Goal: Information Seeking & Learning: Learn about a topic

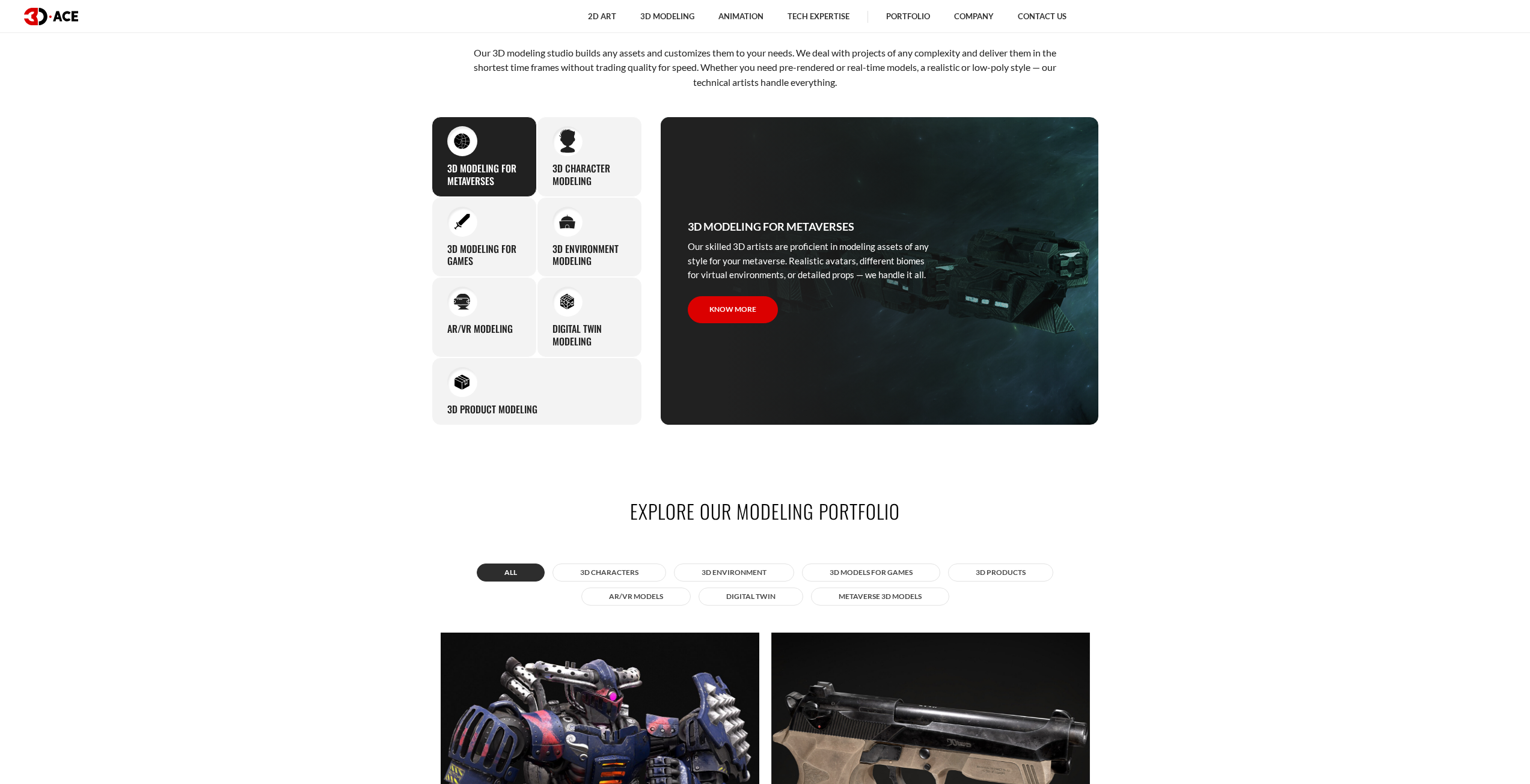
scroll to position [902, 0]
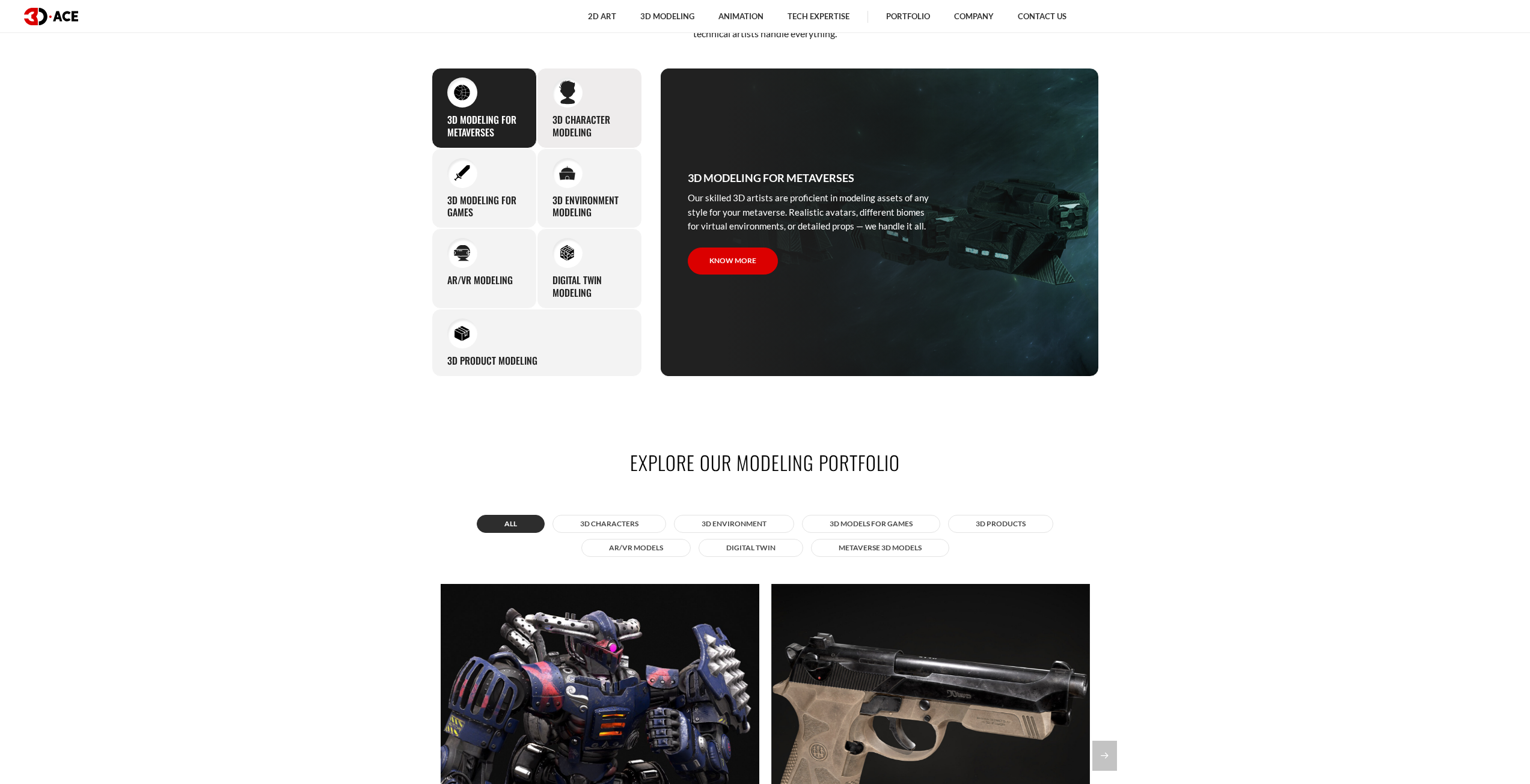
click at [604, 104] on div "3D character modeling We are fond of making memorable characters that captivate…" at bounding box center [589, 108] width 105 height 81
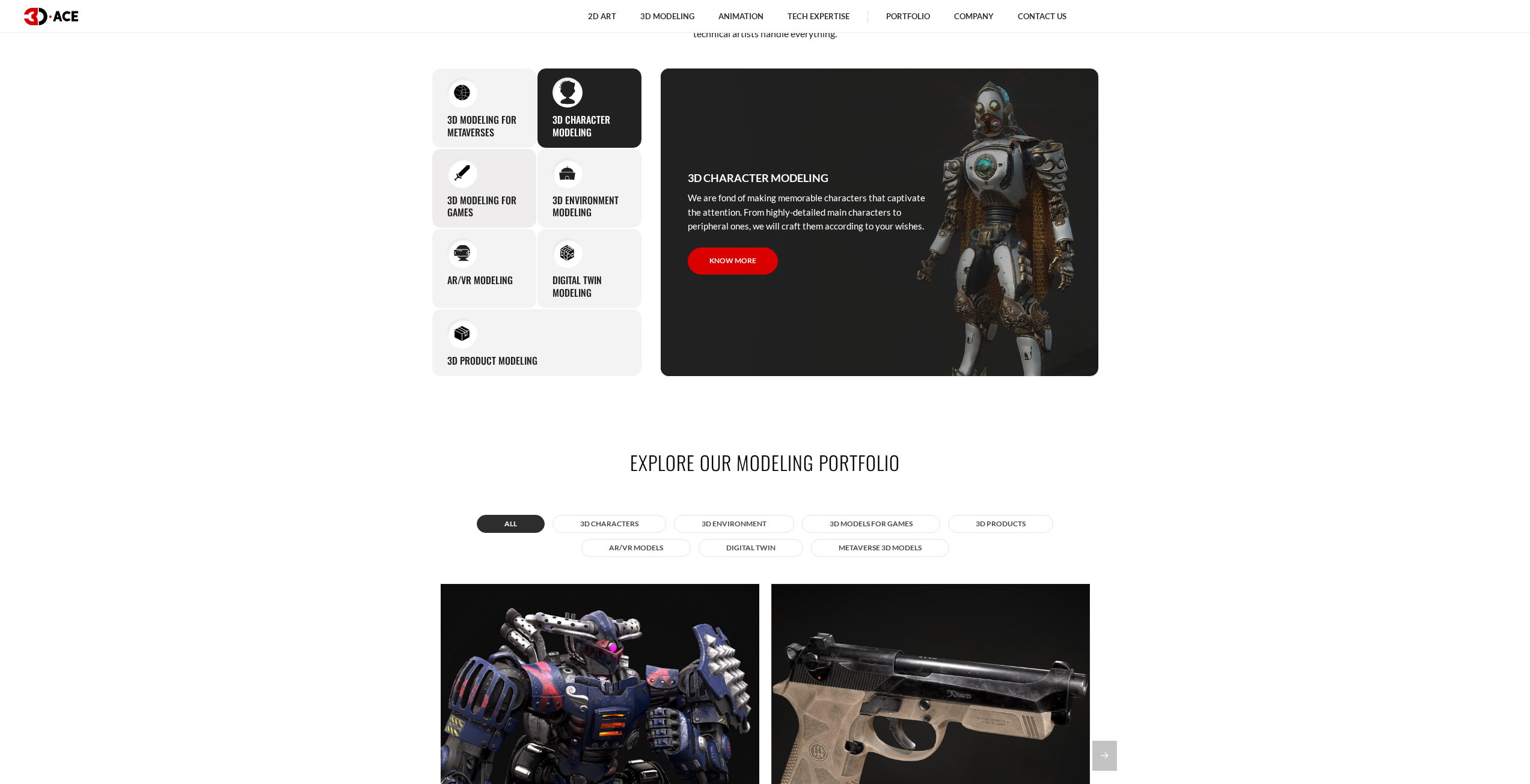
click at [522, 178] on div "3D modeling for games The eye-catching 3D characters, assets, and environments …" at bounding box center [484, 188] width 105 height 81
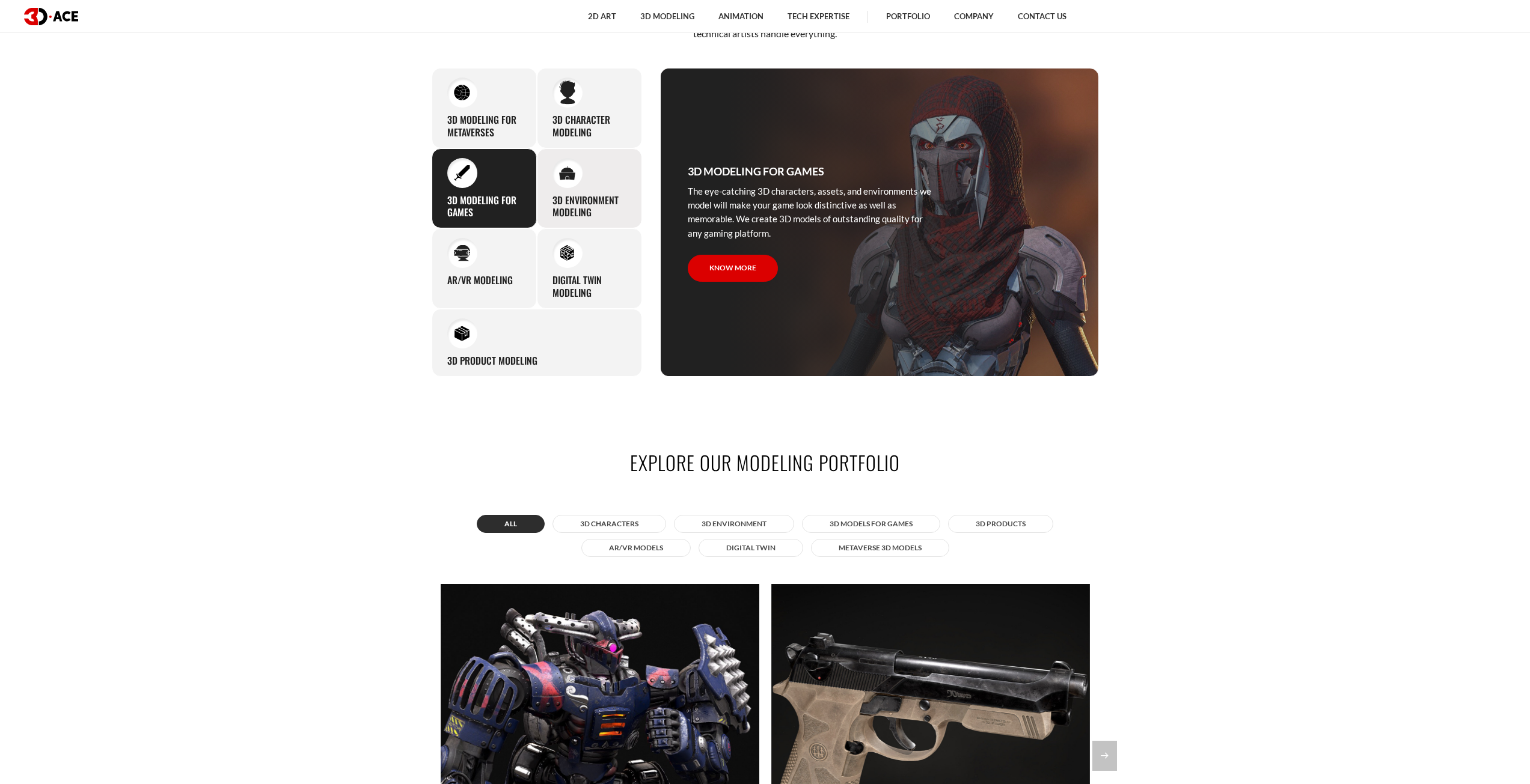
click at [602, 177] on div "3D environment modeling You can count on our profound experience of designing g…" at bounding box center [589, 188] width 105 height 81
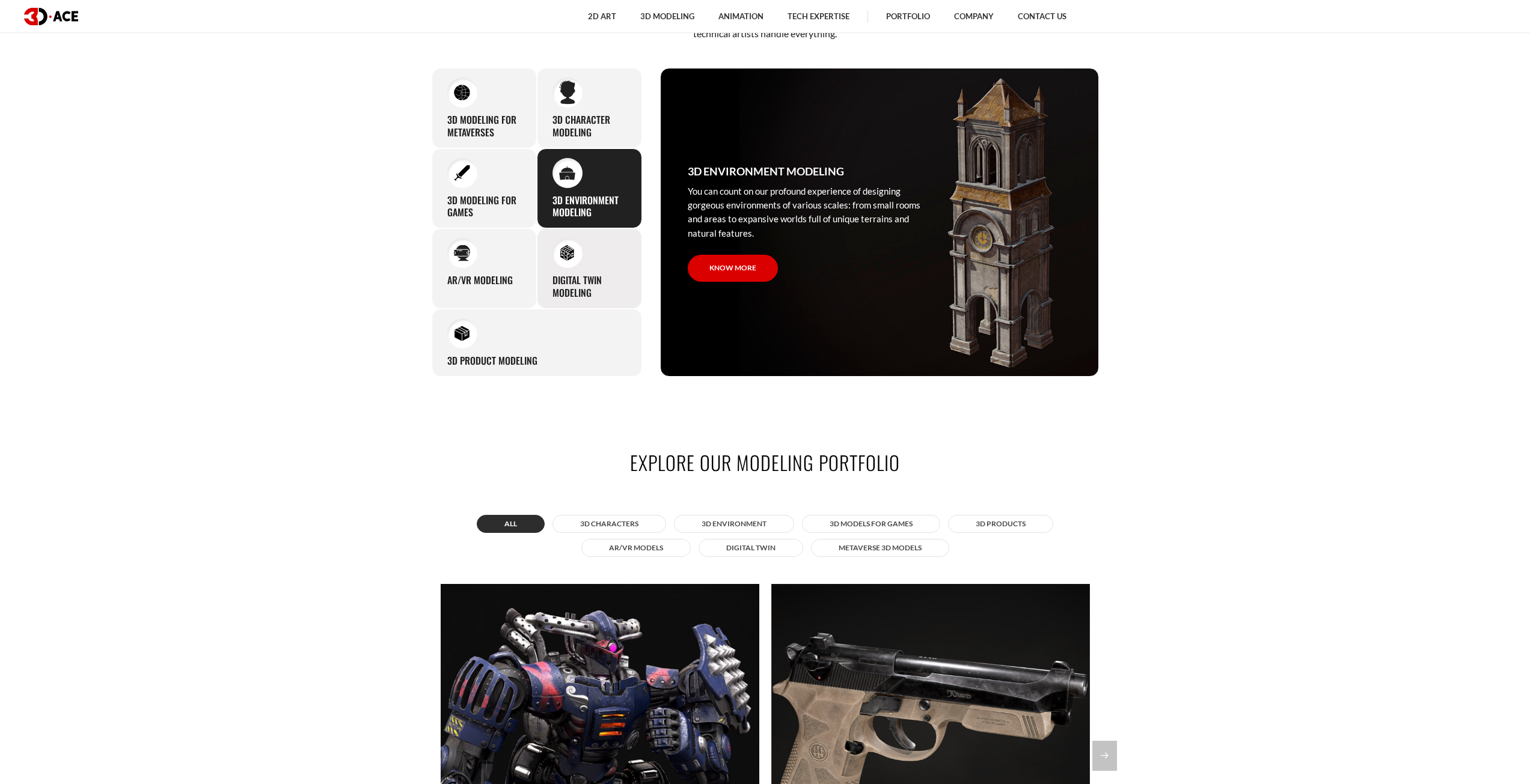
drag, startPoint x: 585, startPoint y: 239, endPoint x: 535, endPoint y: 250, distance: 51.2
click at [584, 239] on div "Digital Twin modeling Though modeling for digital twins can become a real chall…" at bounding box center [589, 268] width 105 height 81
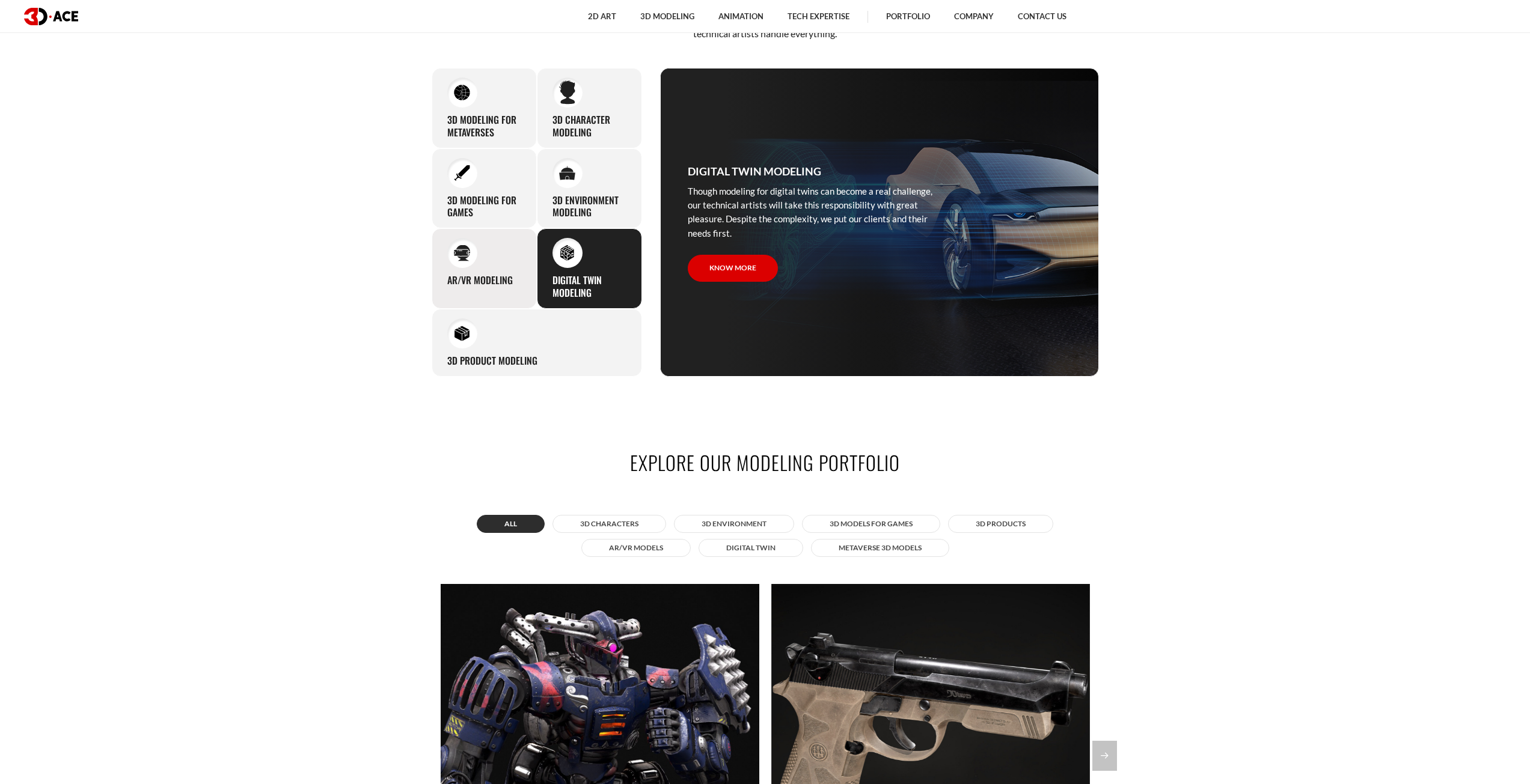
click at [502, 255] on div "AR/VR modeling Our custom 3D modeling company makes use of all the experience a…" at bounding box center [484, 268] width 105 height 81
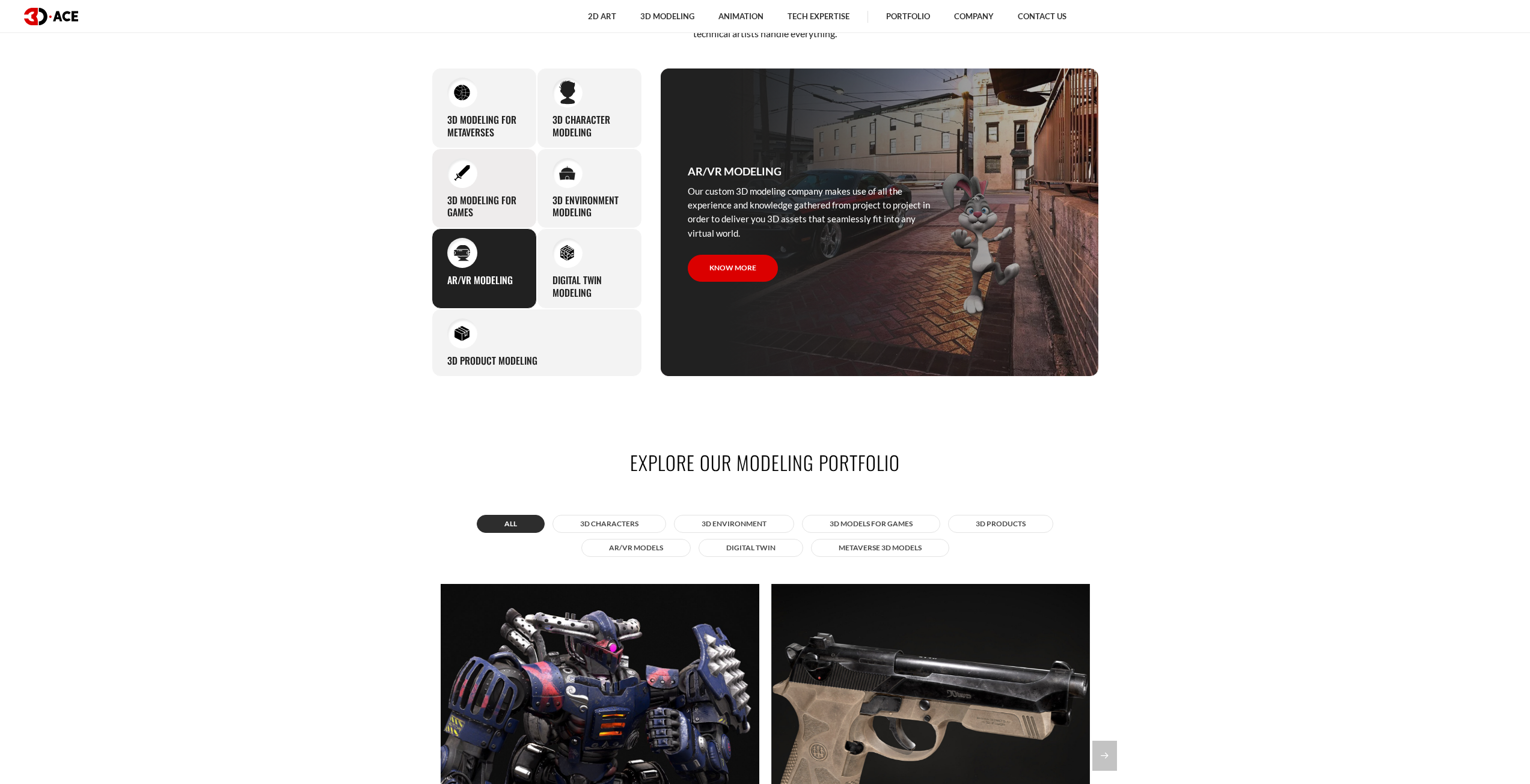
click at [489, 189] on div "3D modeling for games The eye-catching 3D characters, assets, and environments …" at bounding box center [484, 188] width 105 height 81
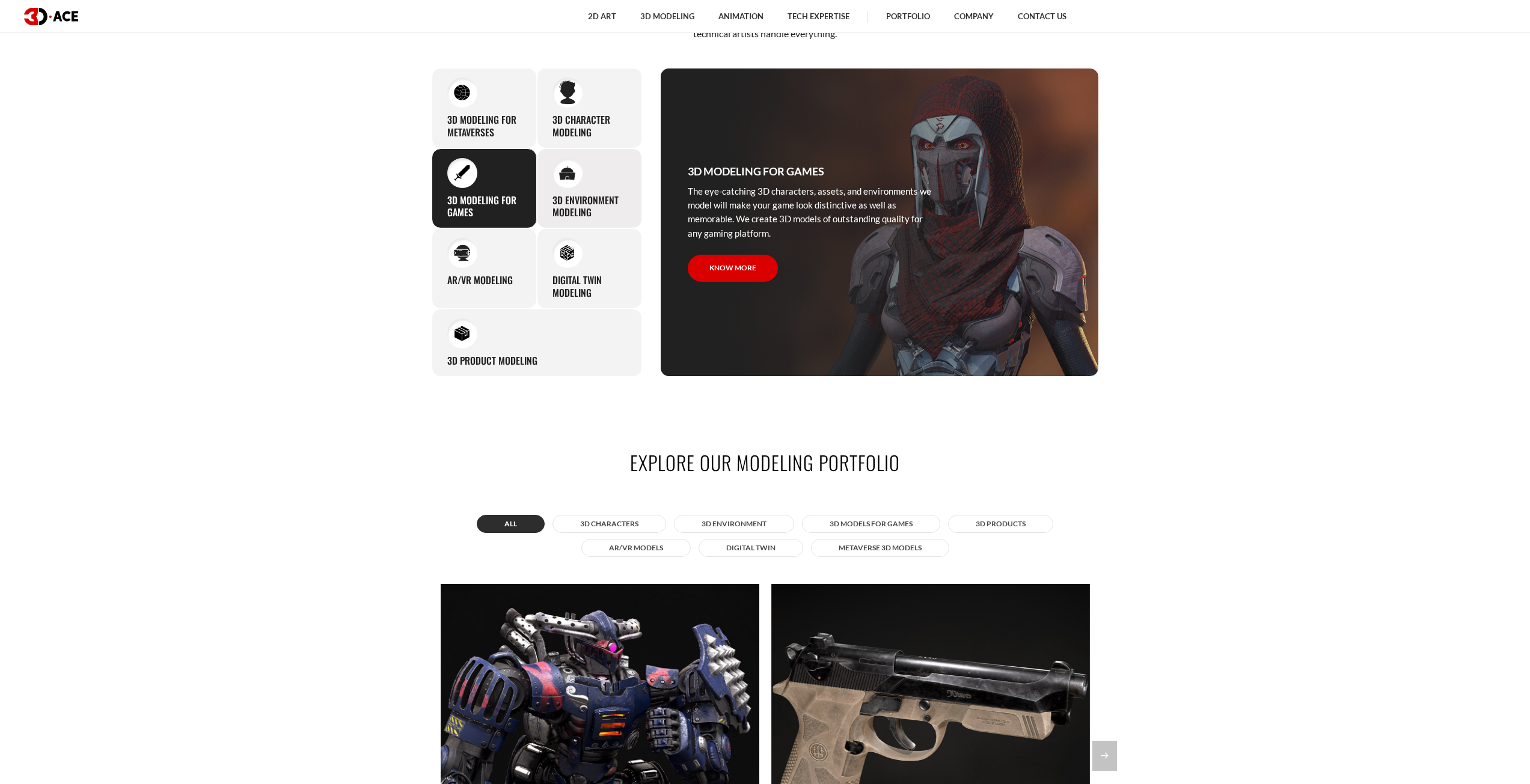
click at [562, 196] on h3 "3D environment modeling" at bounding box center [589, 206] width 74 height 25
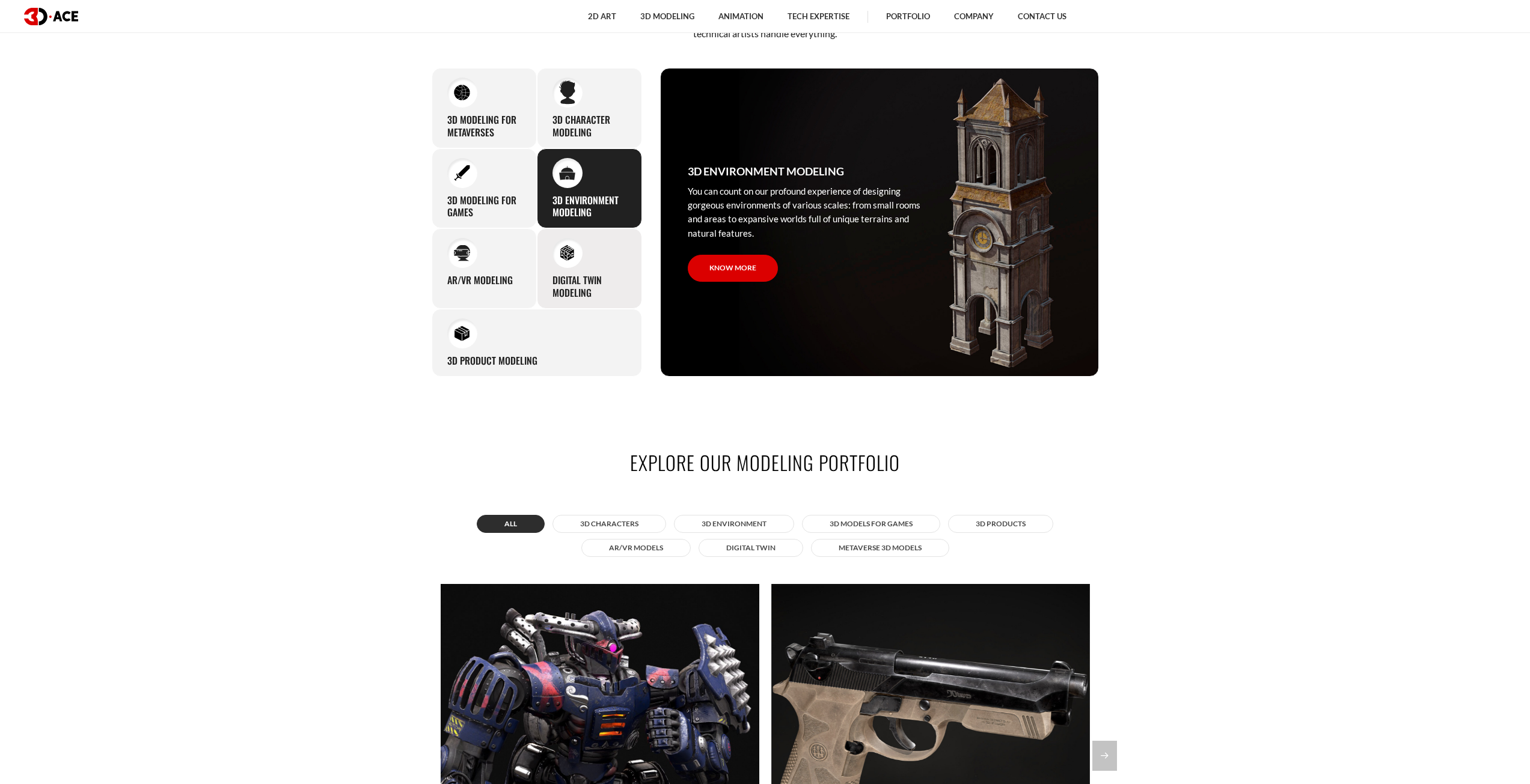
click at [570, 248] on img at bounding box center [567, 253] width 16 height 16
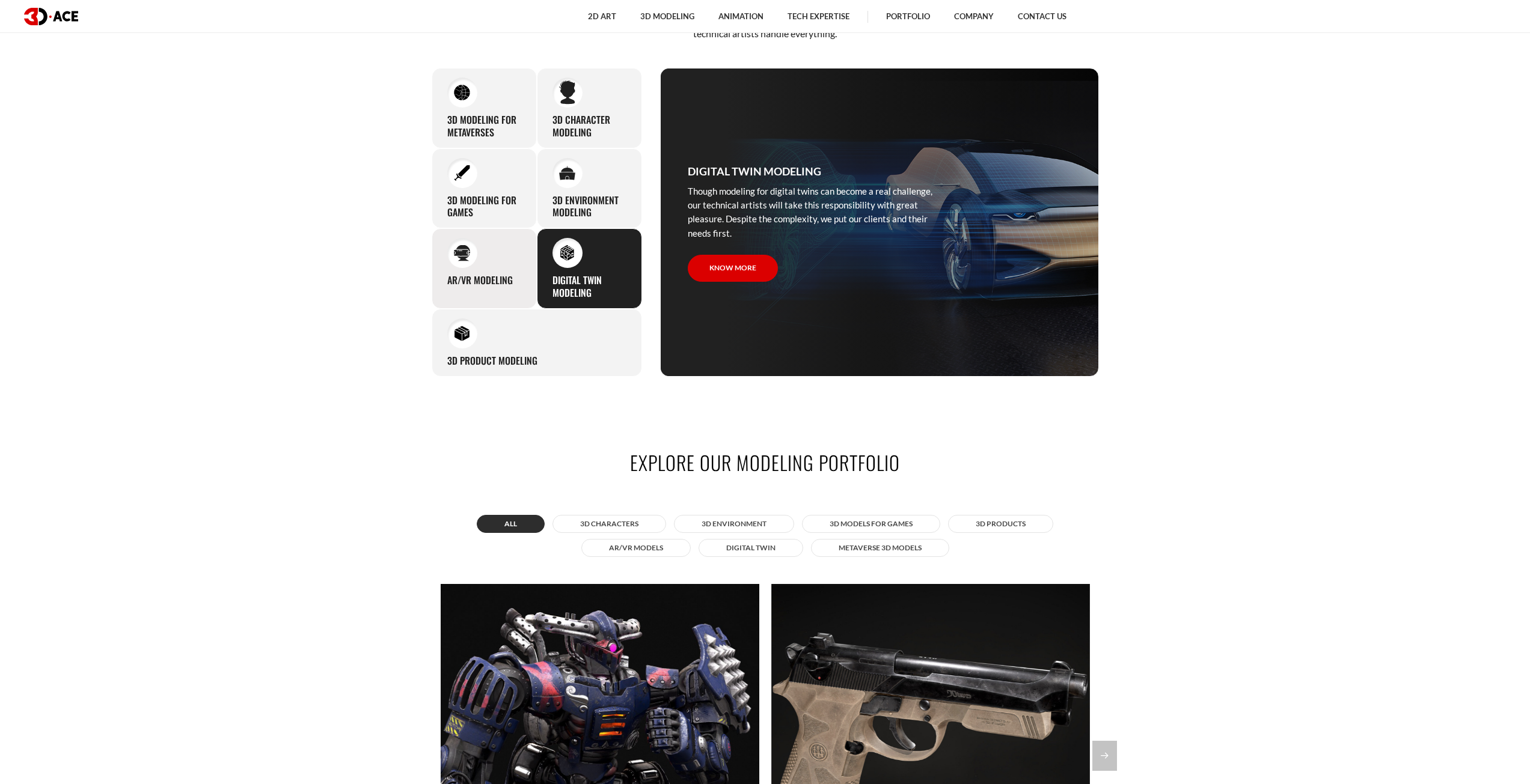
click at [484, 236] on div "AR/VR modeling Our custom 3D modeling company makes use of all the experience a…" at bounding box center [484, 268] width 105 height 81
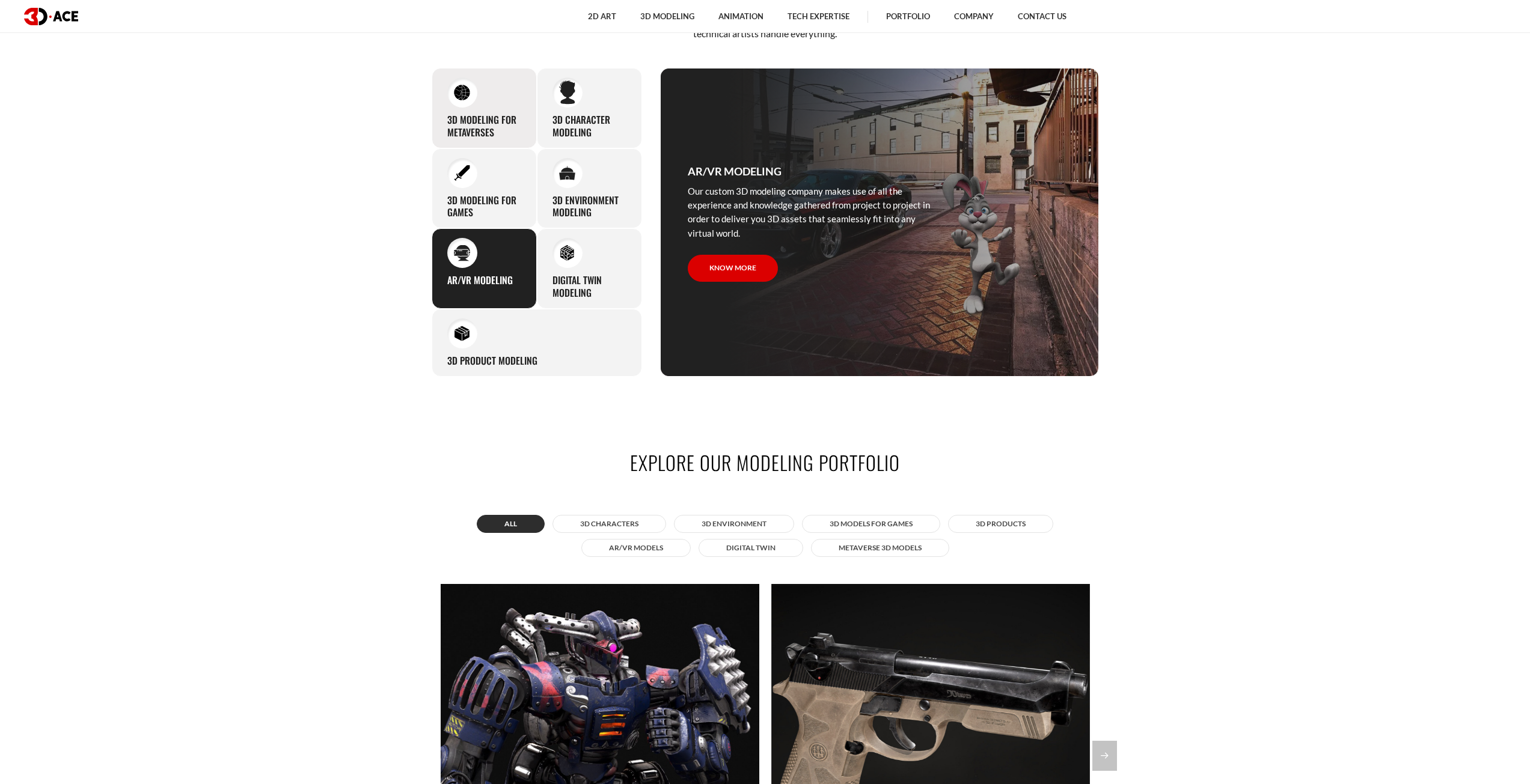
click at [500, 118] on h3 "3D Modeling for Metaverses" at bounding box center [484, 126] width 74 height 25
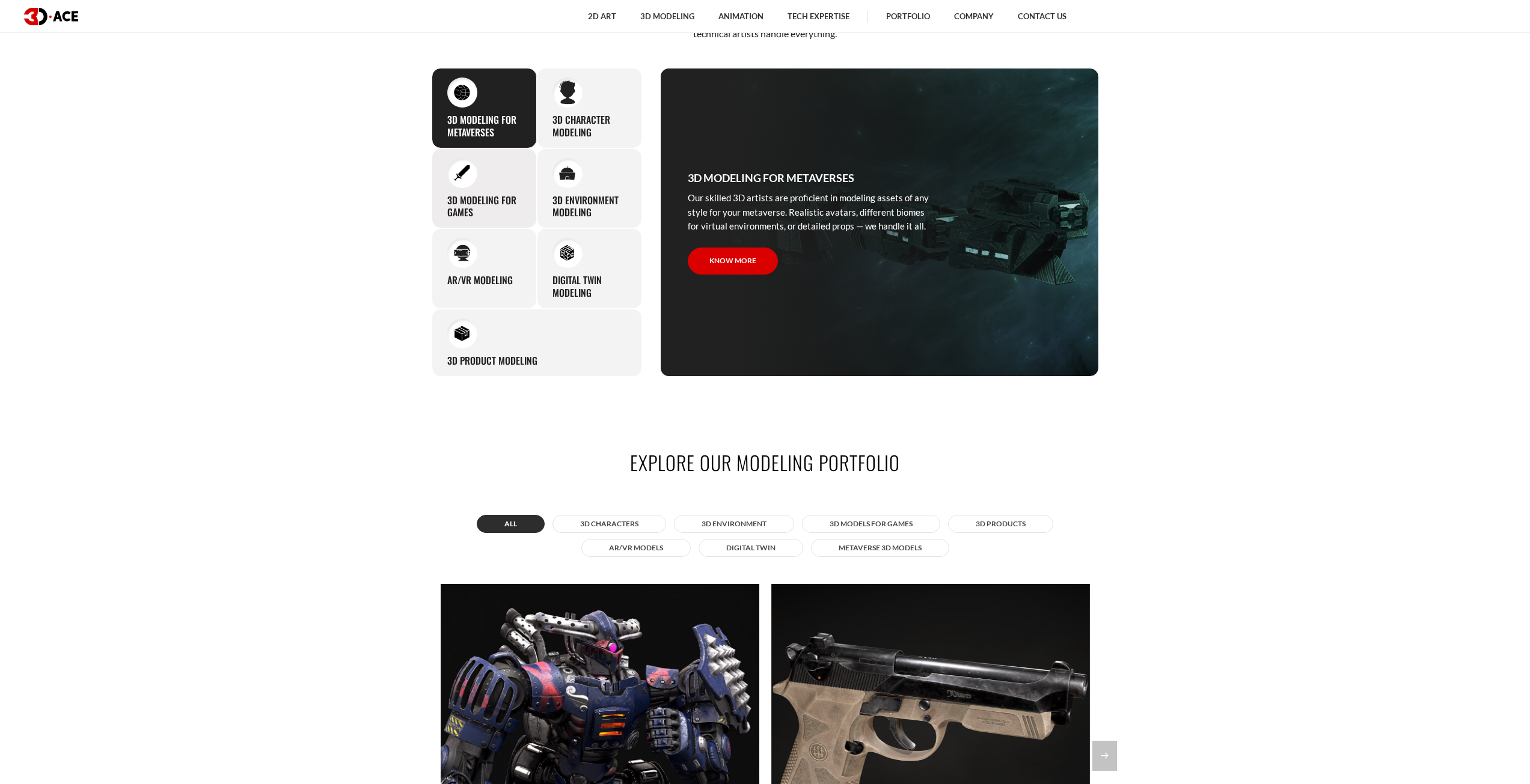
click at [527, 218] on div "3D modeling for games The eye-catching 3D characters, assets, and environments …" at bounding box center [484, 188] width 105 height 81
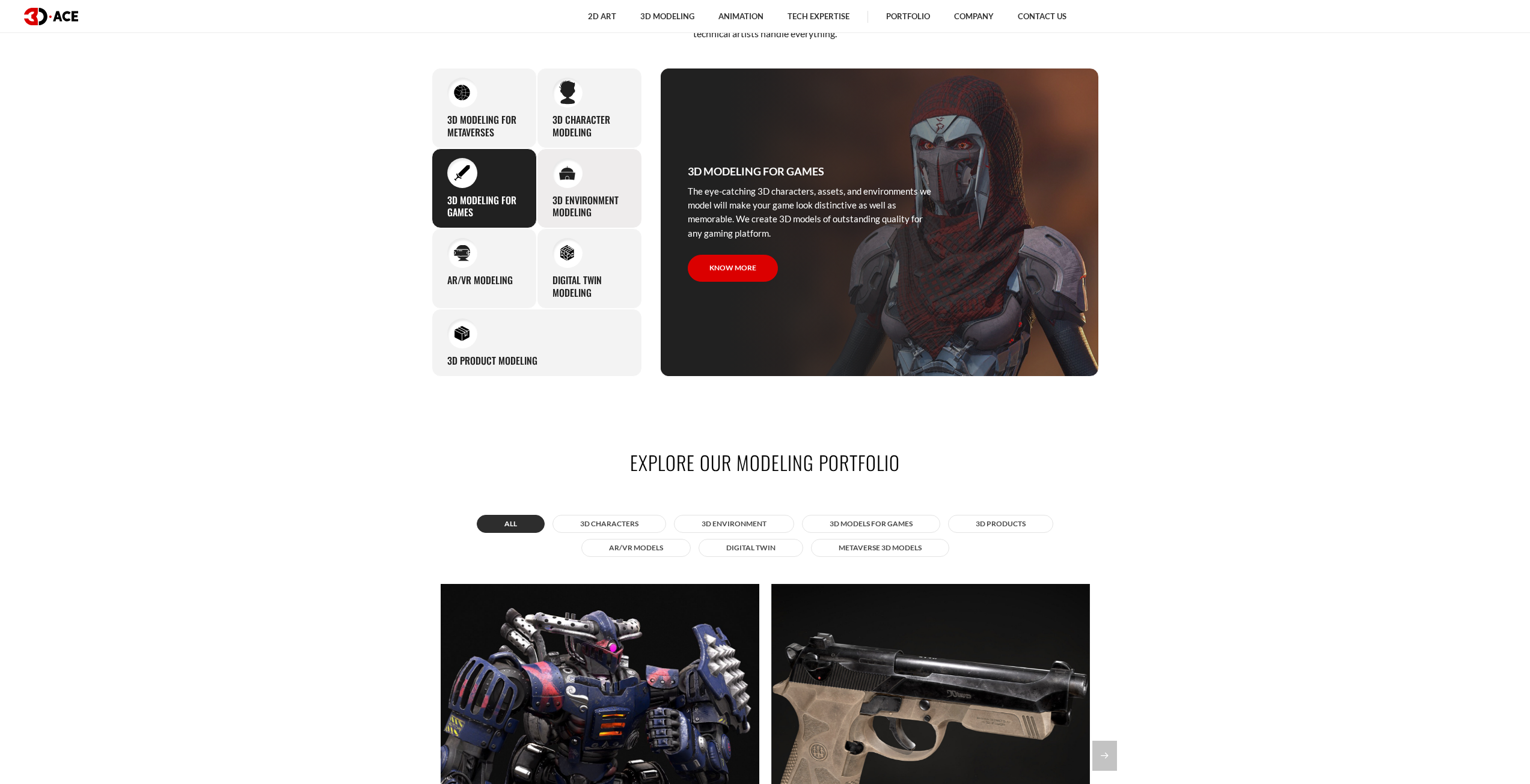
click at [577, 219] on div "3D environment modeling You can count on our profound experience of designing g…" at bounding box center [589, 188] width 105 height 81
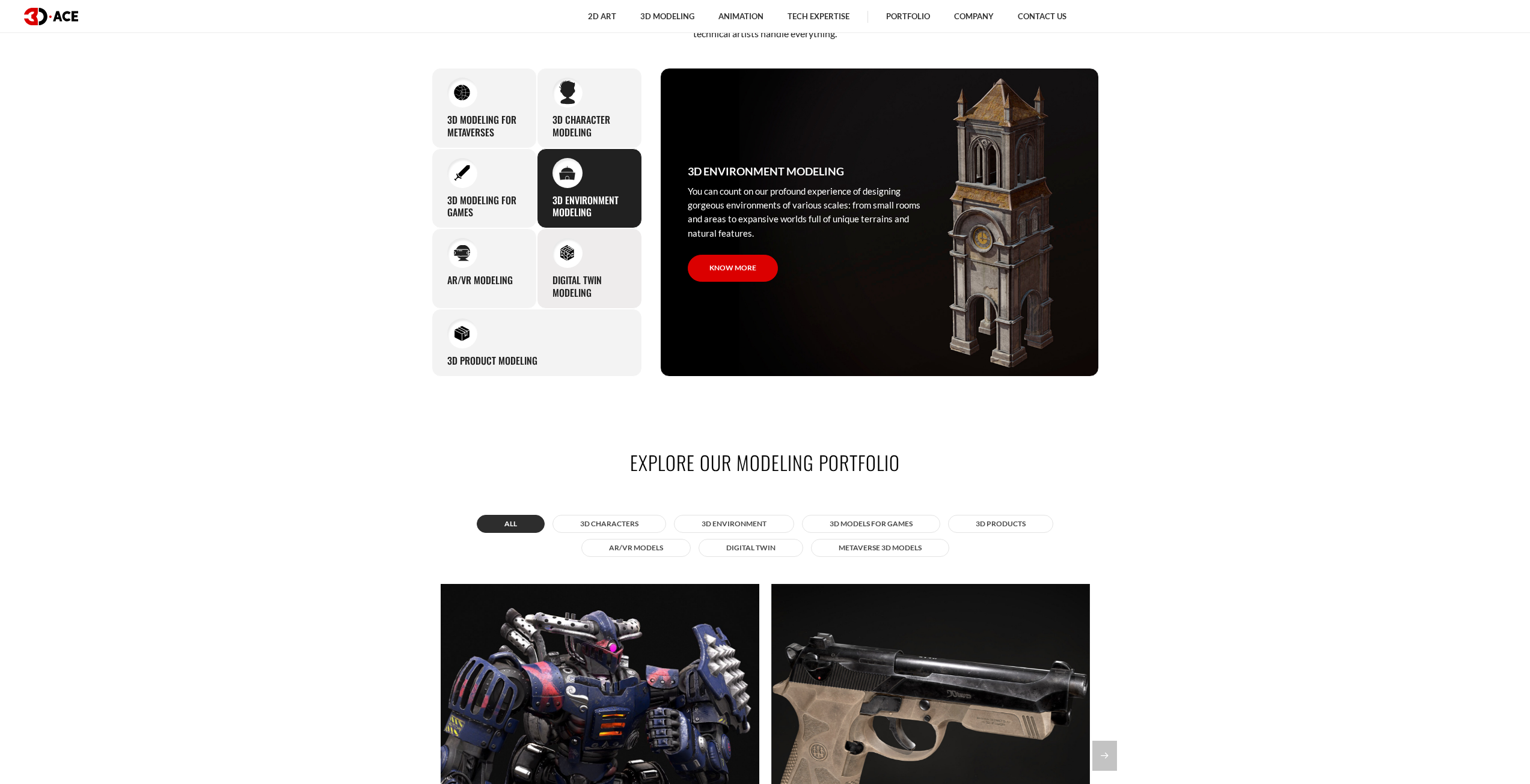
click at [583, 262] on div "Digital Twin modeling Though modeling for digital twins can become a real chall…" at bounding box center [589, 268] width 105 height 81
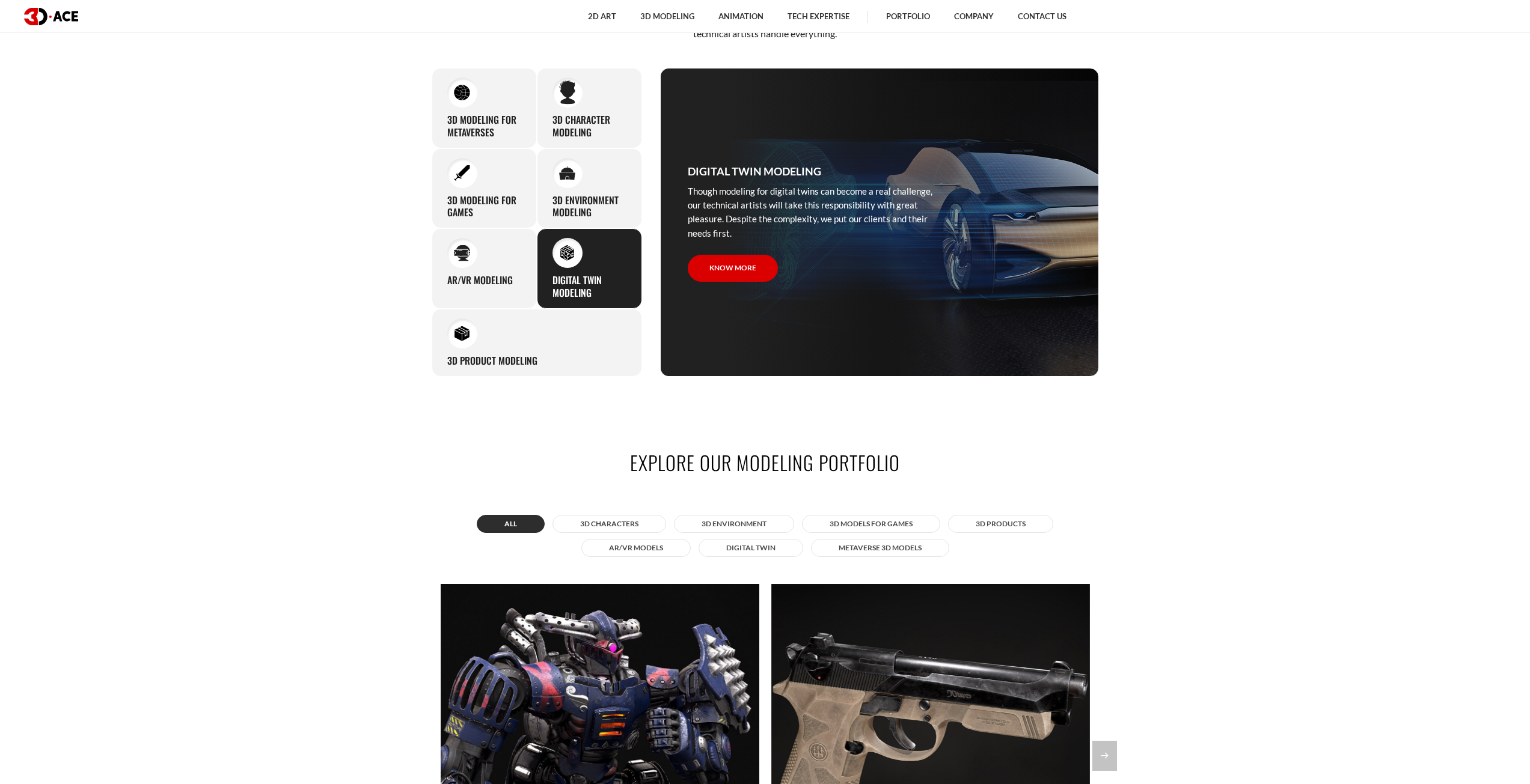
click at [587, 297] on h3 "Digital Twin modeling" at bounding box center [589, 286] width 74 height 25
click at [555, 316] on div "3D Product Modeling Experienced professionals at 3D-Ace are capable of modeling…" at bounding box center [537, 343] width 210 height 68
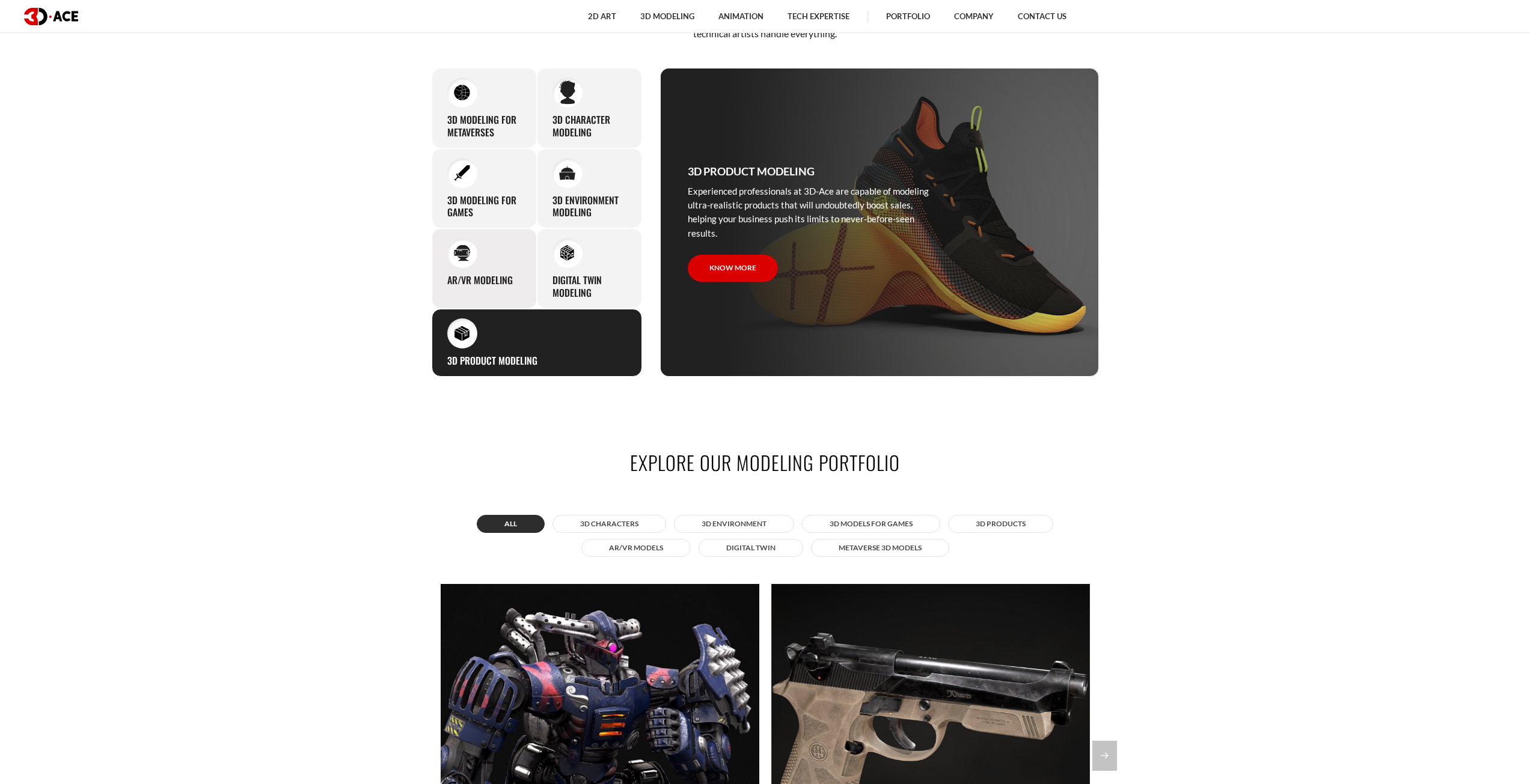
click at [505, 259] on div "AR/VR modeling Our custom 3D modeling company makes use of all the experience a…" at bounding box center [484, 268] width 105 height 81
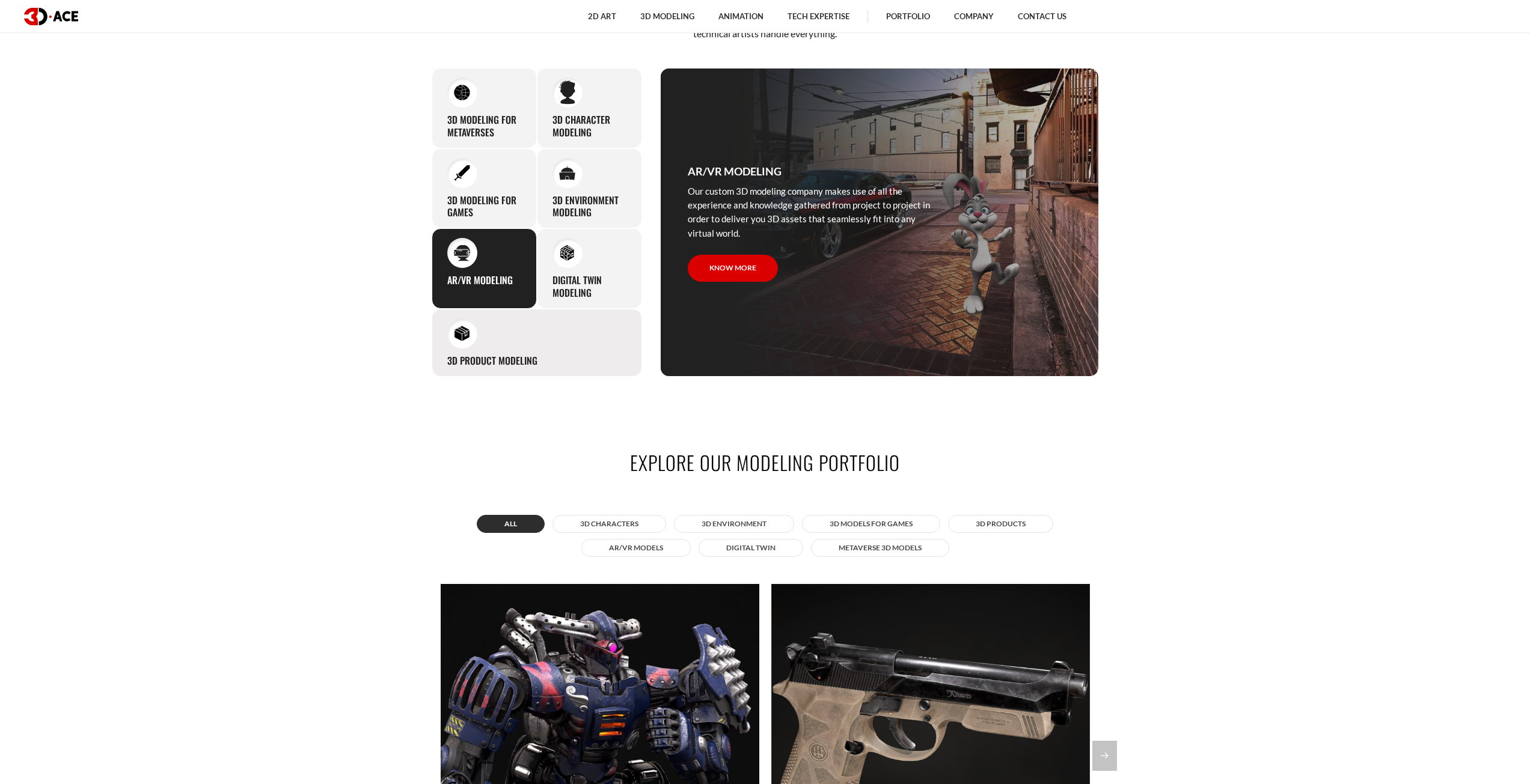
click at [544, 338] on div "3D Product Modeling Experienced professionals at 3D-Ace are capable of modeling…" at bounding box center [537, 343] width 210 height 68
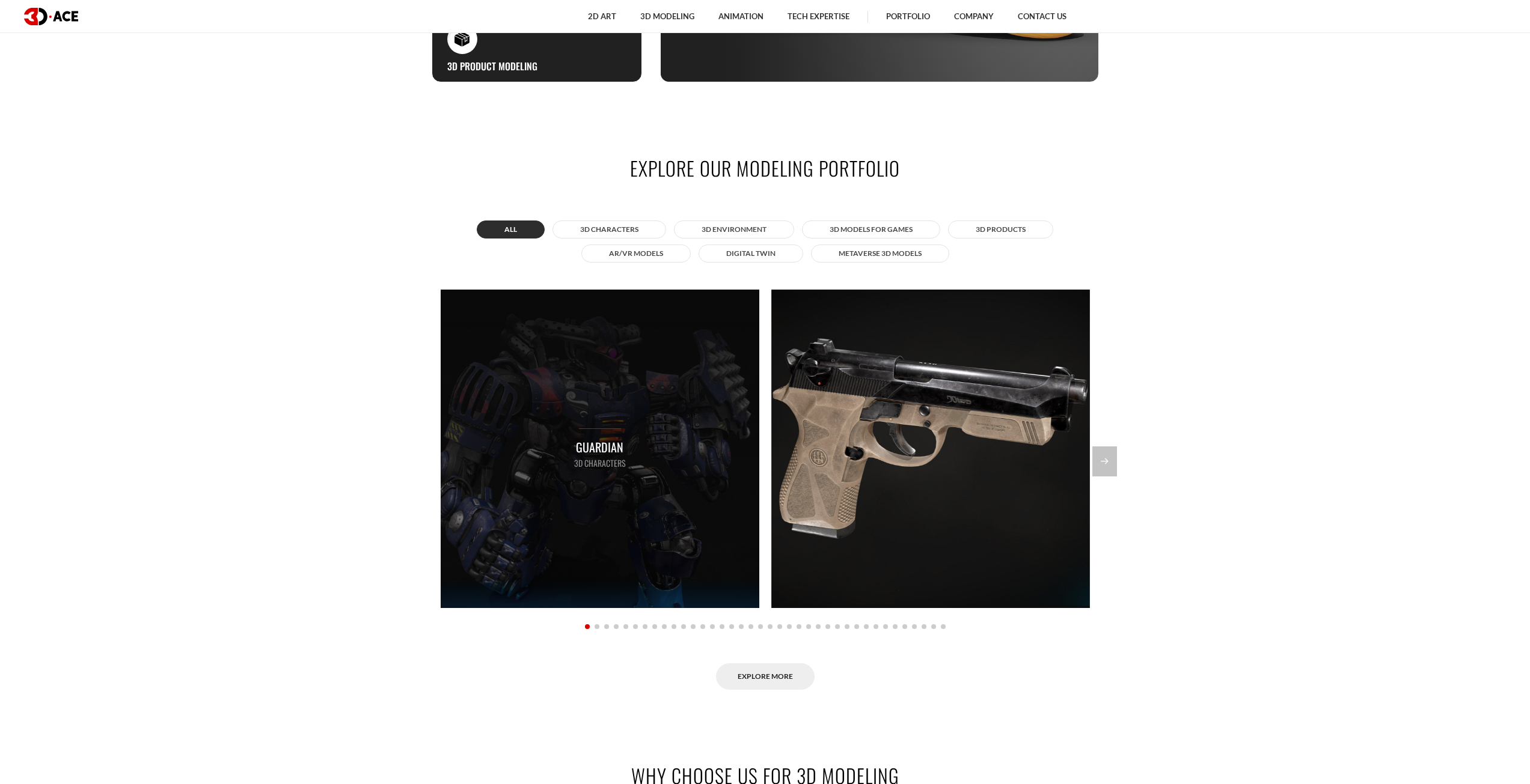
scroll to position [1202, 0]
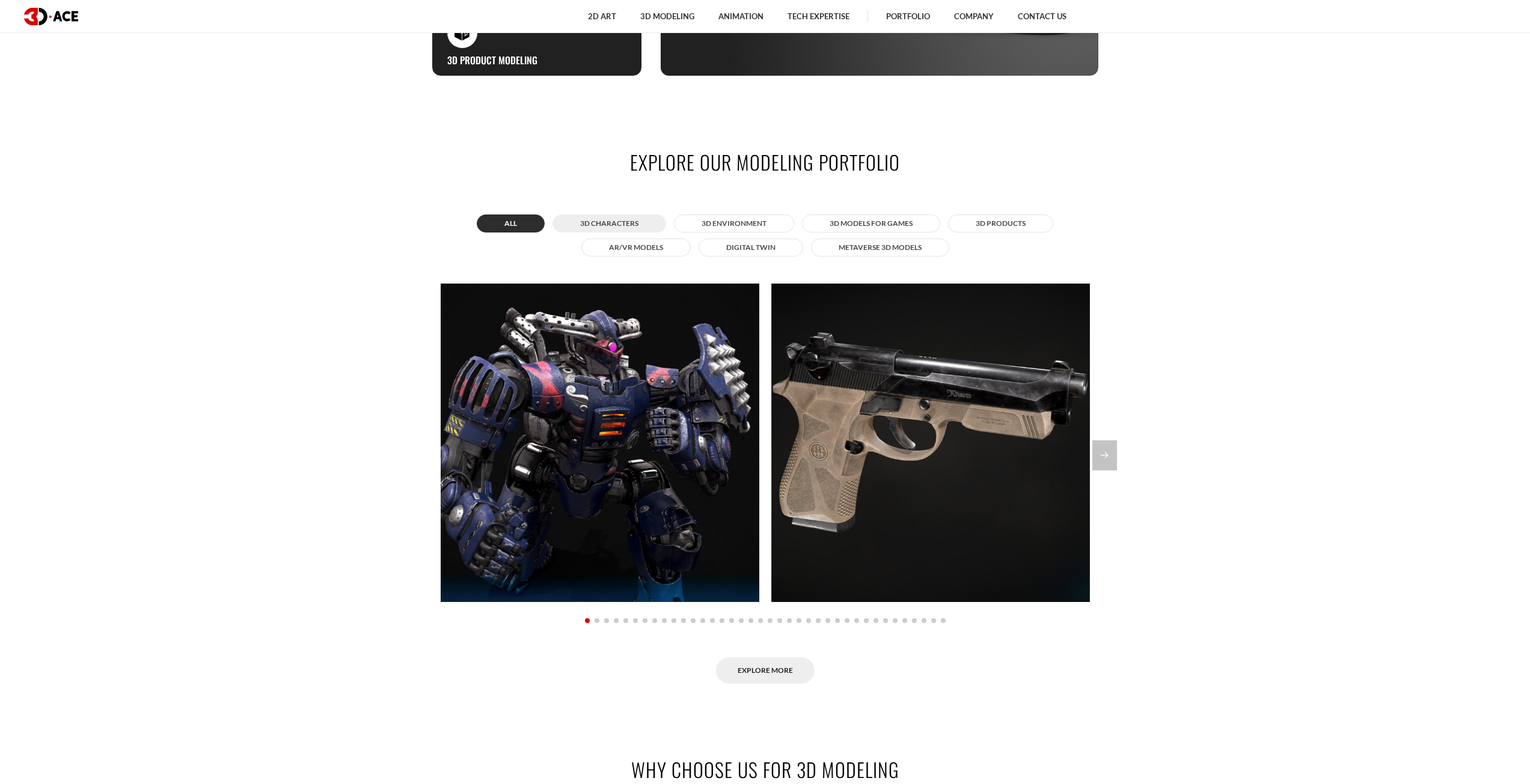
click at [630, 222] on button "3D Characters" at bounding box center [609, 223] width 114 height 18
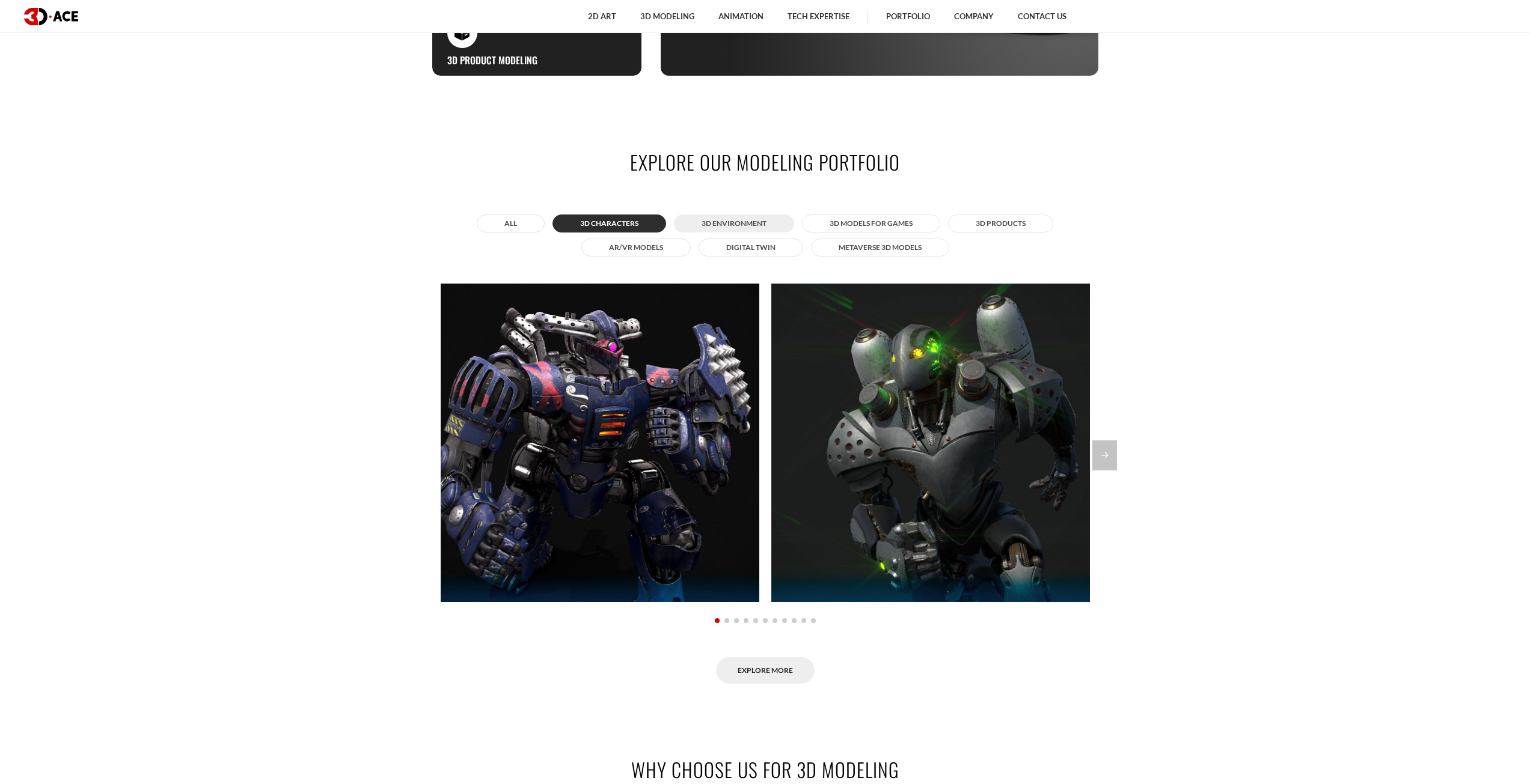
click at [721, 231] on button "3D Environment" at bounding box center [734, 223] width 120 height 18
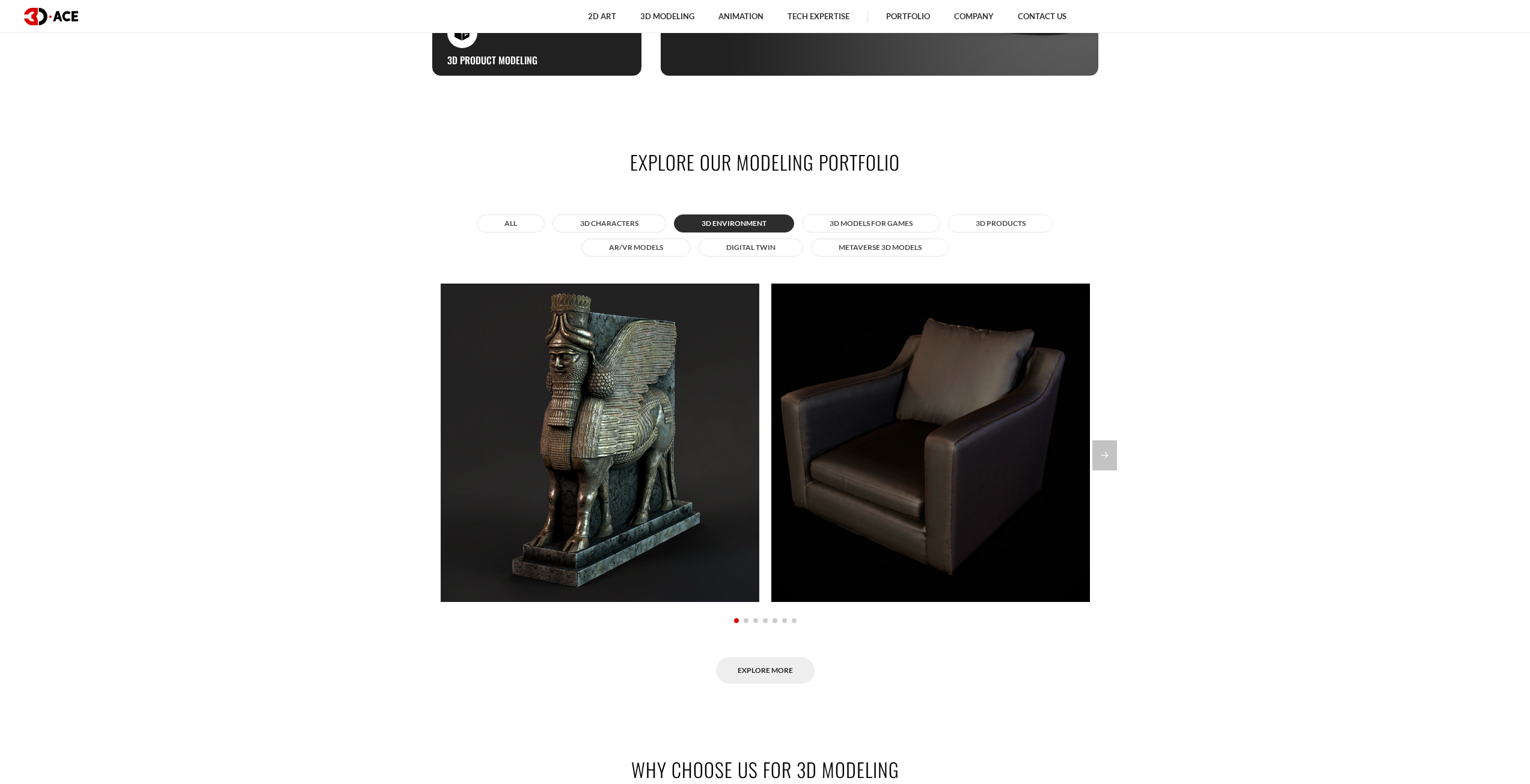
click at [1117, 450] on section "Explore our modeling portfolio All 3D Characters 3D Environment 3D Models for G…" at bounding box center [765, 416] width 1530 height 608
click at [1107, 451] on div "Next slide" at bounding box center [1104, 456] width 24 height 30
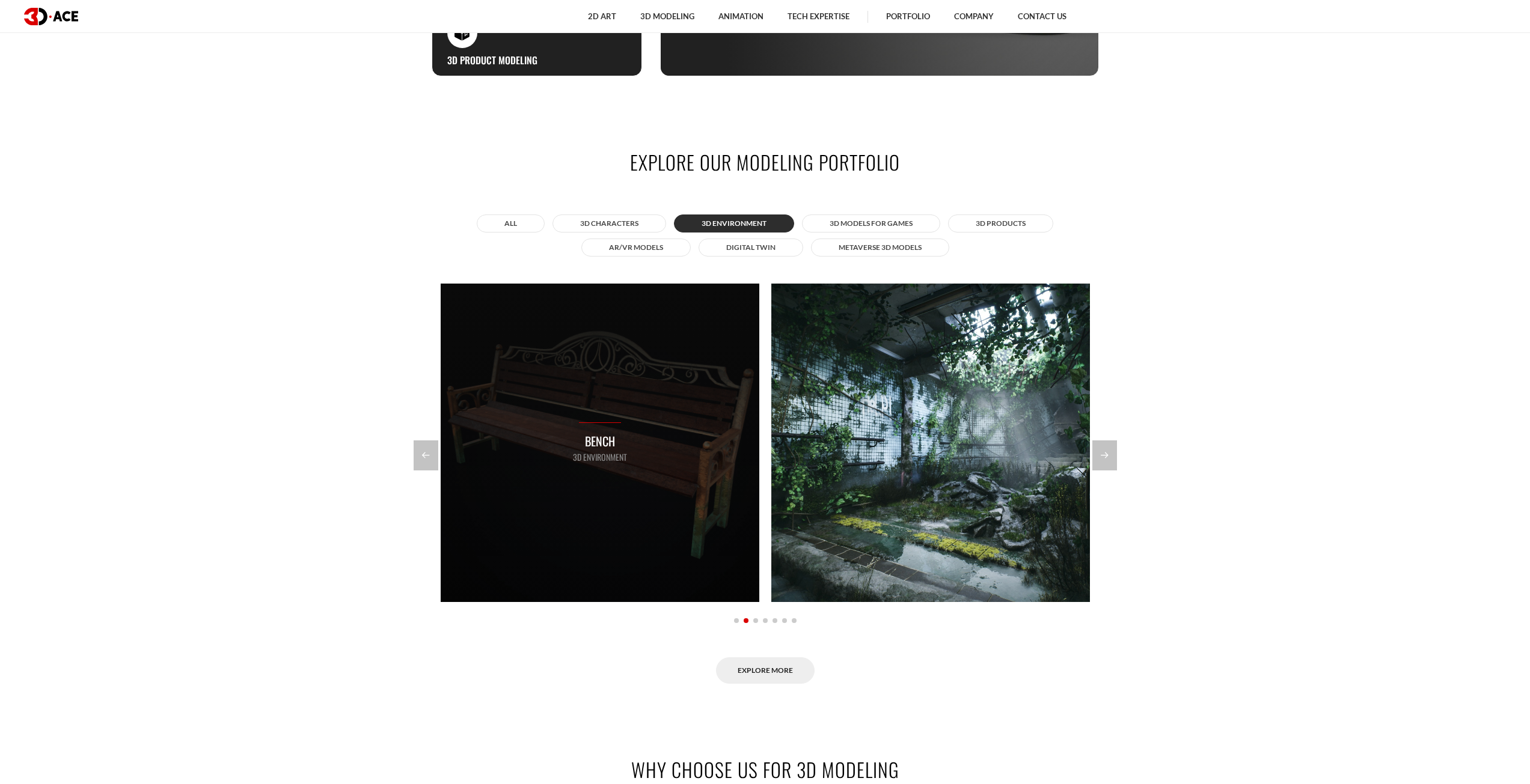
click at [613, 403] on div "Bench 3D Environment" at bounding box center [600, 443] width 318 height 318
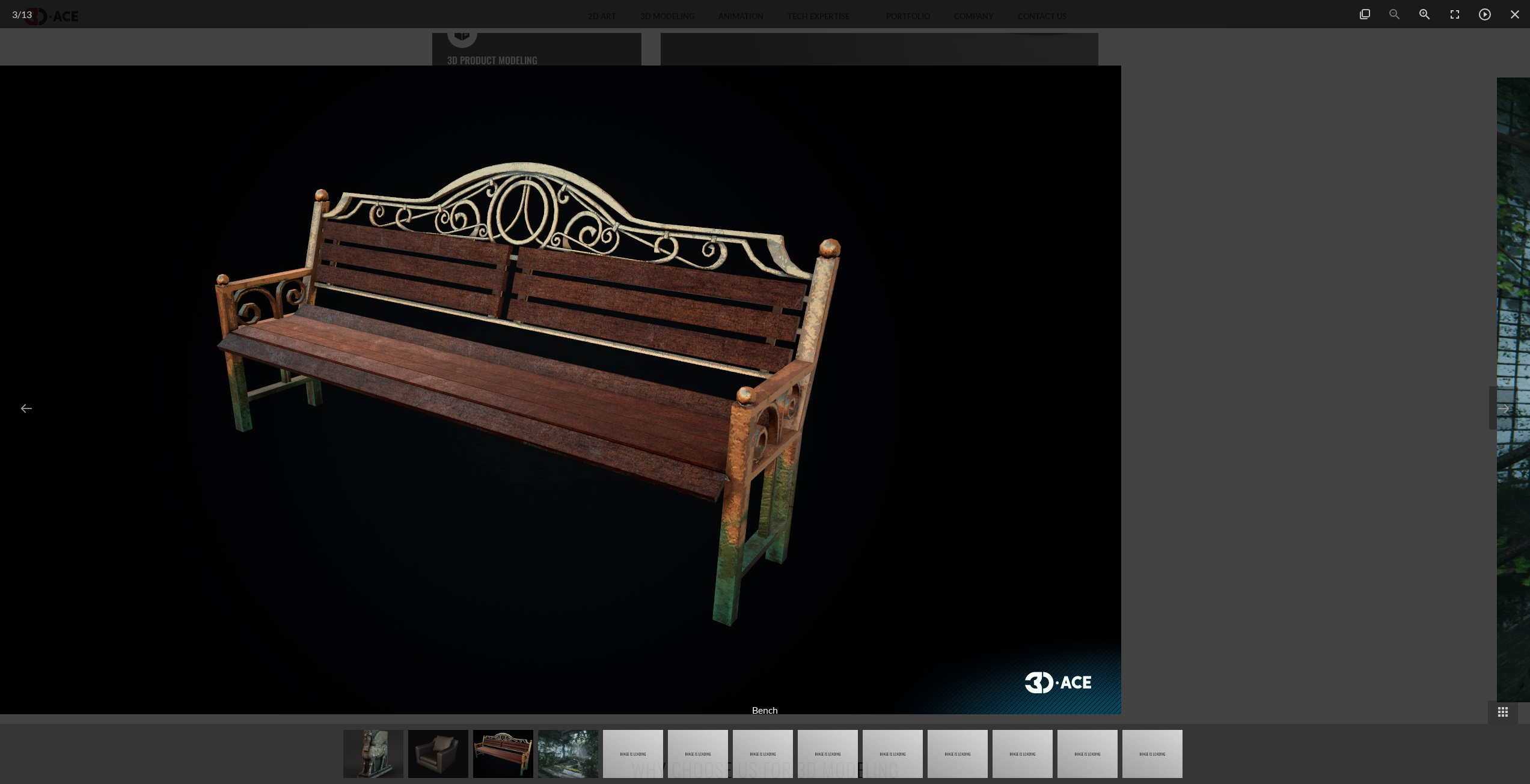
drag, startPoint x: 960, startPoint y: 361, endPoint x: 661, endPoint y: 350, distance: 299.2
click at [661, 350] on img at bounding box center [544, 390] width 1154 height 649
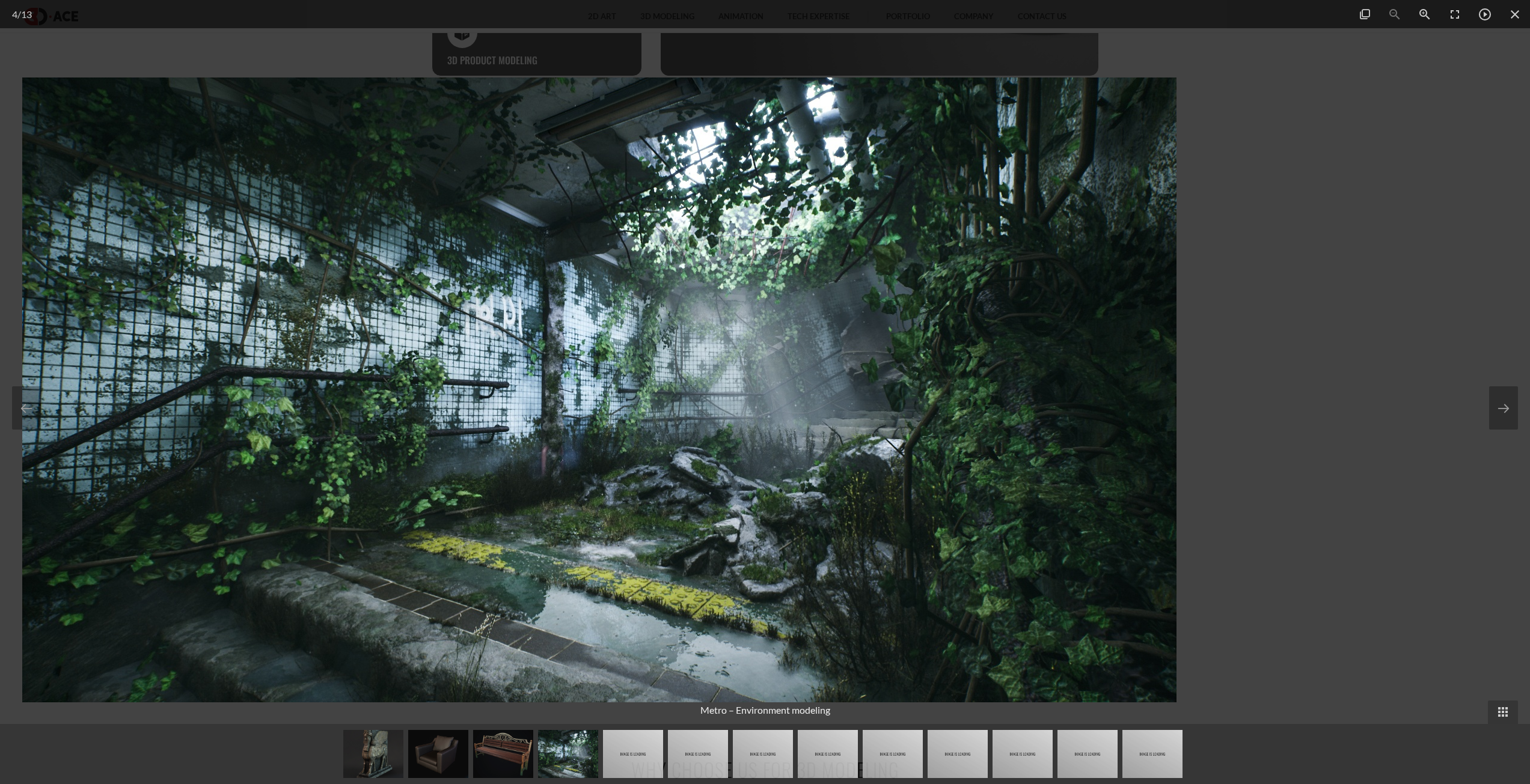
drag, startPoint x: 834, startPoint y: 354, endPoint x: 454, endPoint y: 311, distance: 382.4
click at [599, 348] on img at bounding box center [599, 390] width 1154 height 625
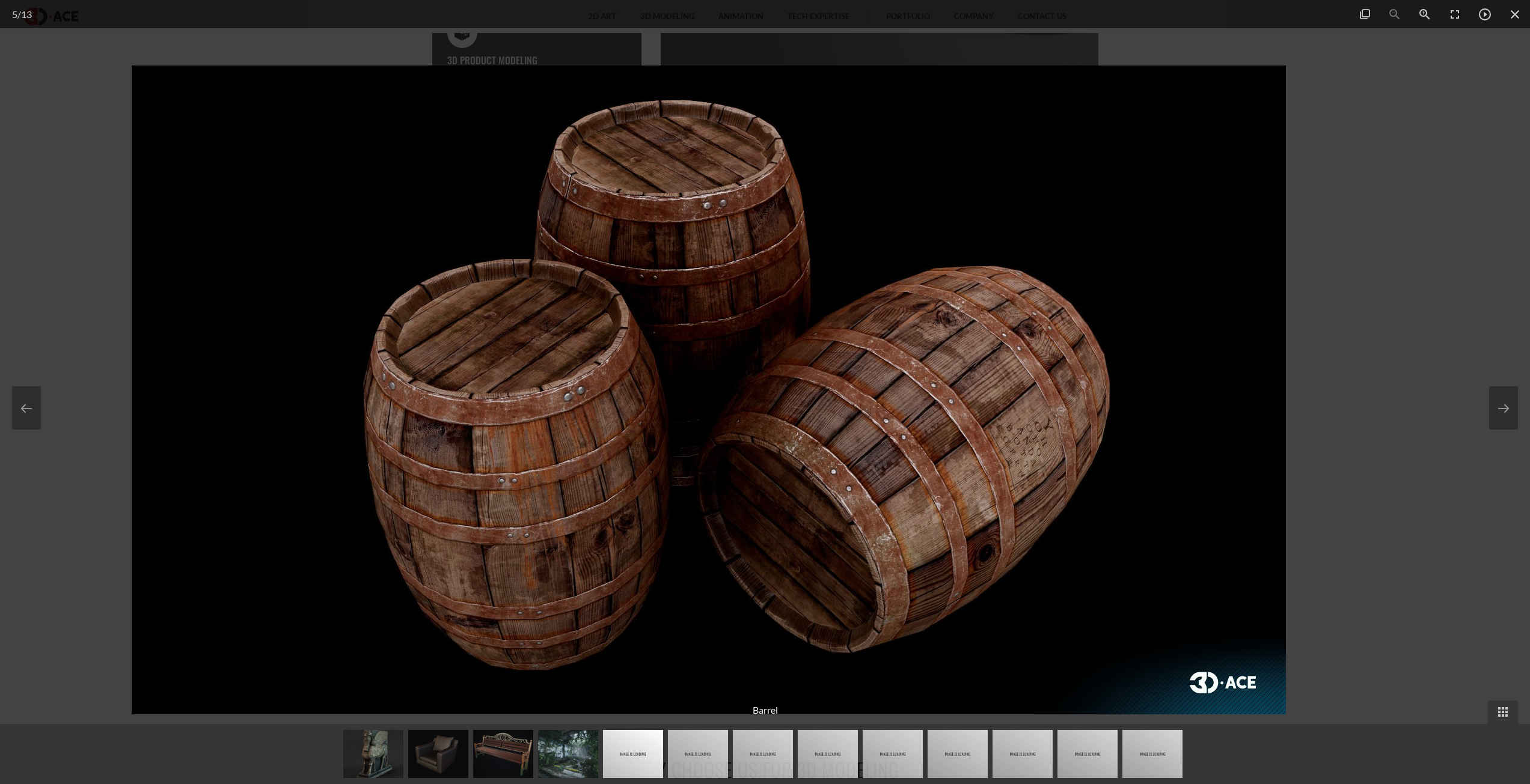
drag, startPoint x: 1050, startPoint y: 380, endPoint x: 525, endPoint y: 323, distance: 528.1
click at [720, 358] on img at bounding box center [708, 390] width 1154 height 649
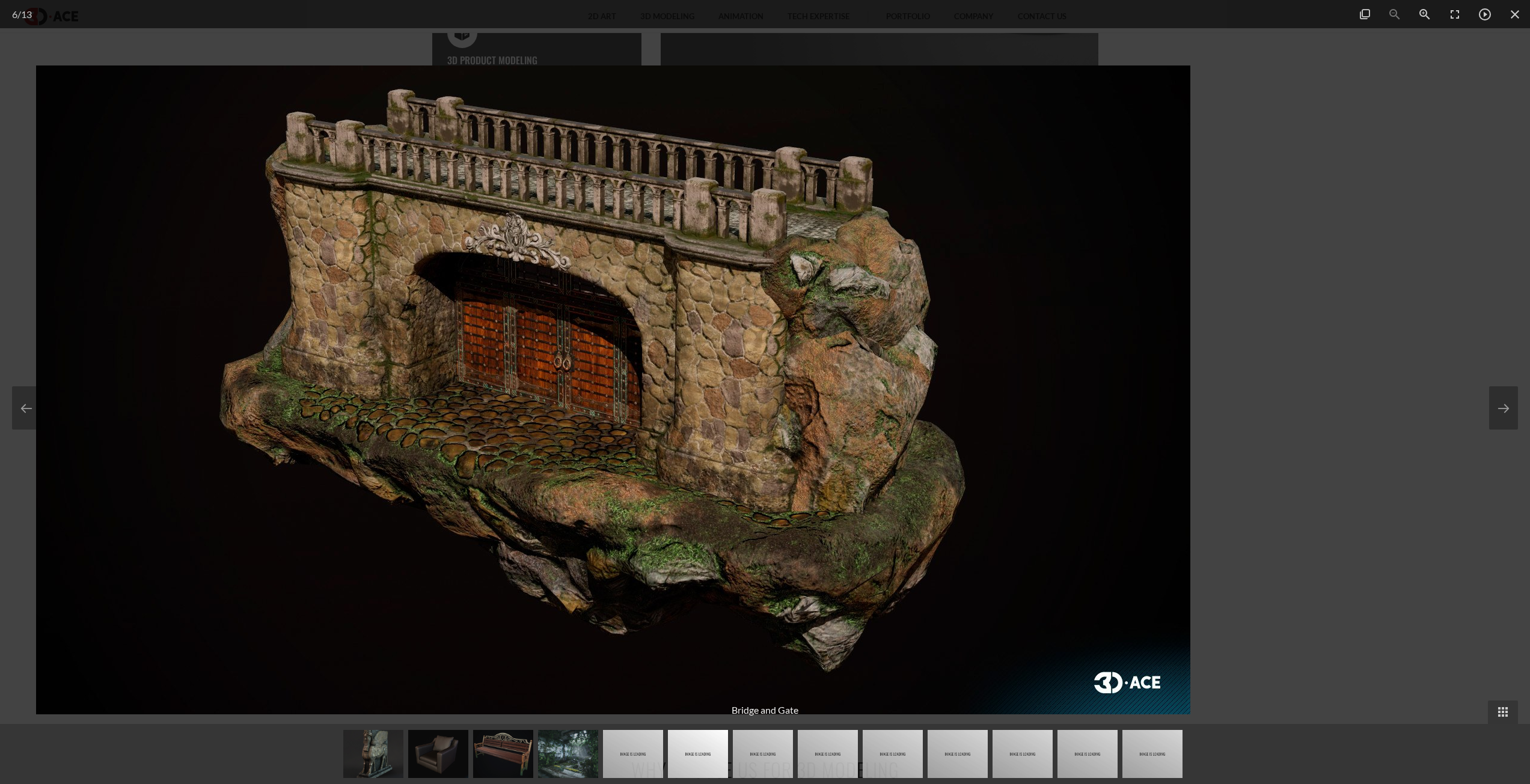
drag, startPoint x: 896, startPoint y: 354, endPoint x: 440, endPoint y: 301, distance: 459.1
click at [472, 306] on img at bounding box center [613, 390] width 1154 height 649
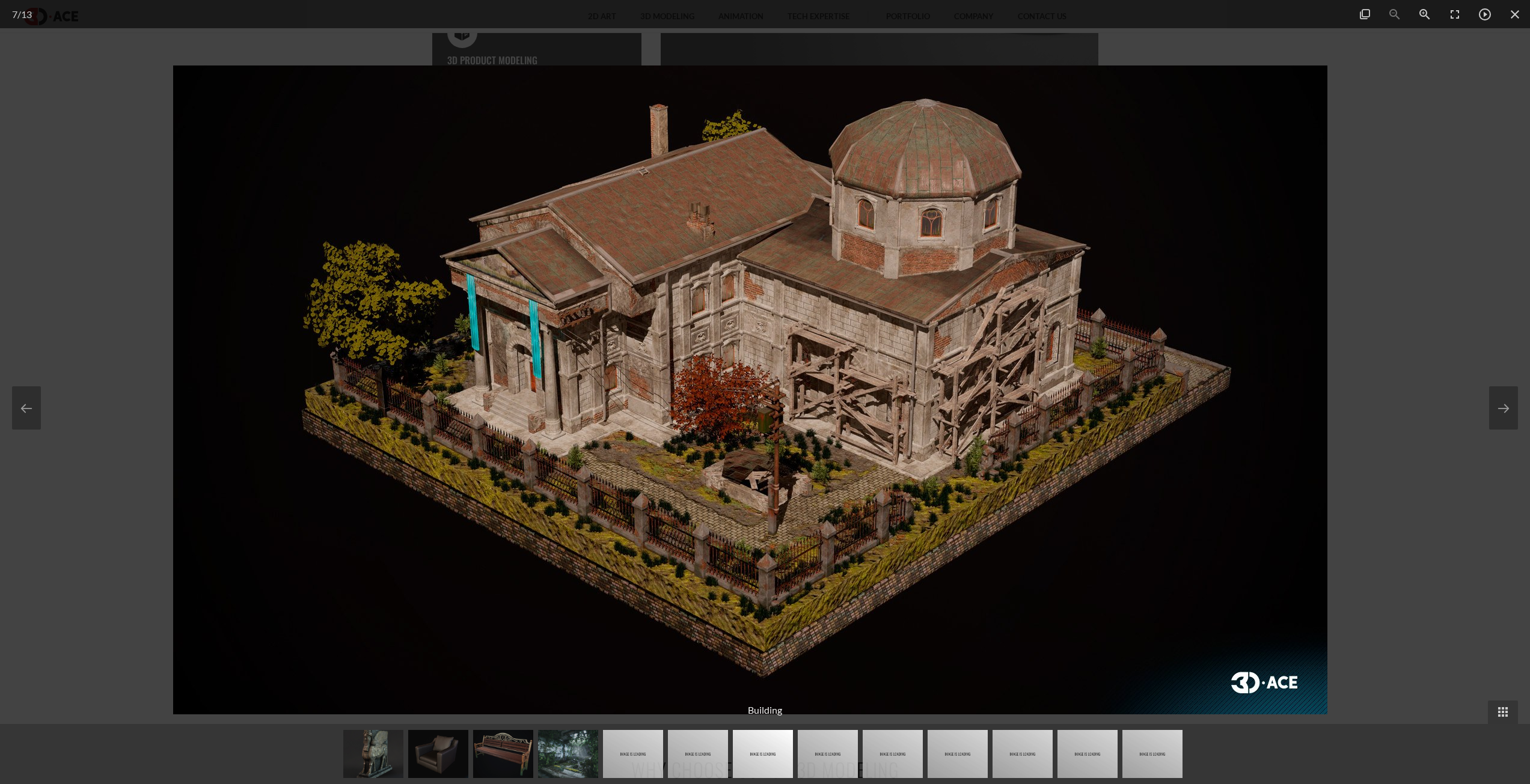
drag, startPoint x: 835, startPoint y: 333, endPoint x: 253, endPoint y: 248, distance: 588.2
click at [347, 273] on img at bounding box center [750, 390] width 1154 height 649
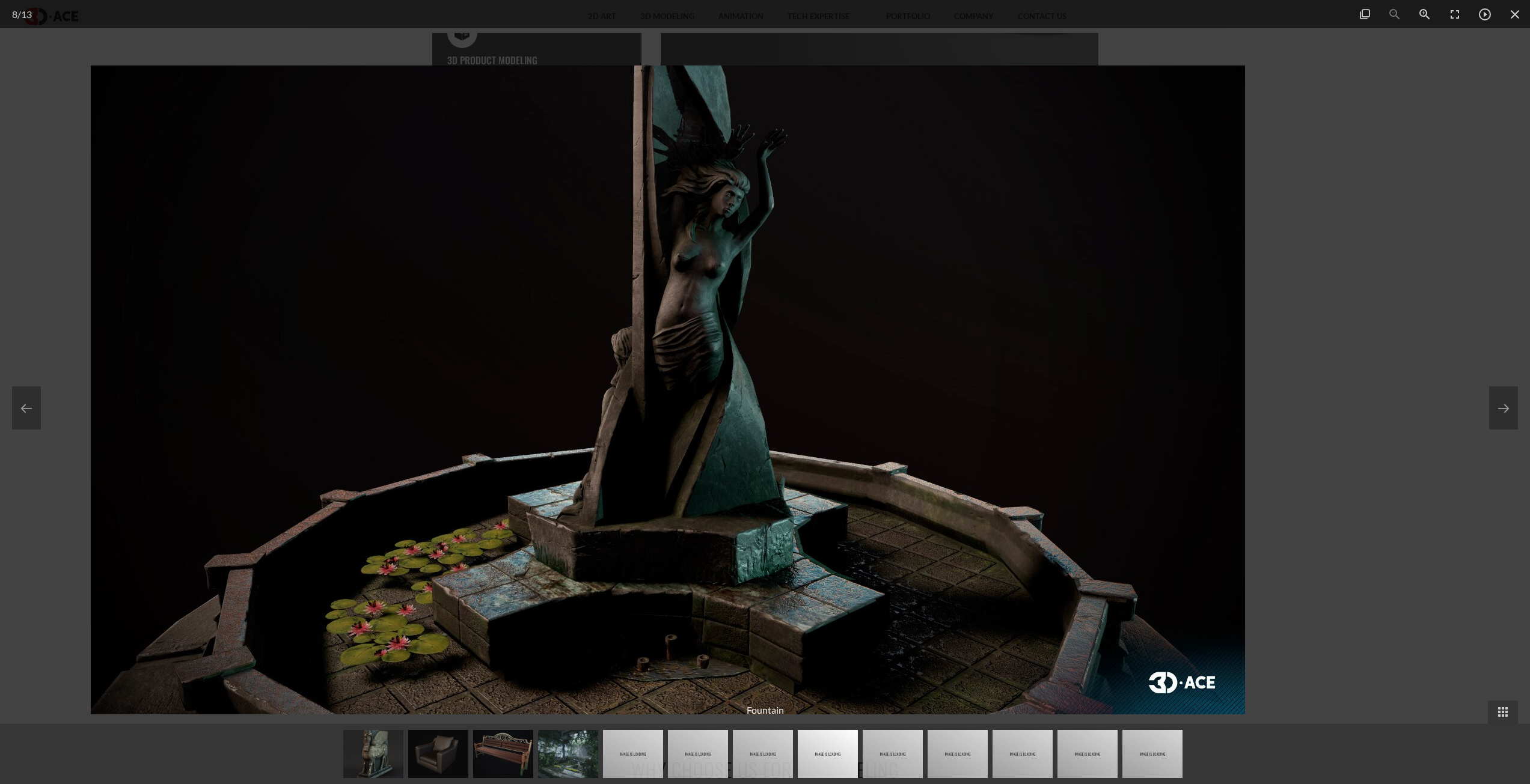
drag, startPoint x: 1102, startPoint y: 293, endPoint x: 748, endPoint y: 255, distance: 356.0
click at [866, 279] on img at bounding box center [667, 390] width 1154 height 649
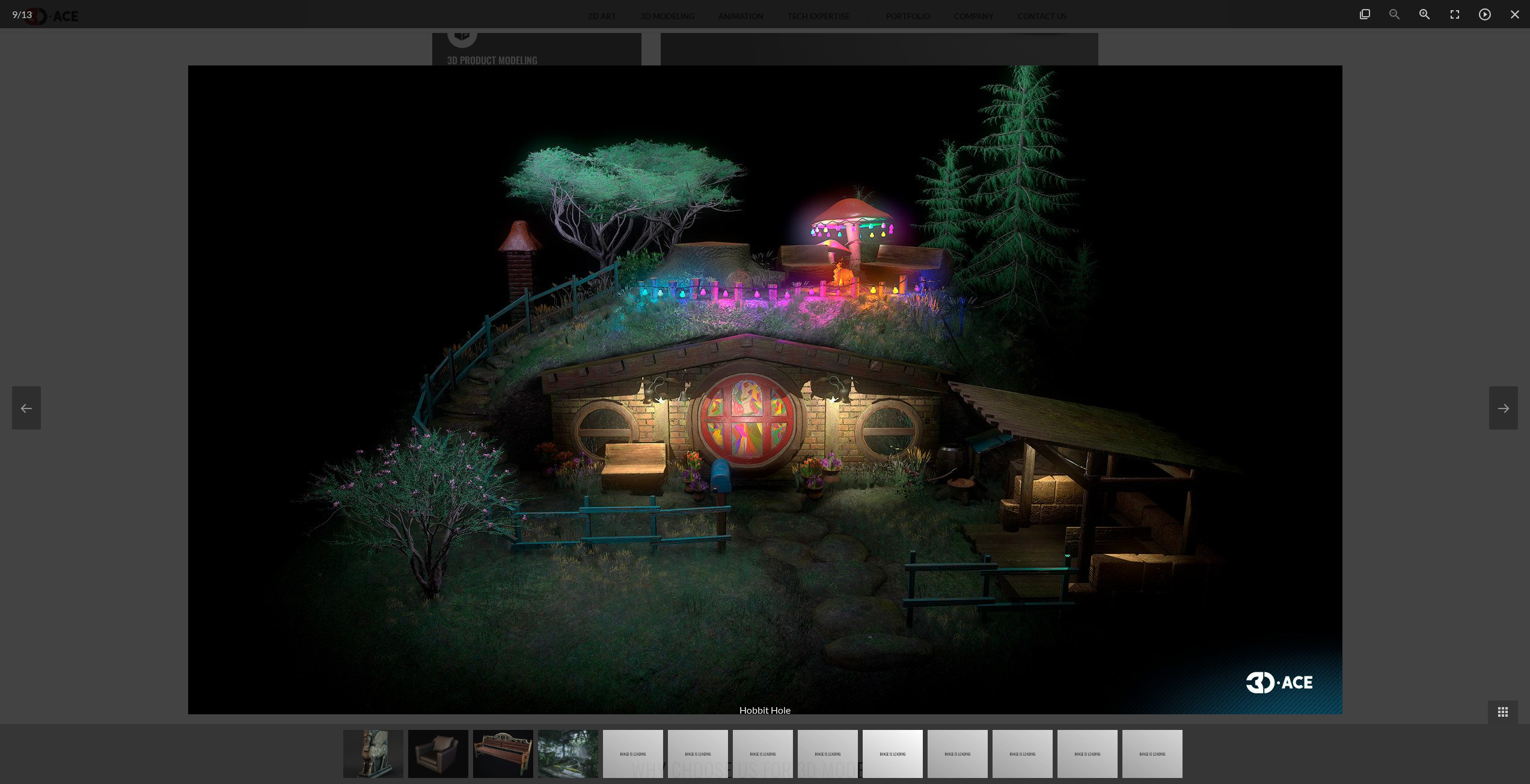
drag, startPoint x: 737, startPoint y: 246, endPoint x: 658, endPoint y: 241, distance: 79.2
click at [672, 241] on img at bounding box center [765, 390] width 1154 height 649
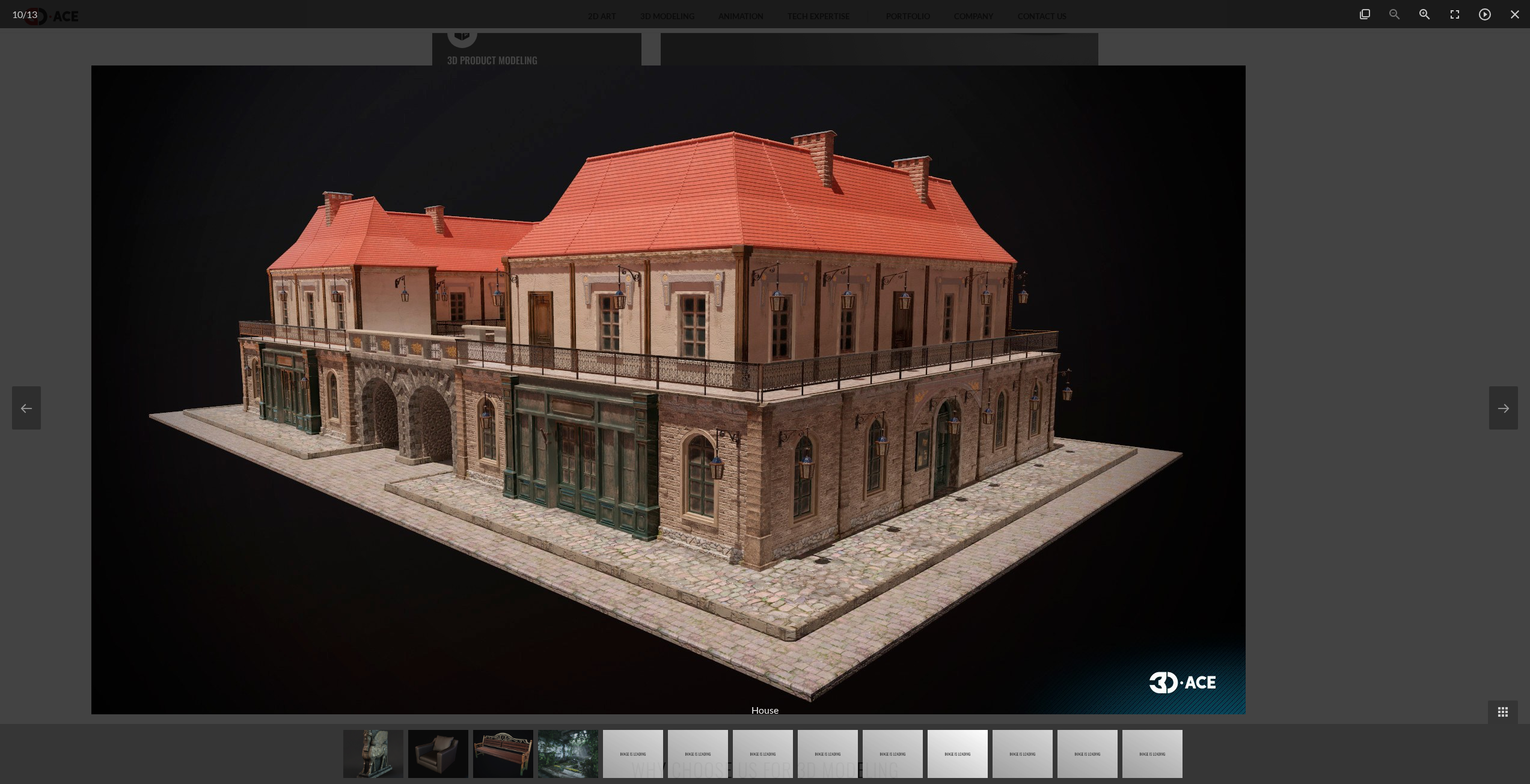
drag, startPoint x: 933, startPoint y: 306, endPoint x: 642, endPoint y: 306, distance: 291.0
click at [673, 310] on img at bounding box center [668, 390] width 1154 height 649
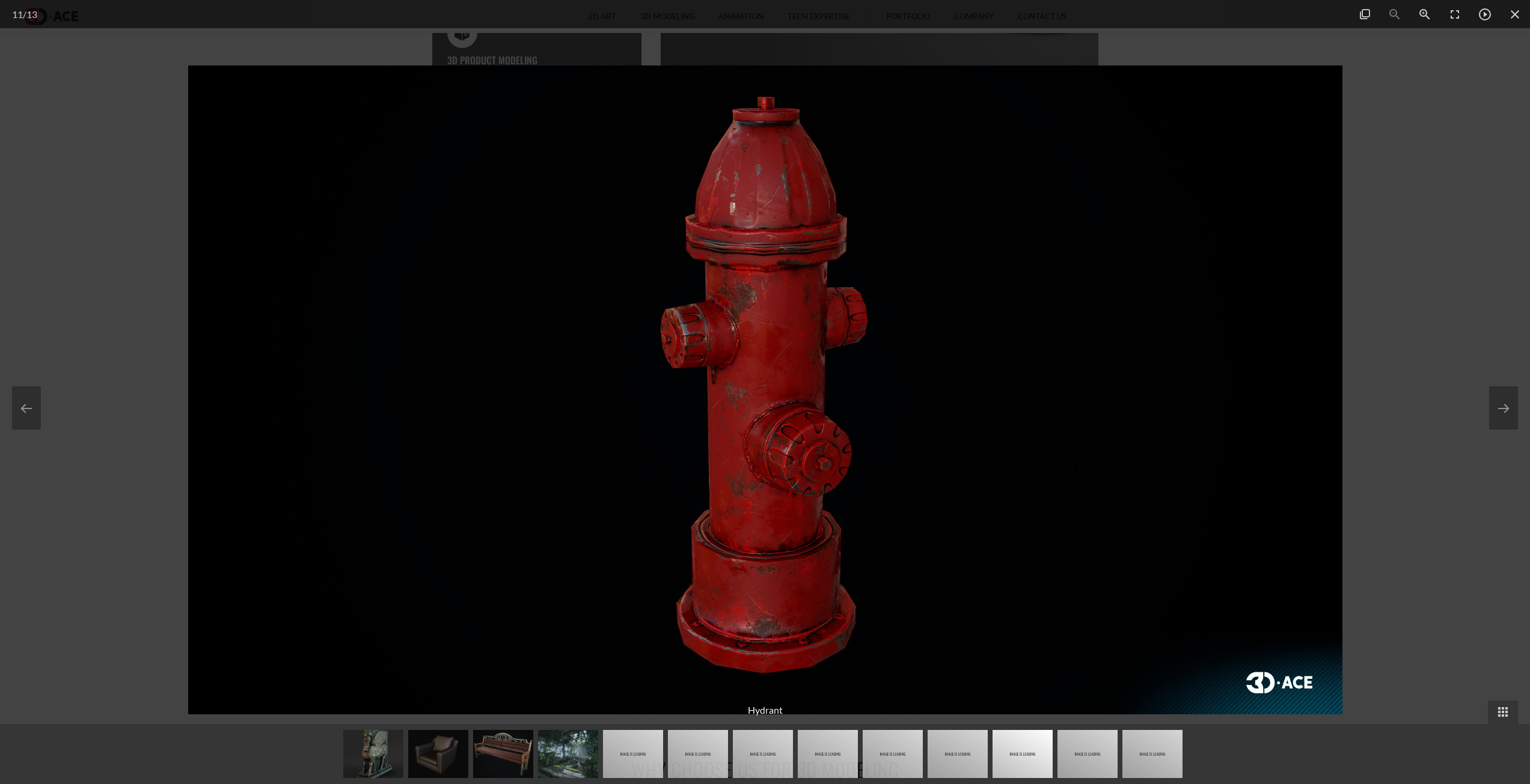
drag, startPoint x: 1033, startPoint y: 342, endPoint x: 960, endPoint y: 349, distance: 73.3
click at [1017, 349] on img at bounding box center [765, 390] width 1154 height 649
drag, startPoint x: 1012, startPoint y: 391, endPoint x: 365, endPoint y: 367, distance: 647.4
click at [367, 368] on img at bounding box center [765, 390] width 1154 height 649
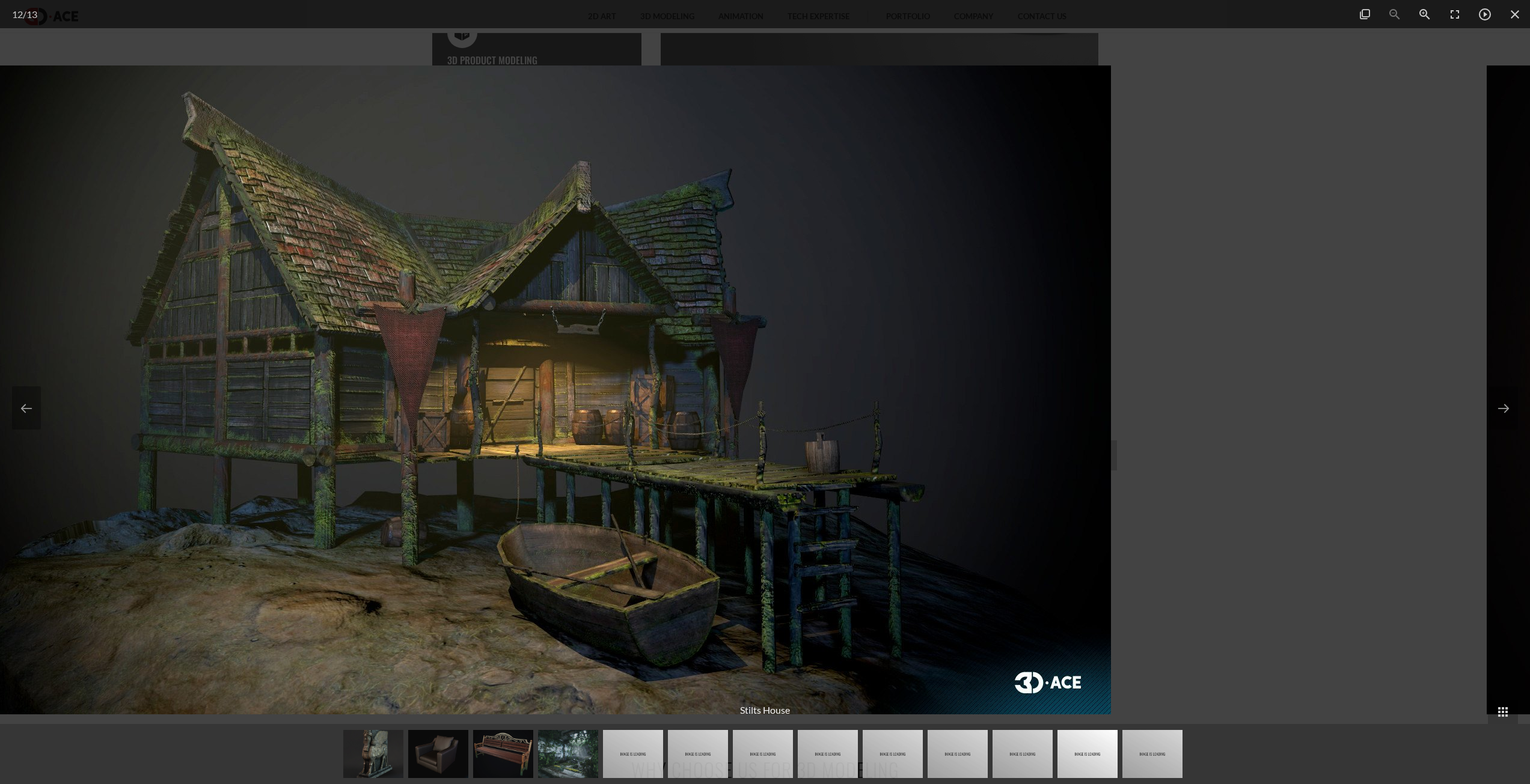
drag, startPoint x: 892, startPoint y: 447, endPoint x: 592, endPoint y: 436, distance: 300.2
click at [646, 443] on img at bounding box center [534, 390] width 1154 height 649
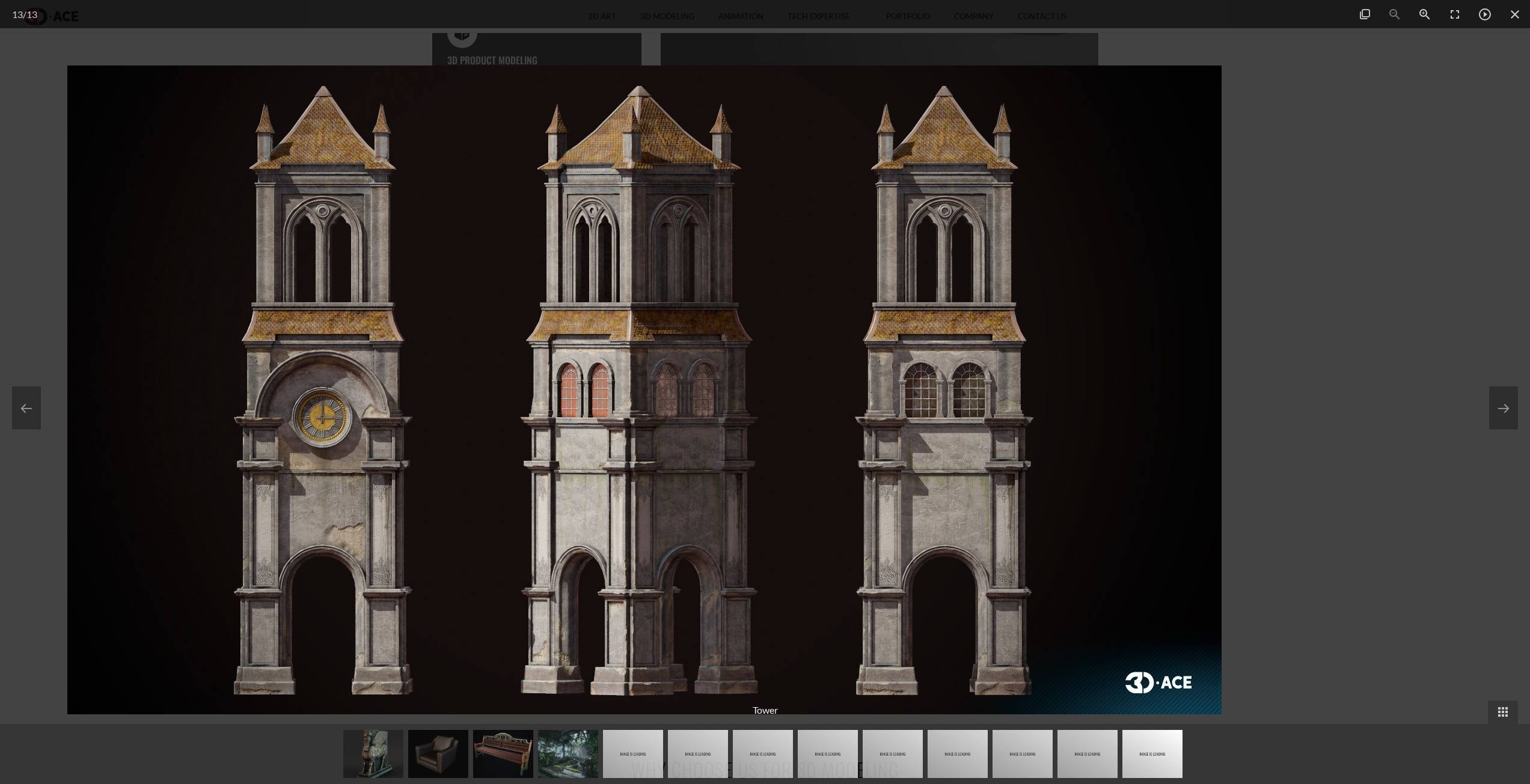
drag, startPoint x: 949, startPoint y: 471, endPoint x: 490, endPoint y: 432, distance: 460.7
click at [613, 452] on img at bounding box center [644, 390] width 1154 height 649
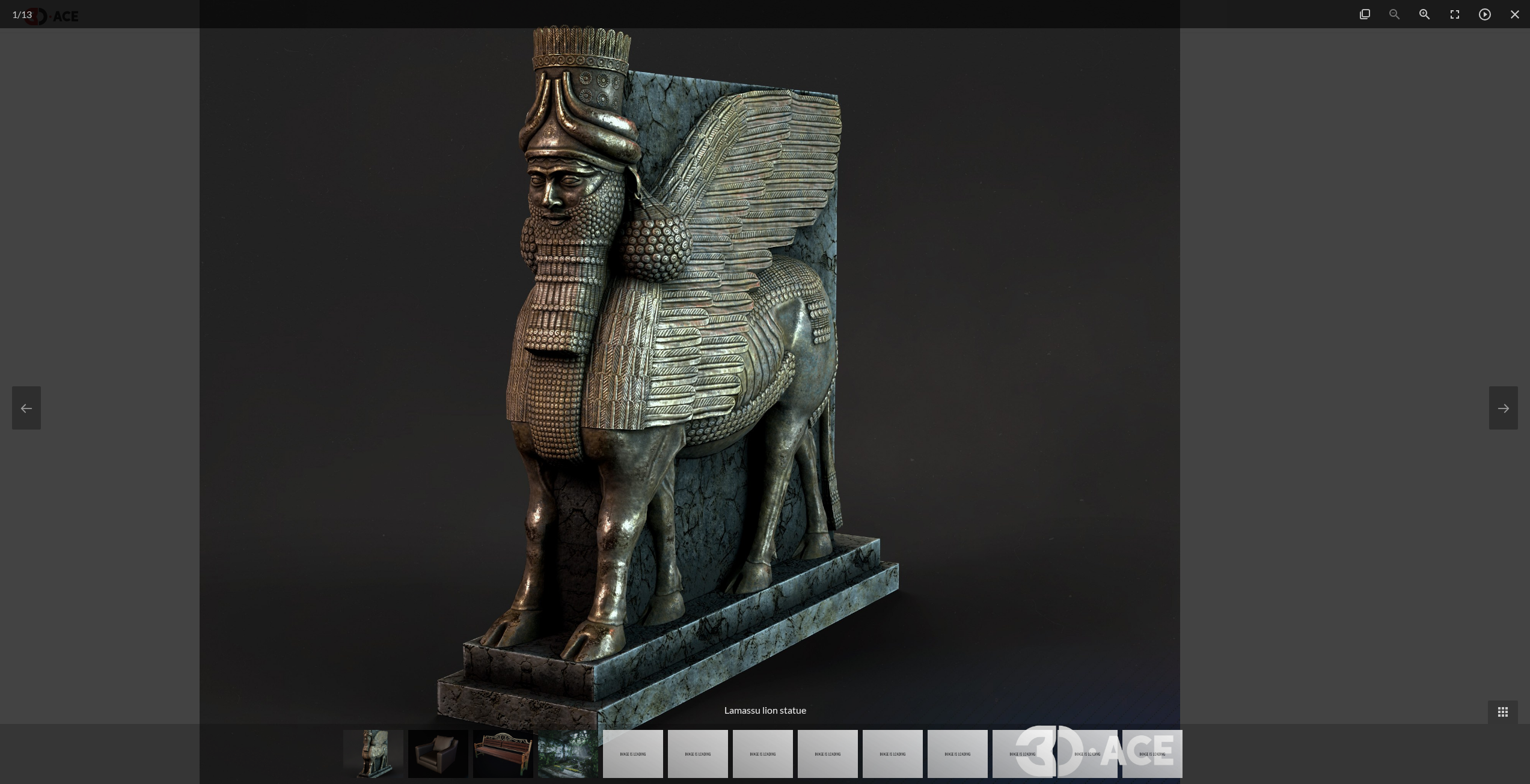
drag, startPoint x: 1071, startPoint y: 509, endPoint x: 553, endPoint y: 496, distance: 518.2
click at [578, 499] on img at bounding box center [690, 392] width 981 height 784
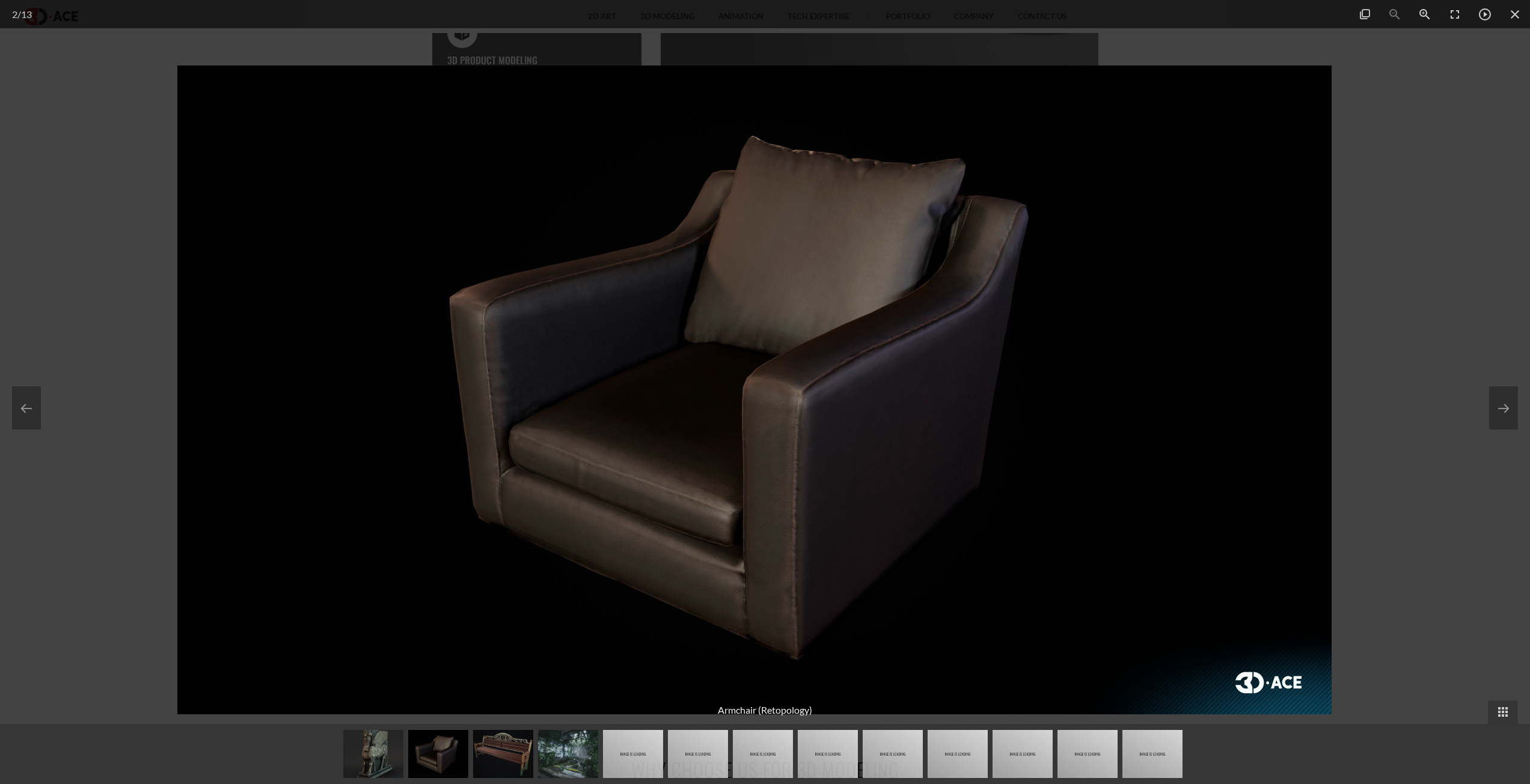
drag, startPoint x: 403, startPoint y: 431, endPoint x: 350, endPoint y: 427, distance: 53.2
click at [384, 431] on img at bounding box center [754, 390] width 1154 height 649
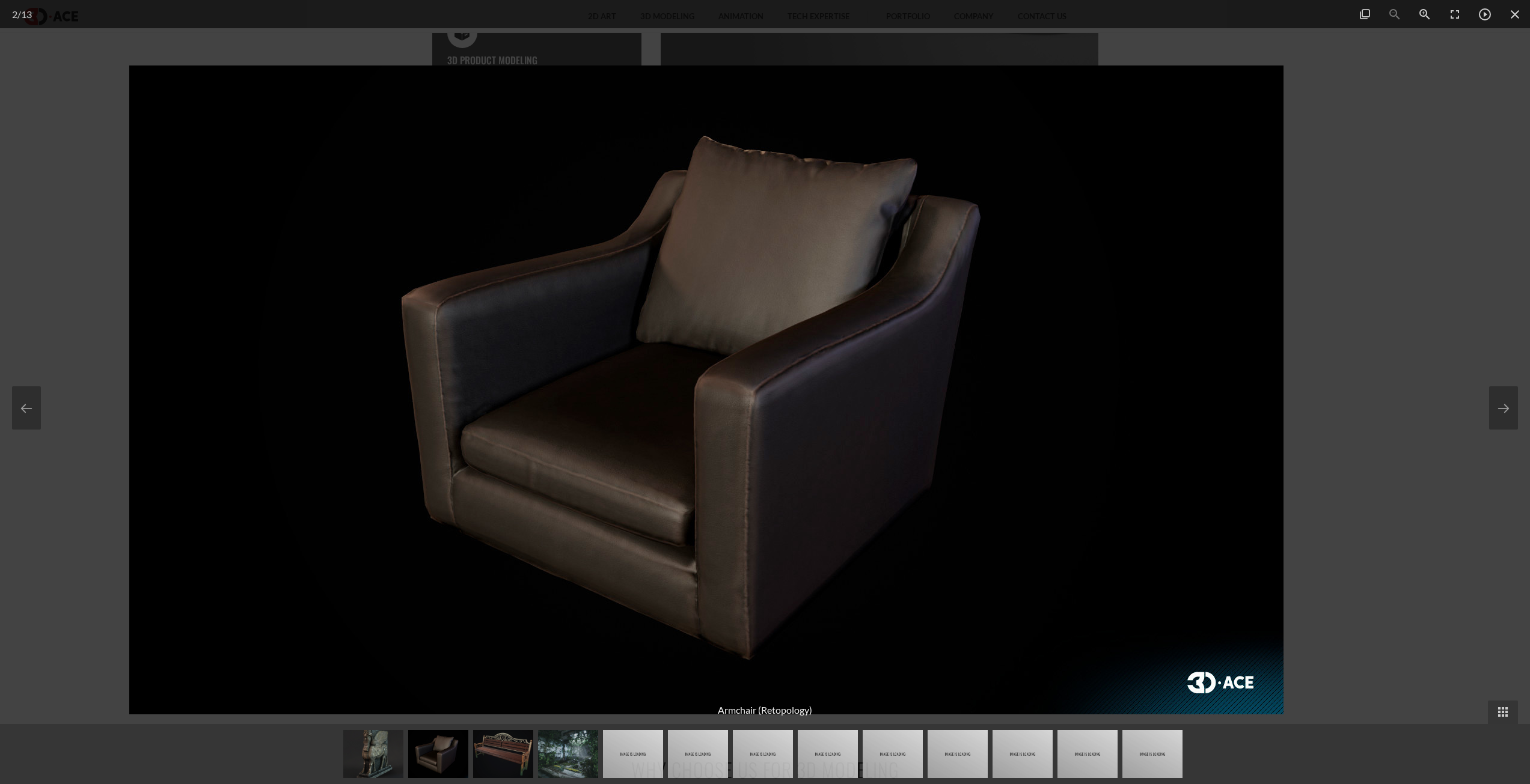
drag, startPoint x: 946, startPoint y: 455, endPoint x: 396, endPoint y: 426, distance: 550.8
click at [396, 426] on img at bounding box center [706, 390] width 1154 height 649
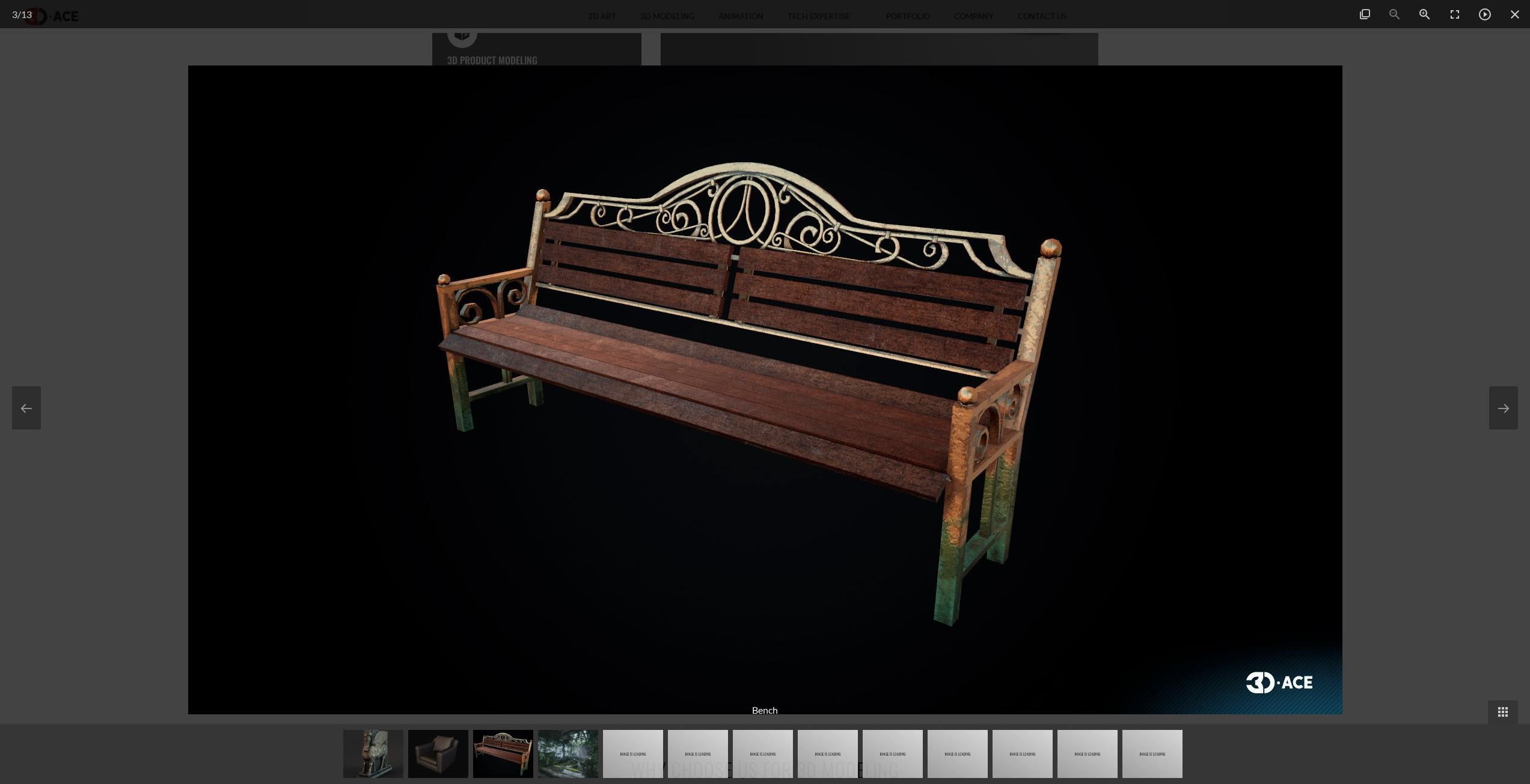
click at [1048, 465] on img at bounding box center [765, 390] width 1154 height 649
click at [1050, 465] on img at bounding box center [765, 390] width 1154 height 649
drag, startPoint x: 1343, startPoint y: 481, endPoint x: 1352, endPoint y: 482, distance: 9.1
click at [1345, 482] on div at bounding box center [765, 392] width 1530 height 784
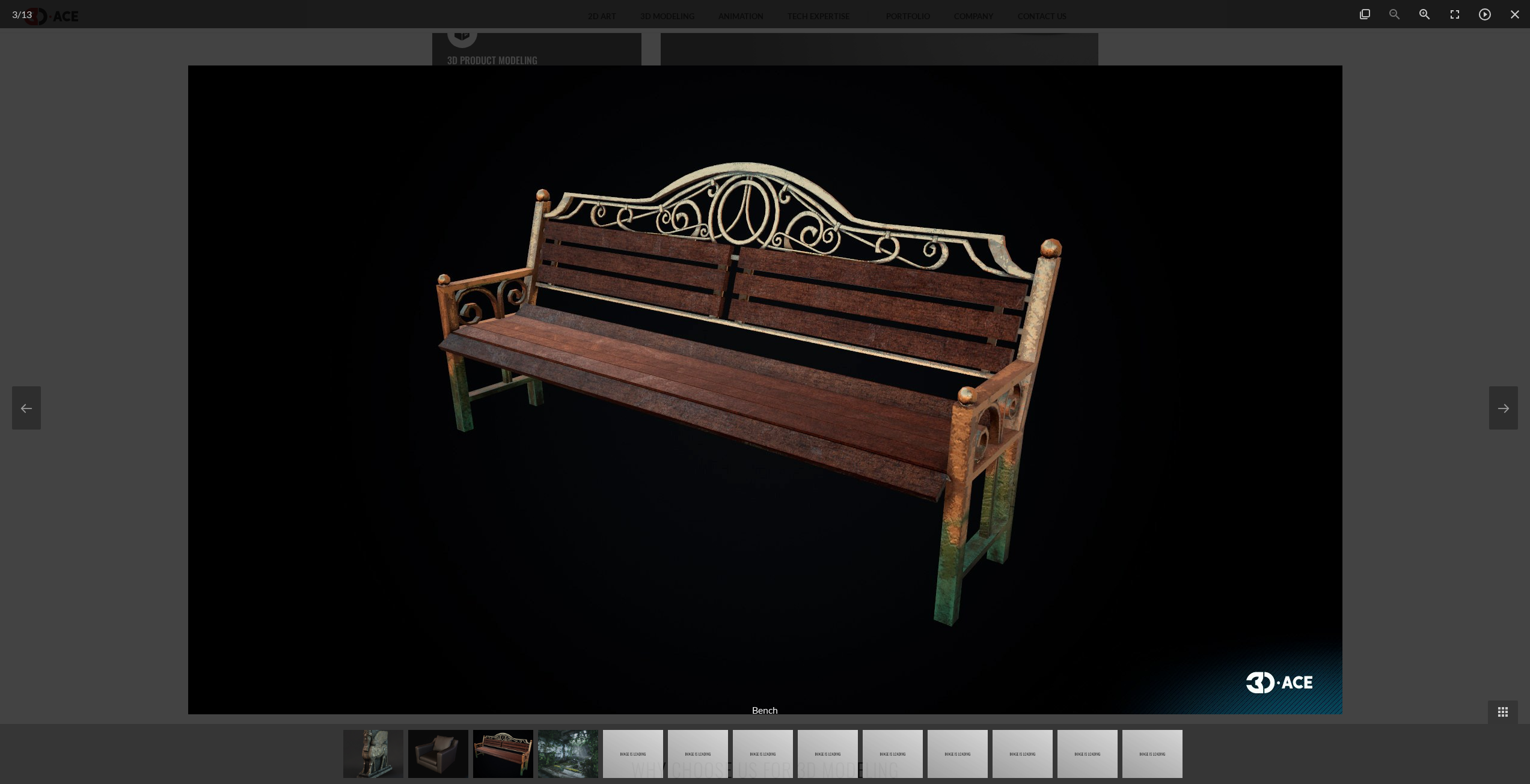
click at [1356, 483] on div at bounding box center [765, 392] width 1530 height 784
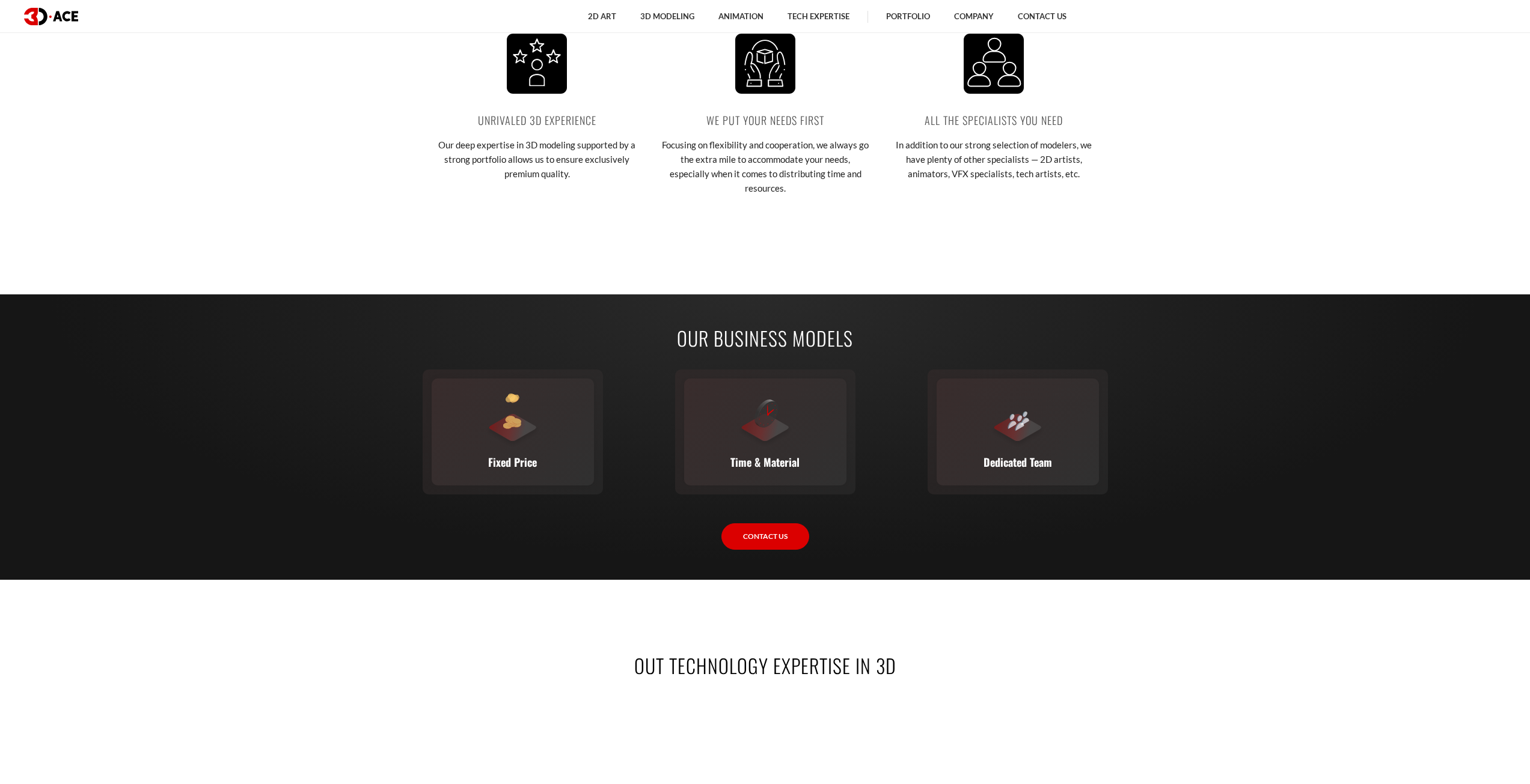
scroll to position [2043, 0]
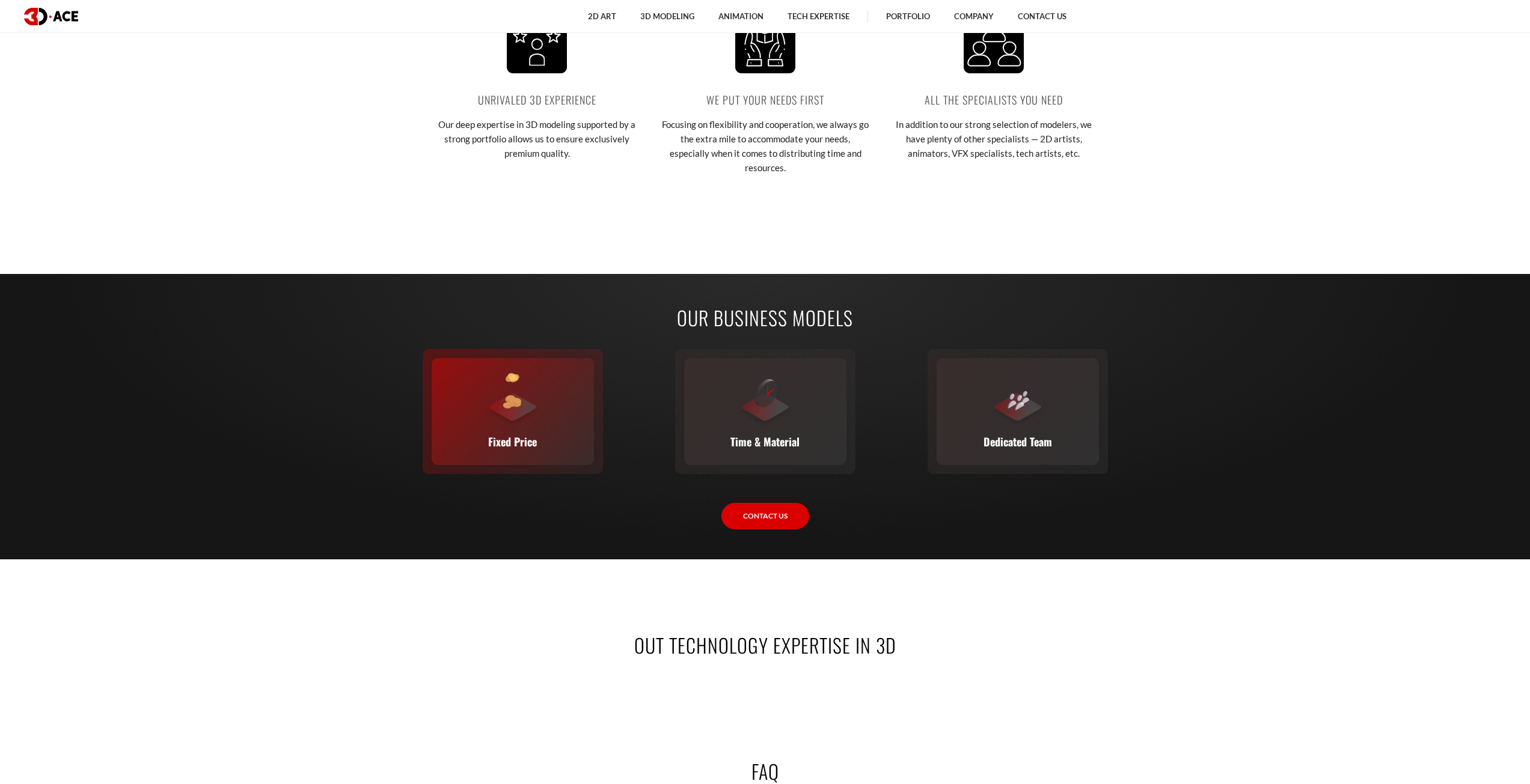
click at [537, 418] on div "Fixed Price You set the budget, we stick to it. The full scope, requirements, t…" at bounding box center [513, 411] width 163 height 107
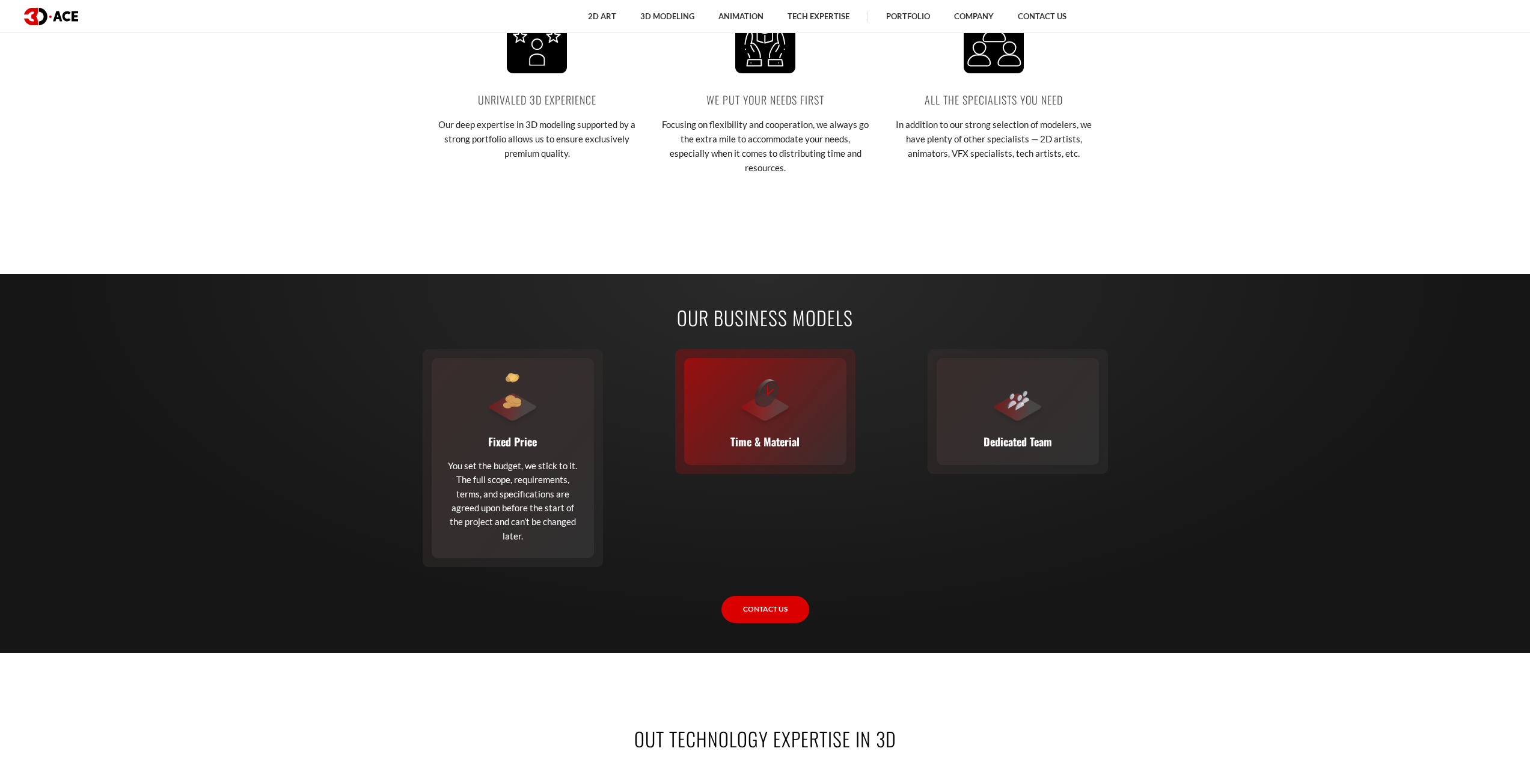
click at [726, 431] on div "Time & Material This flexible model calculates cost based on time and material …" at bounding box center [766, 411] width 163 height 107
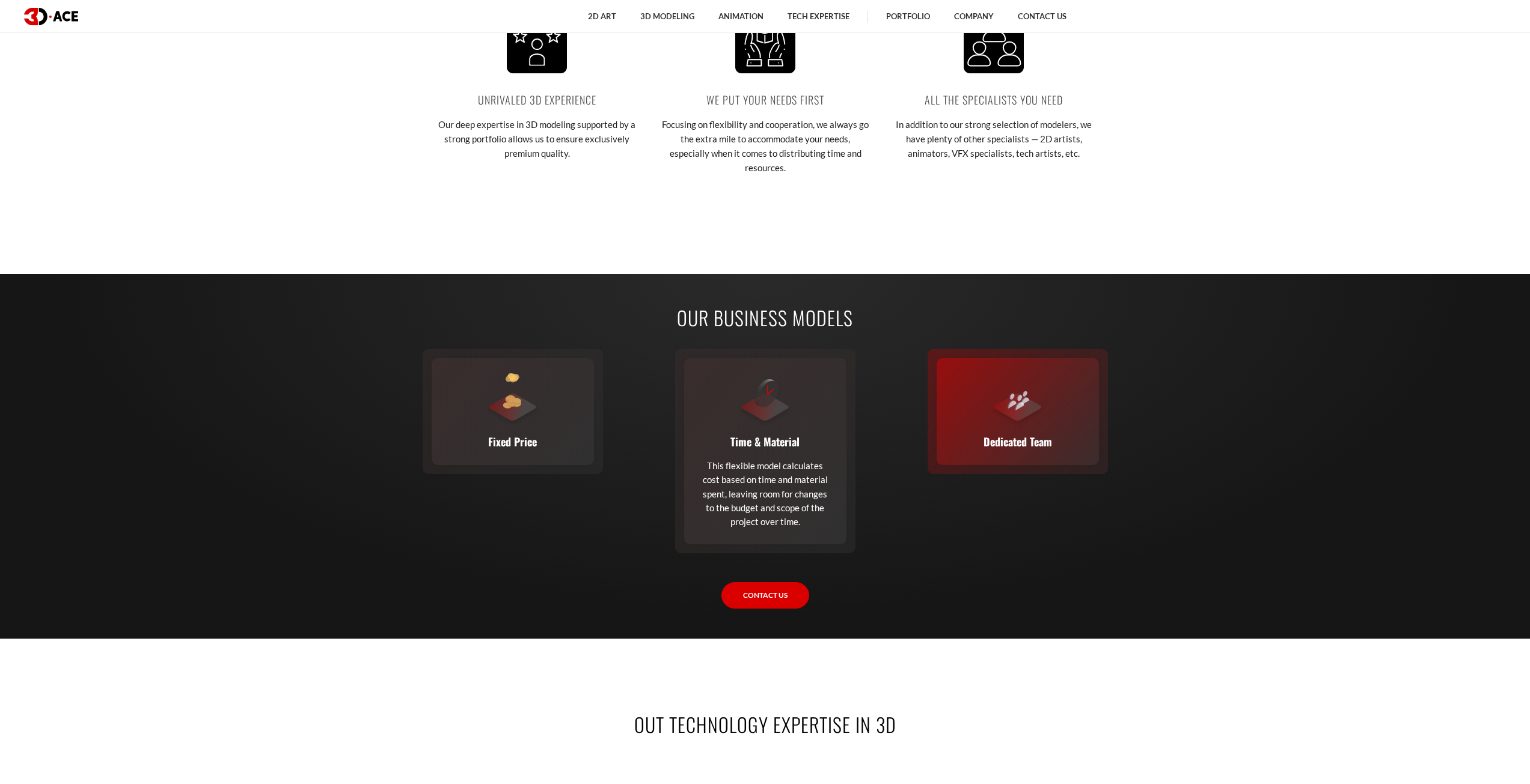
click at [993, 438] on div "Dedicated Team A complete team (or a single expert from our staff) joins your e…" at bounding box center [1018, 411] width 163 height 107
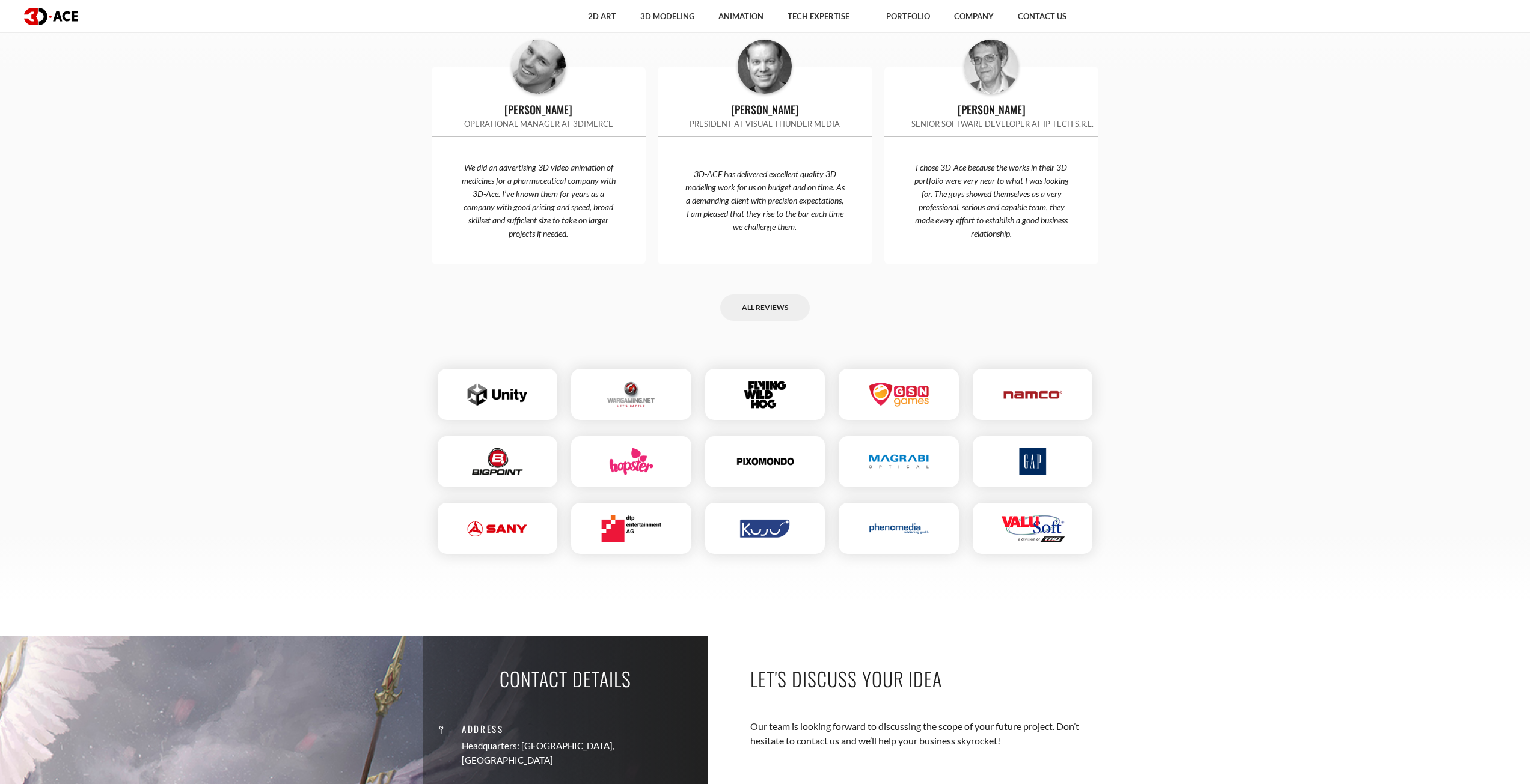
scroll to position [3245, 0]
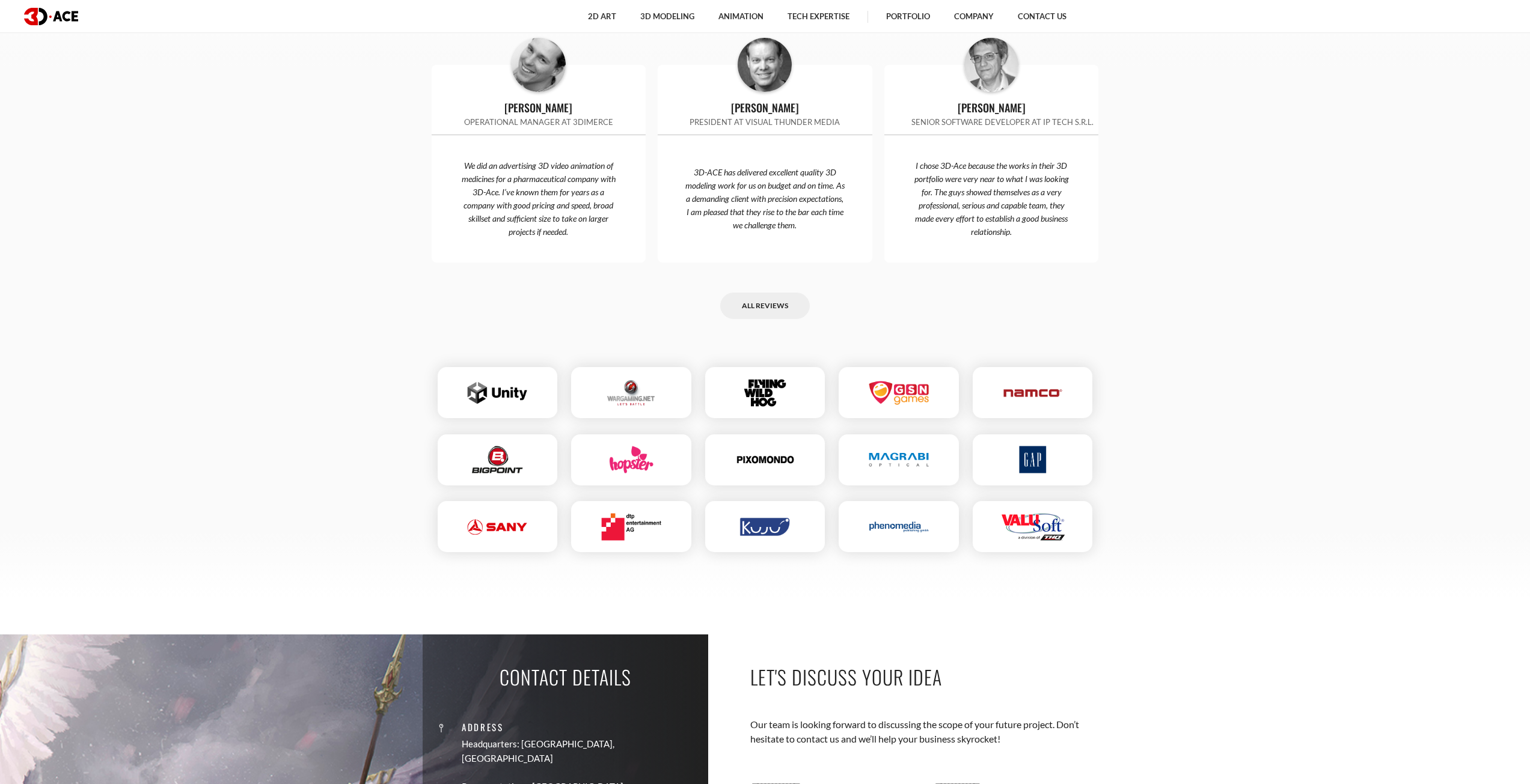
click at [480, 379] on img at bounding box center [497, 392] width 59 height 27
click at [631, 392] on img at bounding box center [631, 392] width 59 height 27
click at [632, 392] on img at bounding box center [631, 392] width 59 height 27
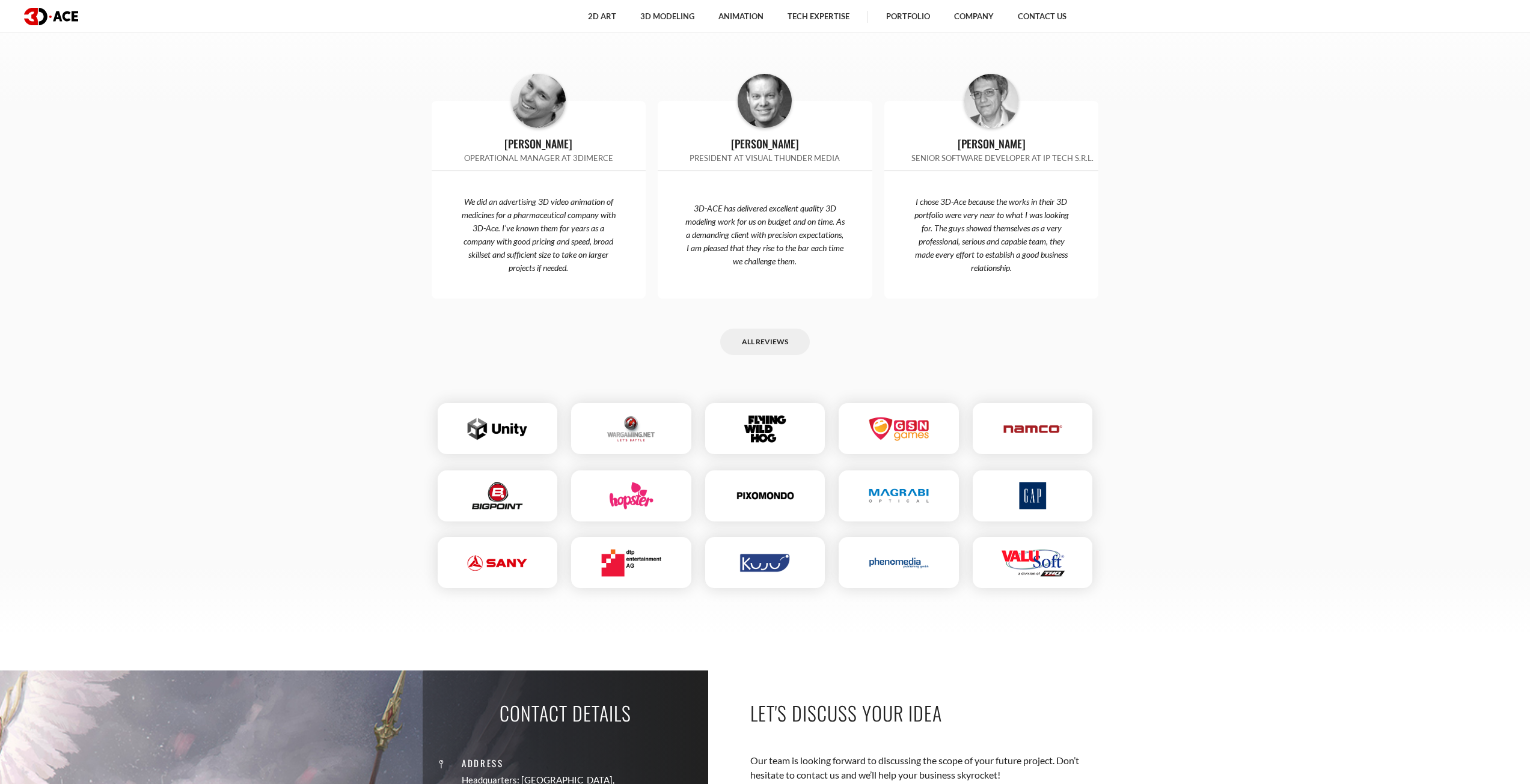
scroll to position [3065, 0]
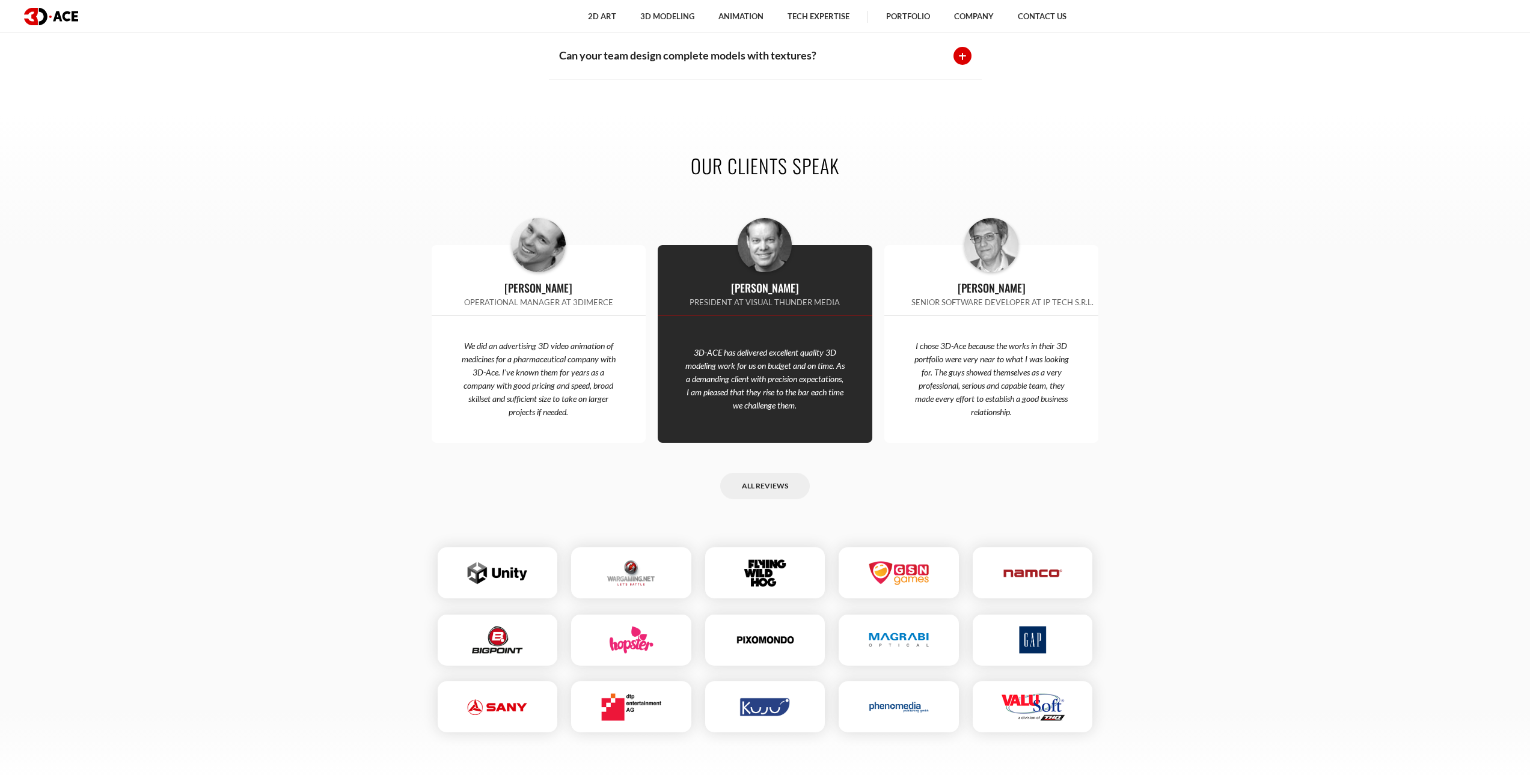
click at [1065, 473] on div "All reviews" at bounding box center [765, 486] width 667 height 27
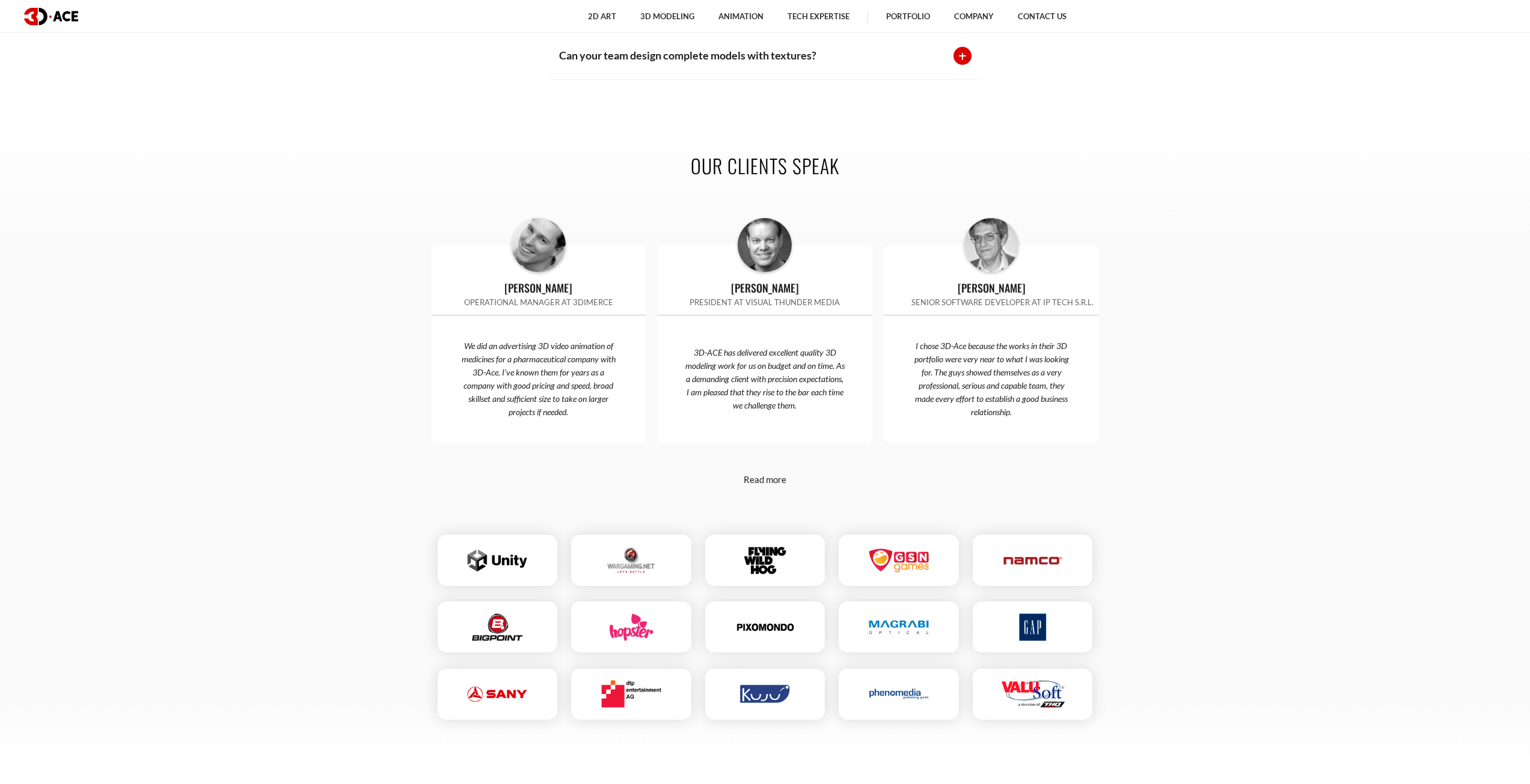
drag, startPoint x: 1014, startPoint y: 556, endPoint x: 1032, endPoint y: 562, distance: 19.0
click at [1032, 562] on div at bounding box center [1033, 560] width 132 height 63
click at [1428, 132] on section "Our clients speak Matijs de Haard Operational Manager at 3DIMERCE We did an adv…" at bounding box center [765, 441] width 1530 height 650
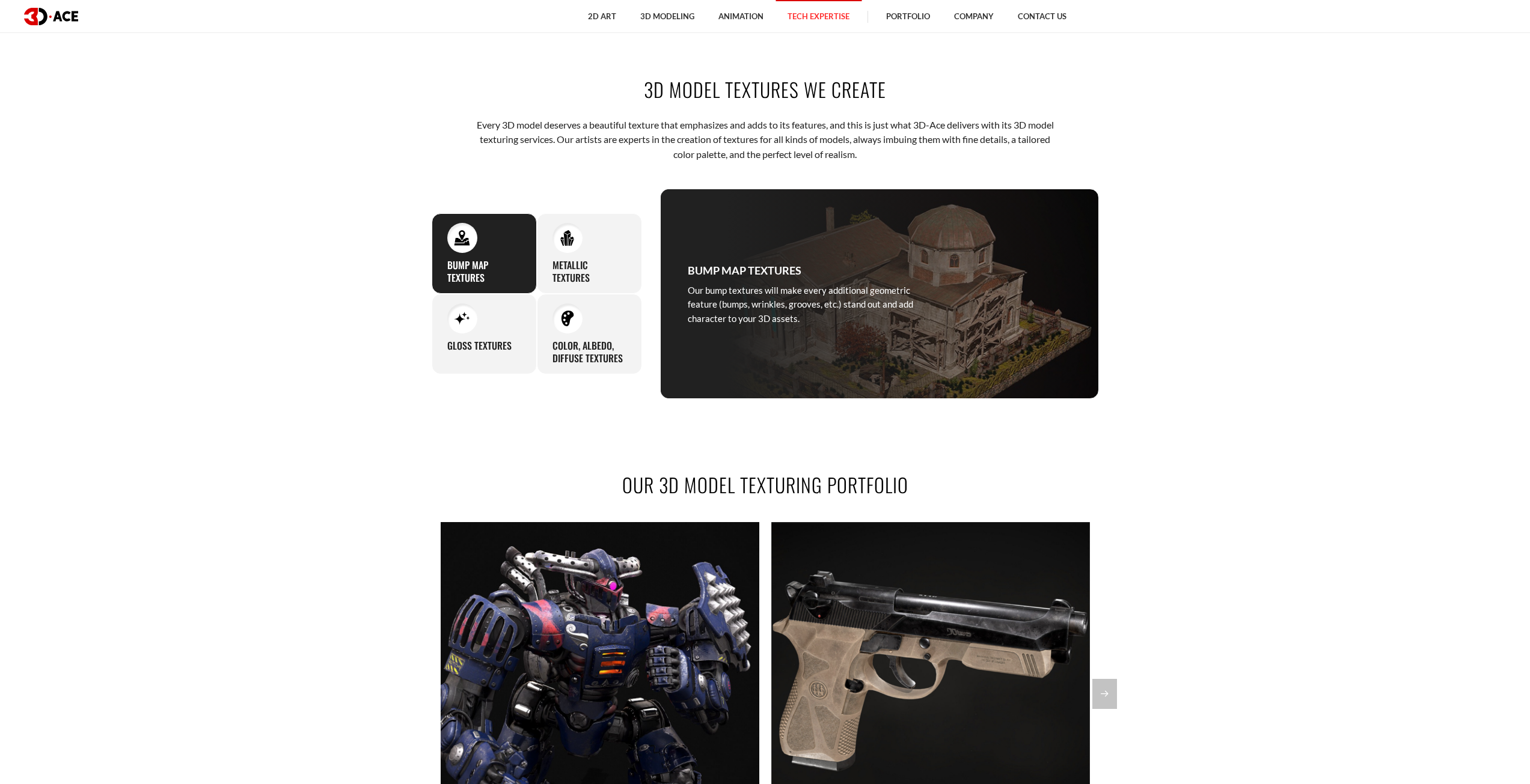
scroll to position [781, 0]
click at [1426, 208] on section "3D Model Textures We Create Every 3D model deserves a beautiful texture that em…" at bounding box center [765, 236] width 1530 height 395
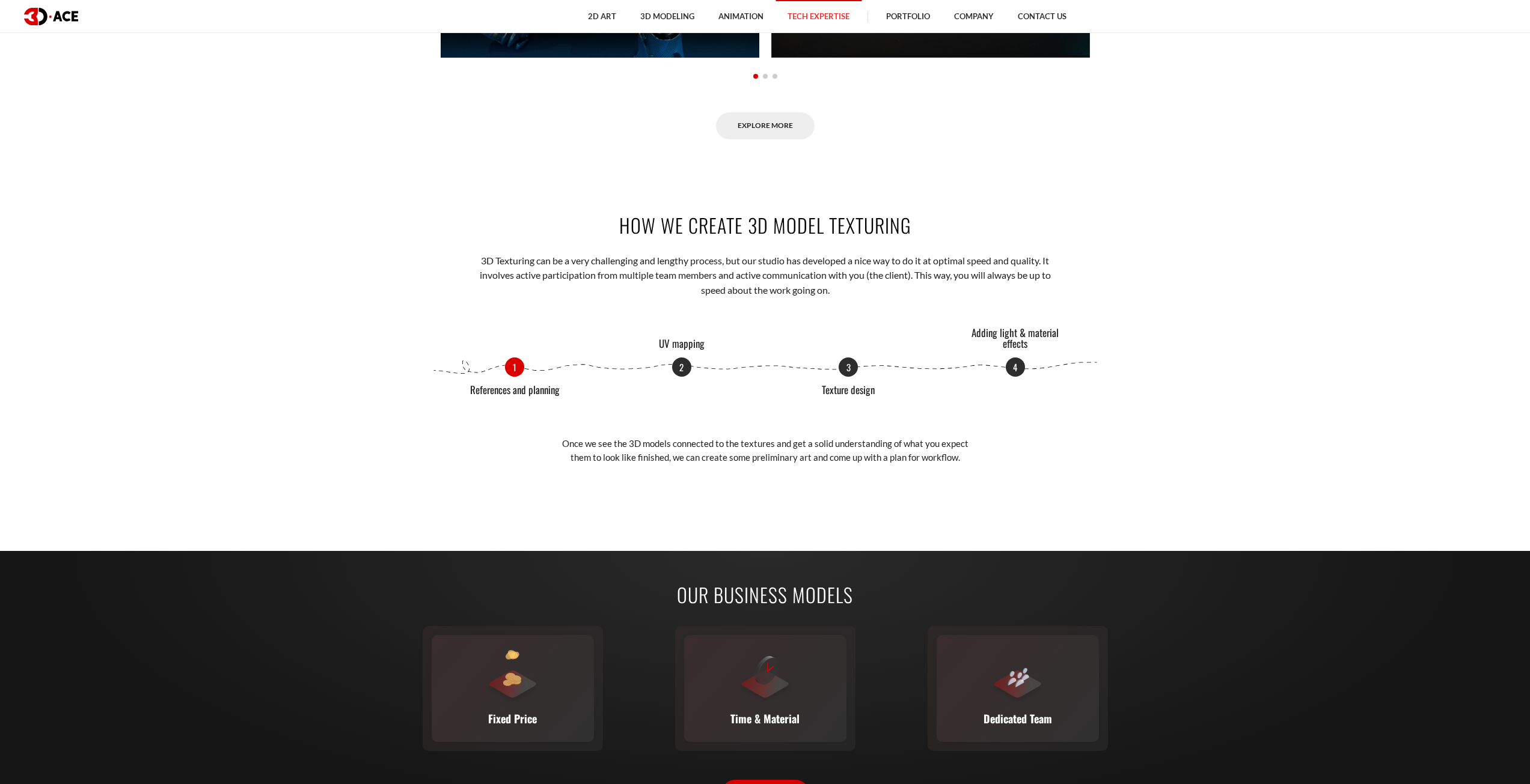
scroll to position [1562, 0]
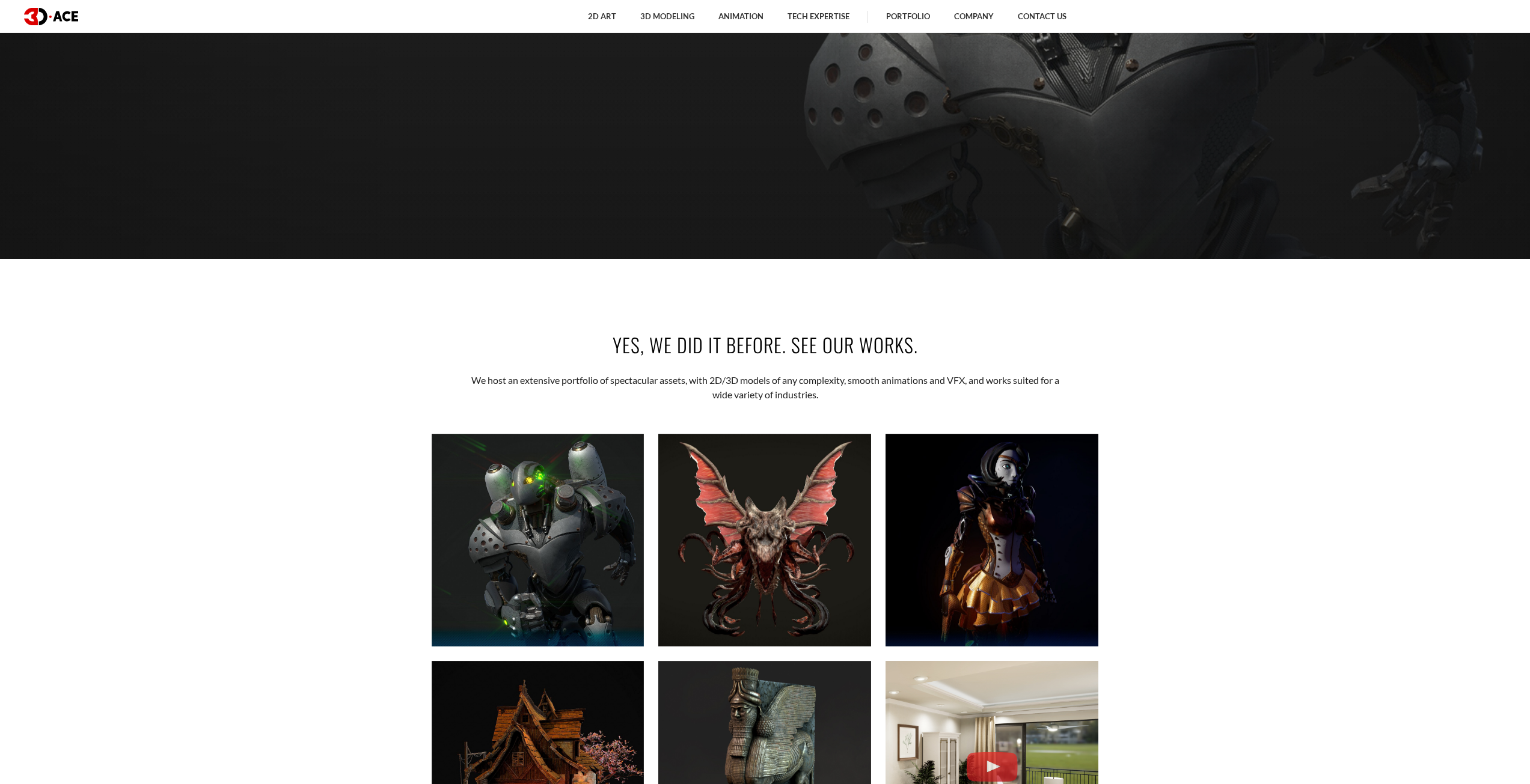
scroll to position [781, 0]
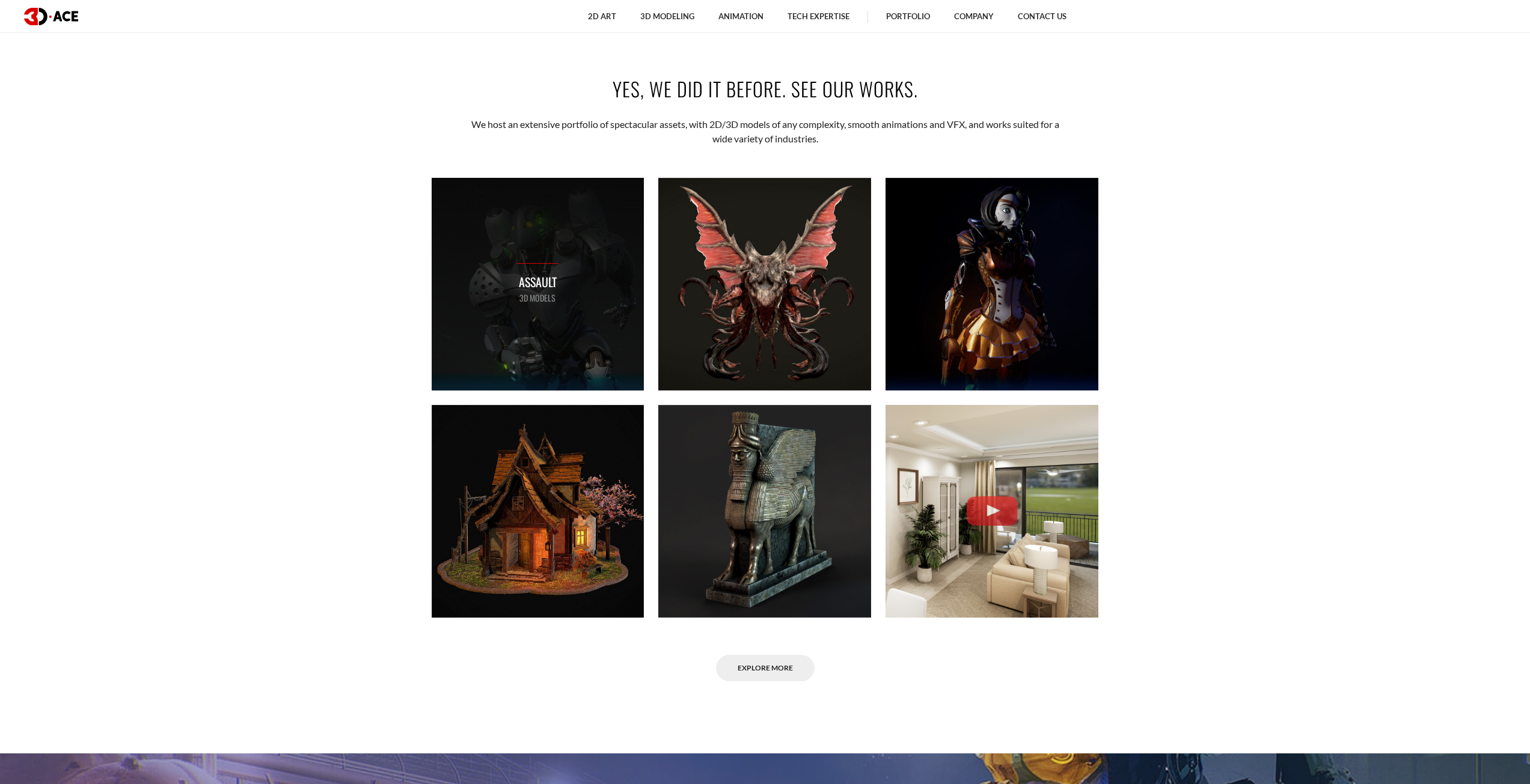
click at [566, 268] on div "Assault 3D MODELS" at bounding box center [538, 284] width 213 height 213
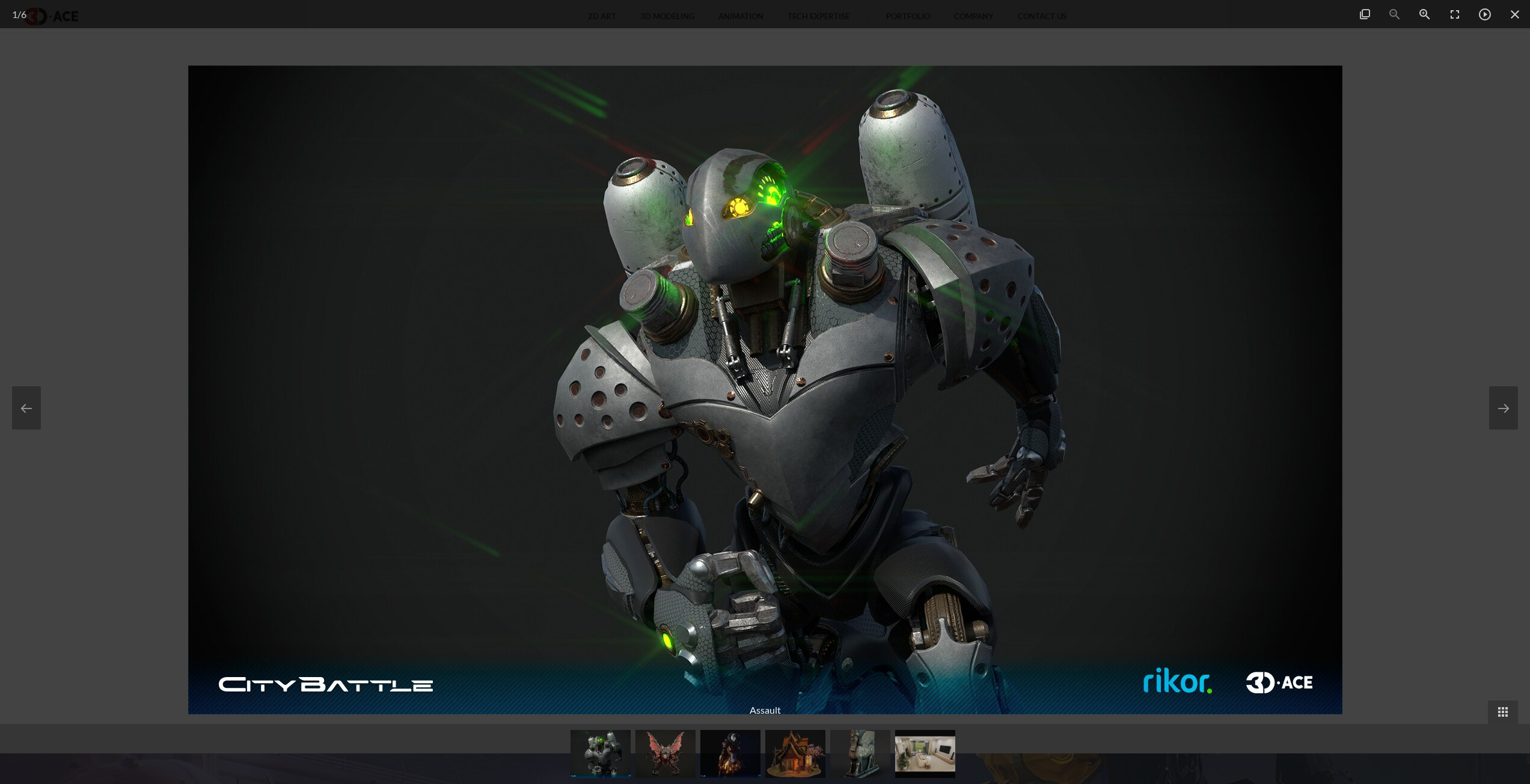
click at [1437, 374] on div at bounding box center [765, 392] width 1530 height 784
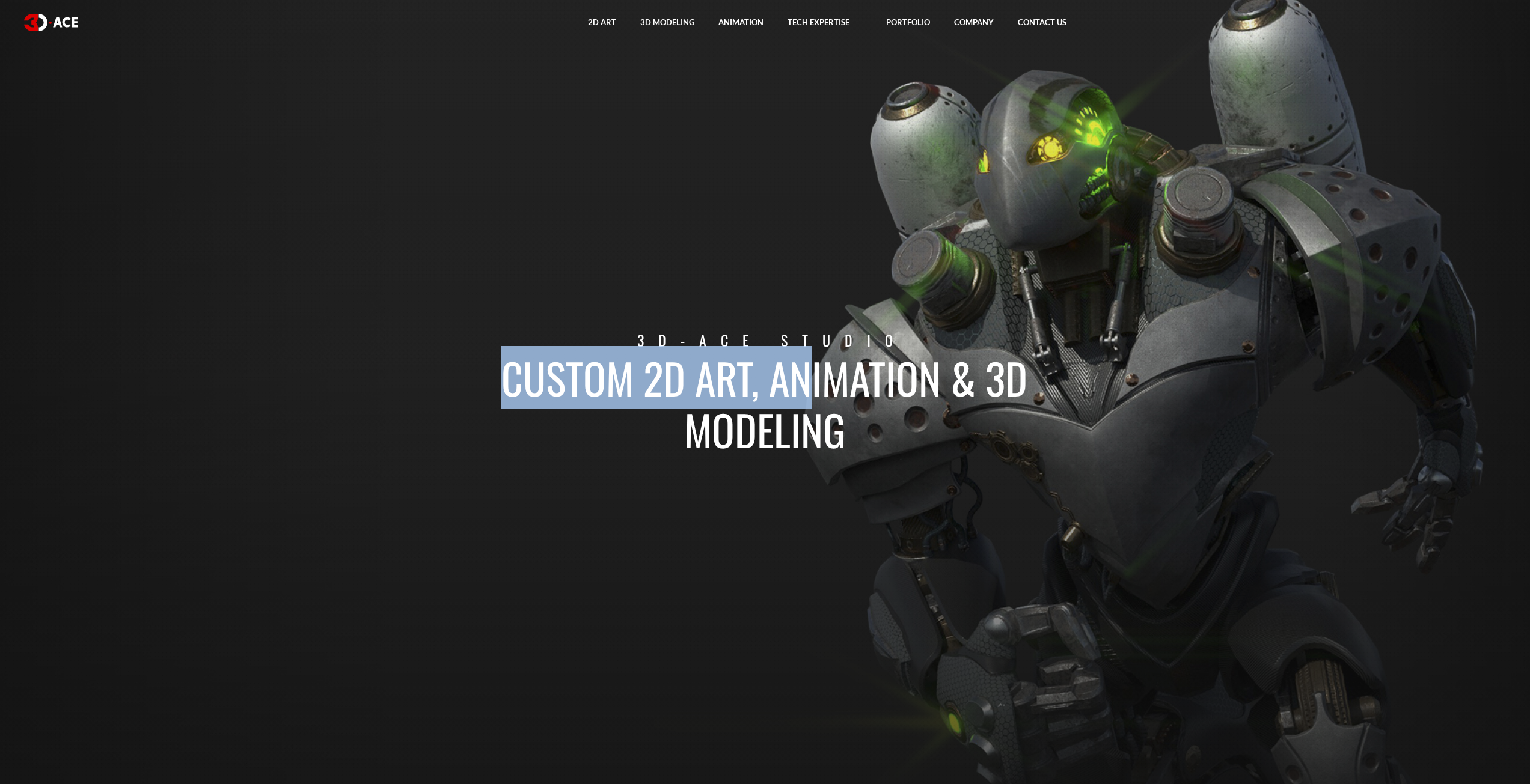
drag, startPoint x: 1261, startPoint y: 327, endPoint x: 682, endPoint y: 386, distance: 582.0
click at [716, 386] on section "Custom 2D art, animation & 3D modeling 3D-Ace studio" at bounding box center [765, 392] width 1530 height 784
click at [529, 401] on h1 "Custom 2D art, animation & 3D modeling" at bounding box center [765, 403] width 667 height 103
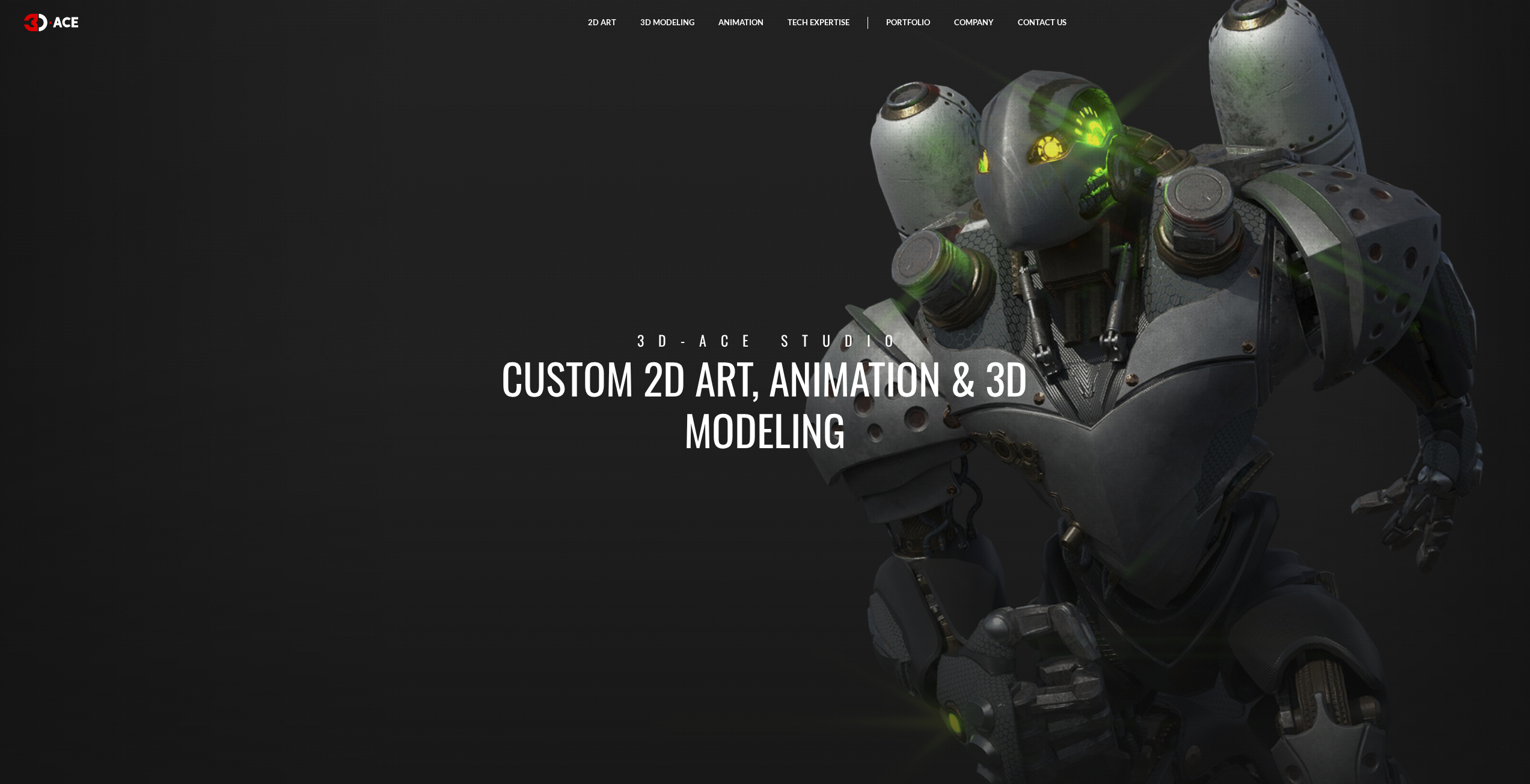
drag, startPoint x: 517, startPoint y: 471, endPoint x: 1339, endPoint y: 500, distance: 822.5
click at [1307, 484] on section "Custom 2D art, animation & 3D modeling 3D-Ace studio" at bounding box center [765, 392] width 1530 height 784
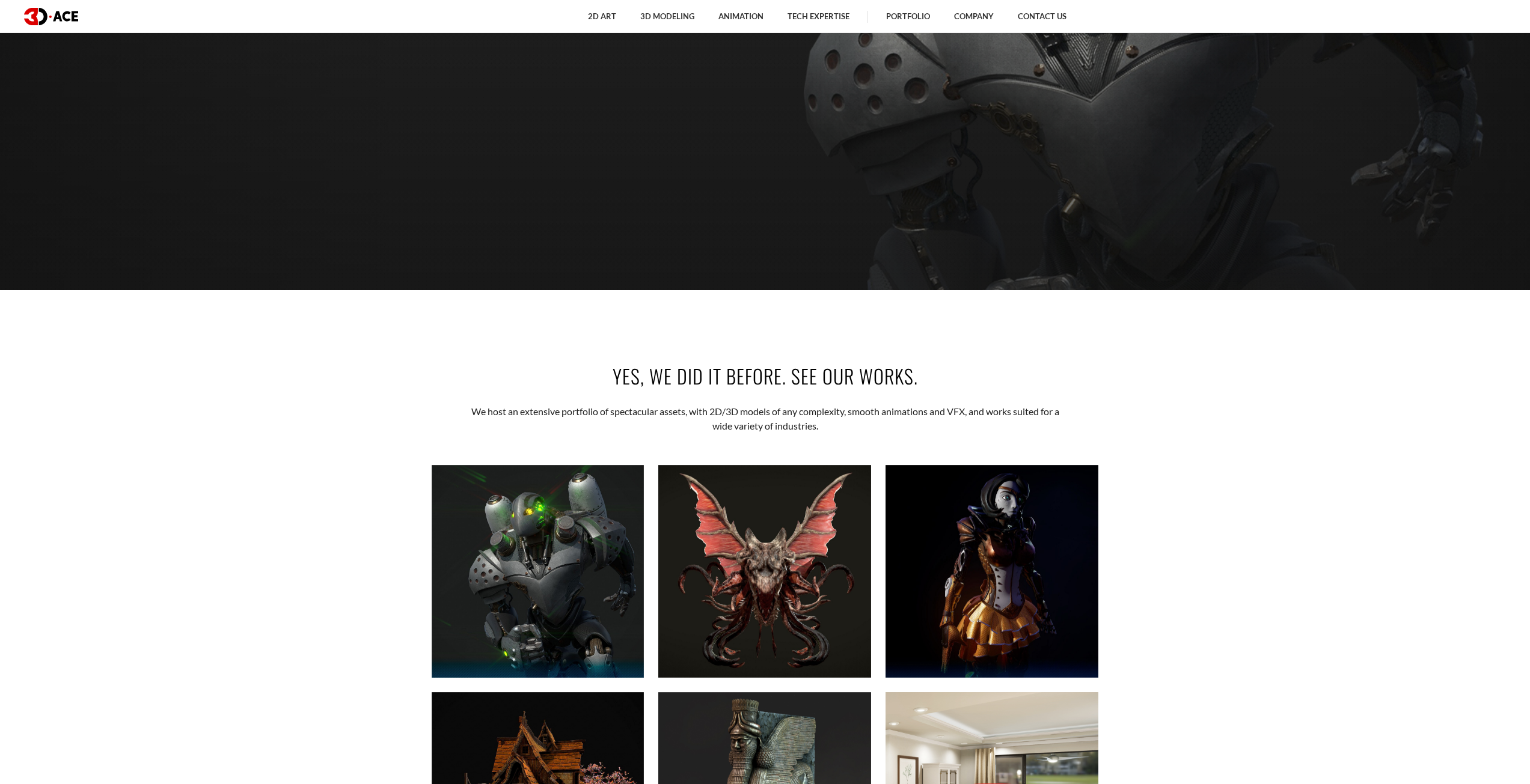
scroll to position [661, 0]
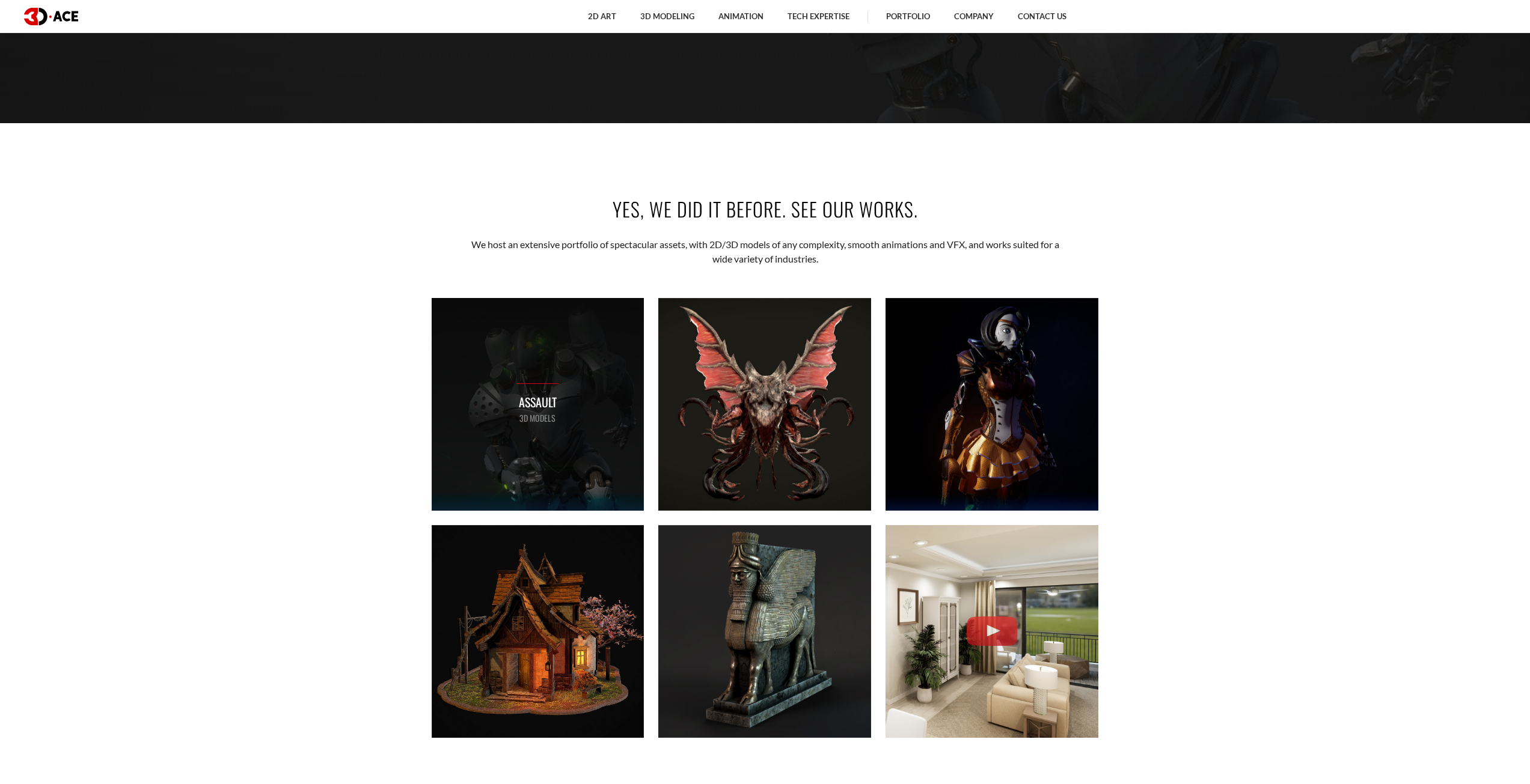
click at [558, 405] on div "Assault 3D MODELS" at bounding box center [538, 405] width 213 height 213
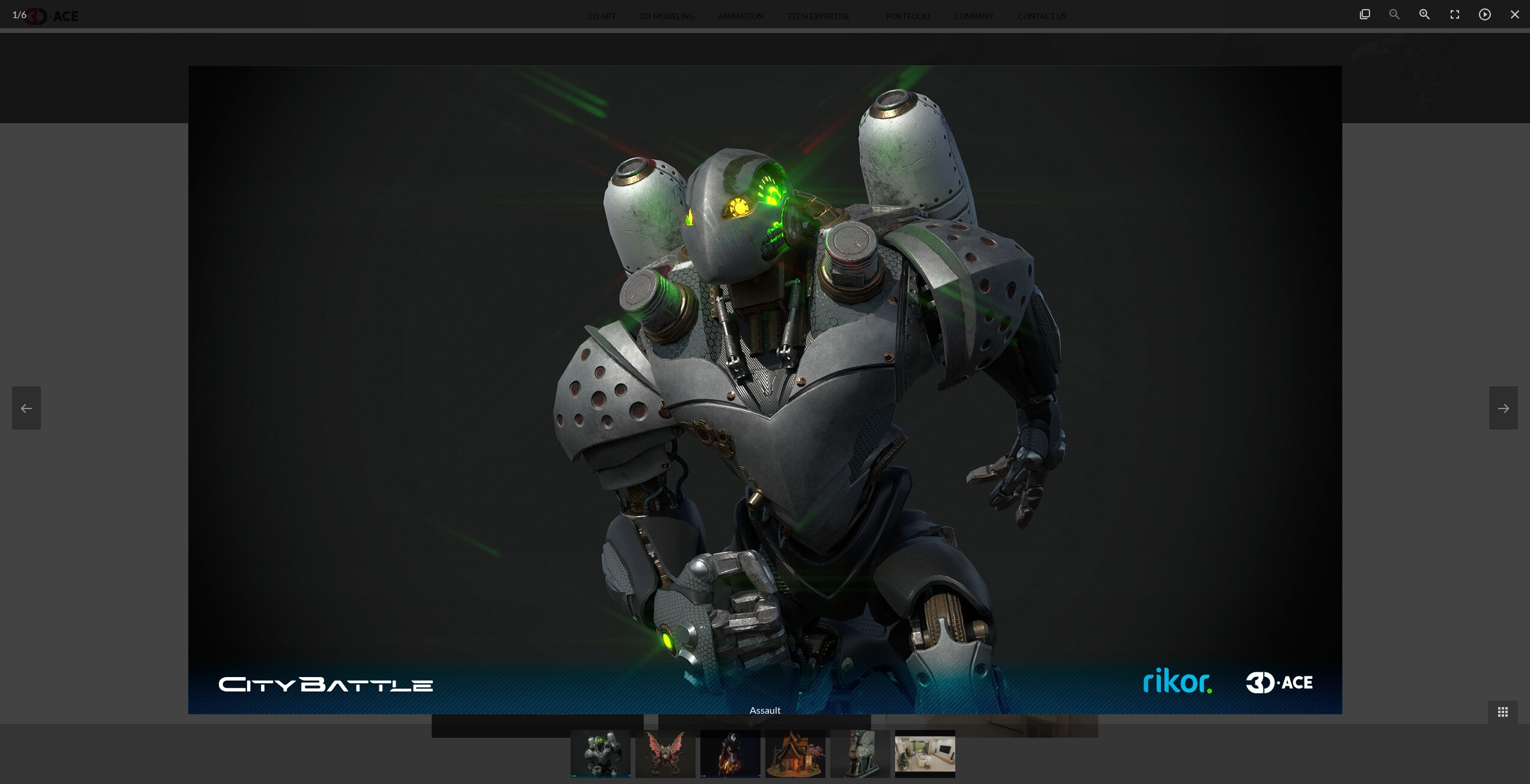
click at [1113, 323] on img at bounding box center [765, 390] width 1154 height 649
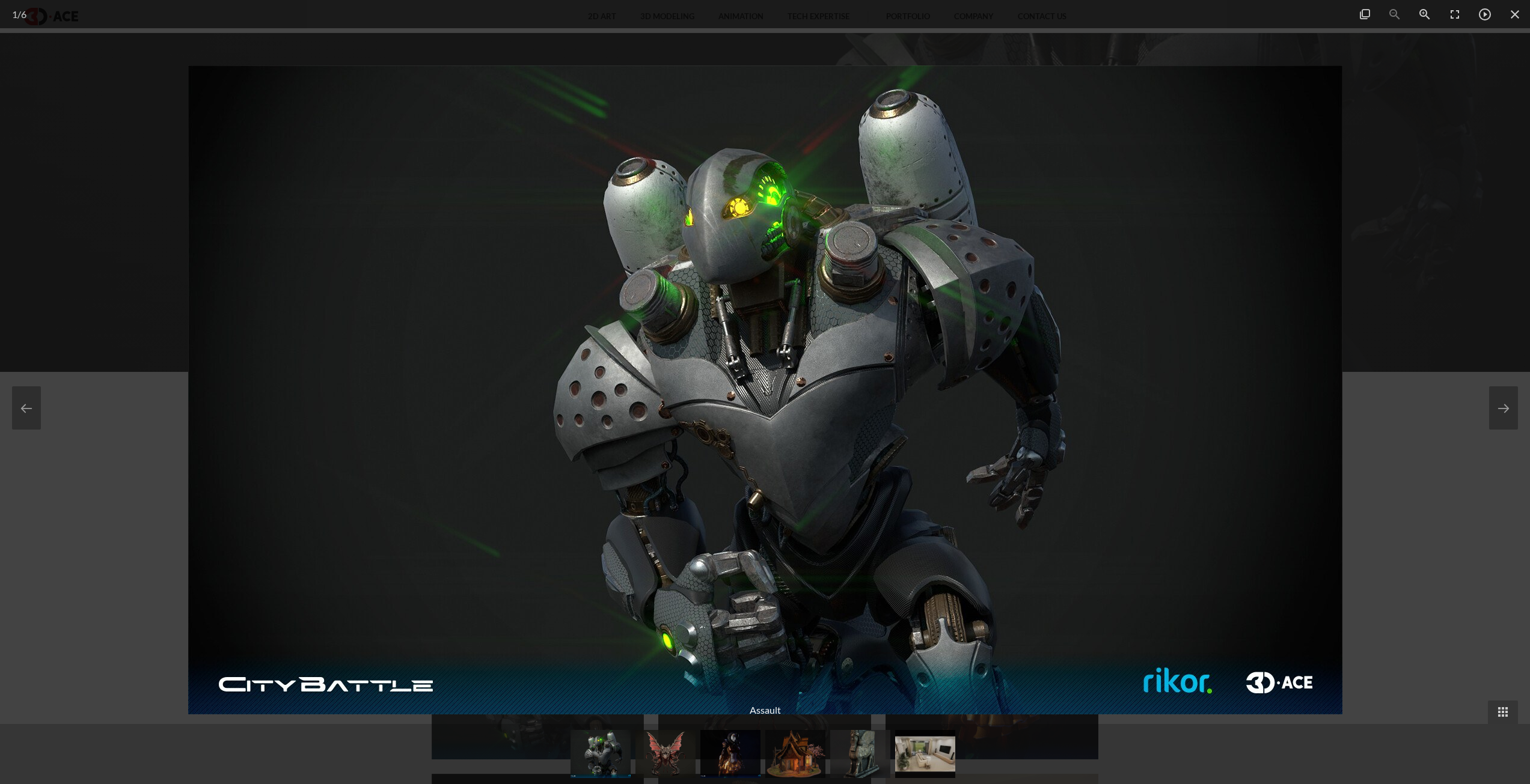
scroll to position [721, 0]
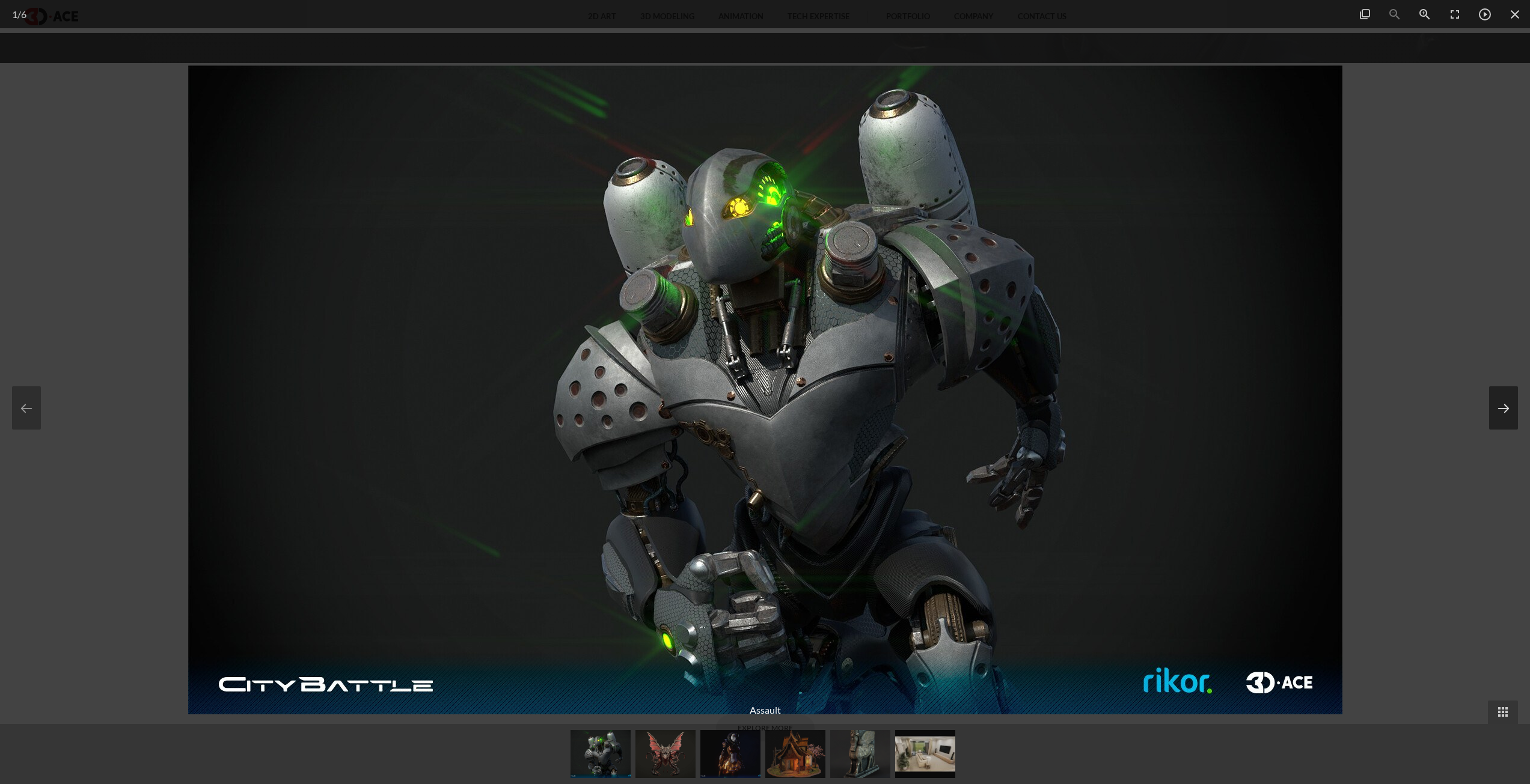
click at [1506, 392] on button at bounding box center [1504, 408] width 29 height 43
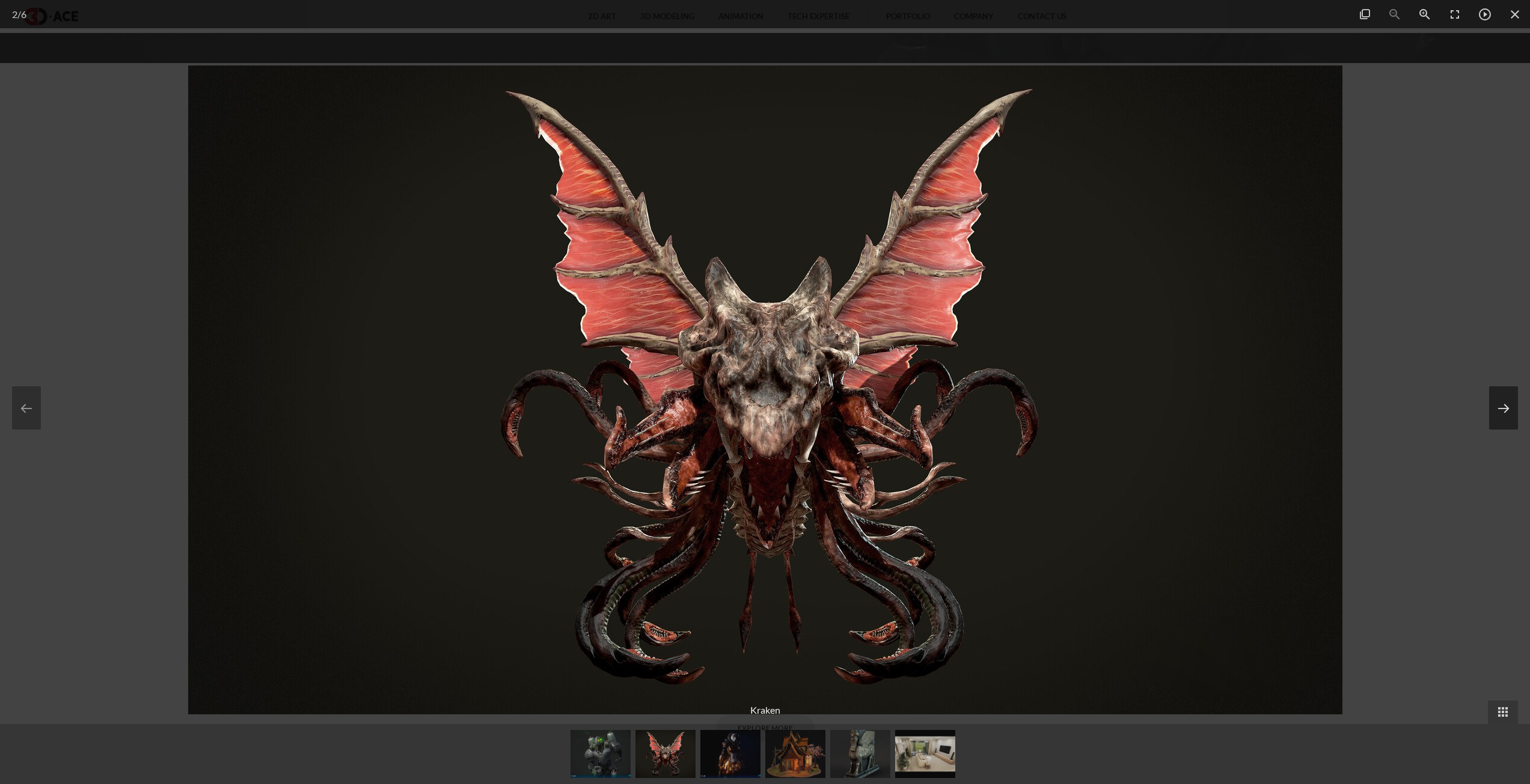
click at [1506, 392] on button at bounding box center [1504, 408] width 29 height 43
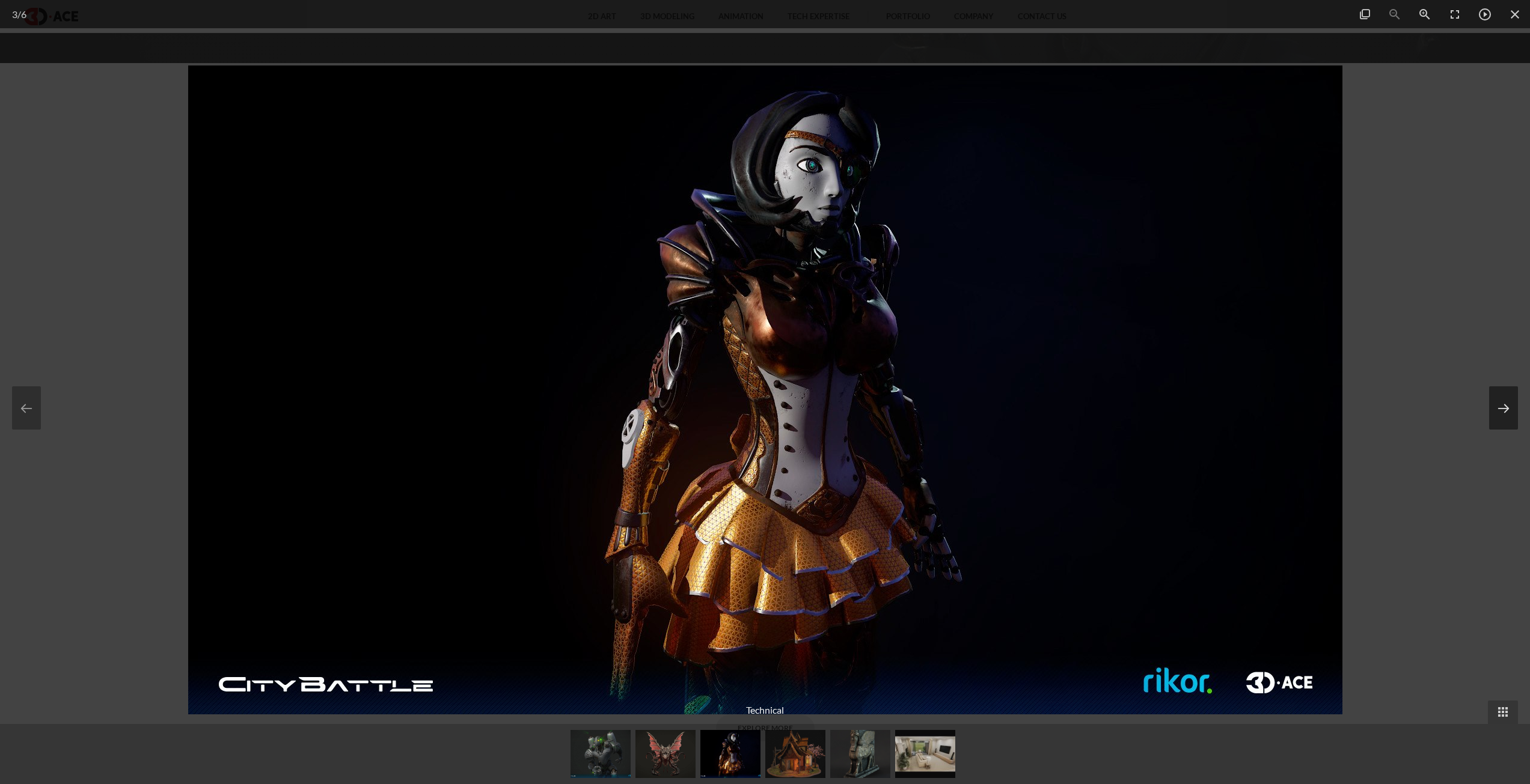
click at [1506, 392] on button at bounding box center [1504, 408] width 29 height 43
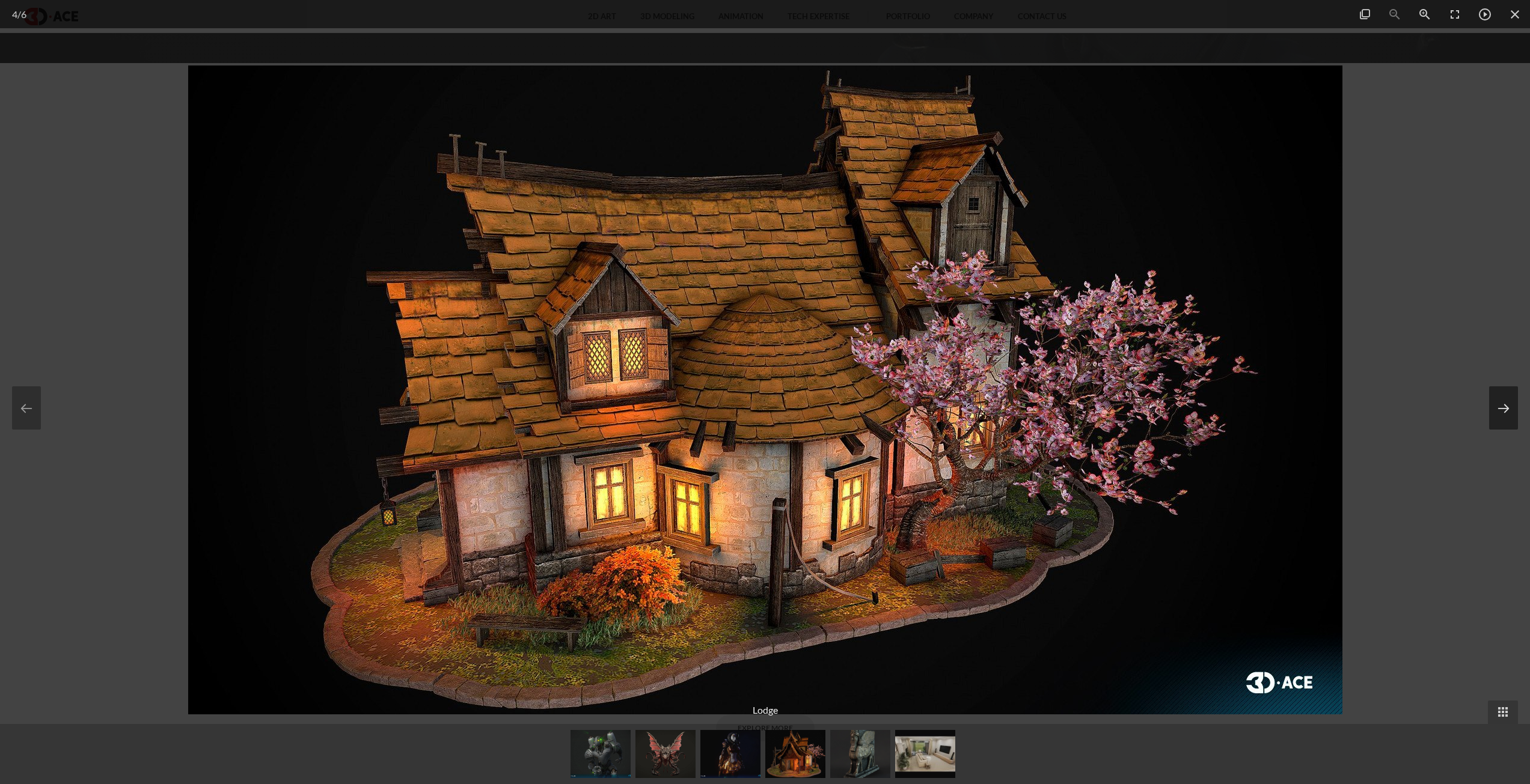
click at [1509, 392] on button at bounding box center [1504, 408] width 29 height 43
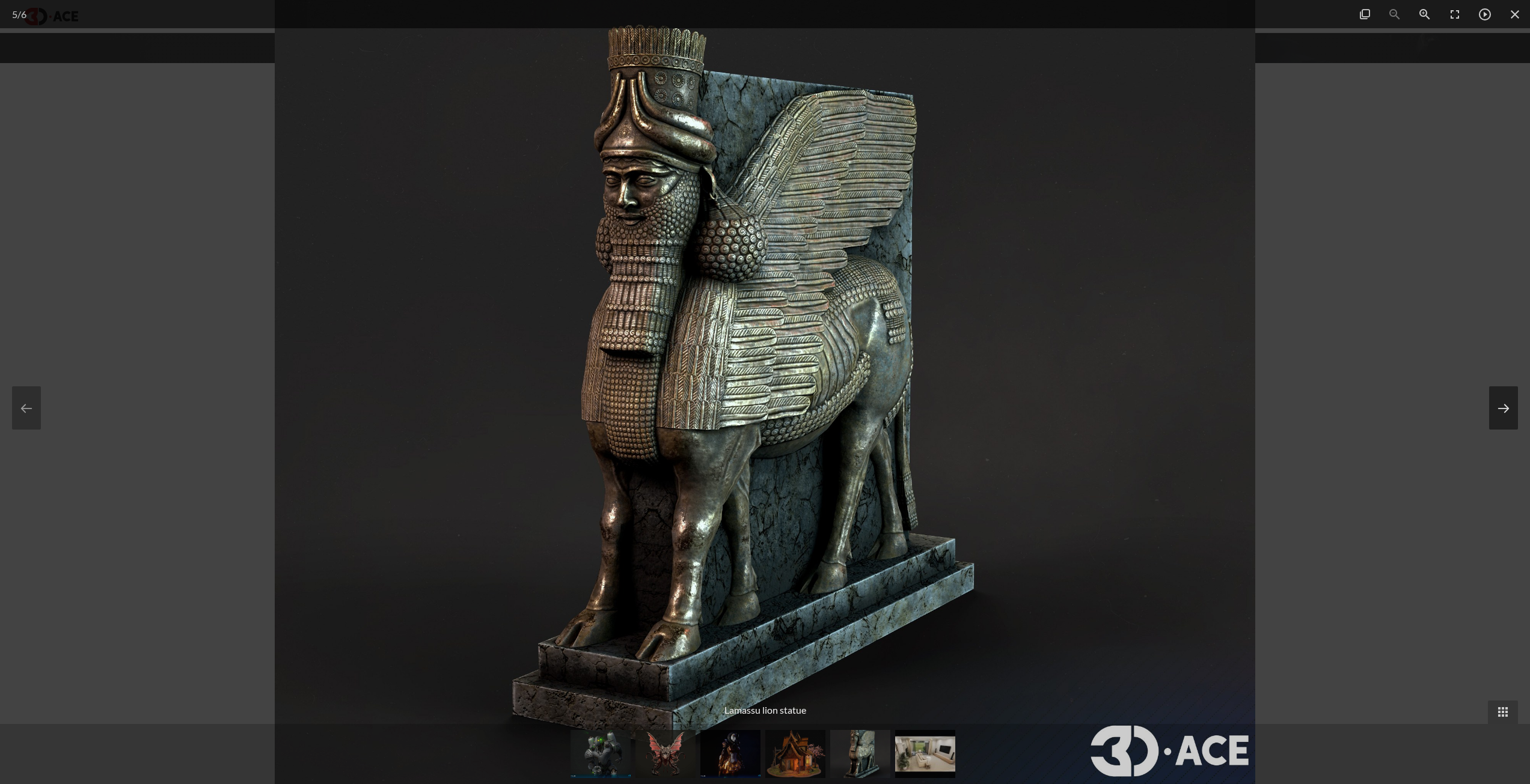
click at [1509, 392] on button at bounding box center [1504, 408] width 29 height 43
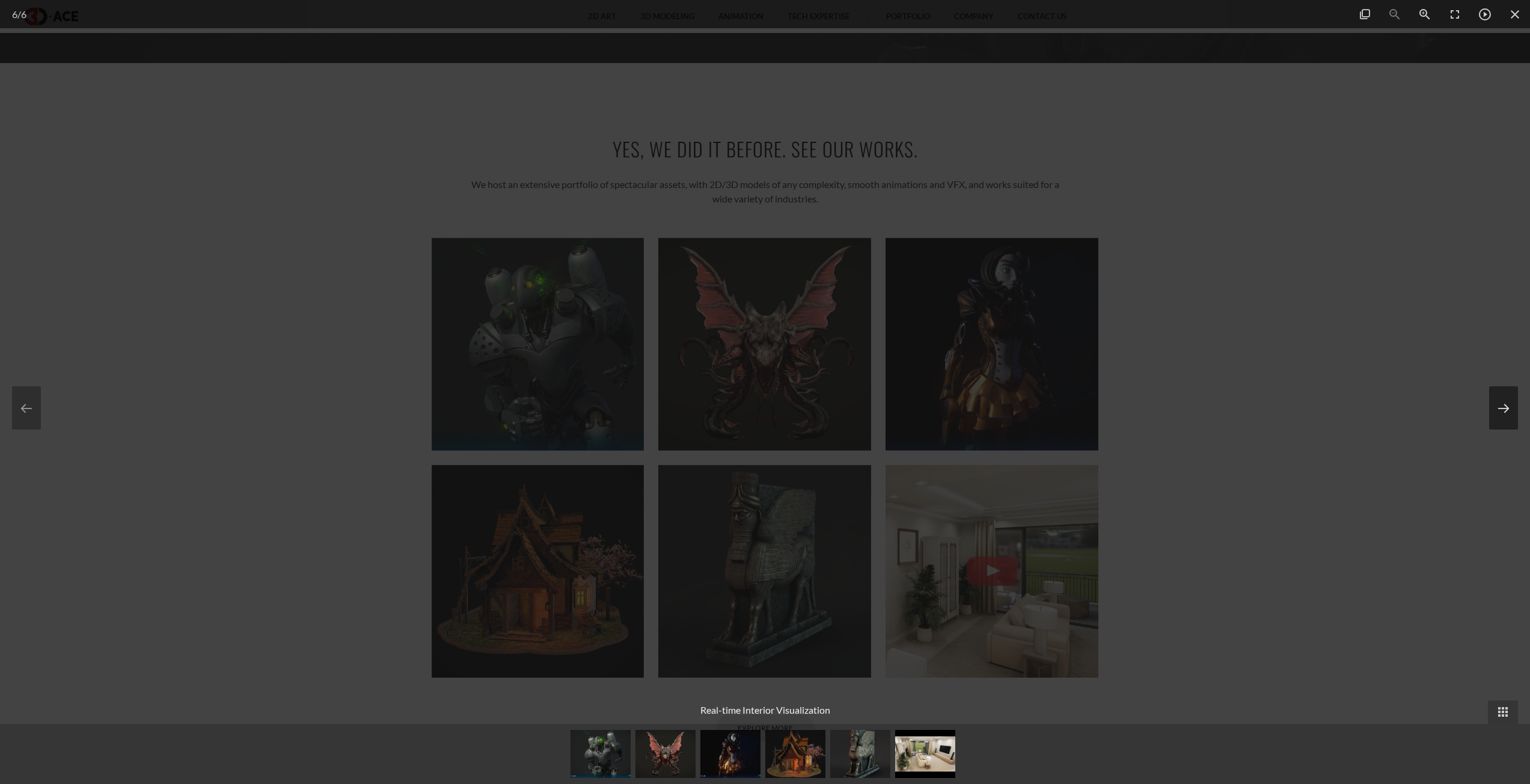
click at [1509, 392] on button at bounding box center [1504, 408] width 29 height 43
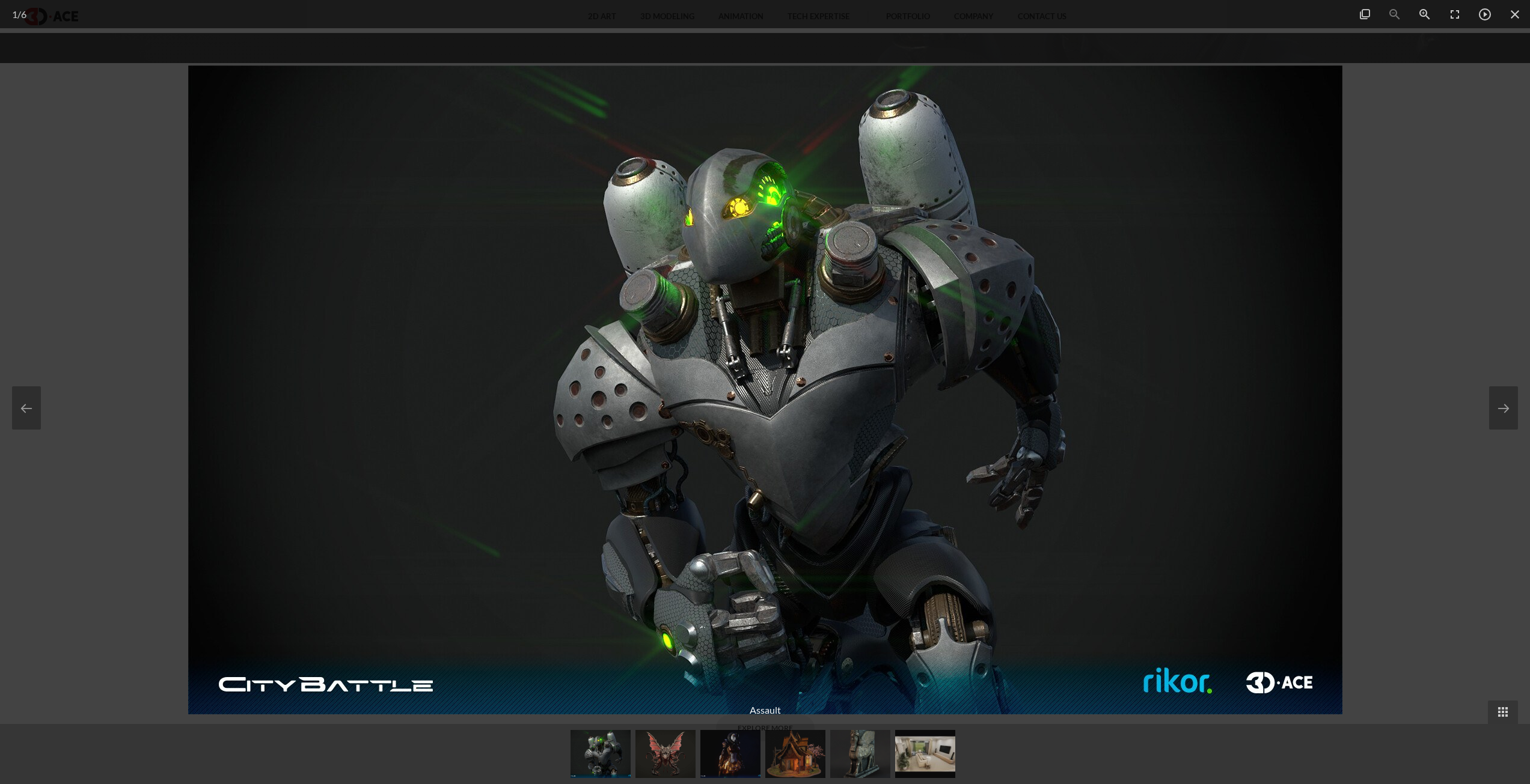
click at [1369, 382] on div at bounding box center [765, 392] width 1530 height 784
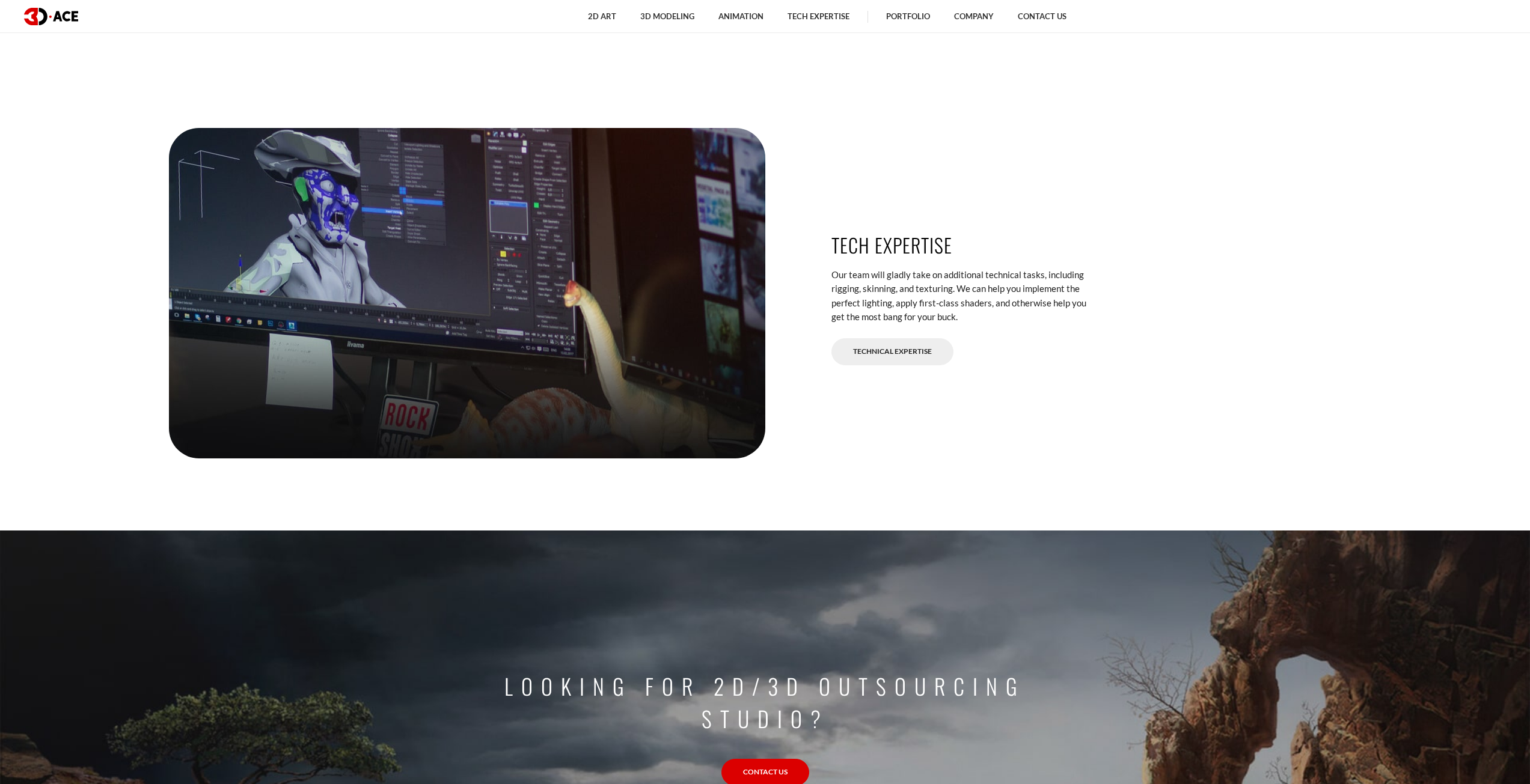
scroll to position [3425, 0]
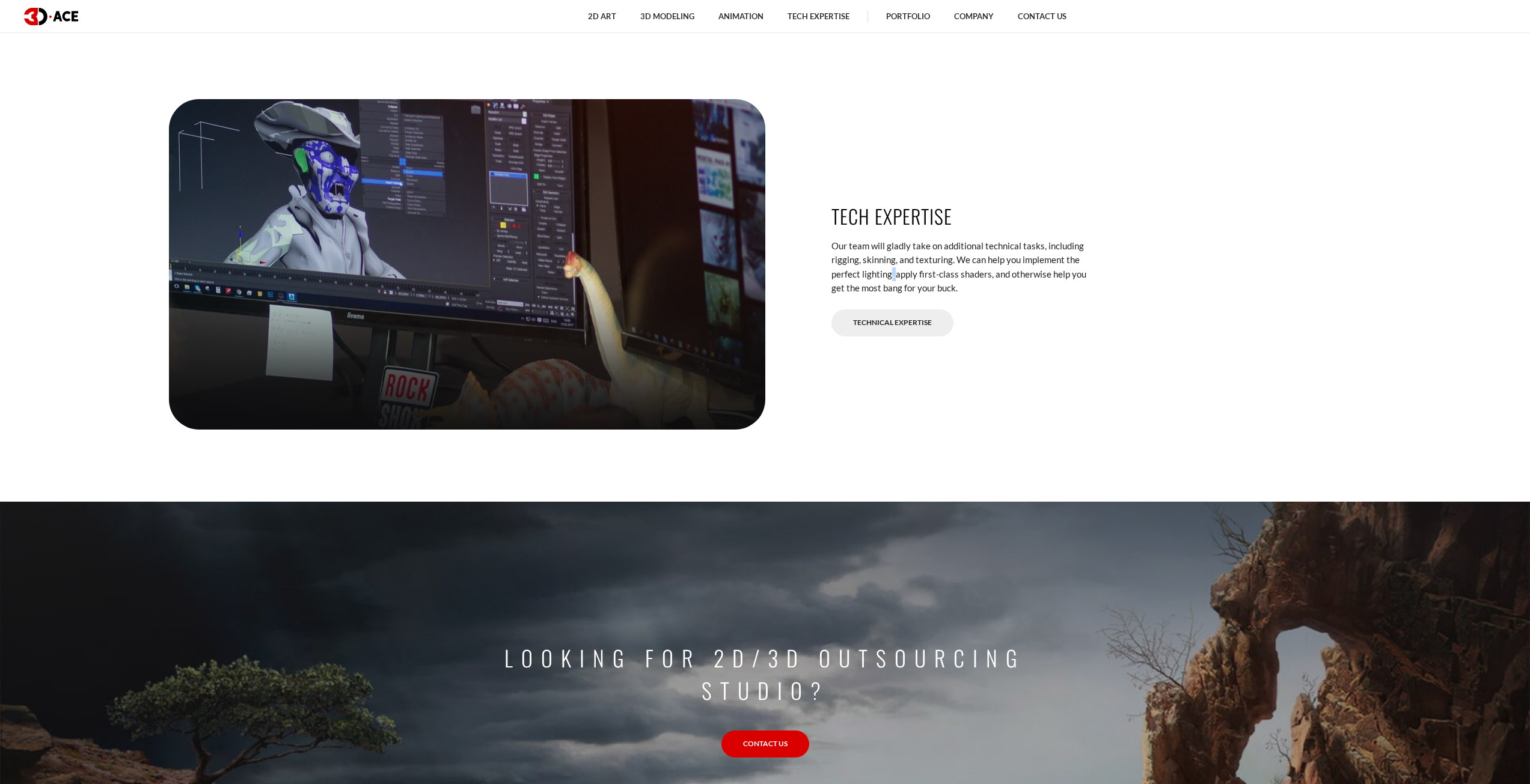
drag, startPoint x: 554, startPoint y: 356, endPoint x: 865, endPoint y: 279, distance: 320.4
click at [865, 279] on p "Our team will gladly take on additional technical tasks, including rigging, ski…" at bounding box center [965, 268] width 268 height 56
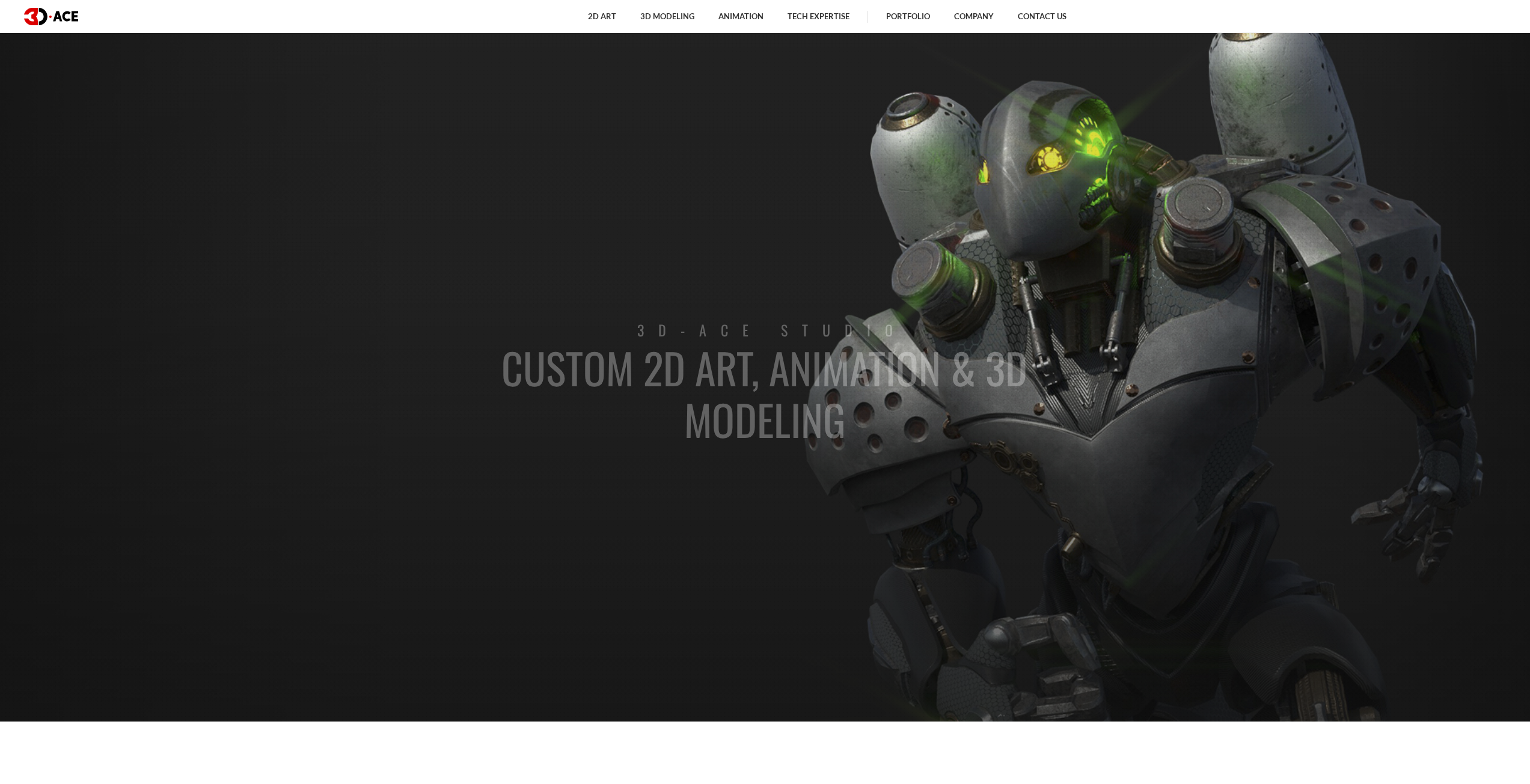
scroll to position [0, 0]
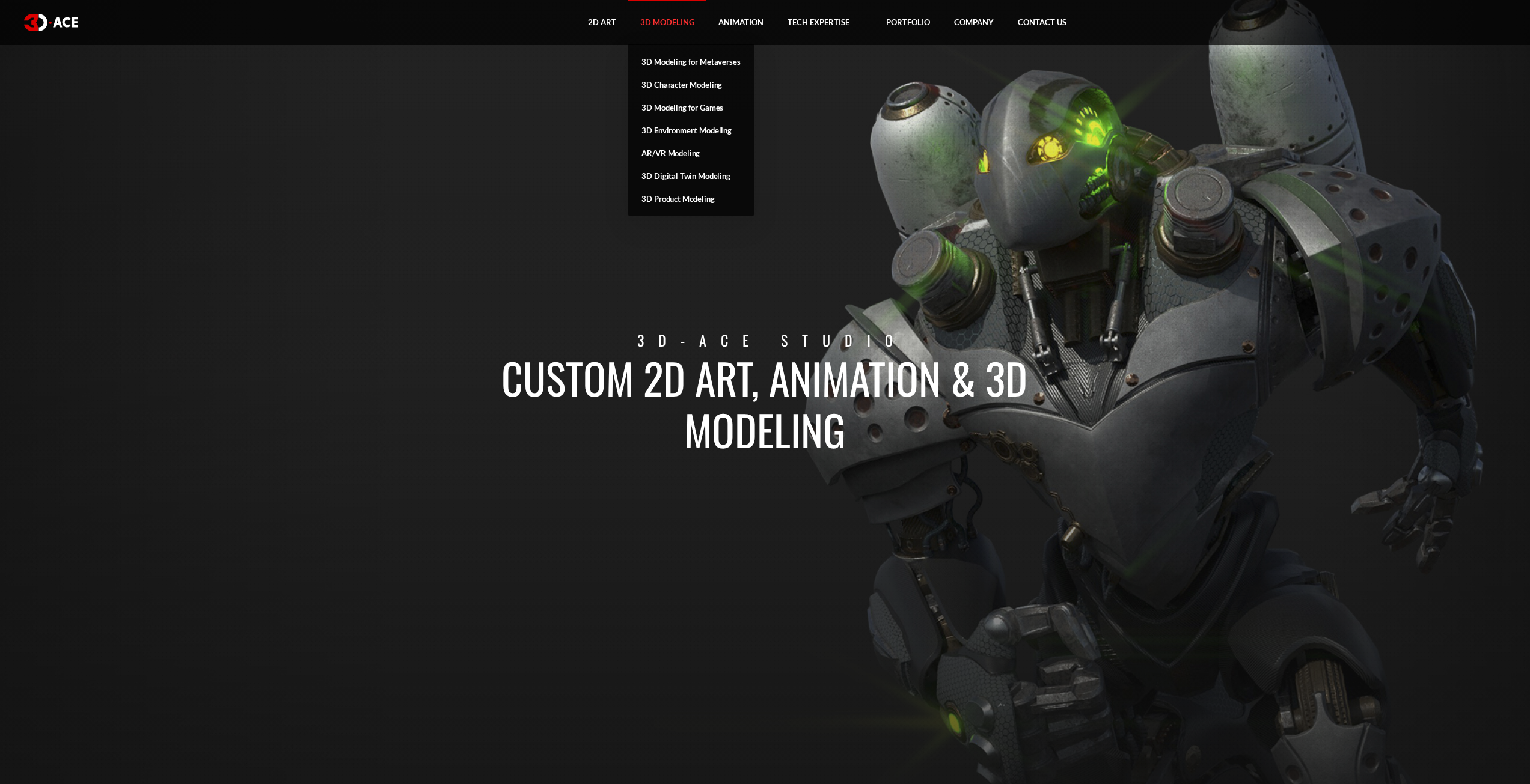
click at [667, 29] on link "3D Modeling" at bounding box center [667, 23] width 78 height 45
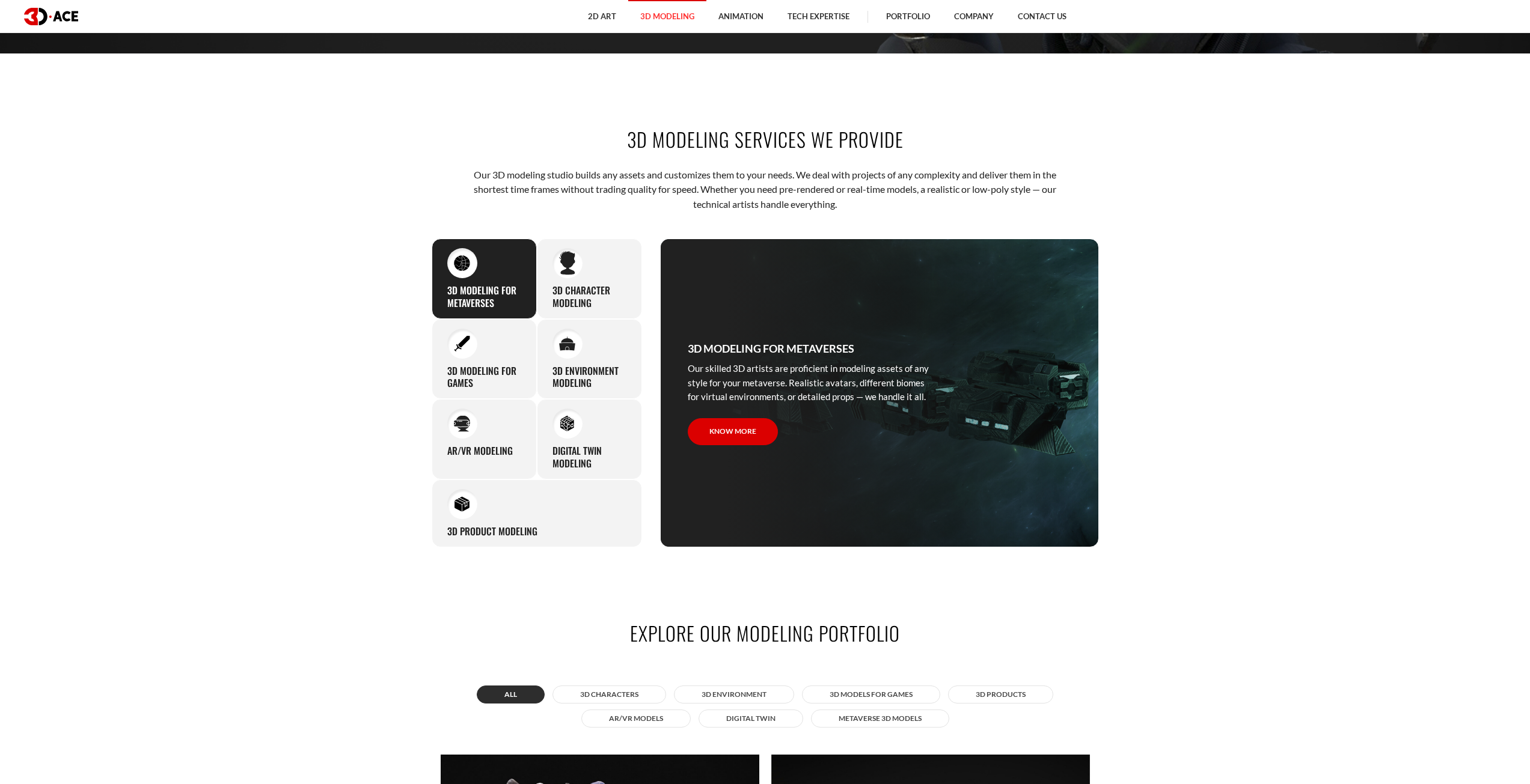
scroll to position [721, 0]
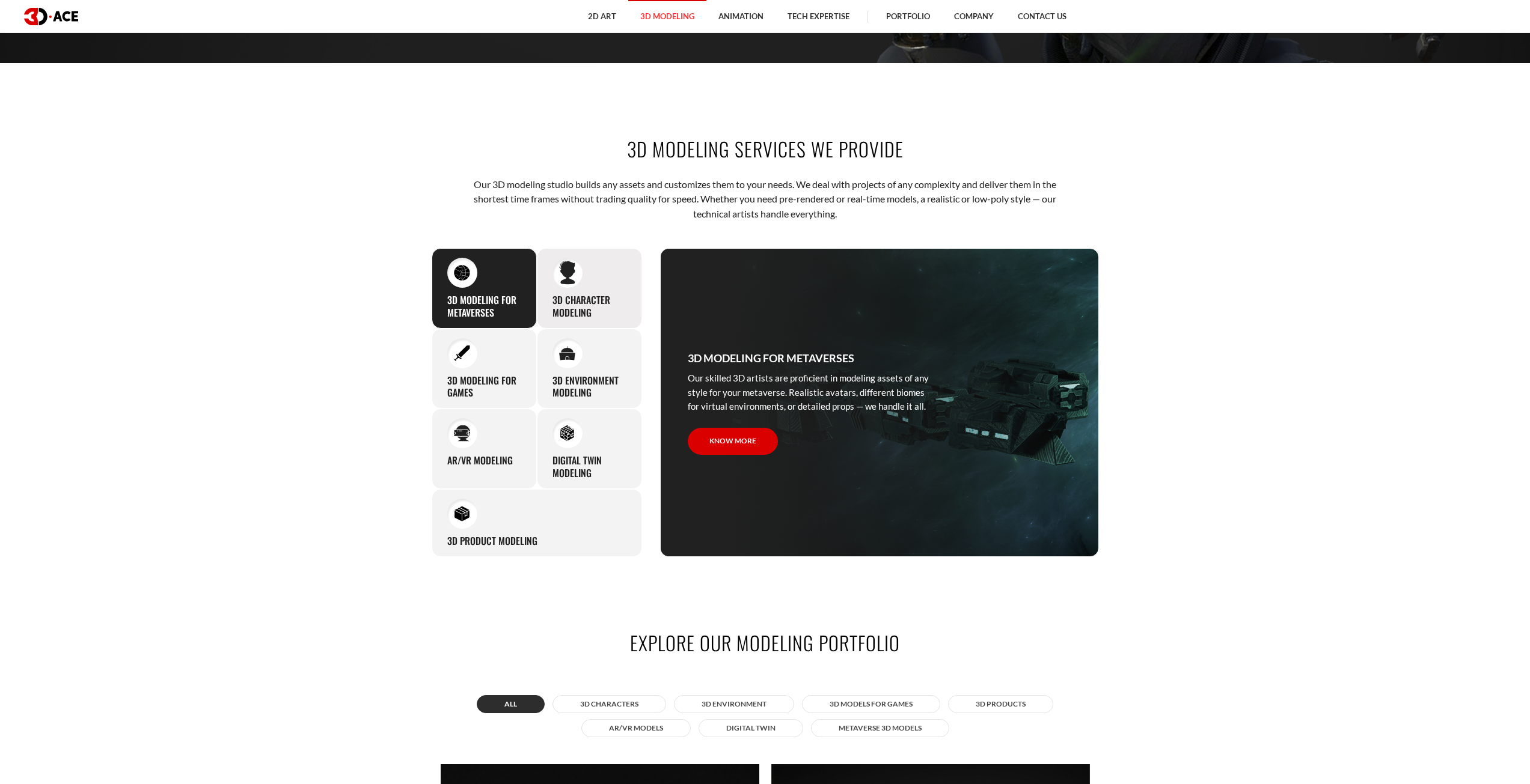
click at [580, 278] on div at bounding box center [567, 273] width 30 height 30
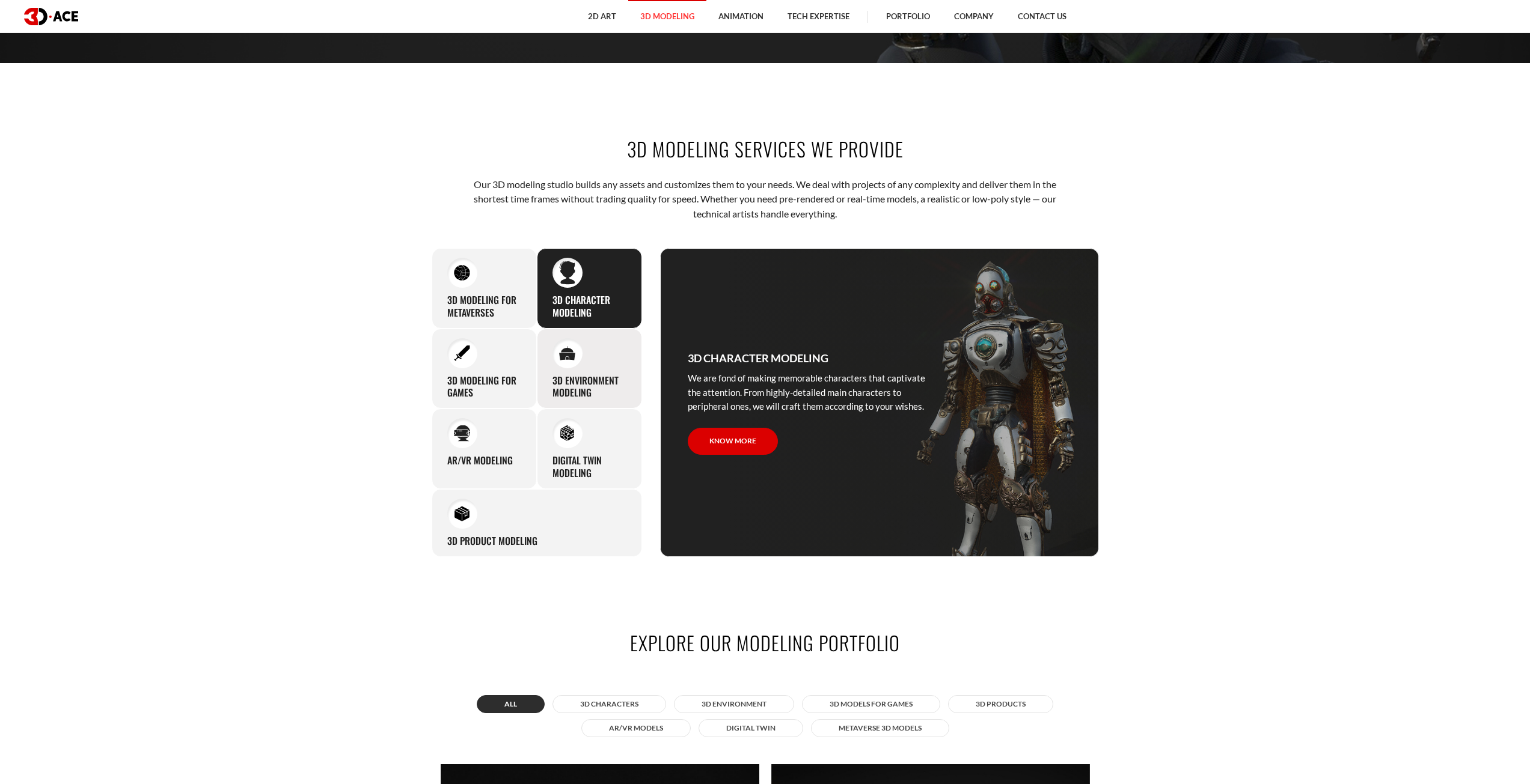
click at [564, 364] on div at bounding box center [567, 353] width 30 height 30
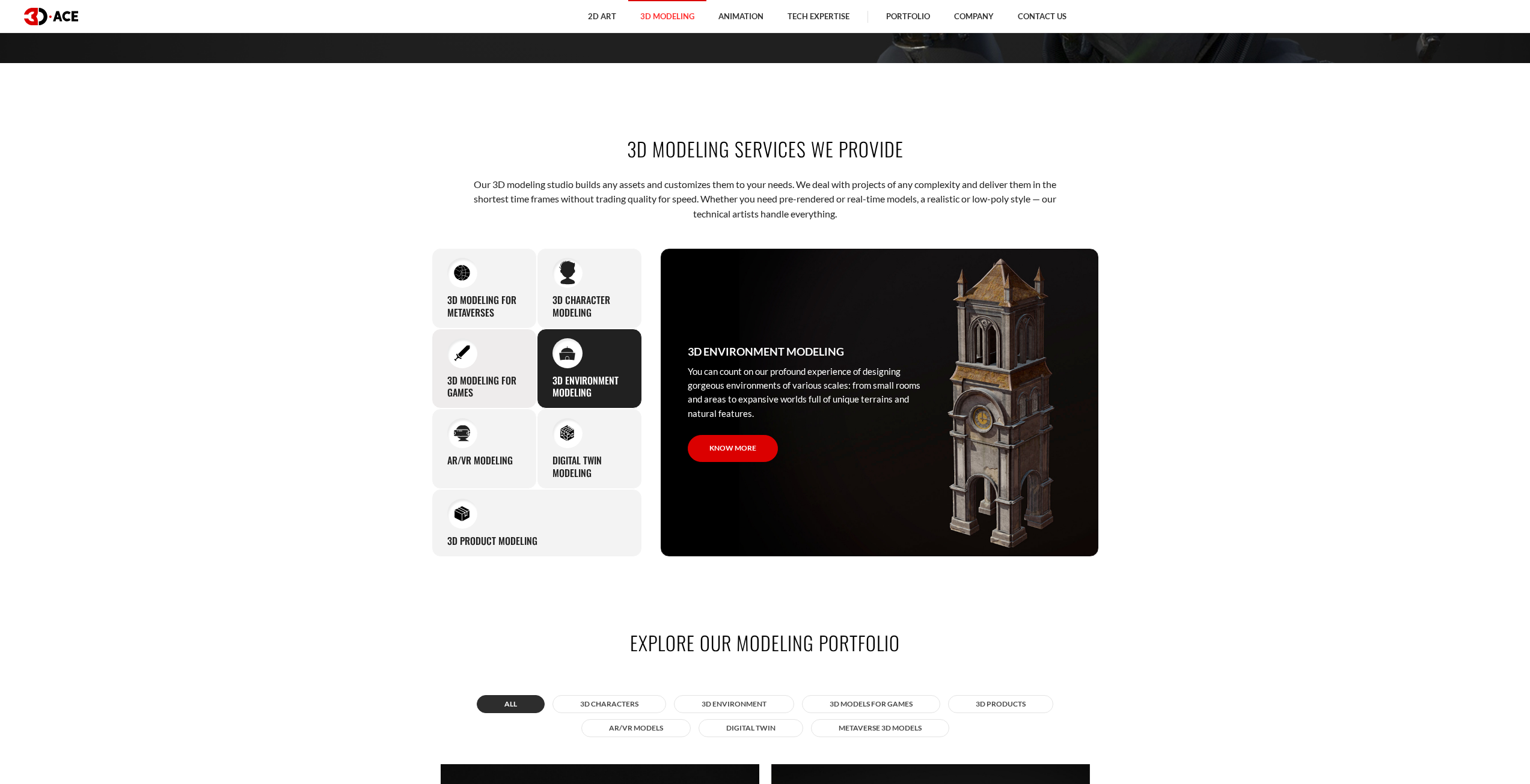
click at [469, 374] on h3 "3D modeling for games" at bounding box center [484, 387] width 74 height 25
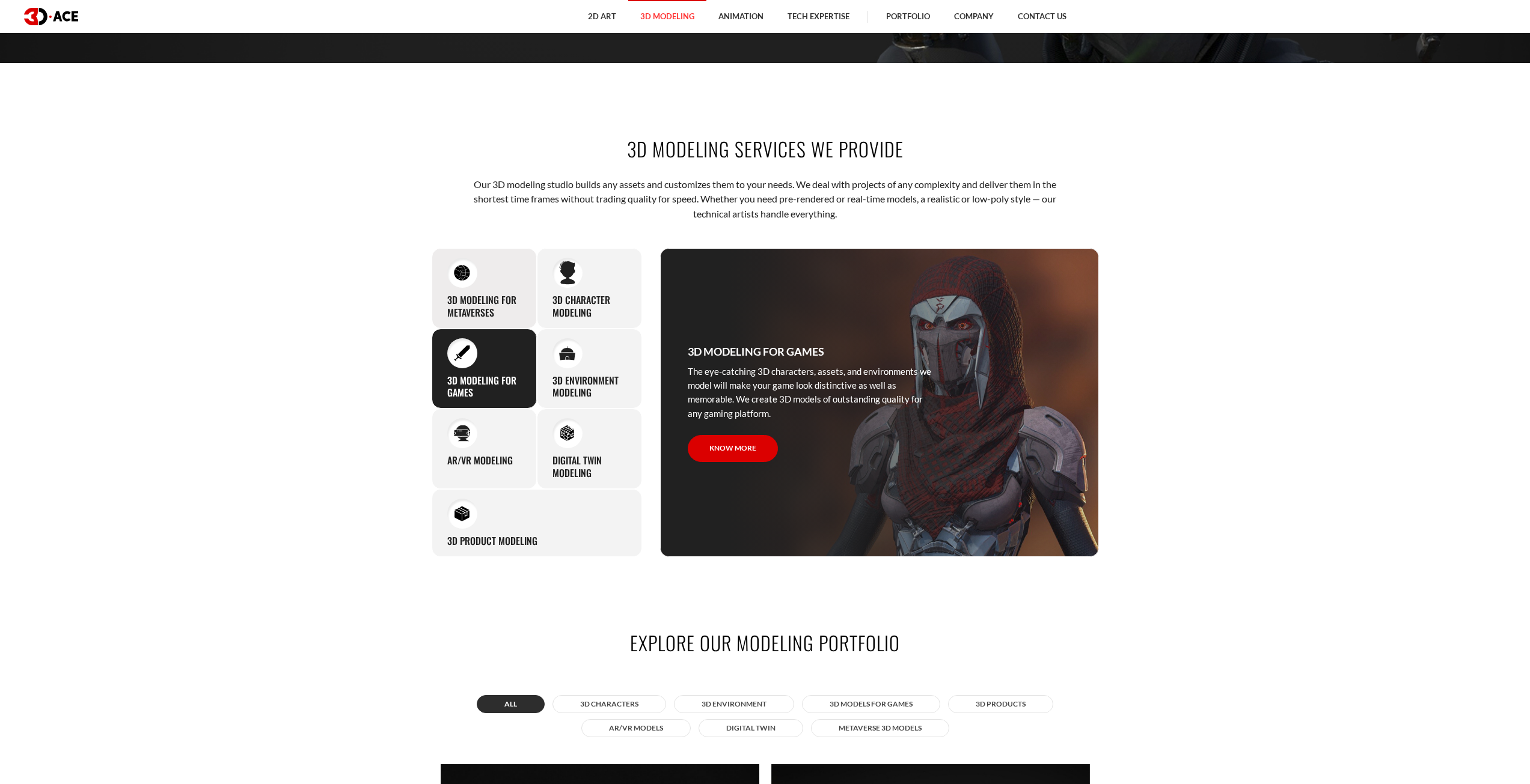
drag, startPoint x: 459, startPoint y: 314, endPoint x: 456, endPoint y: 333, distance: 19.2
click at [459, 312] on h3 "3D Modeling for Metaverses" at bounding box center [484, 306] width 74 height 25
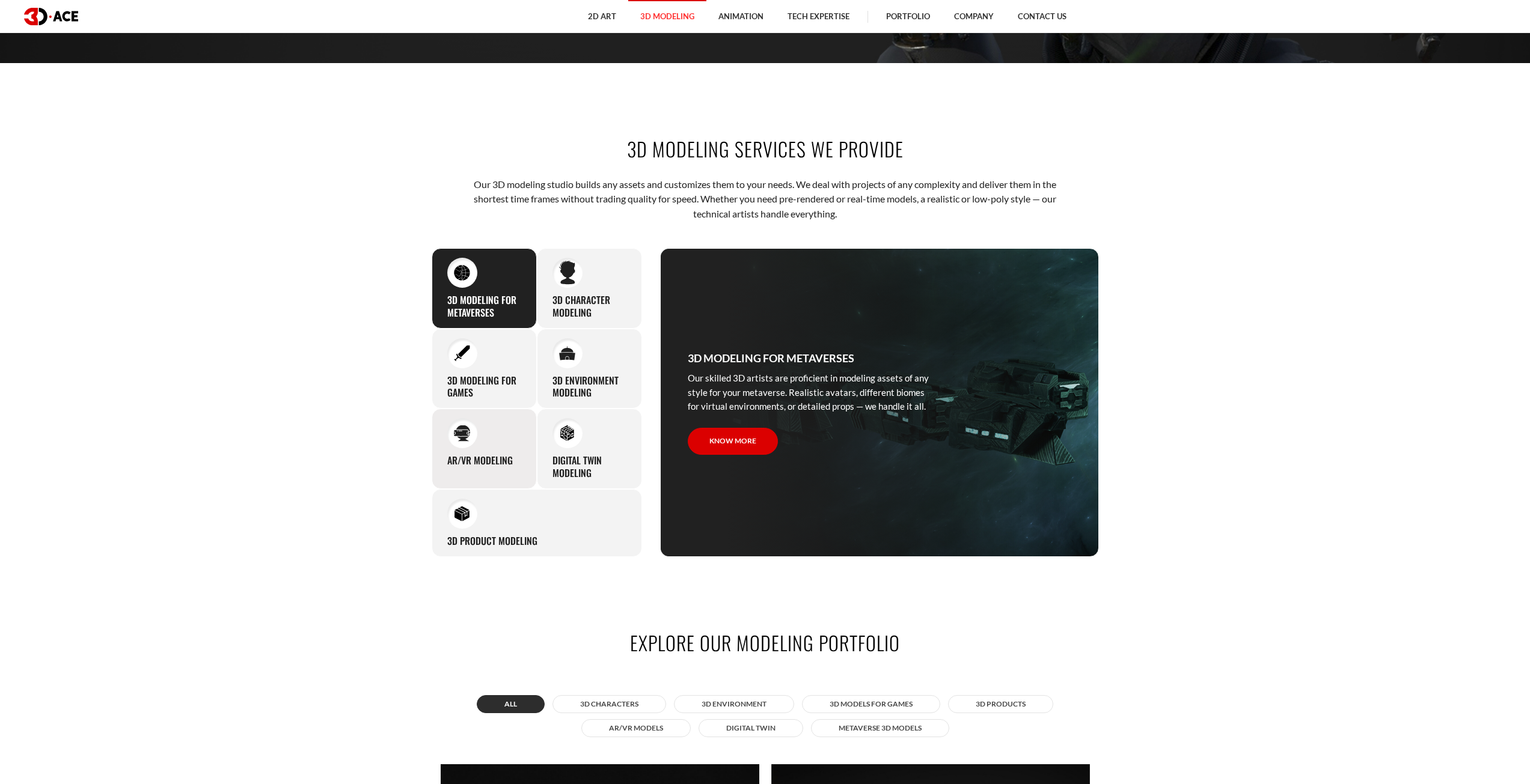
click at [482, 435] on div "AR/VR modeling Our custom 3D modeling company makes use of all the experience a…" at bounding box center [484, 449] width 105 height 81
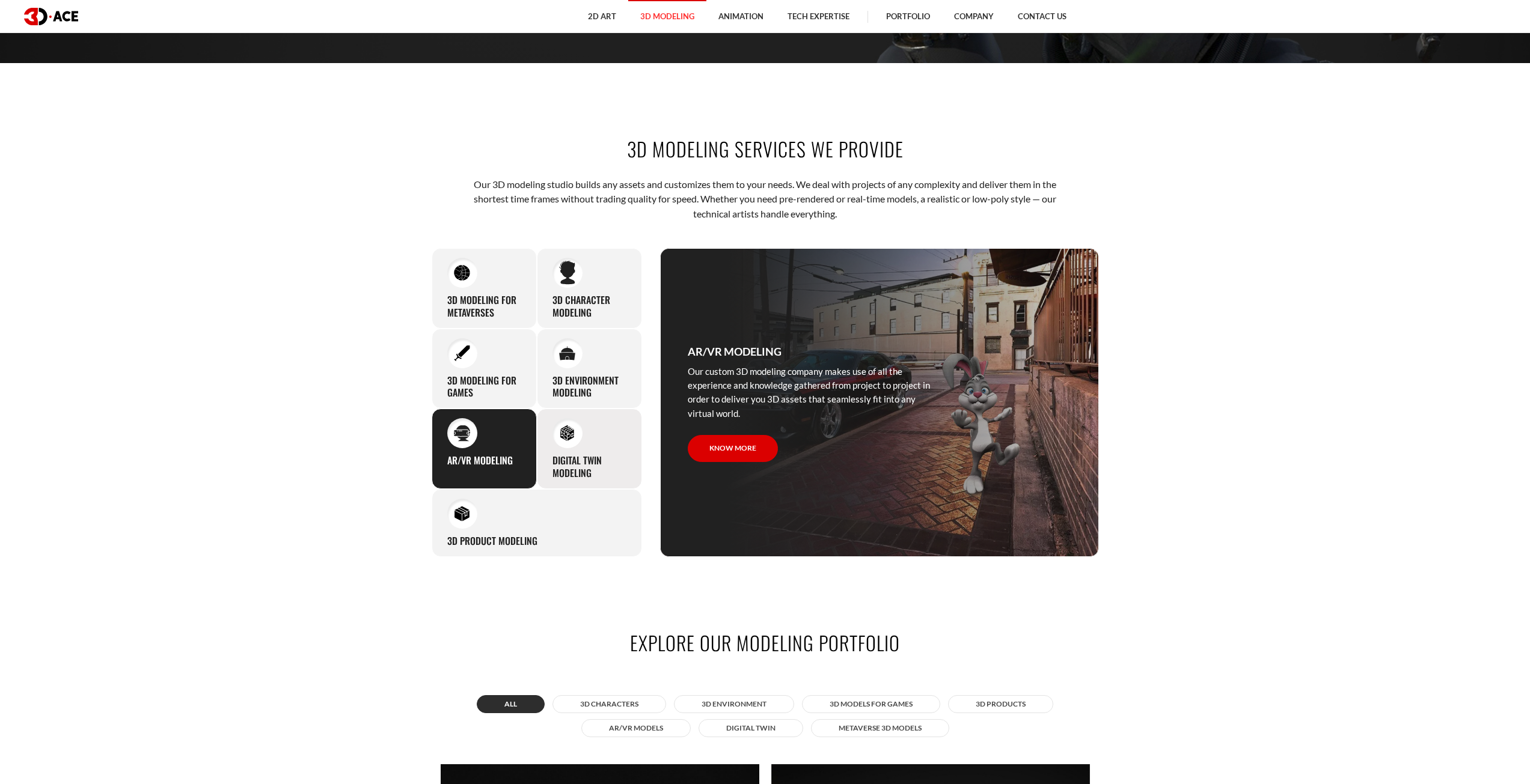
click at [549, 441] on div "Digital Twin modeling Though modeling for digital twins can become a real chall…" at bounding box center [589, 449] width 105 height 81
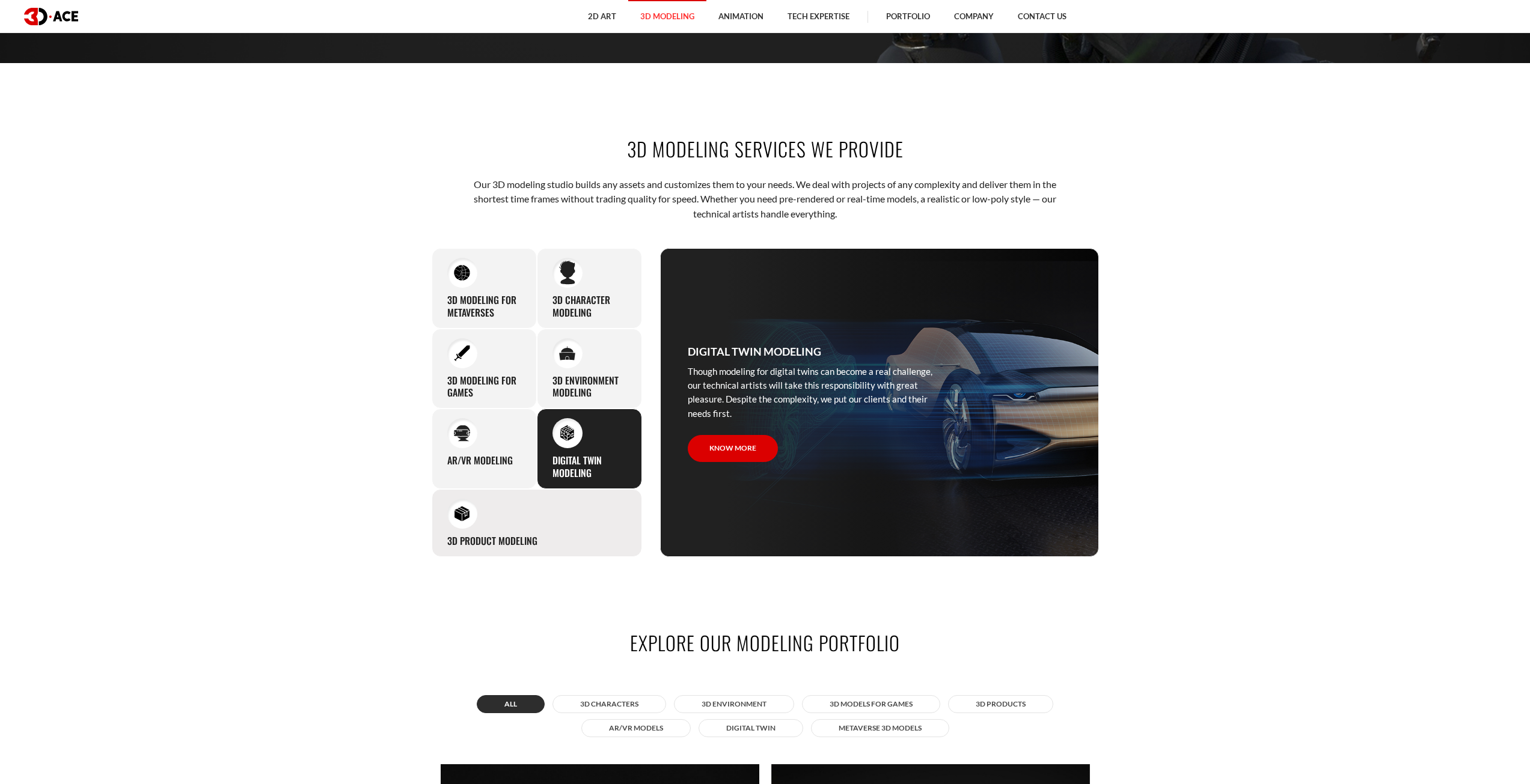
click at [562, 514] on div "3D Product Modeling Experienced professionals at 3D-Ace are capable of modeling…" at bounding box center [537, 523] width 210 height 68
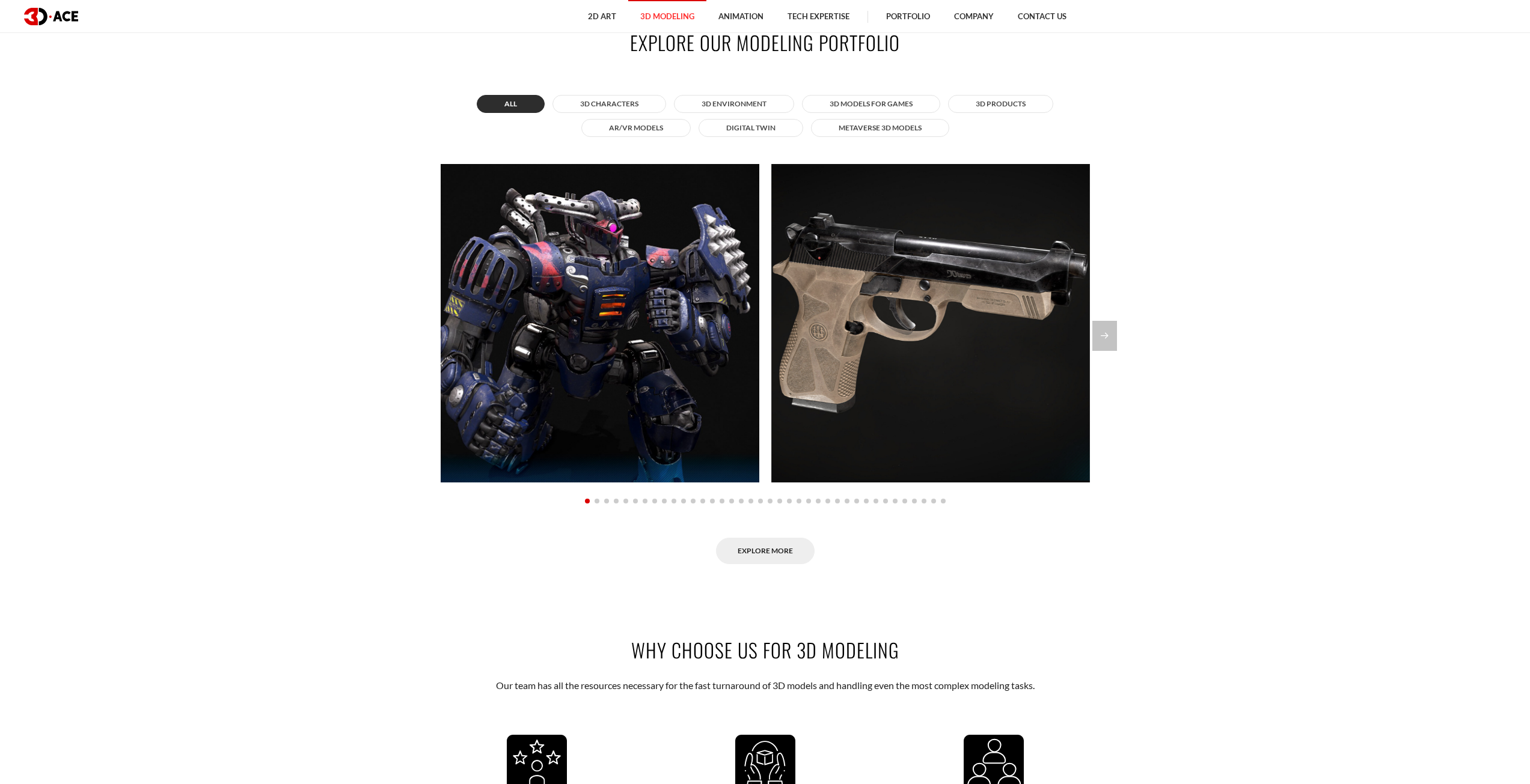
scroll to position [1322, 0]
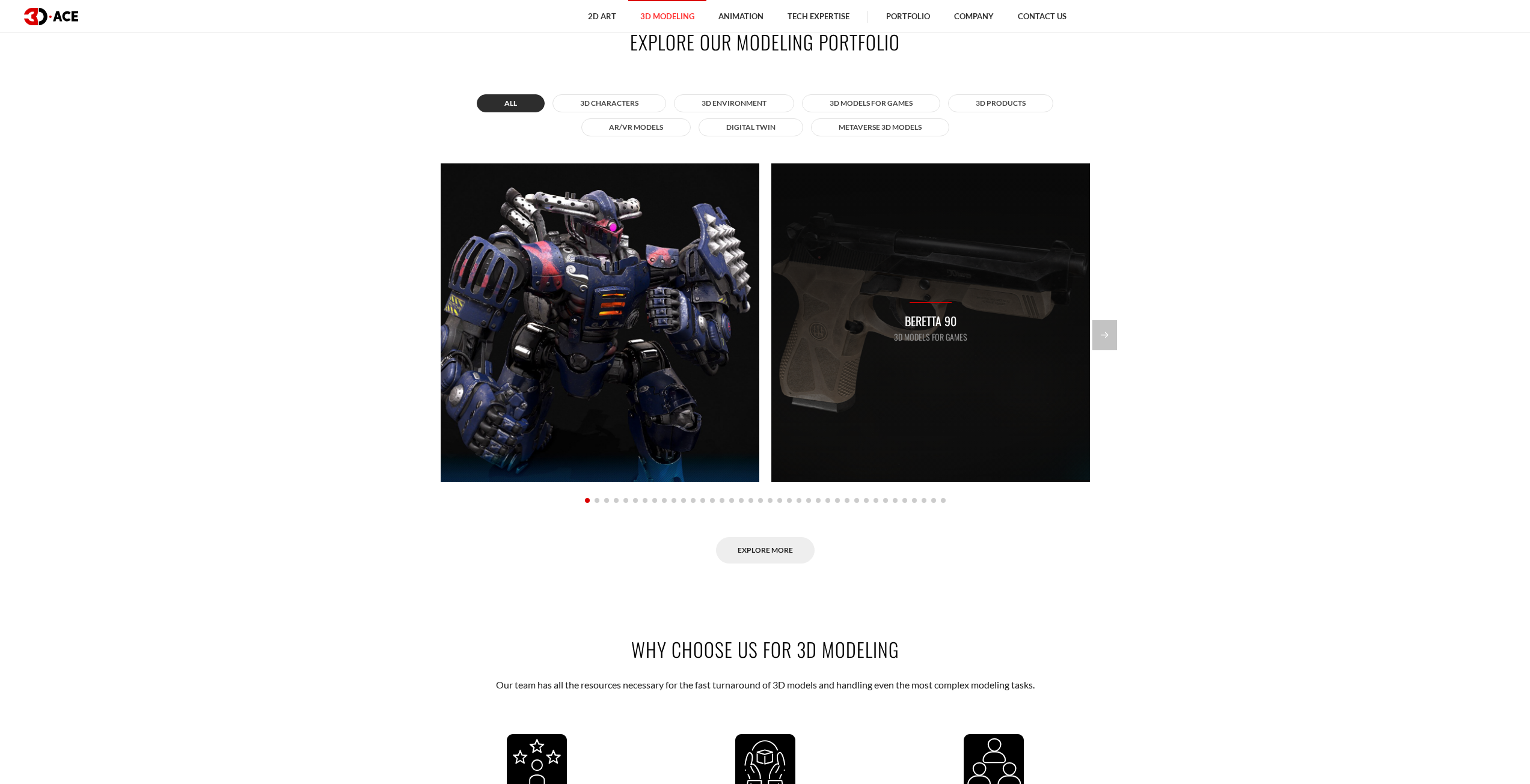
click at [1086, 328] on div "Beretta 90 3D Models for Games" at bounding box center [930, 322] width 318 height 318
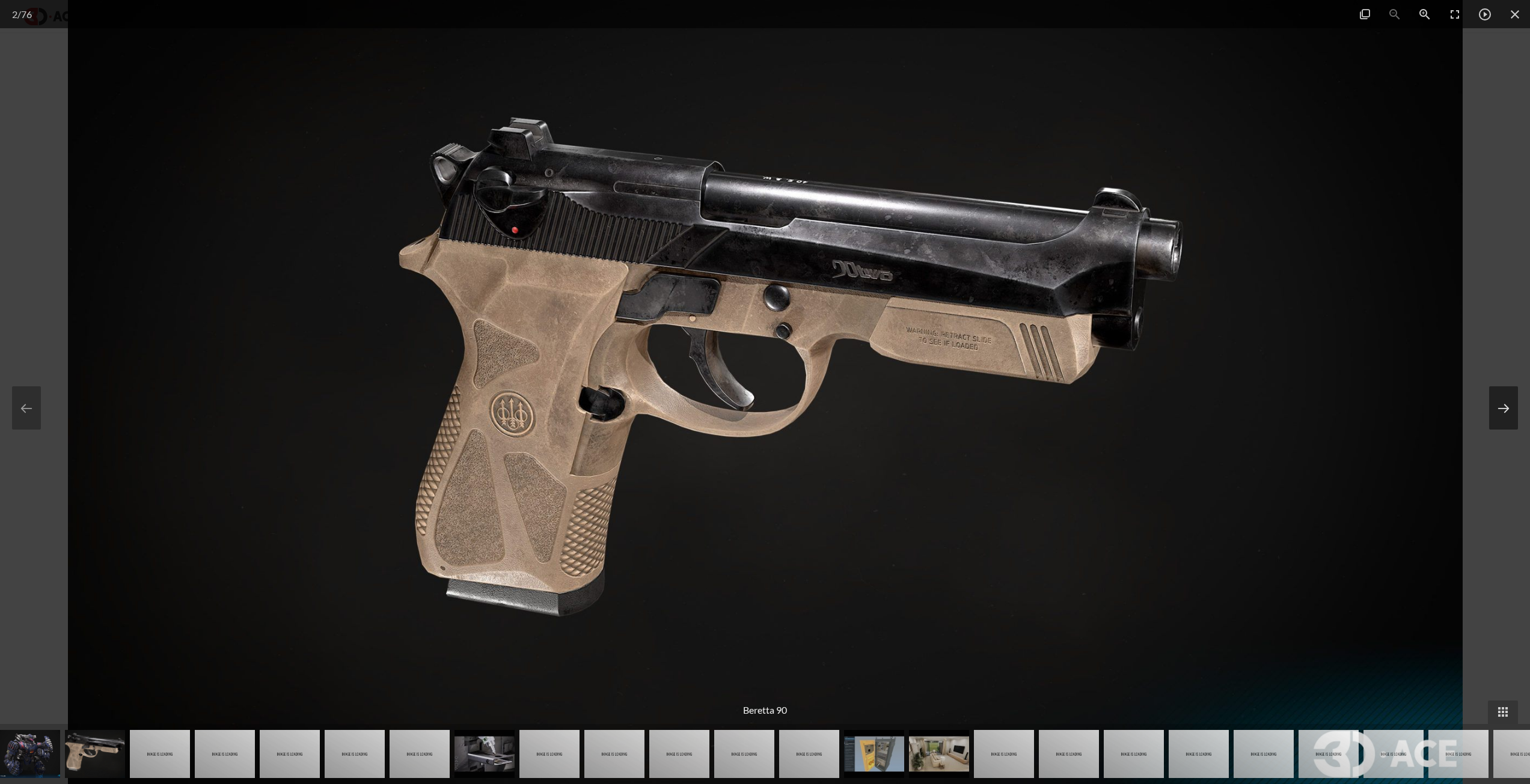
click at [1504, 405] on button at bounding box center [1504, 408] width 29 height 43
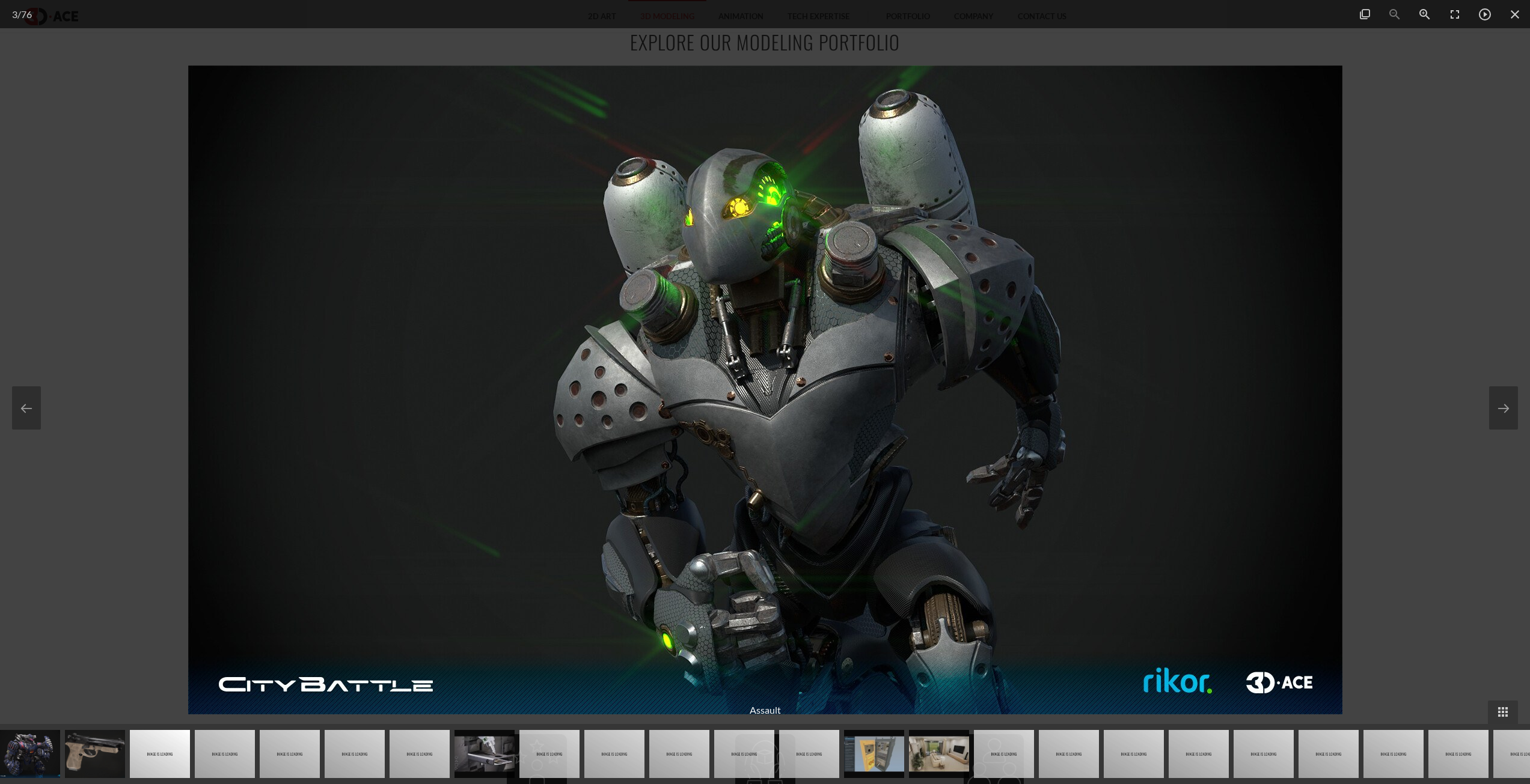
click at [165, 750] on img at bounding box center [160, 754] width 60 height 48
drag, startPoint x: 194, startPoint y: 750, endPoint x: 212, endPoint y: 746, distance: 18.4
click at [237, 741] on img at bounding box center [225, 754] width 60 height 48
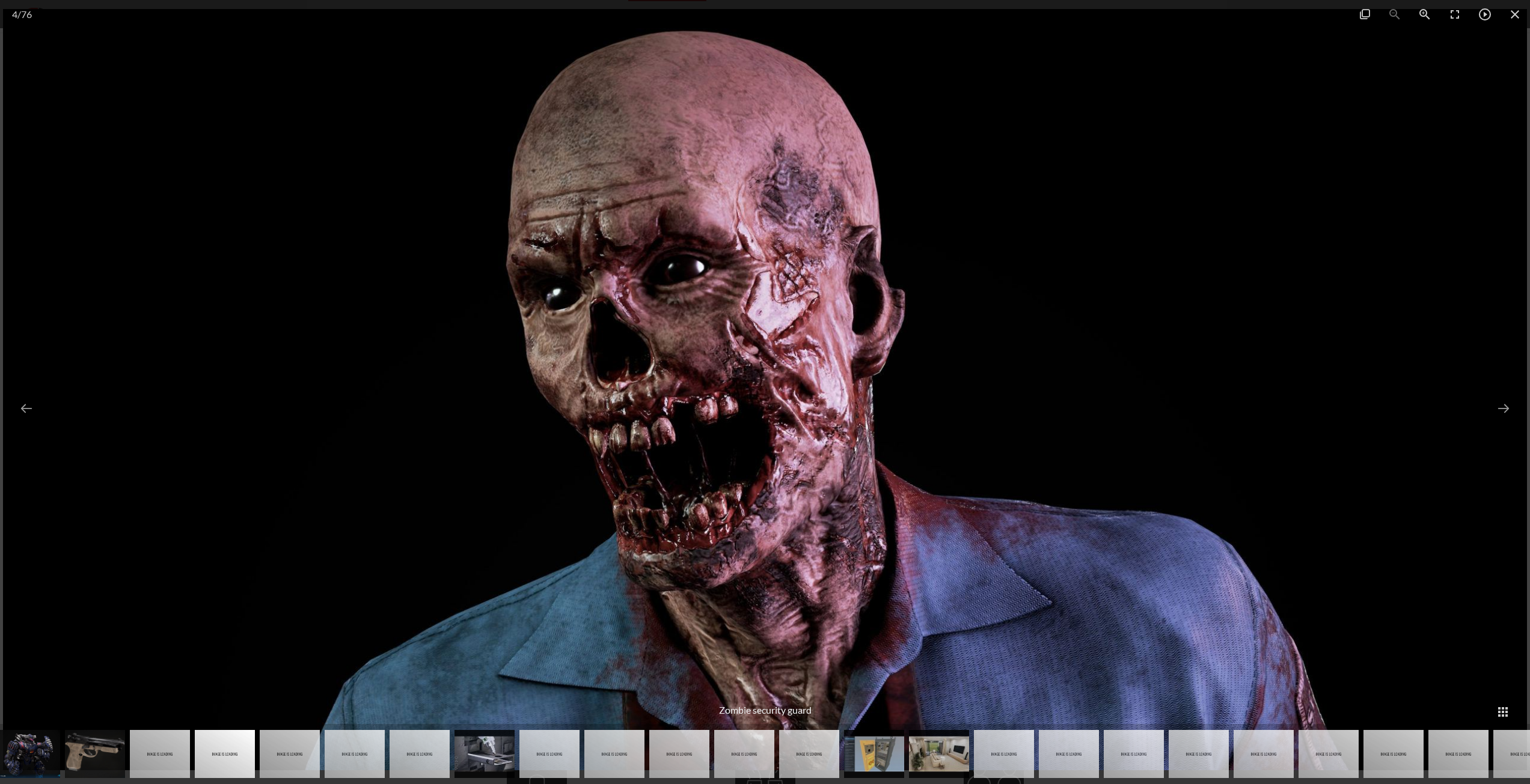
click at [280, 739] on img at bounding box center [290, 754] width 60 height 48
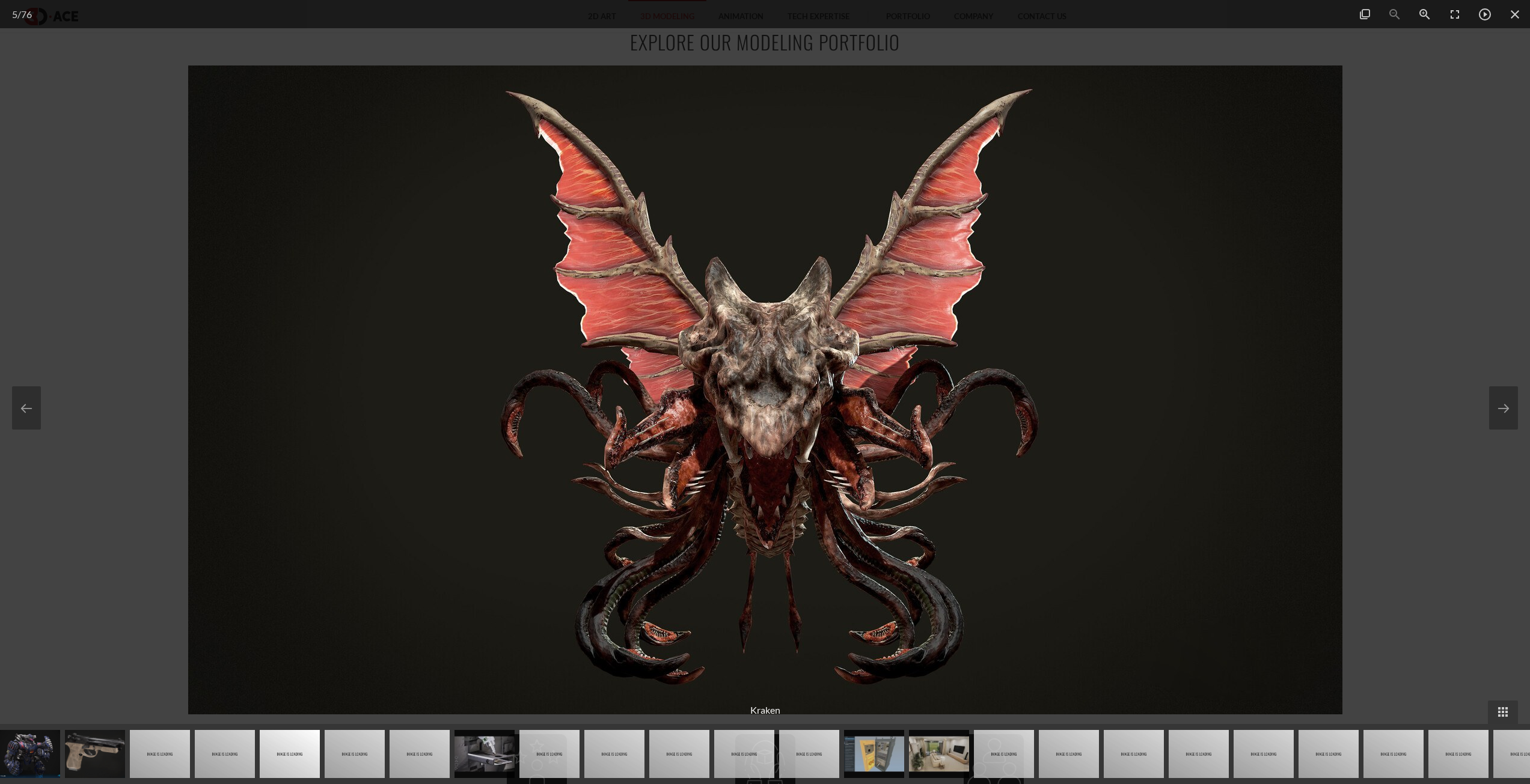
click at [357, 738] on img at bounding box center [355, 754] width 60 height 48
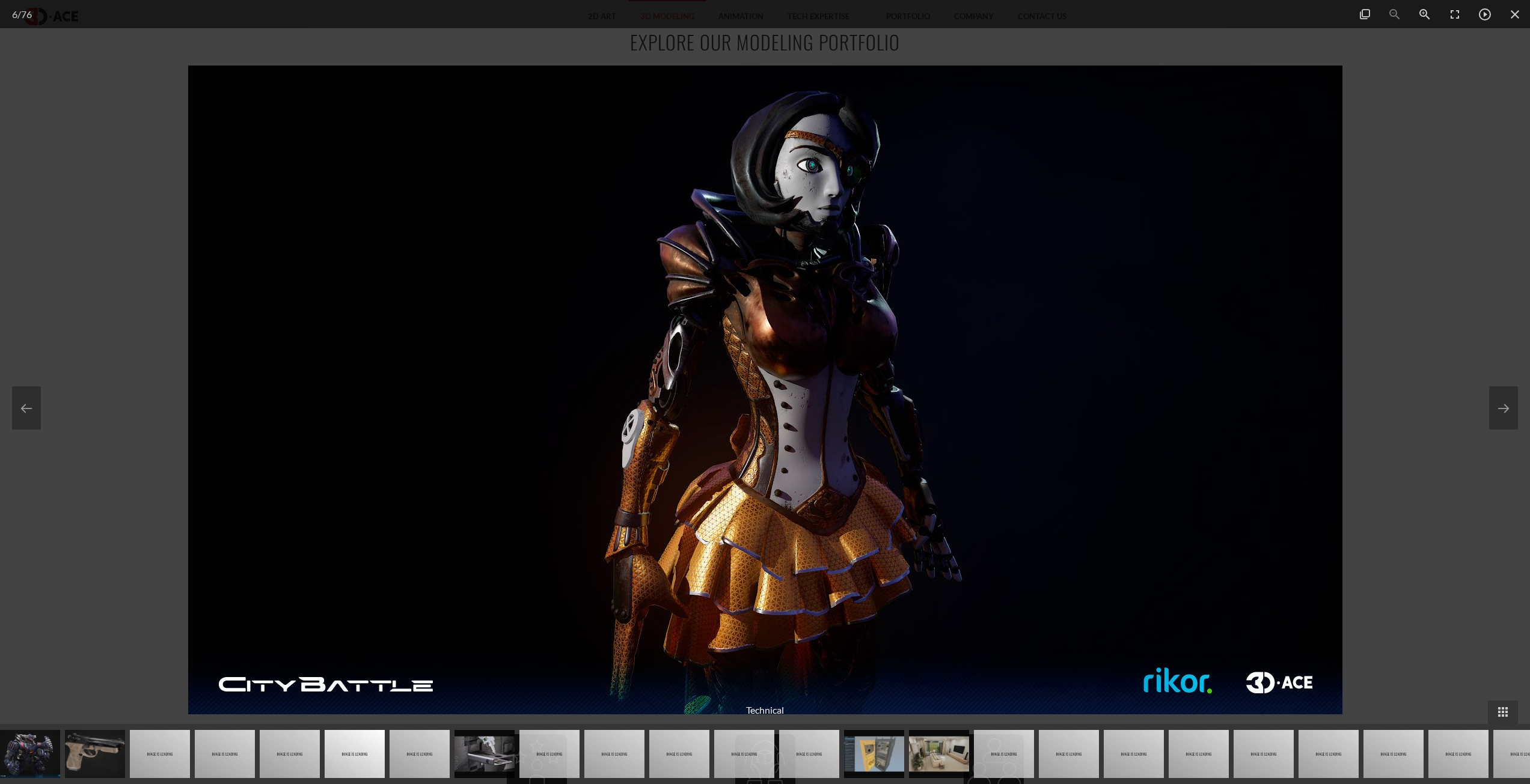
click at [403, 749] on img at bounding box center [420, 754] width 60 height 48
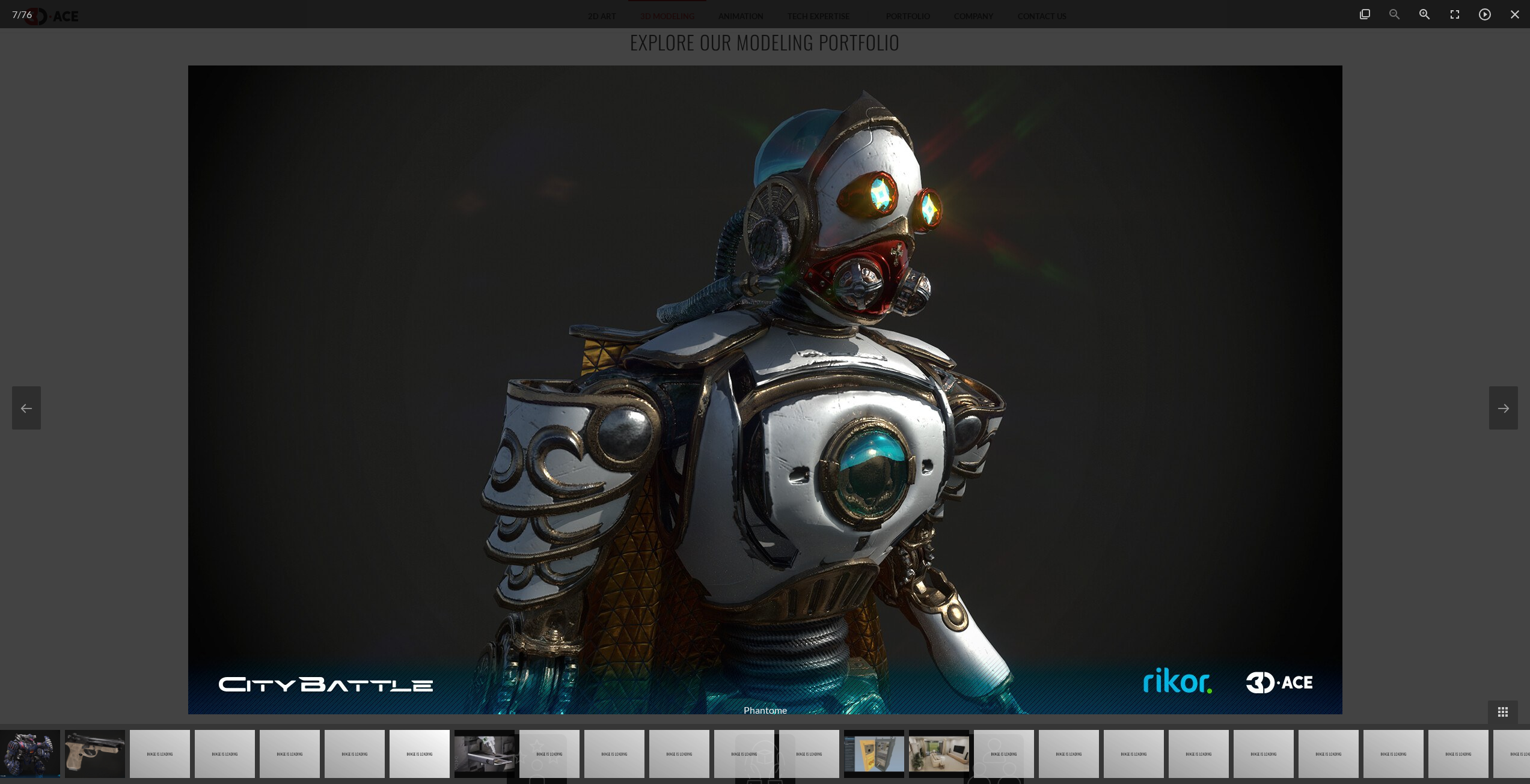
click at [491, 773] on img at bounding box center [485, 754] width 60 height 48
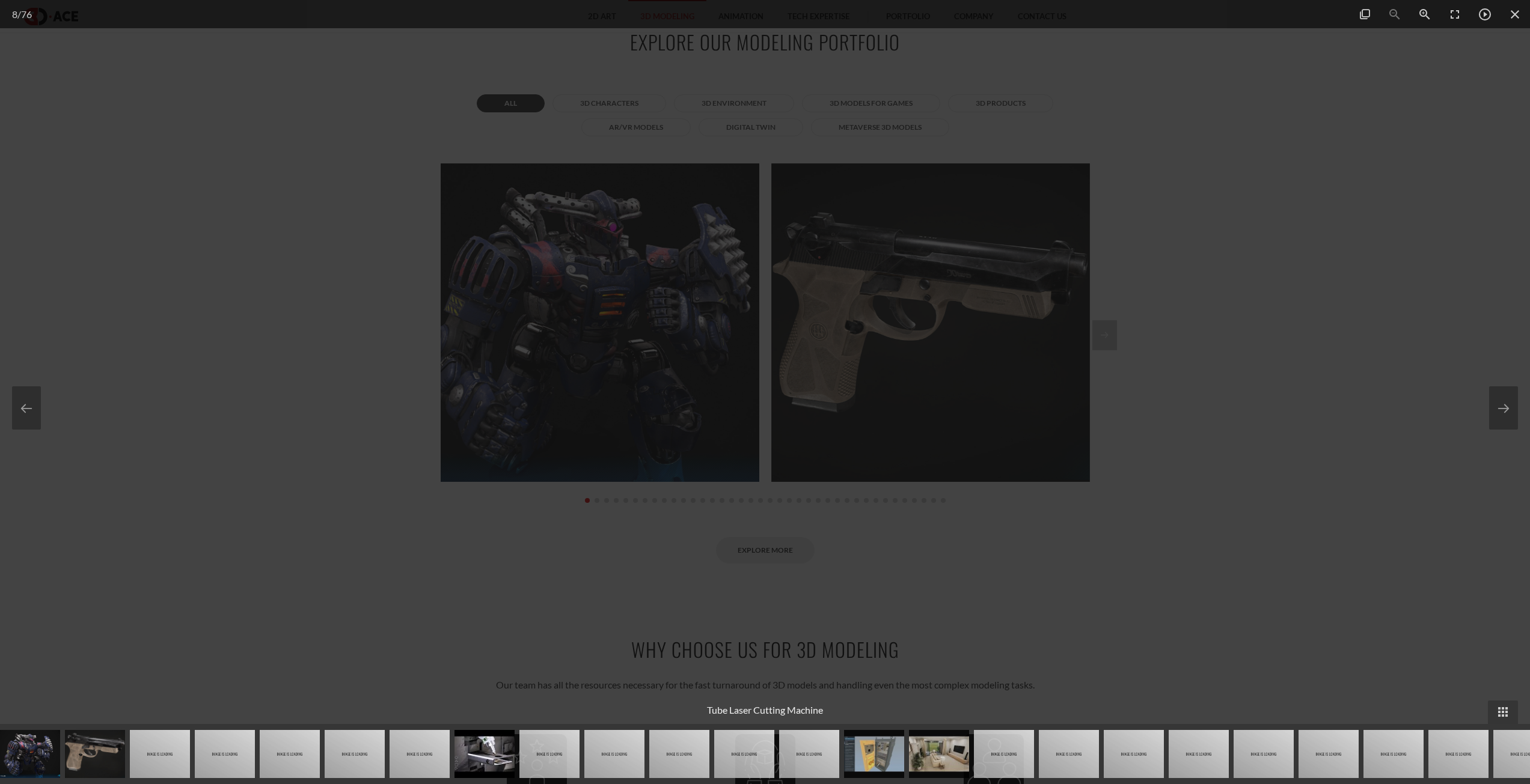
drag, startPoint x: 542, startPoint y: 781, endPoint x: 535, endPoint y: 781, distance: 7.0
click at [529, 757] on img at bounding box center [547, 754] width 60 height 48
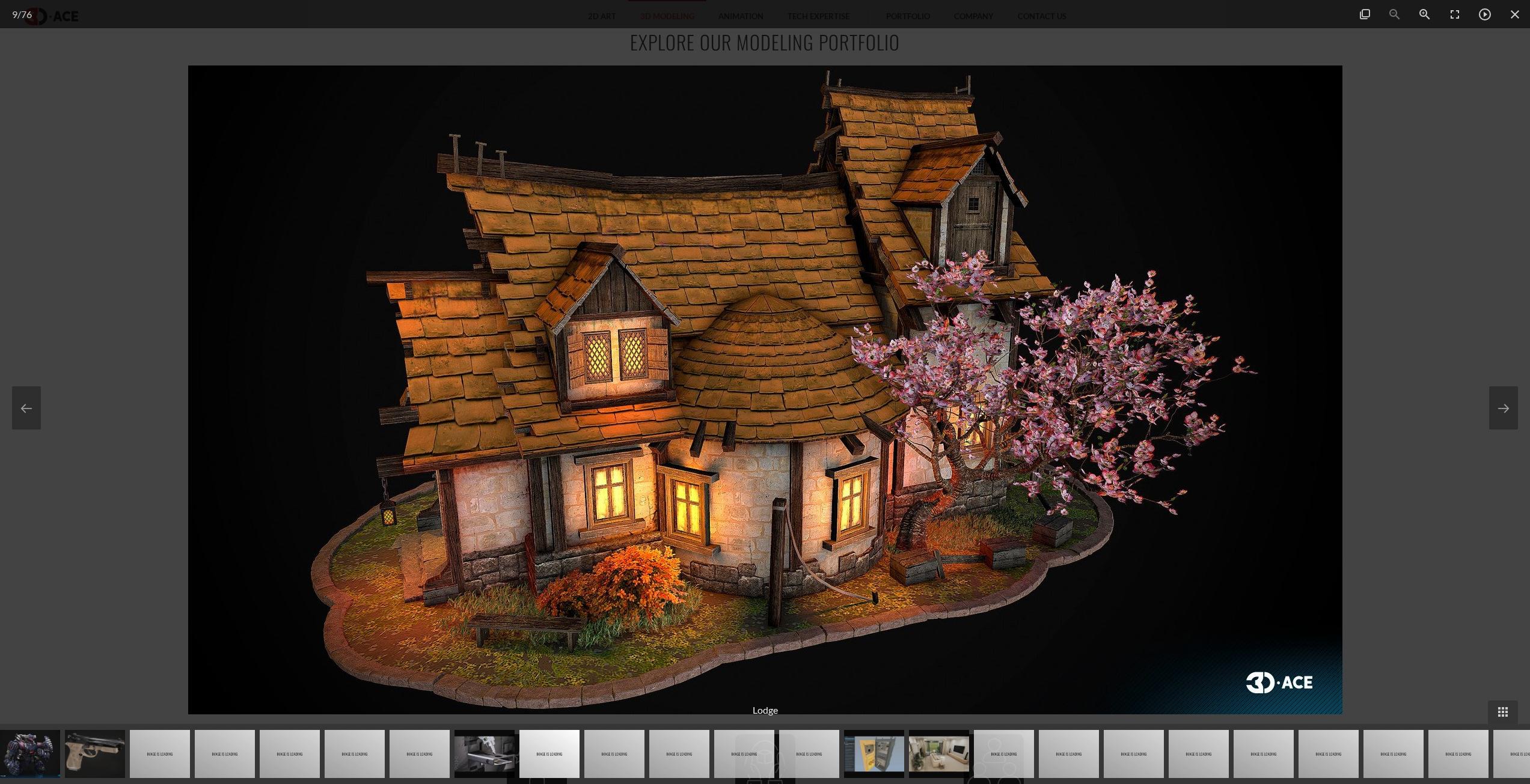
click at [617, 743] on img at bounding box center [614, 754] width 60 height 48
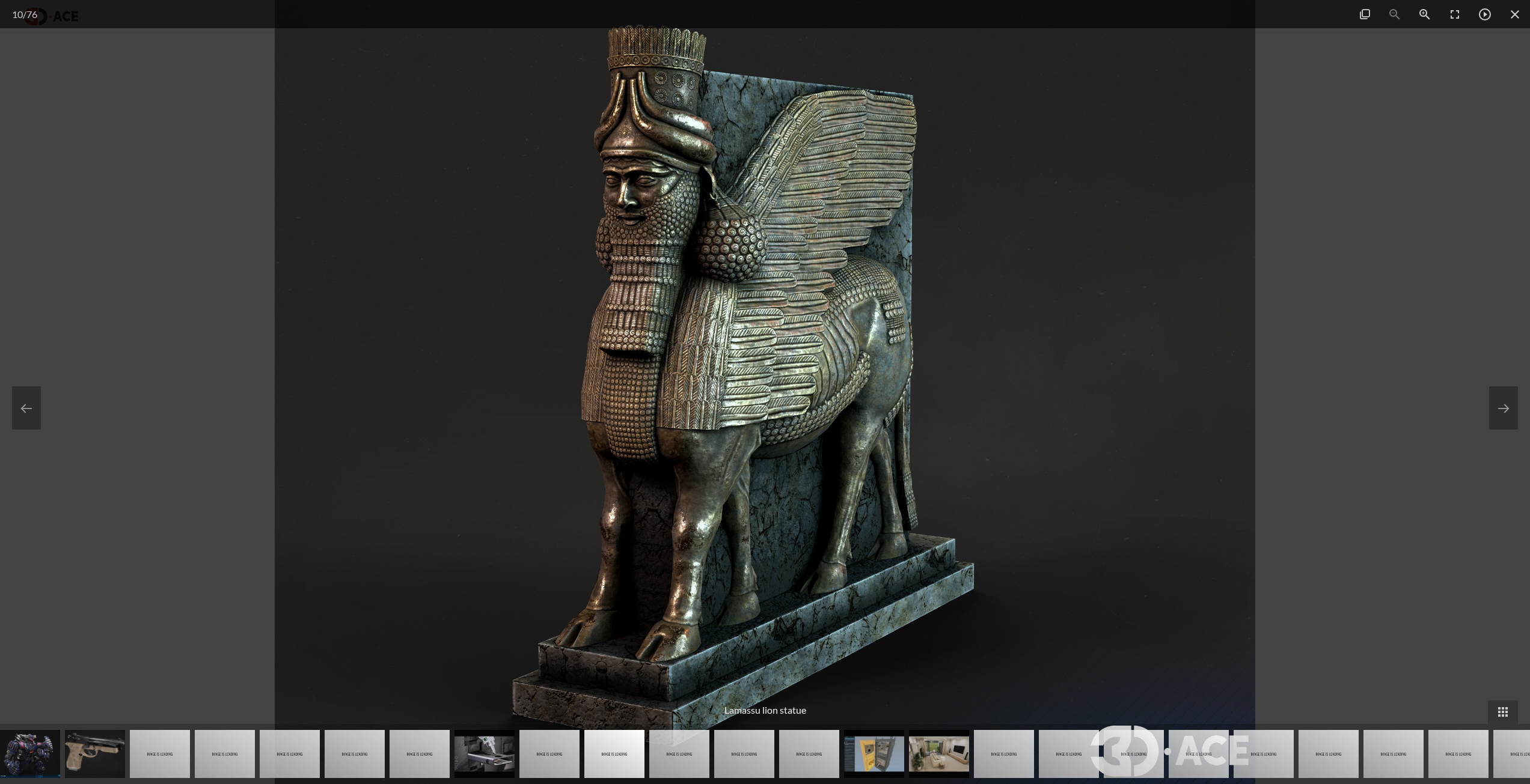
click at [1312, 158] on div at bounding box center [765, 392] width 1530 height 784
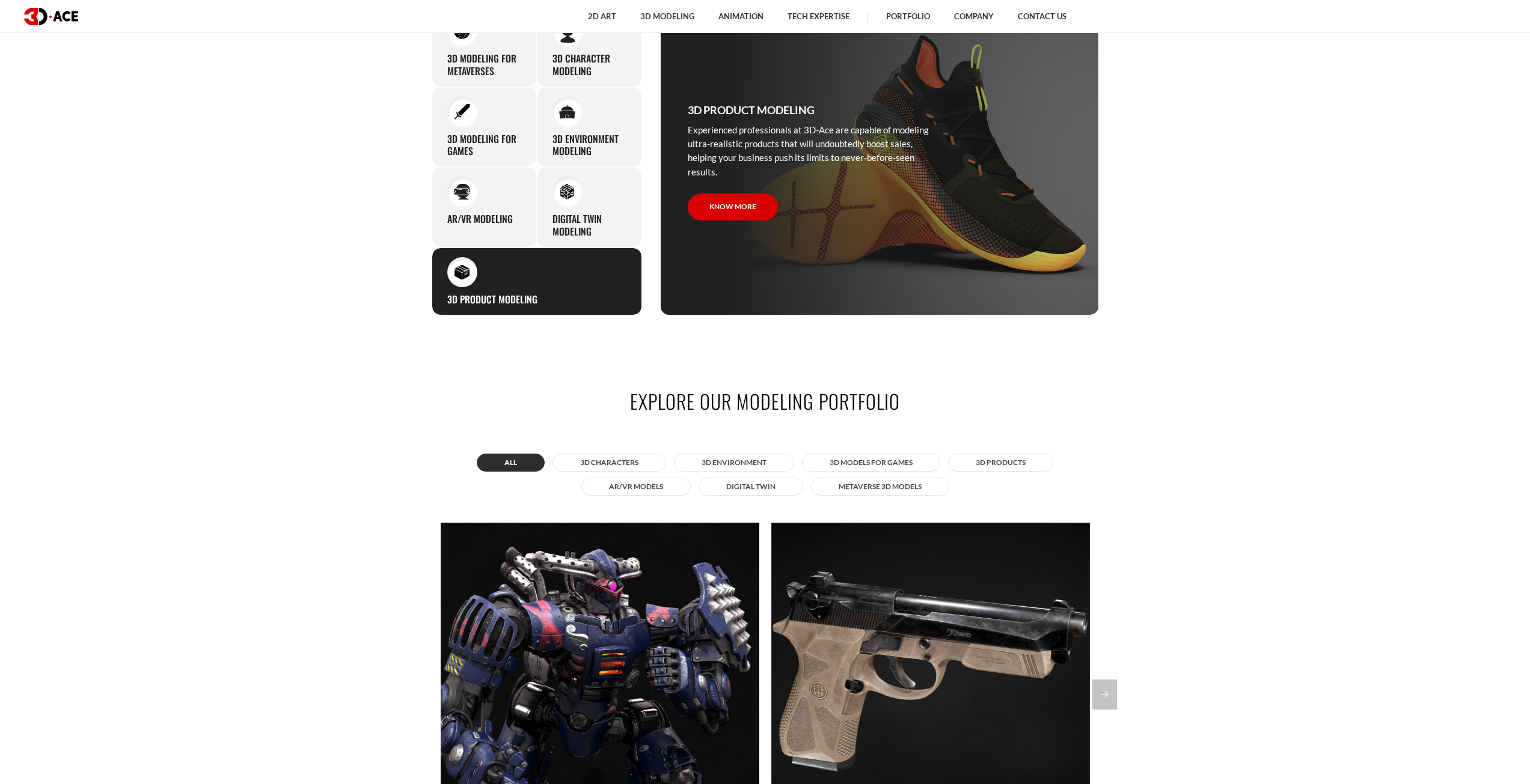
scroll to position [962, 0]
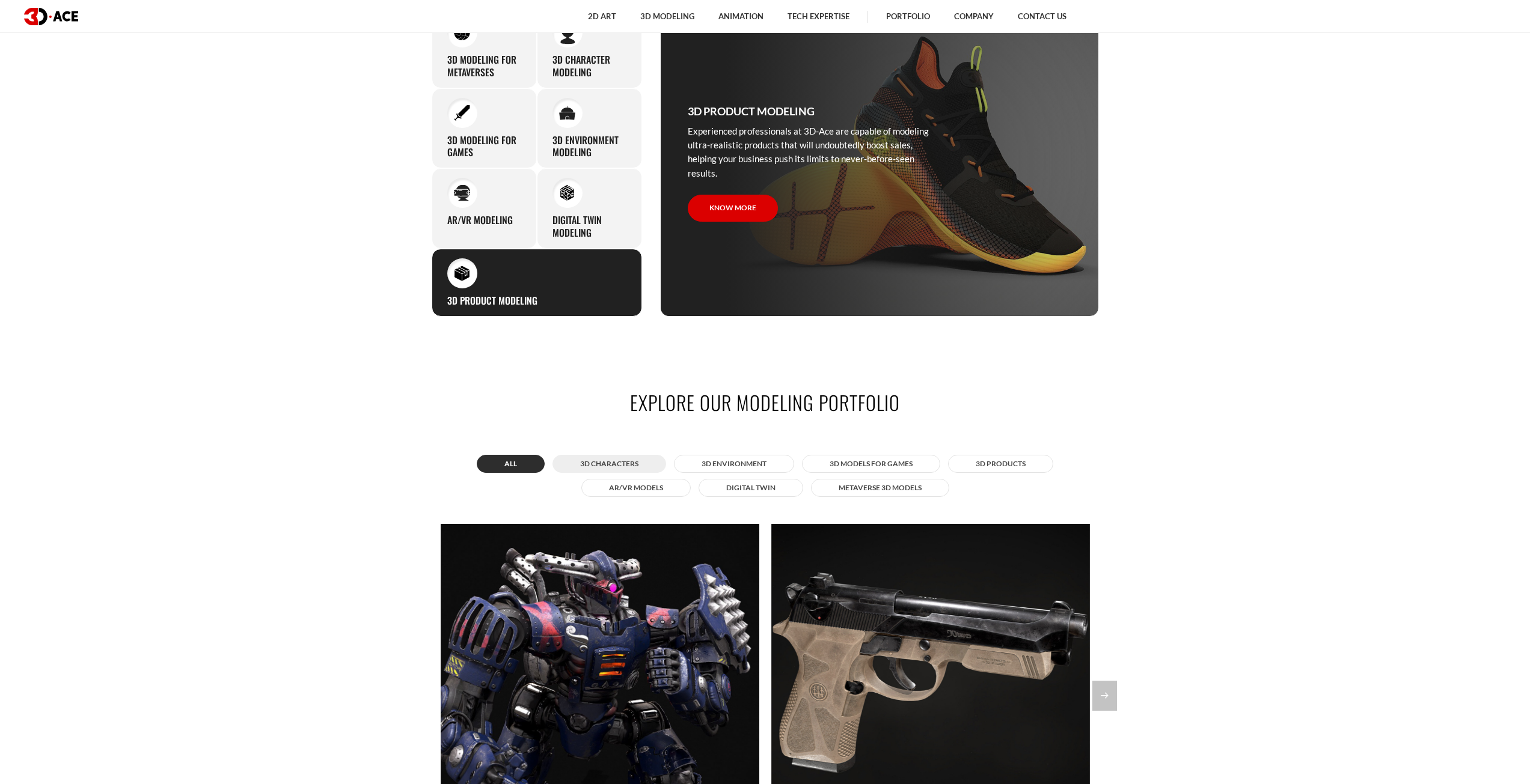
click at [599, 461] on button "3D Characters" at bounding box center [609, 464] width 114 height 18
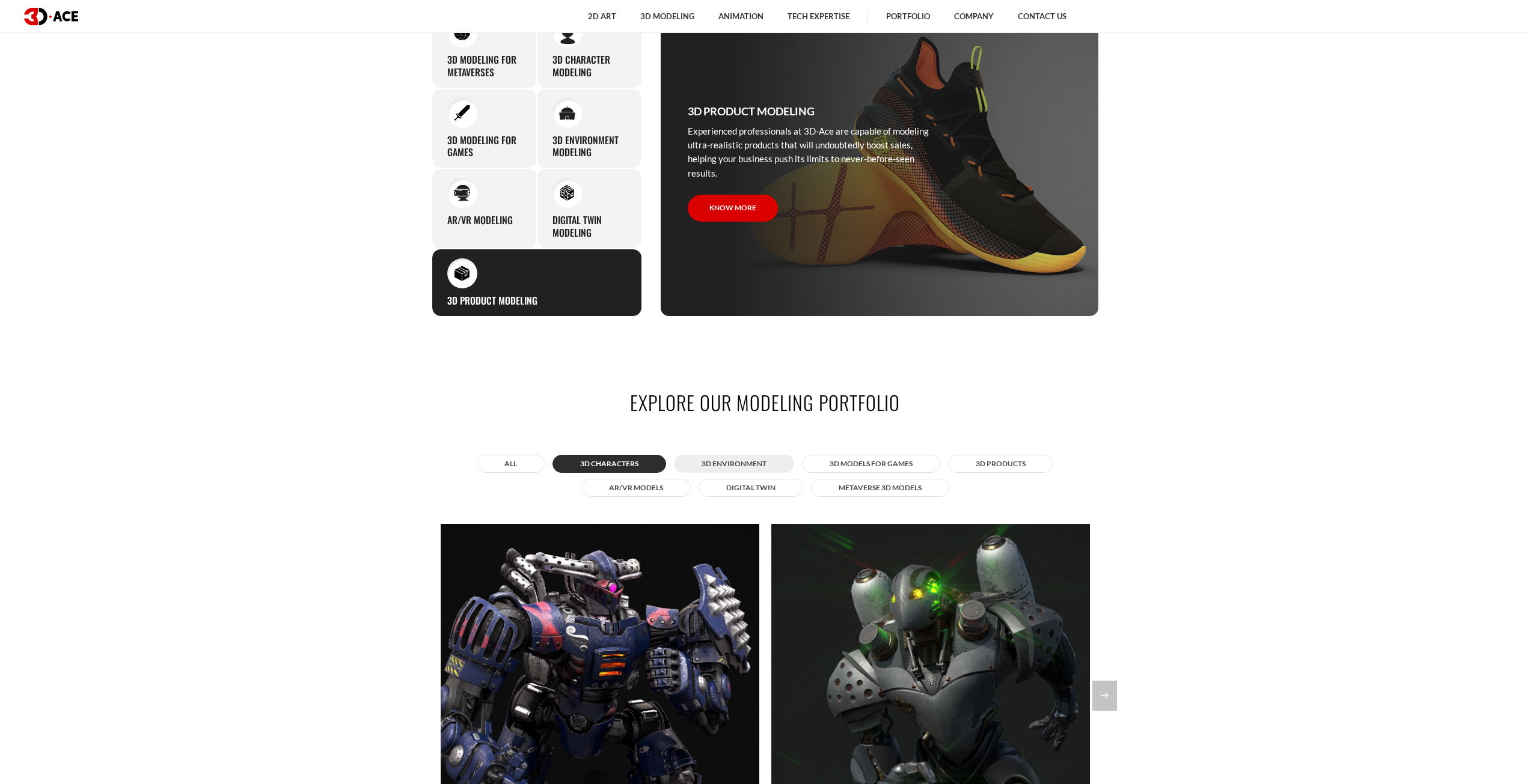
click at [742, 456] on button "3D Environment" at bounding box center [734, 464] width 120 height 18
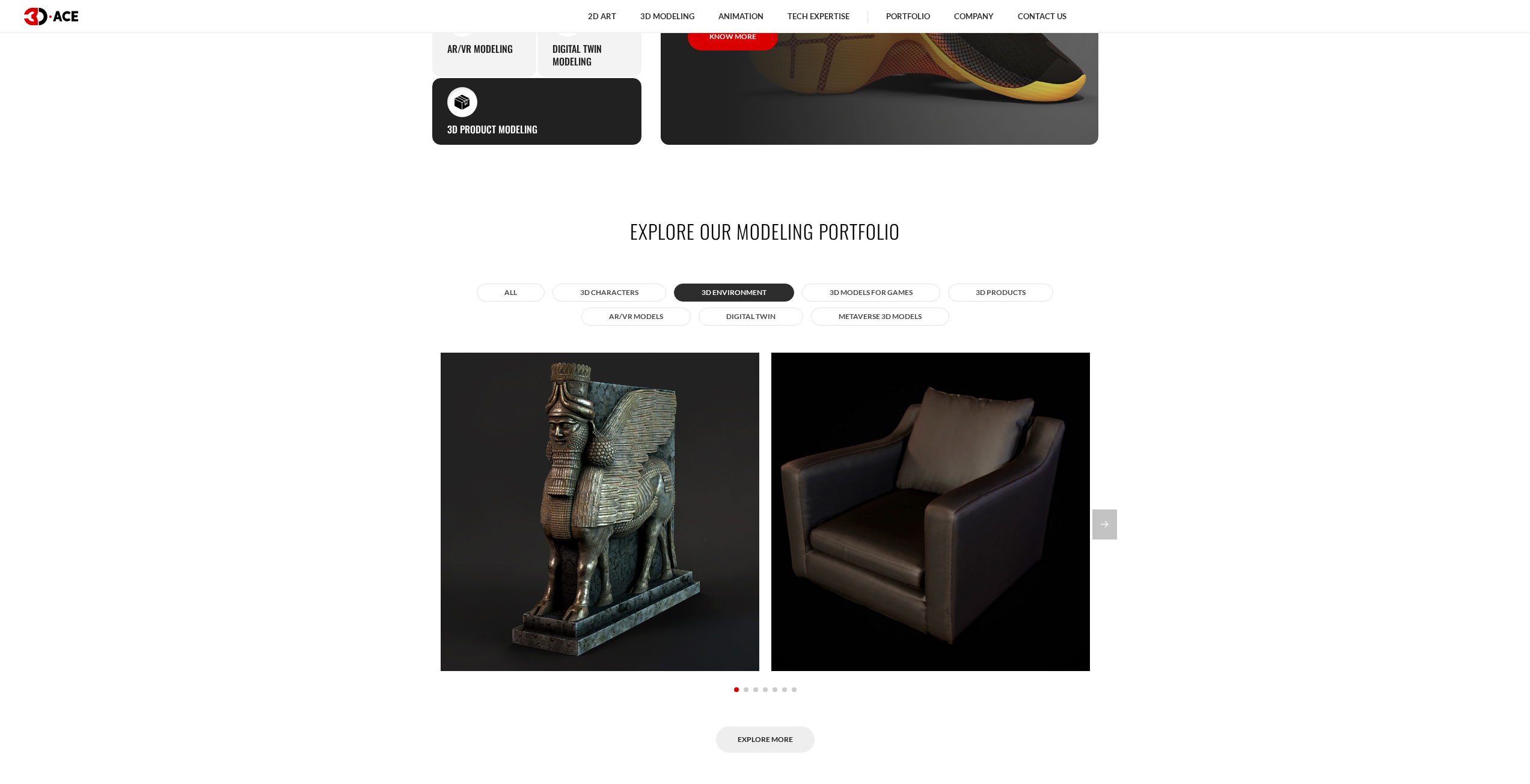
scroll to position [1142, 0]
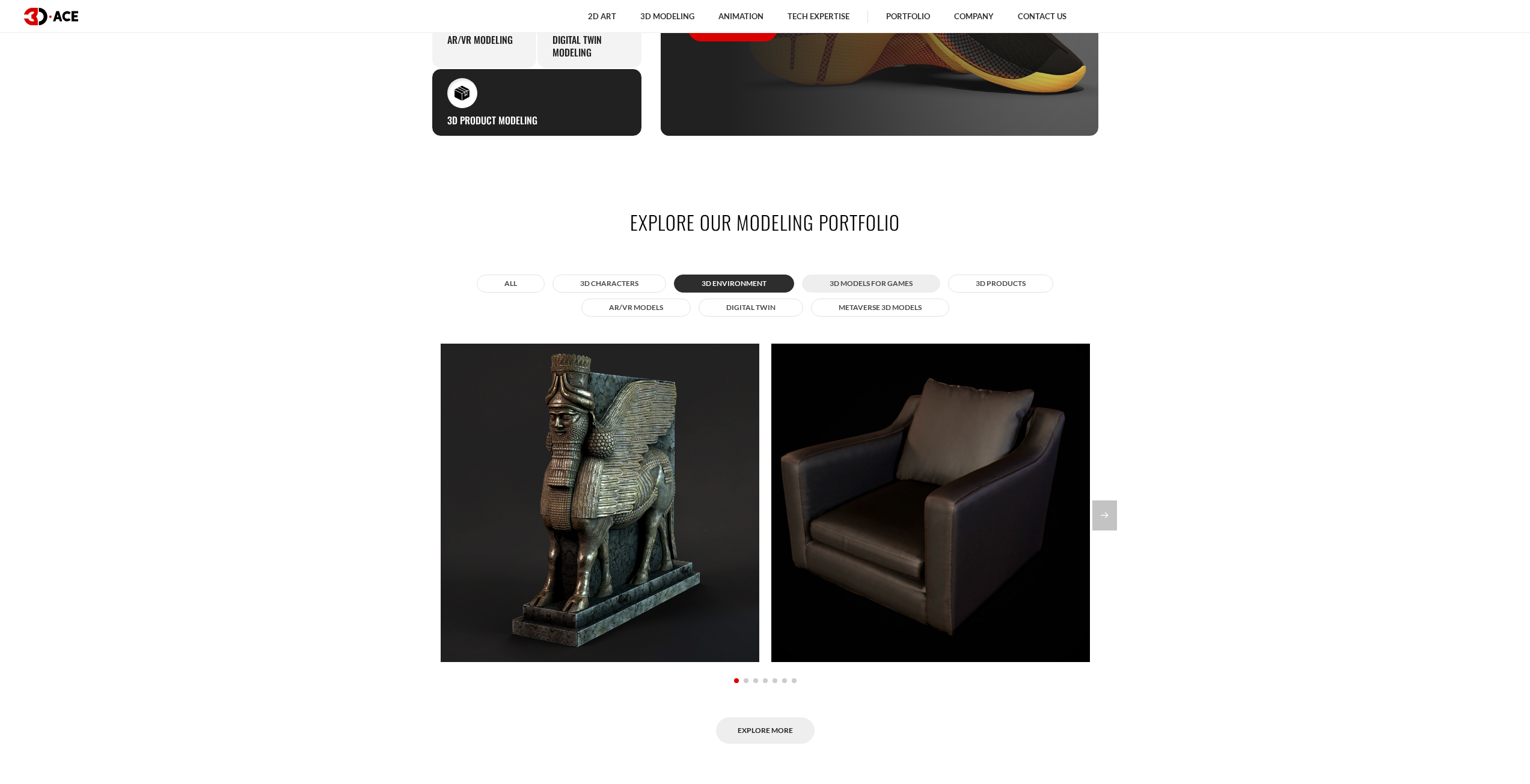
click at [851, 279] on button "3D Models for Games" at bounding box center [871, 283] width 138 height 18
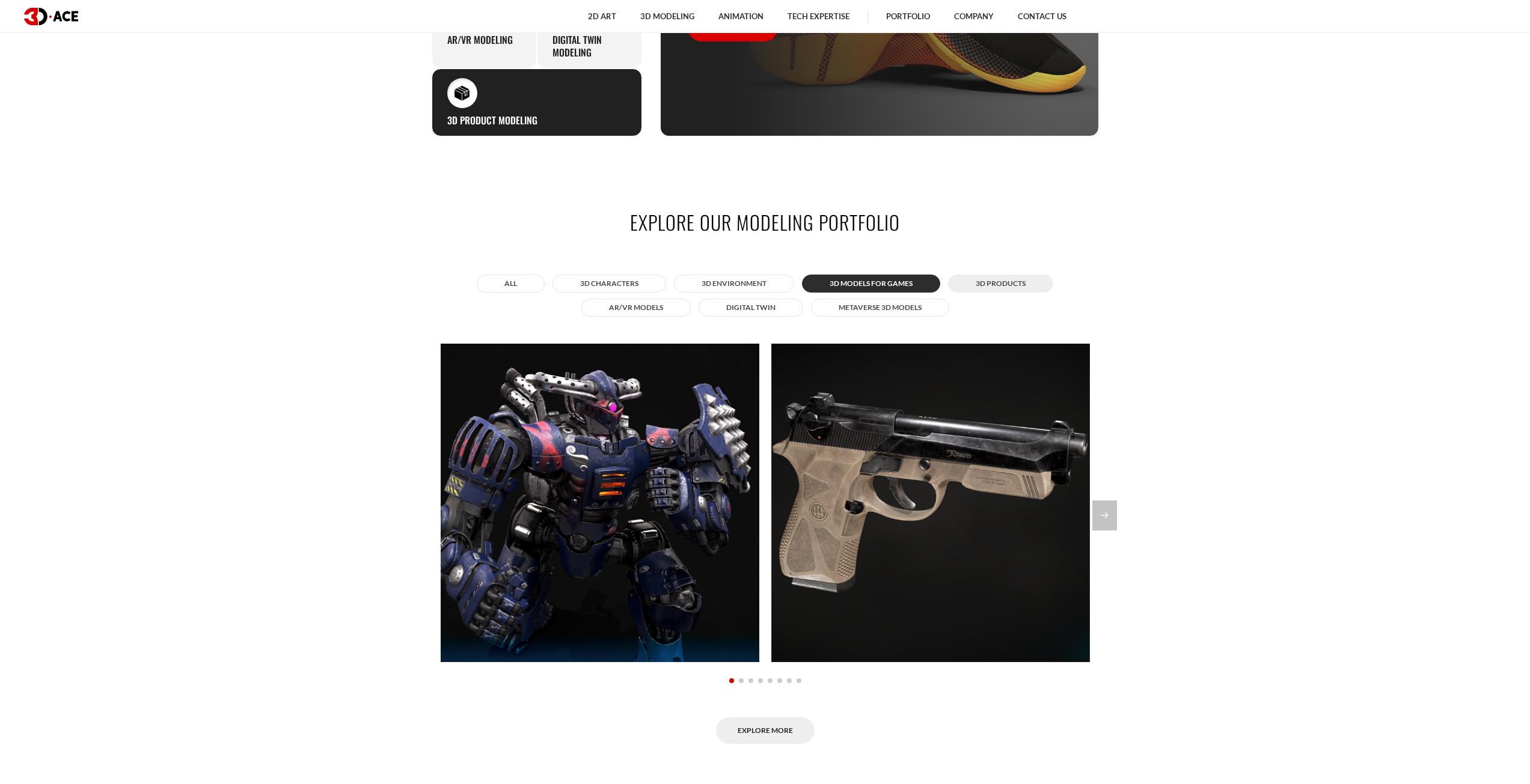
click at [968, 281] on button "3D Products" at bounding box center [1001, 283] width 105 height 18
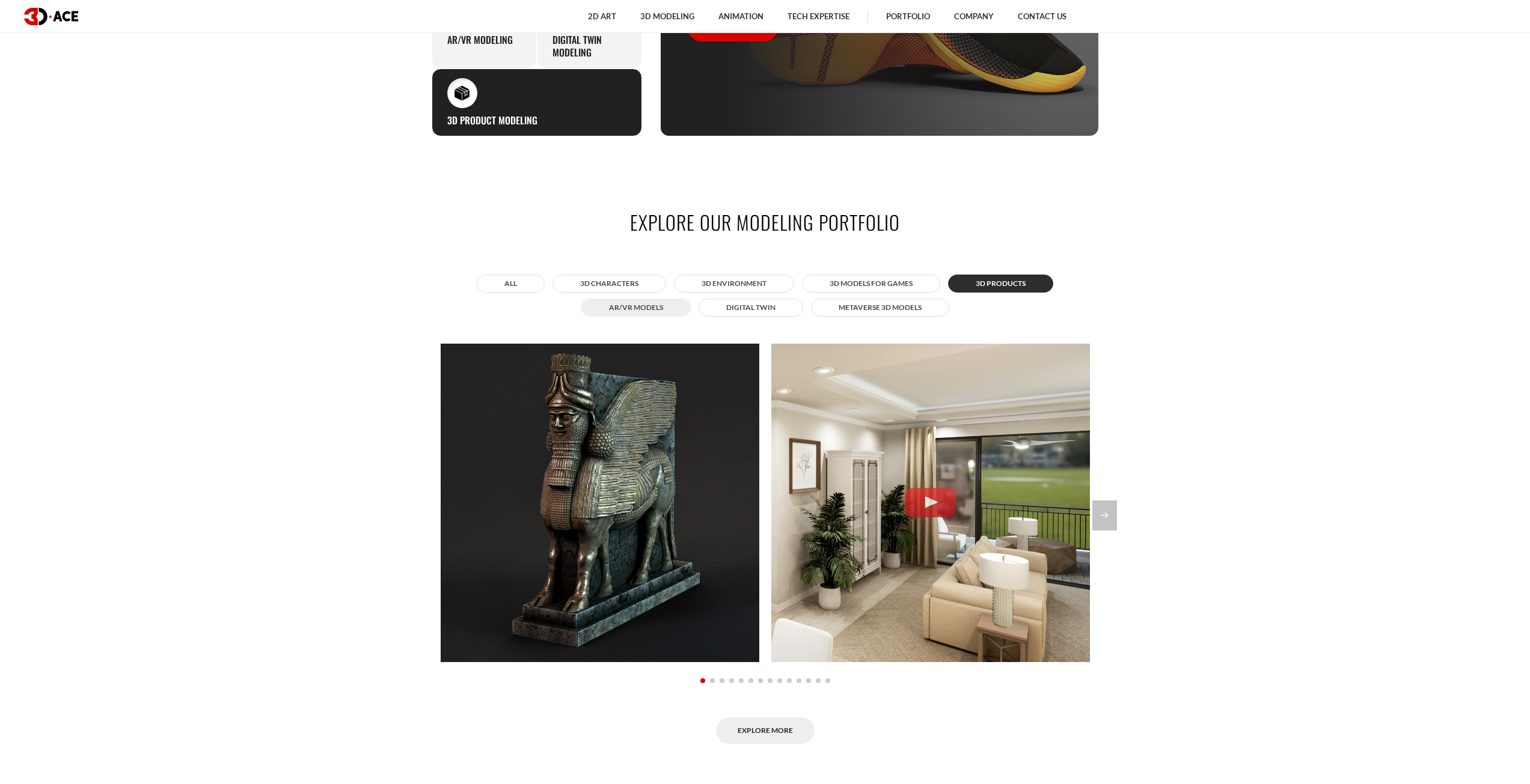
click at [639, 302] on button "AR/VR Models" at bounding box center [636, 308] width 109 height 18
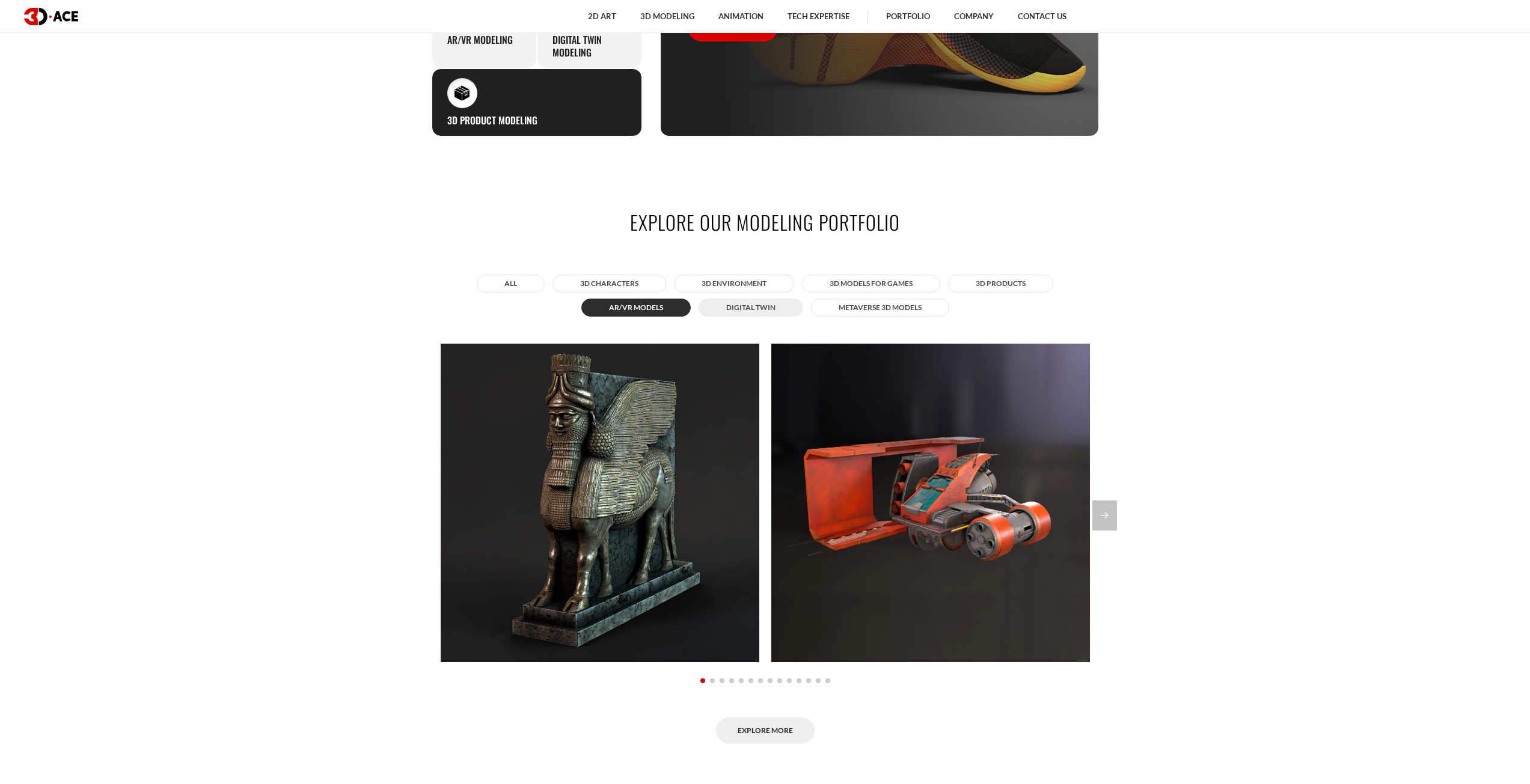
click at [741, 305] on button "Digital twin" at bounding box center [751, 308] width 104 height 18
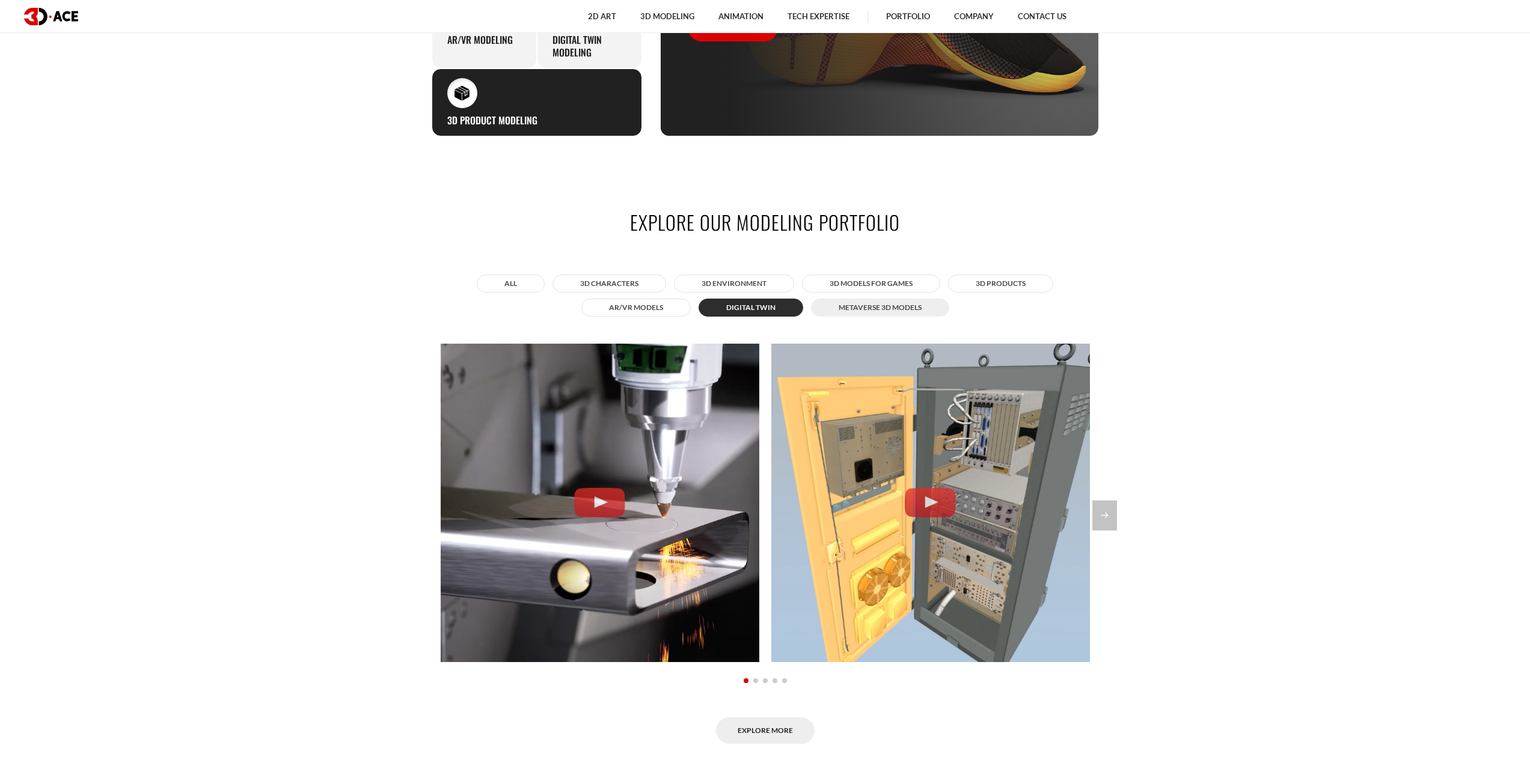
click at [818, 306] on button "Metaverse 3D Models" at bounding box center [880, 308] width 138 height 18
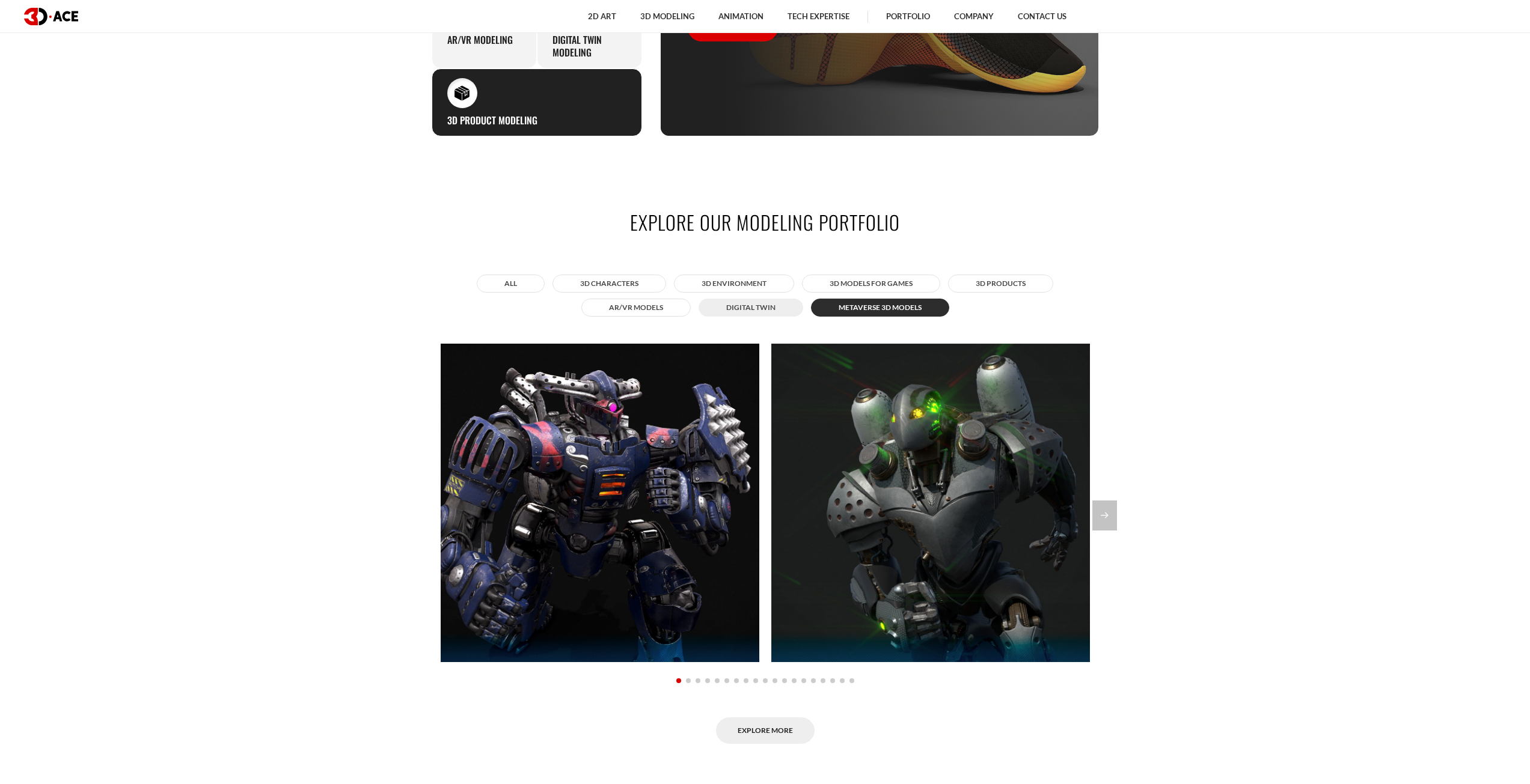
click at [754, 306] on button "Digital twin" at bounding box center [751, 308] width 104 height 18
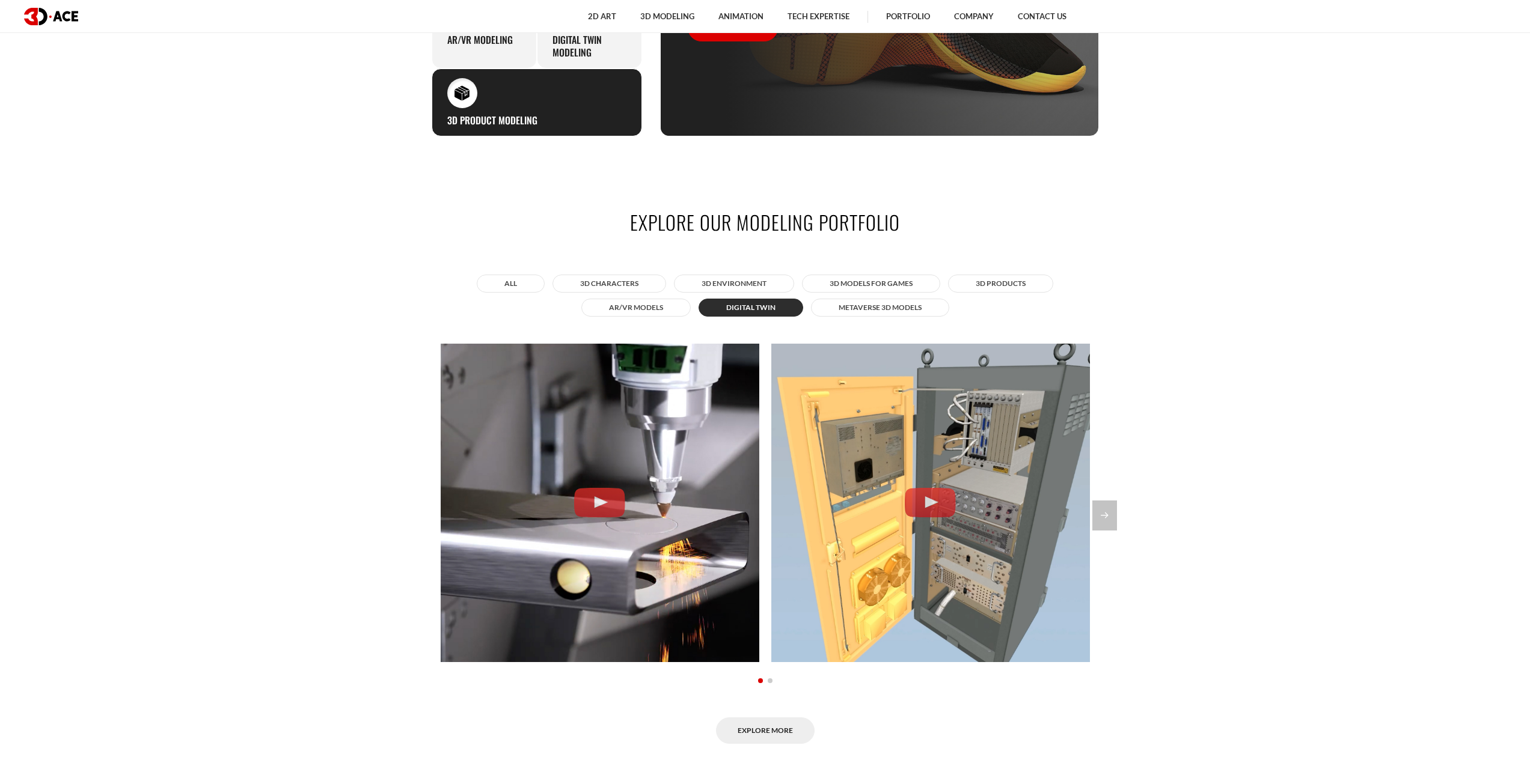
click at [1117, 522] on section "Explore our modeling portfolio All 3D Characters 3D Environment 3D Models for G…" at bounding box center [765, 476] width 1530 height 608
click at [1107, 520] on div "Next slide" at bounding box center [1104, 516] width 24 height 30
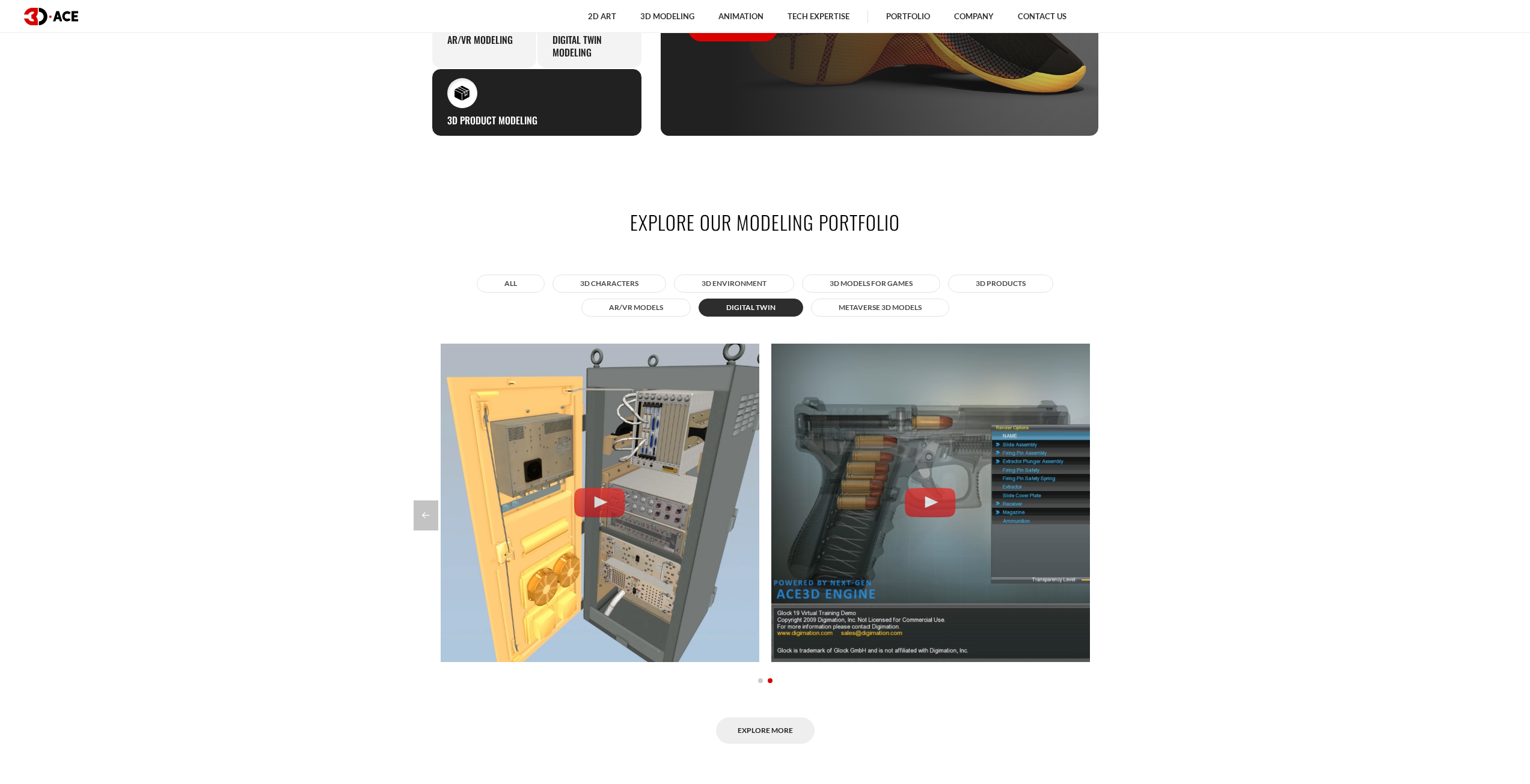
click at [1107, 520] on div at bounding box center [765, 516] width 704 height 30
click at [747, 722] on link "Explore More" at bounding box center [766, 731] width 99 height 27
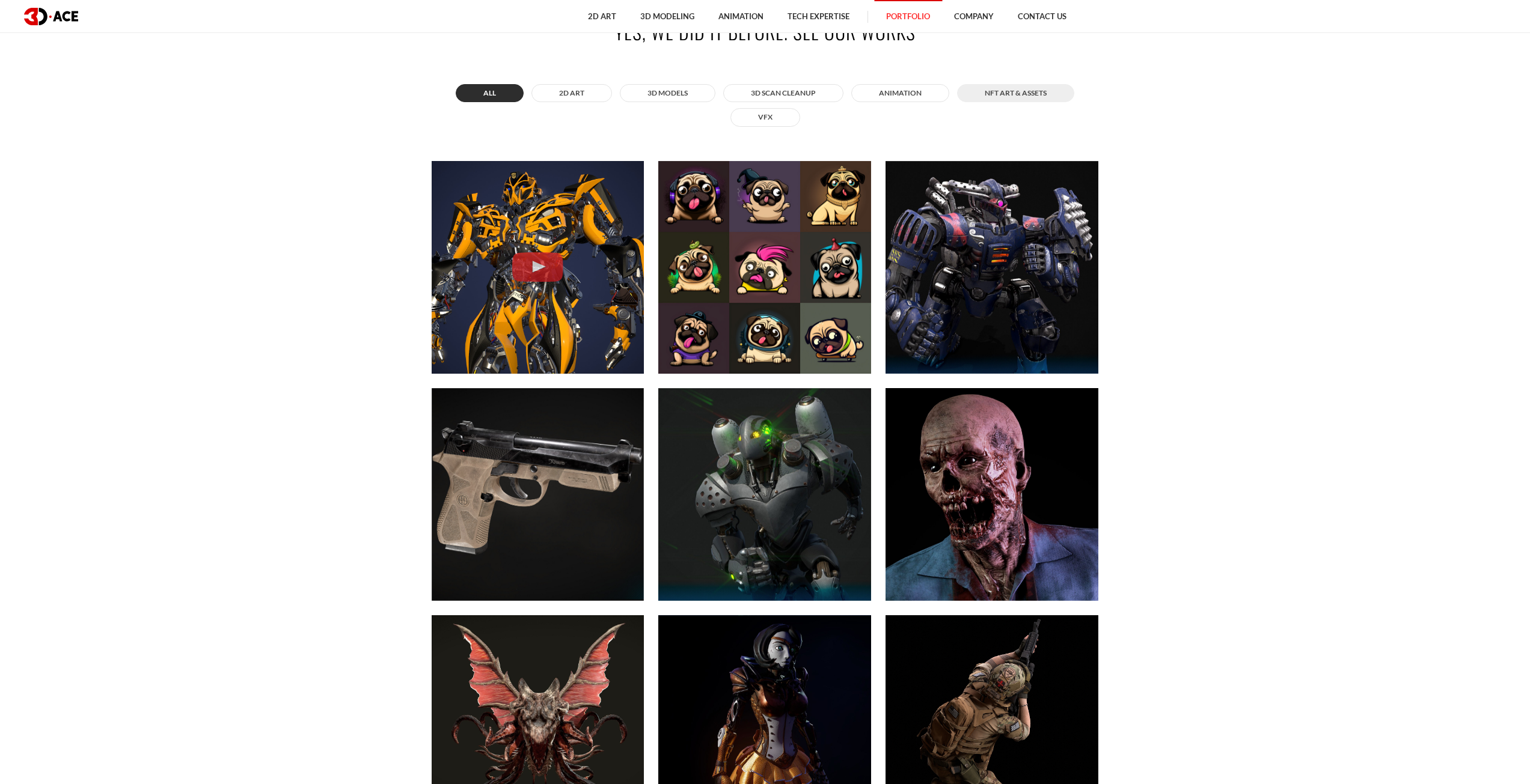
scroll to position [781, 0]
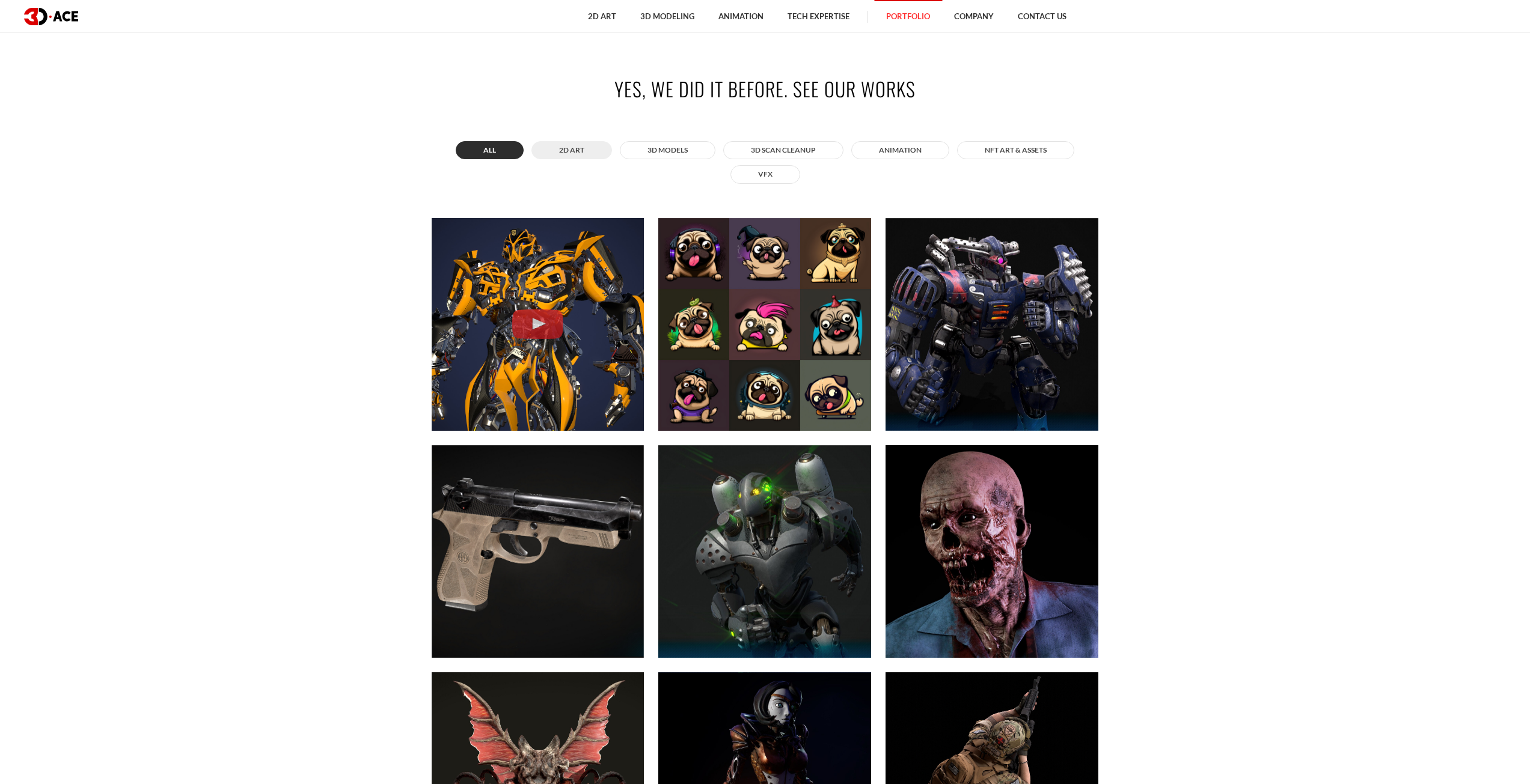
click at [545, 158] on button "2D ART" at bounding box center [572, 150] width 81 height 18
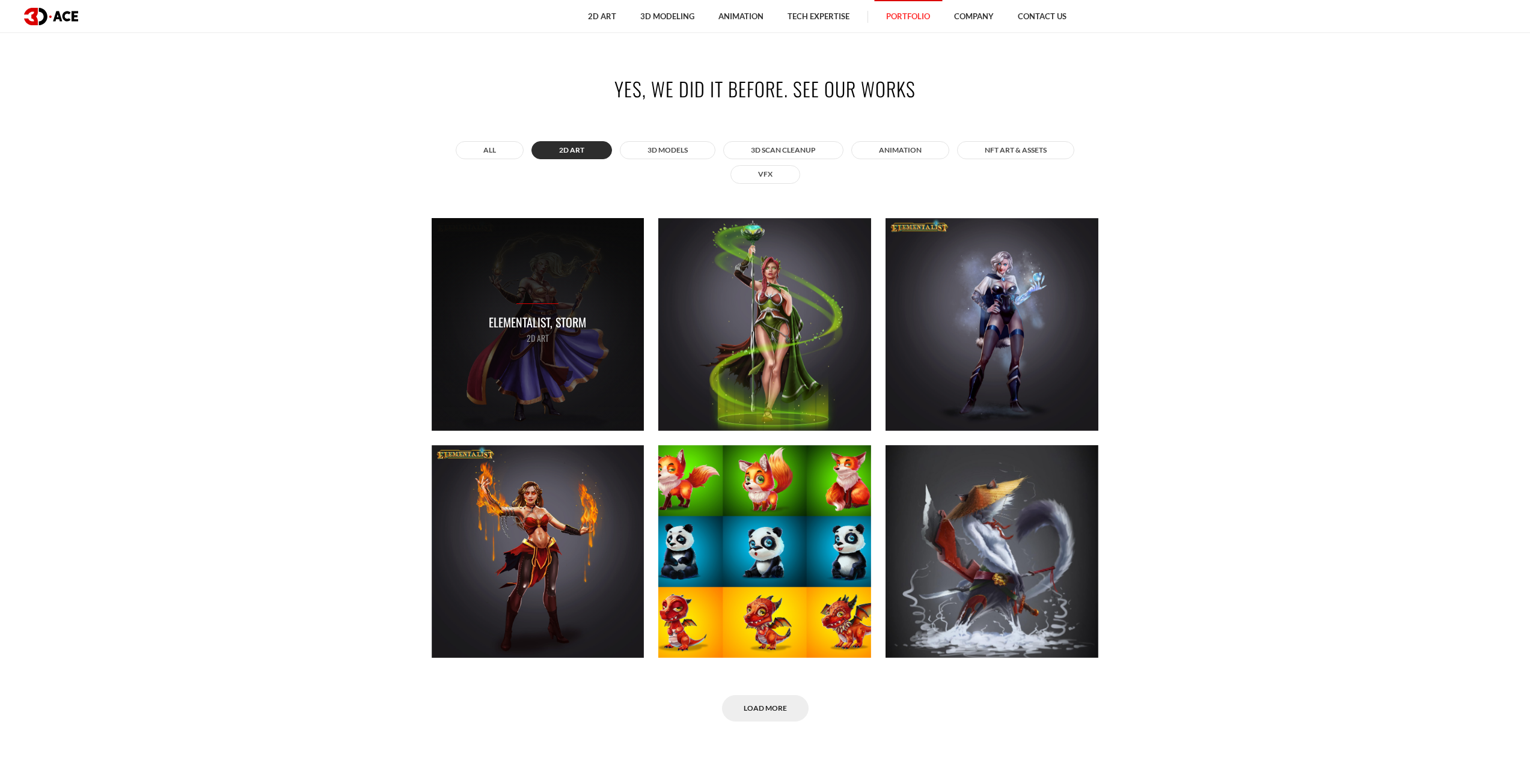
click at [568, 298] on div "Elementalist, Storm 2D ART" at bounding box center [538, 324] width 213 height 213
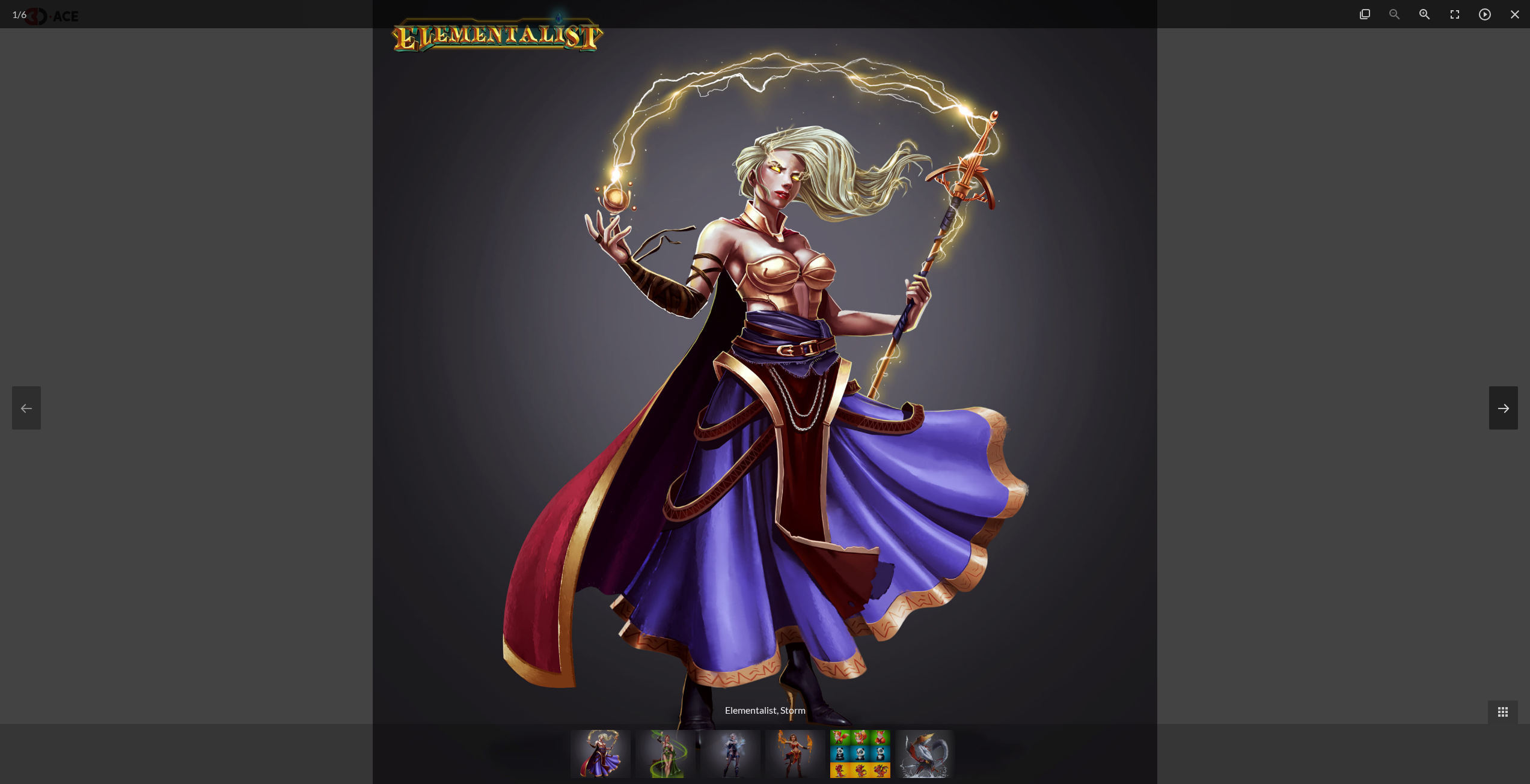
click at [1496, 415] on button at bounding box center [1504, 408] width 29 height 43
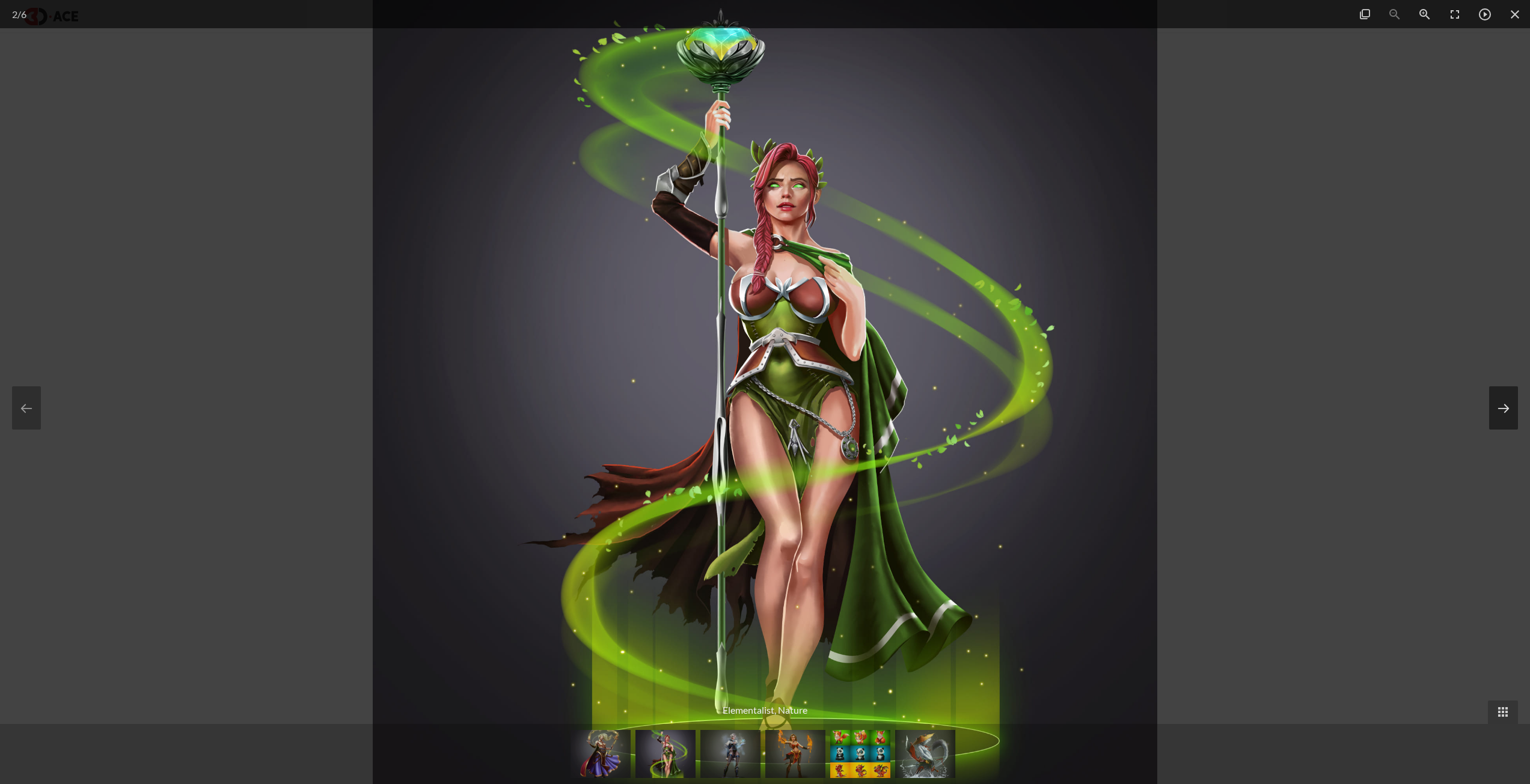
click at [1496, 415] on button at bounding box center [1504, 408] width 29 height 43
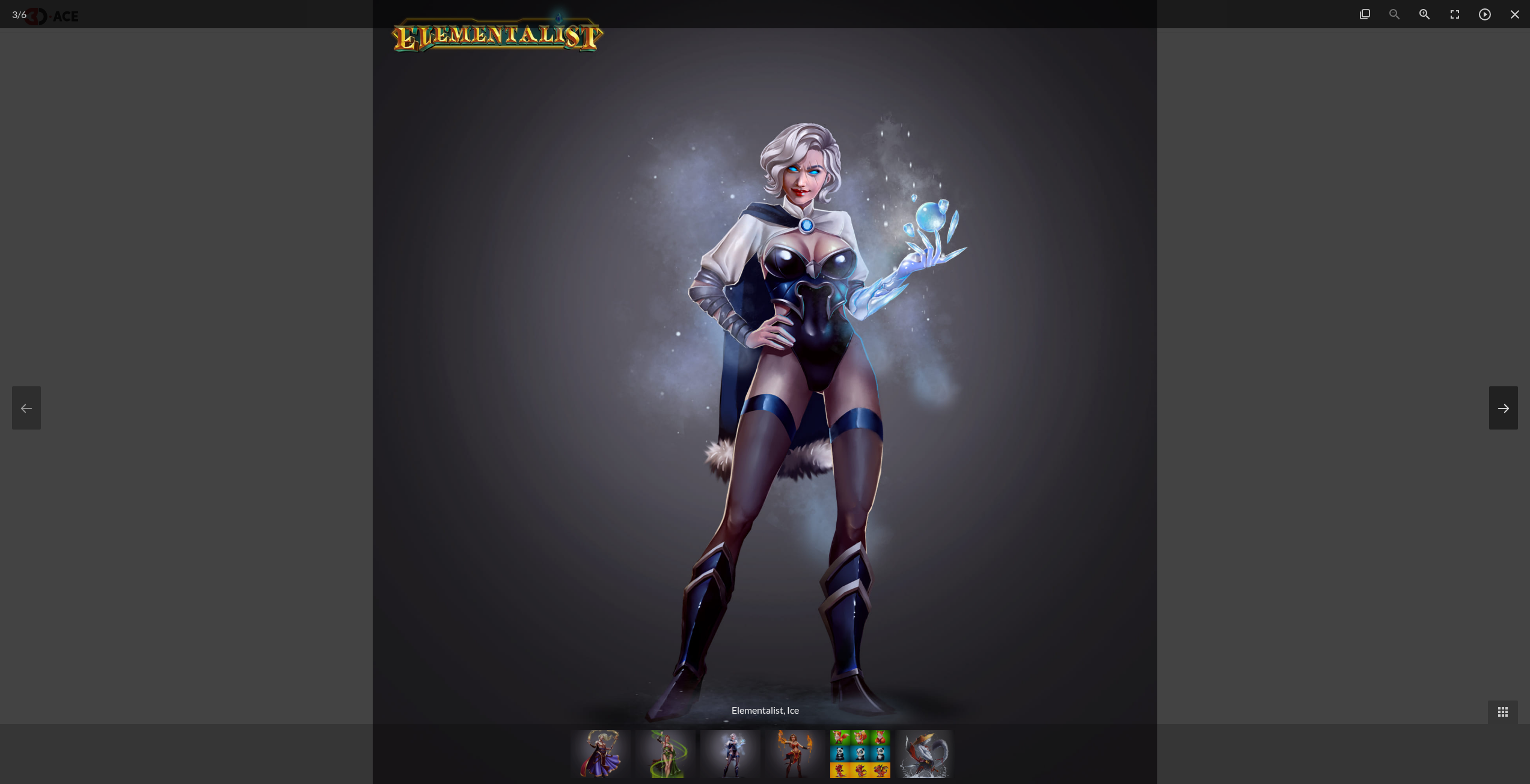
click at [1496, 415] on button at bounding box center [1504, 408] width 29 height 43
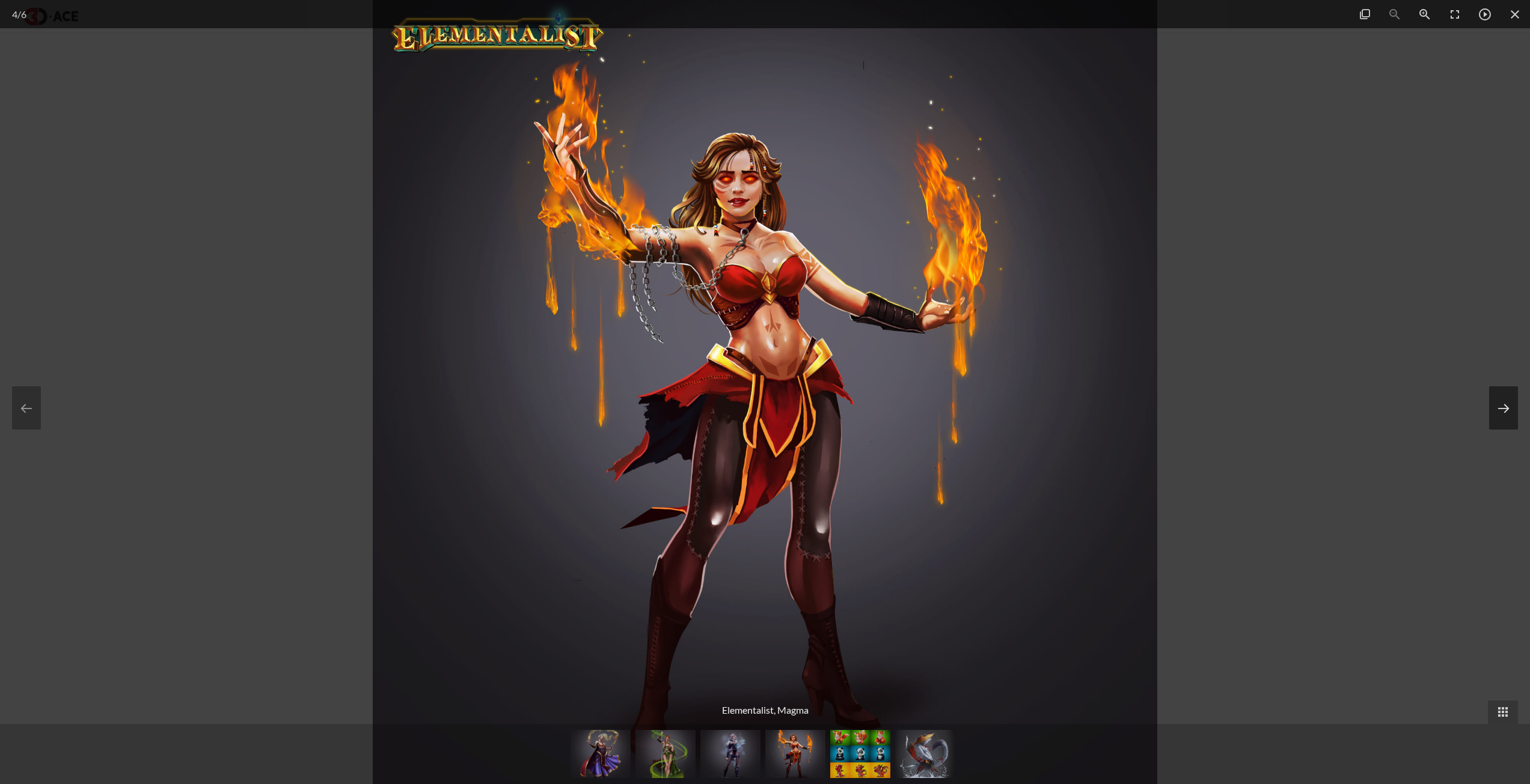
click at [1496, 415] on button at bounding box center [1504, 408] width 29 height 43
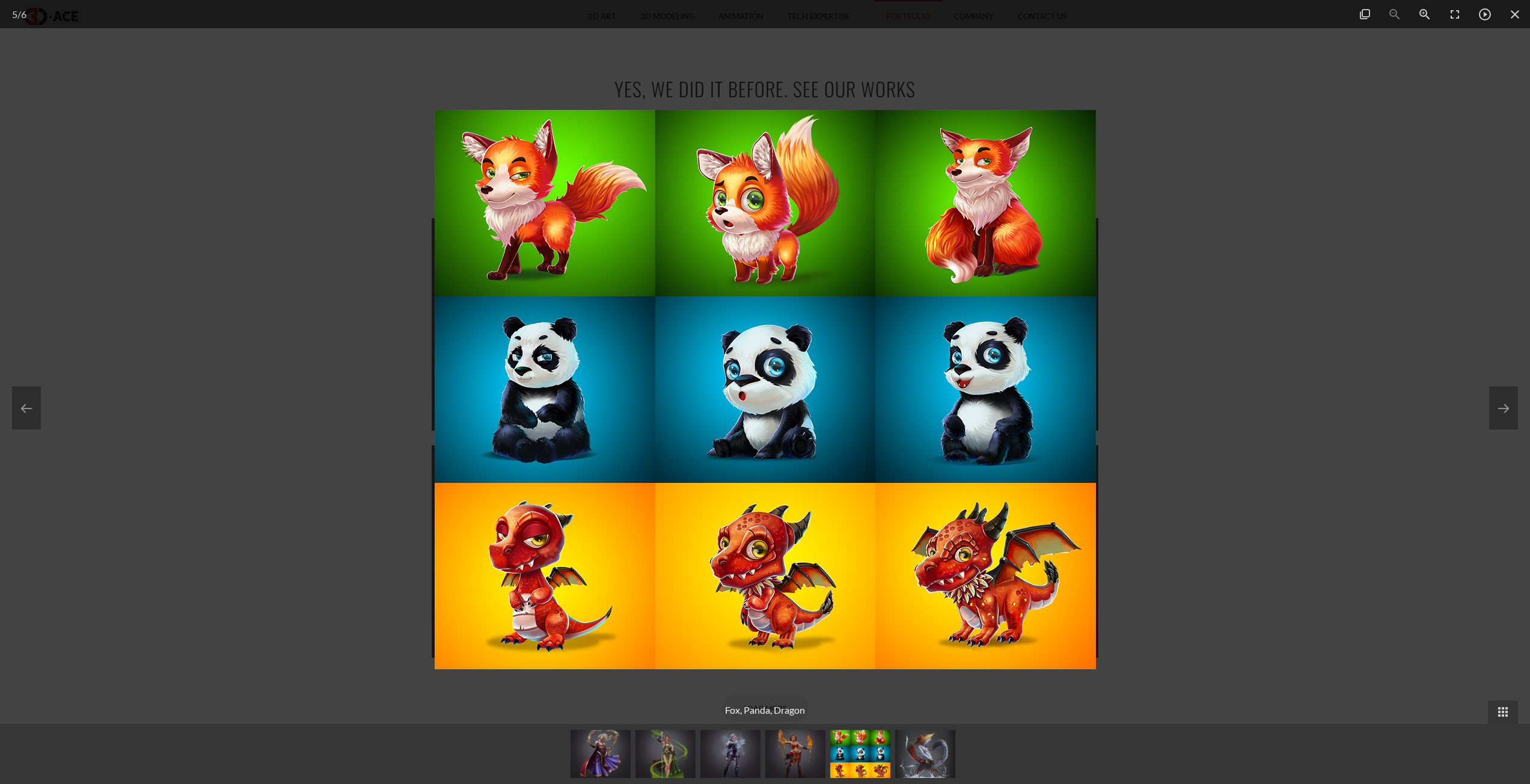
click at [1307, 319] on div at bounding box center [765, 392] width 1530 height 784
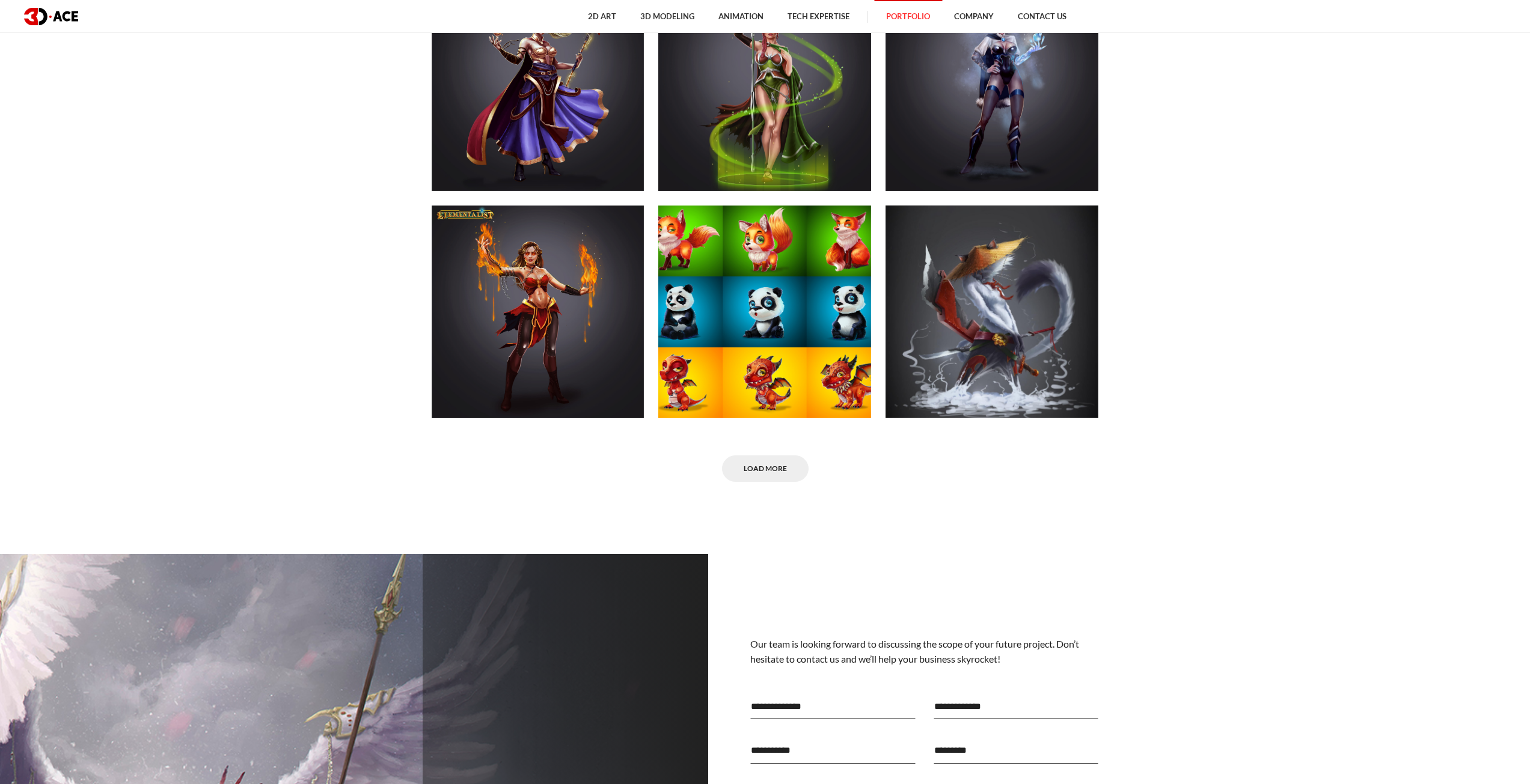
scroll to position [1082, 0]
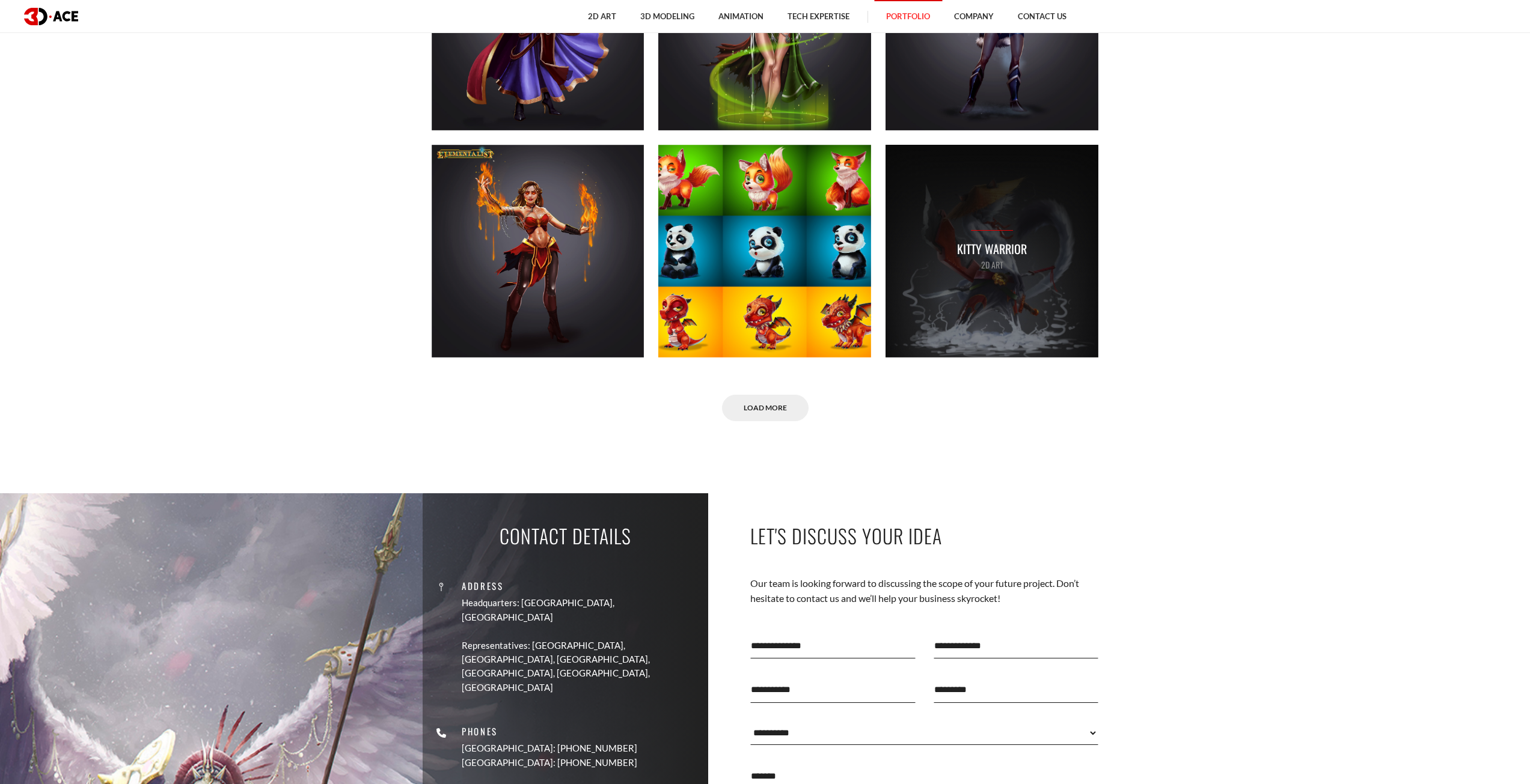
click at [981, 230] on div at bounding box center [991, 230] width 42 height 1
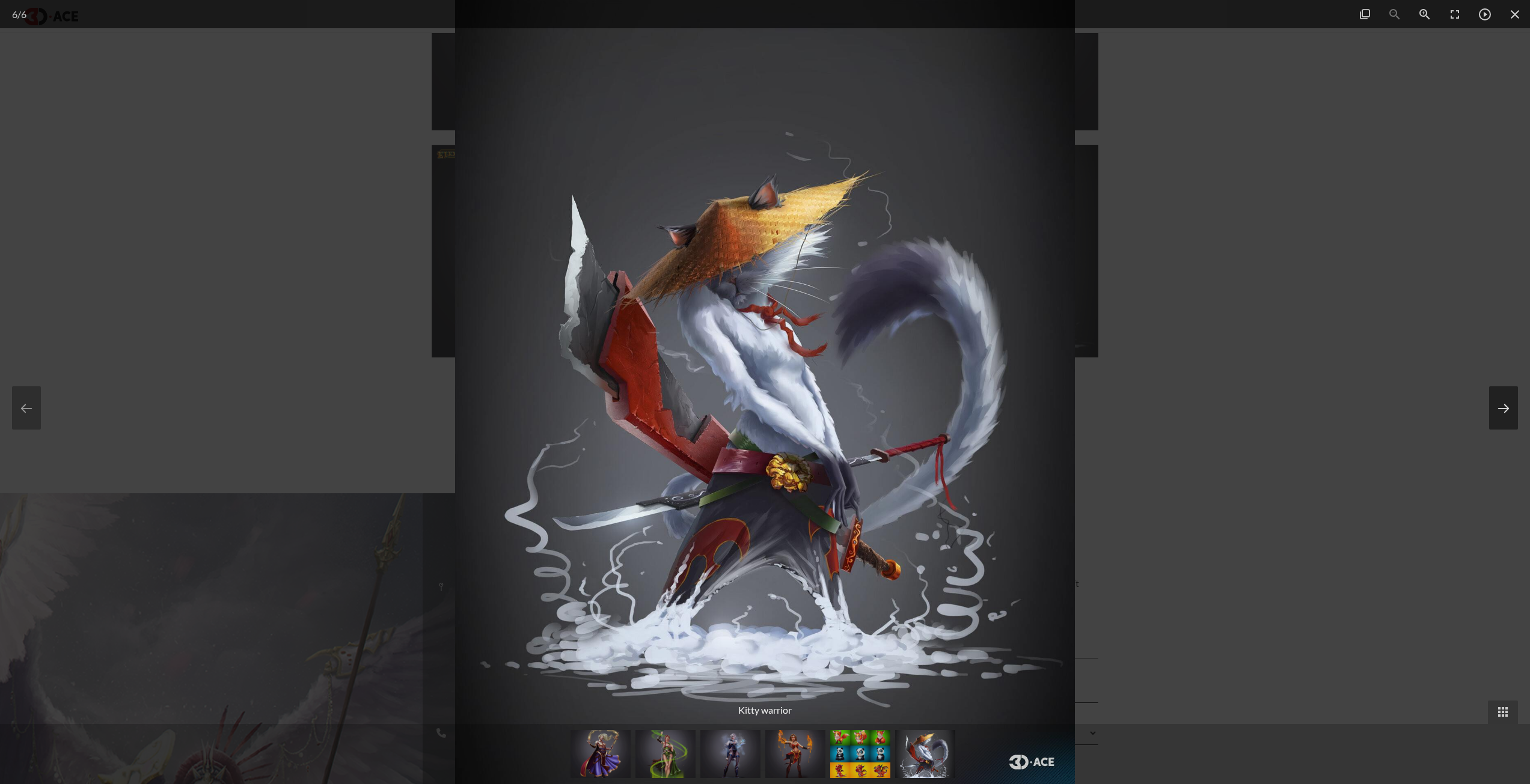
click at [1495, 401] on button at bounding box center [1504, 408] width 29 height 43
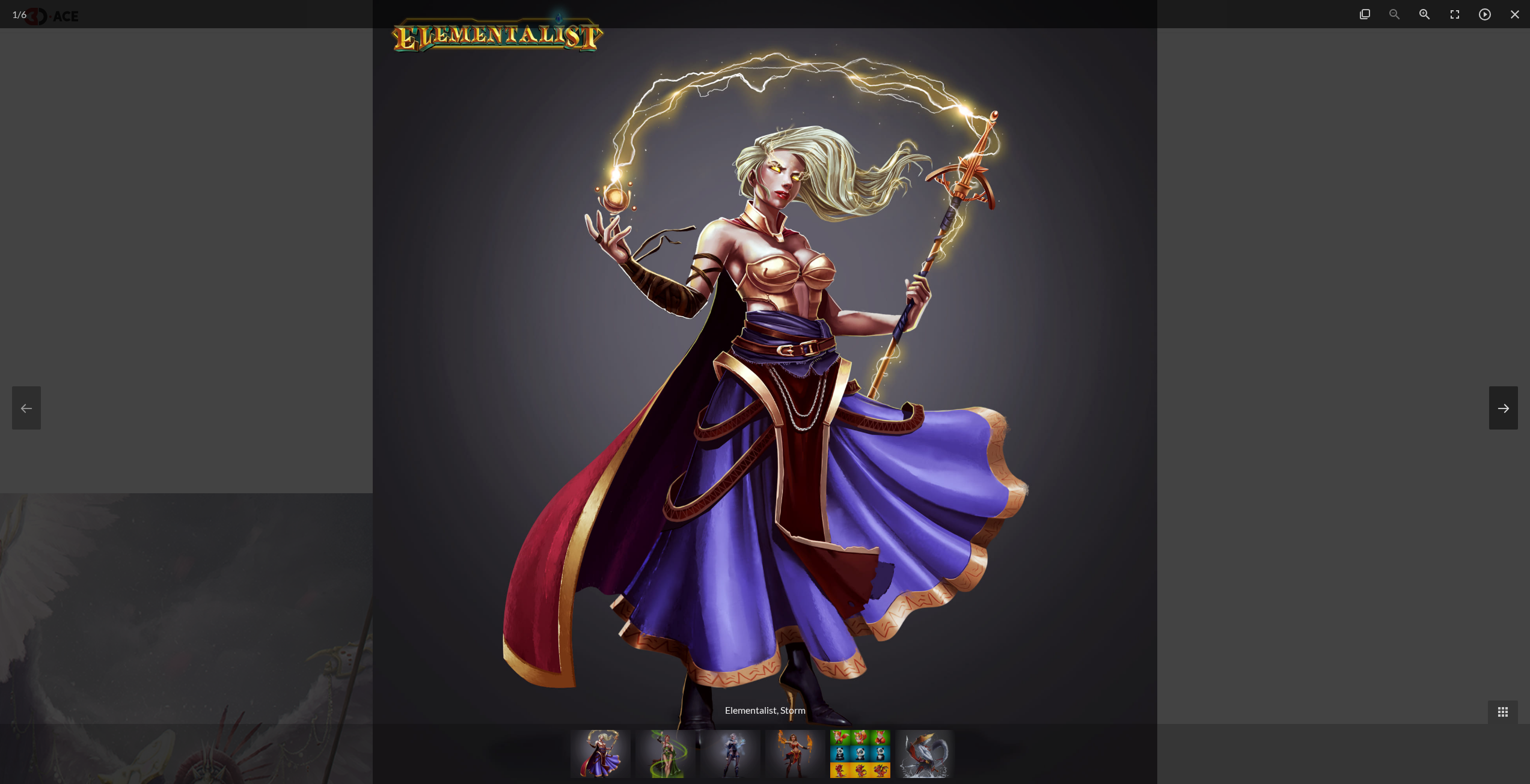
click at [1496, 401] on button at bounding box center [1504, 408] width 29 height 43
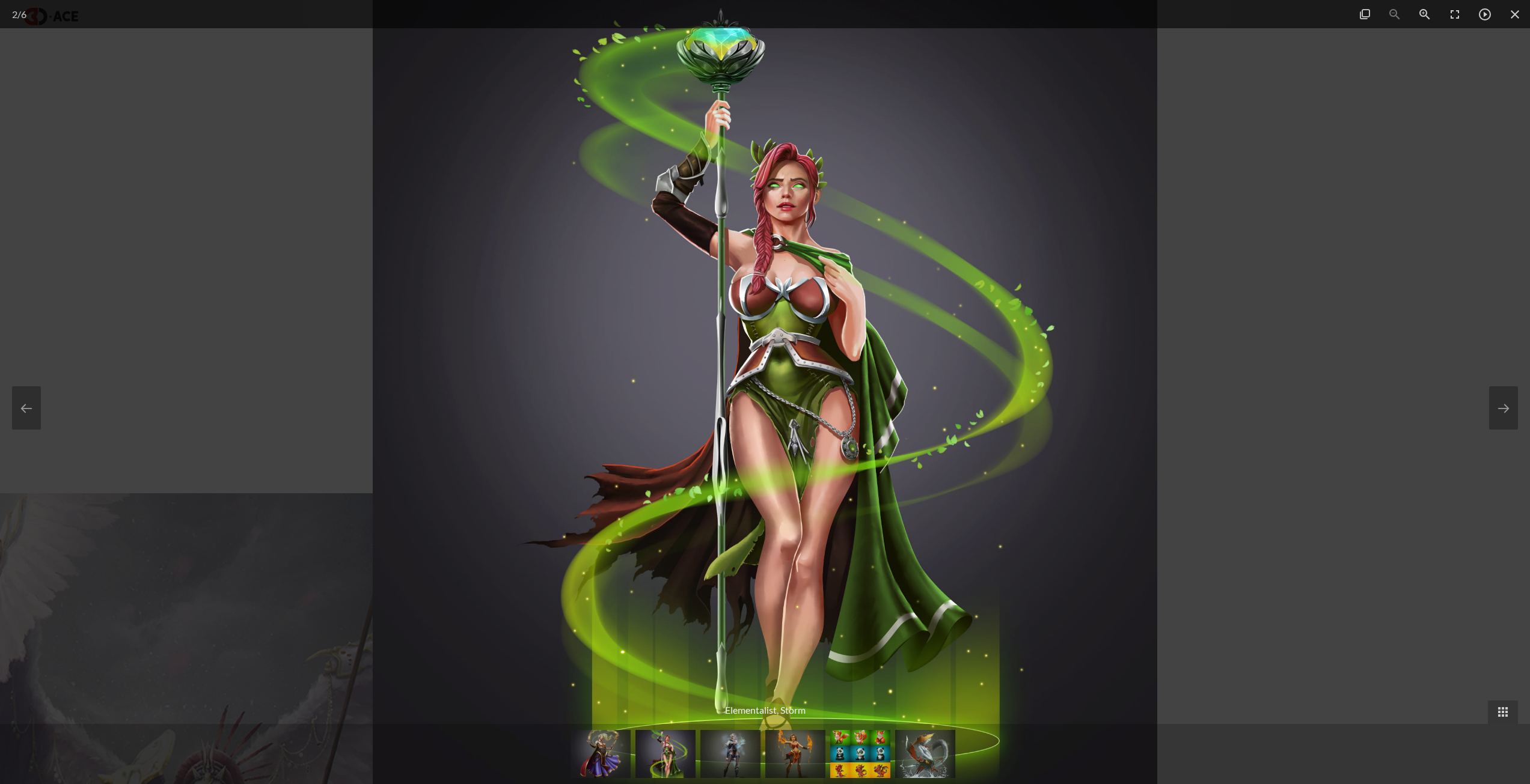
click at [1370, 348] on div at bounding box center [765, 392] width 1530 height 784
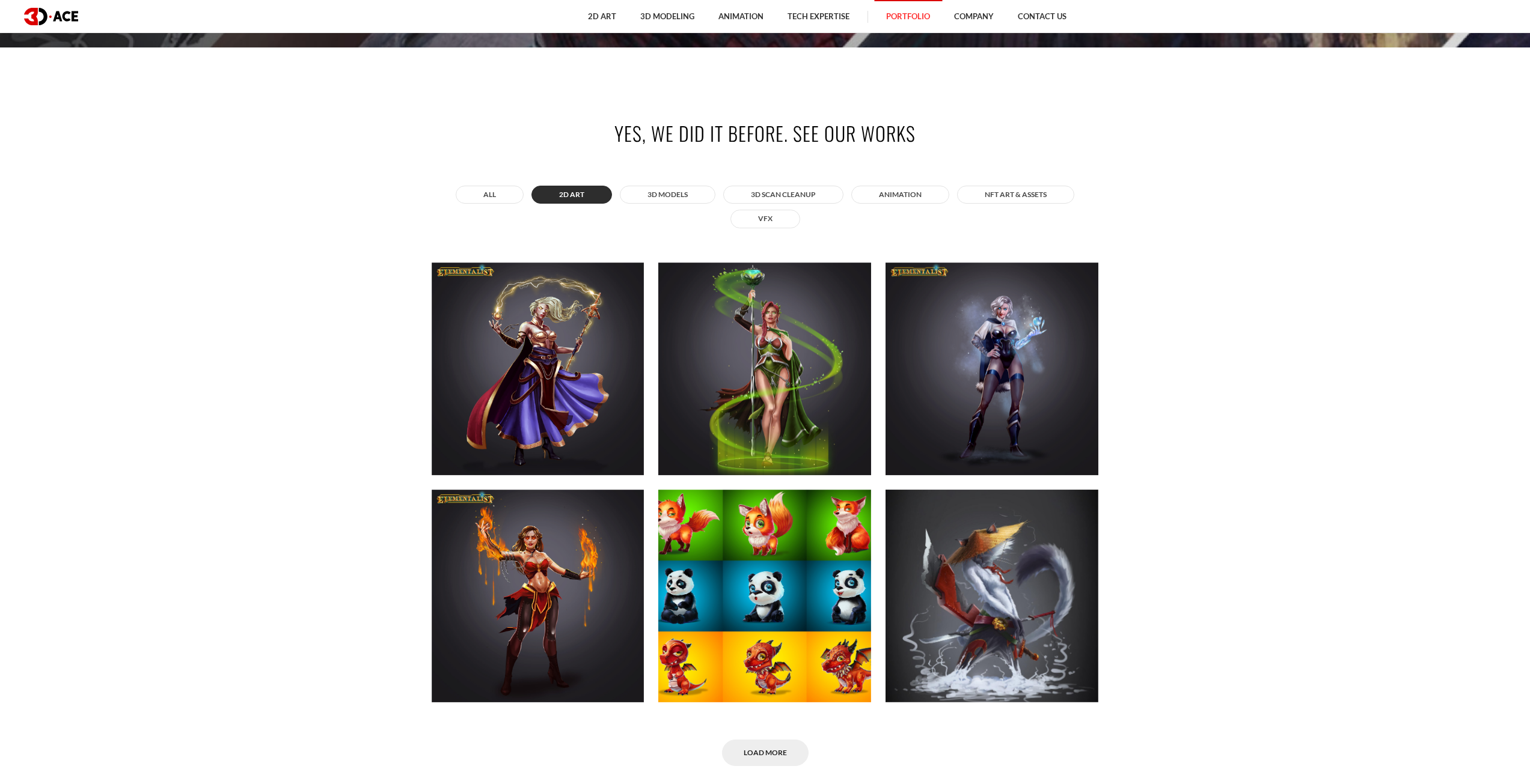
scroll to position [721, 0]
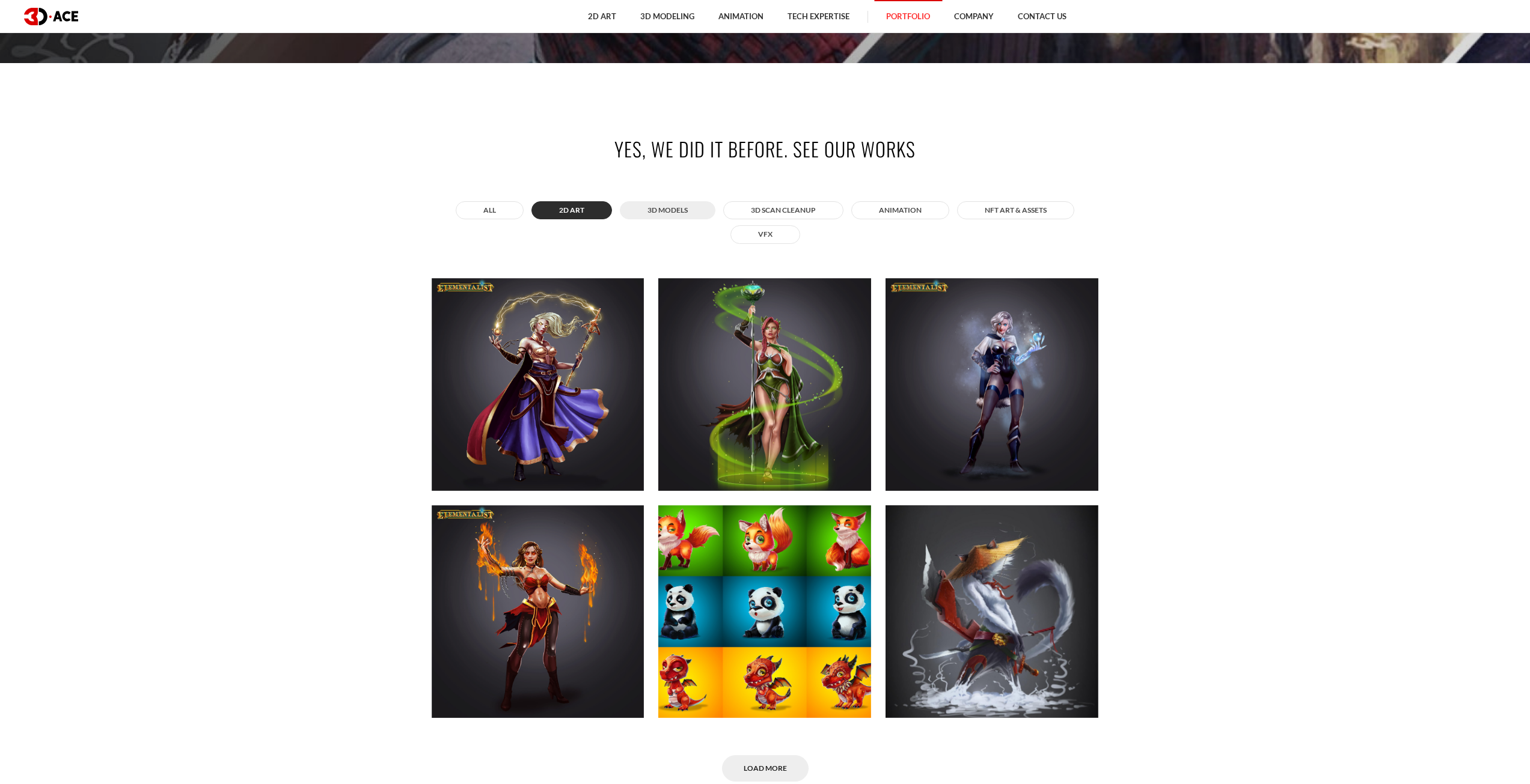
click at [661, 216] on button "3D MODELS" at bounding box center [667, 210] width 96 height 18
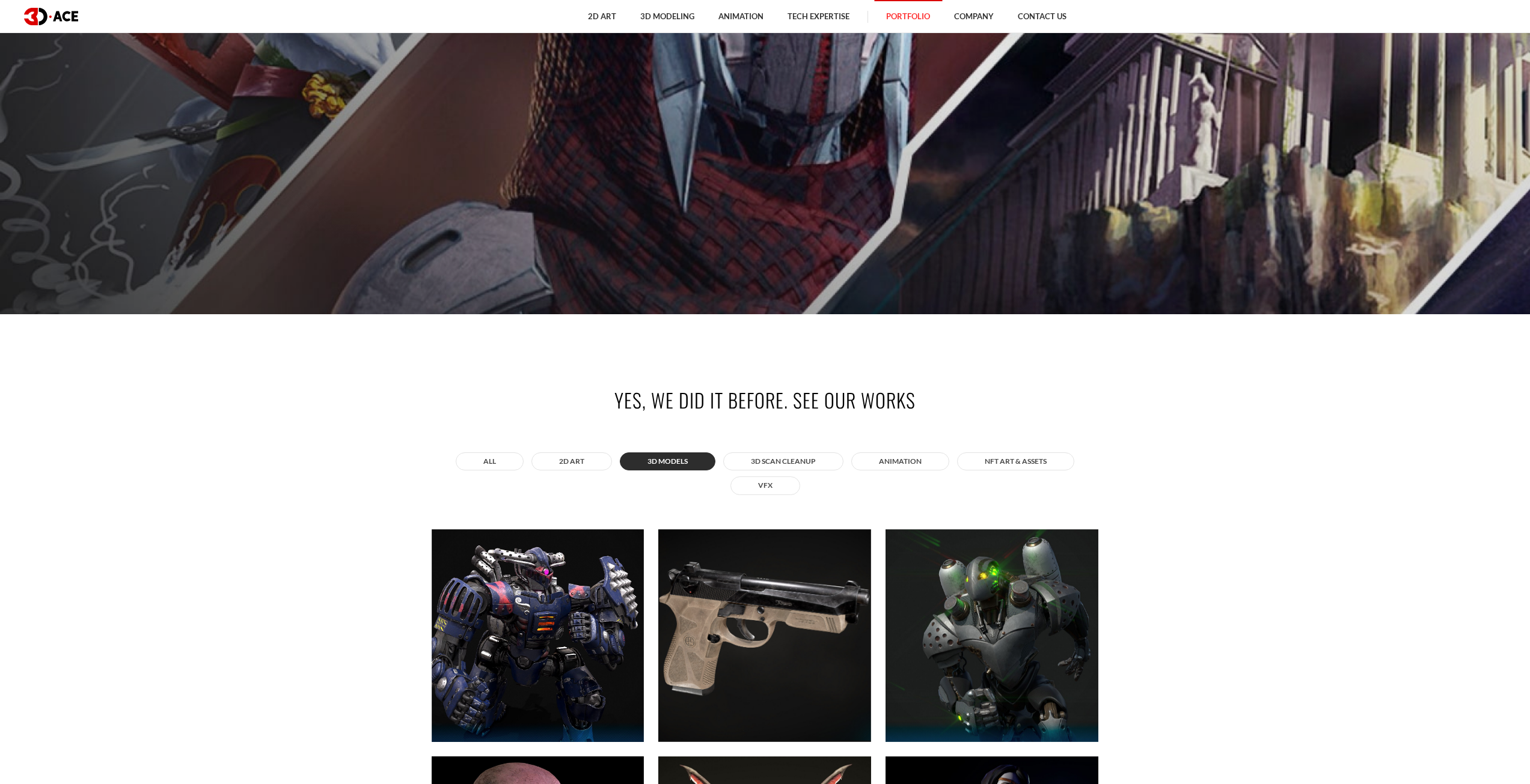
scroll to position [541, 0]
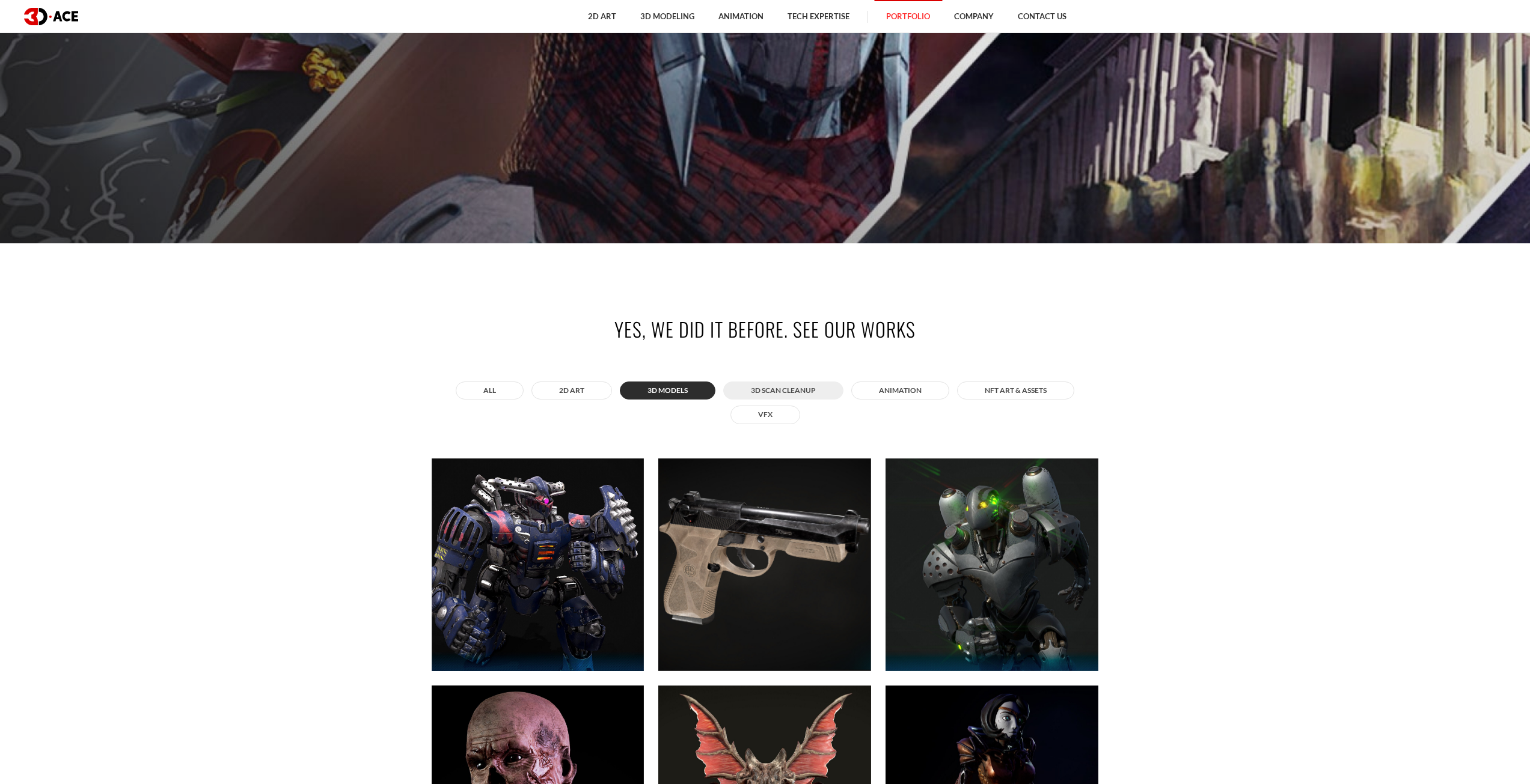
click at [760, 396] on button "3D Scan Cleanup" at bounding box center [783, 390] width 120 height 18
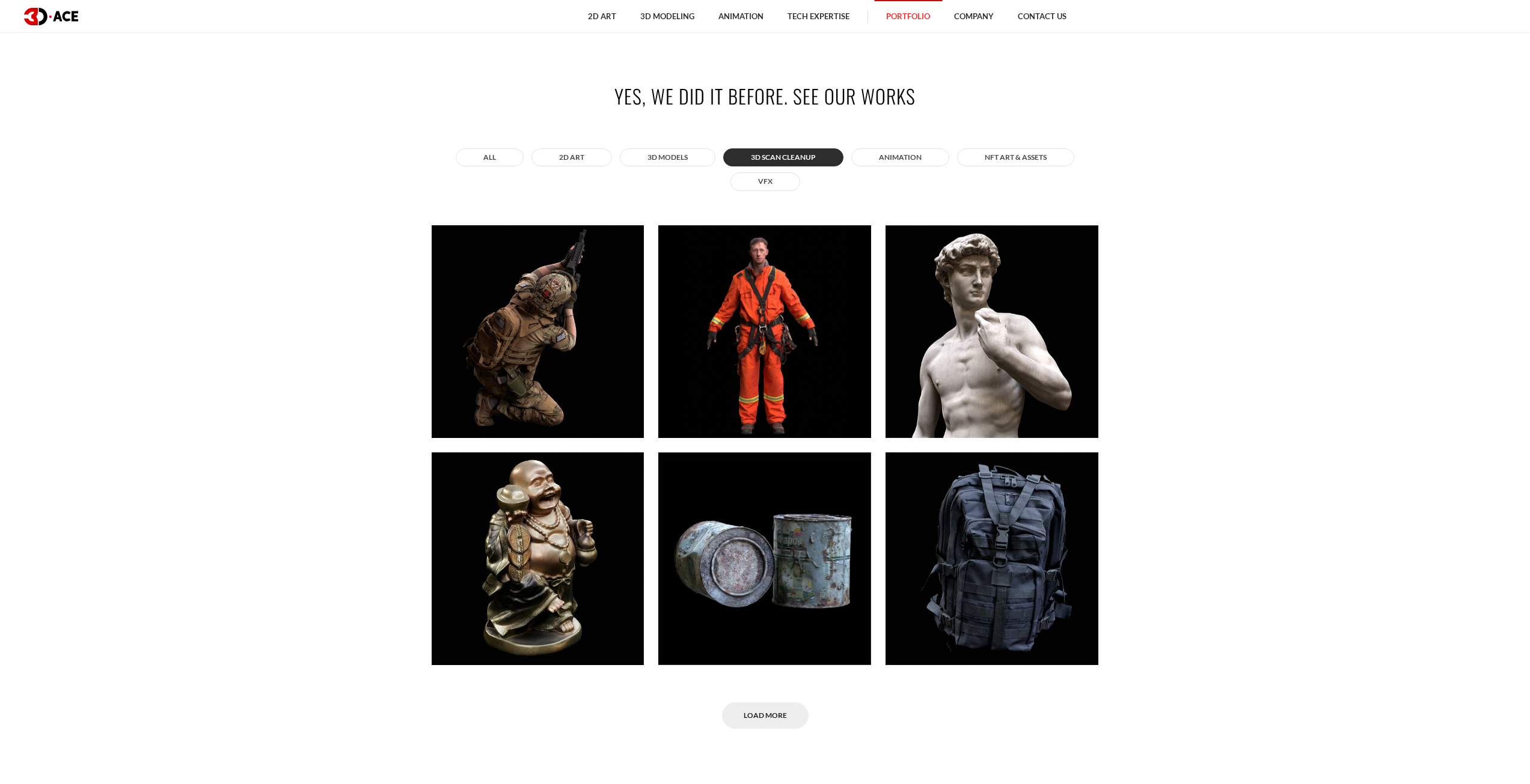
scroll to position [781, 0]
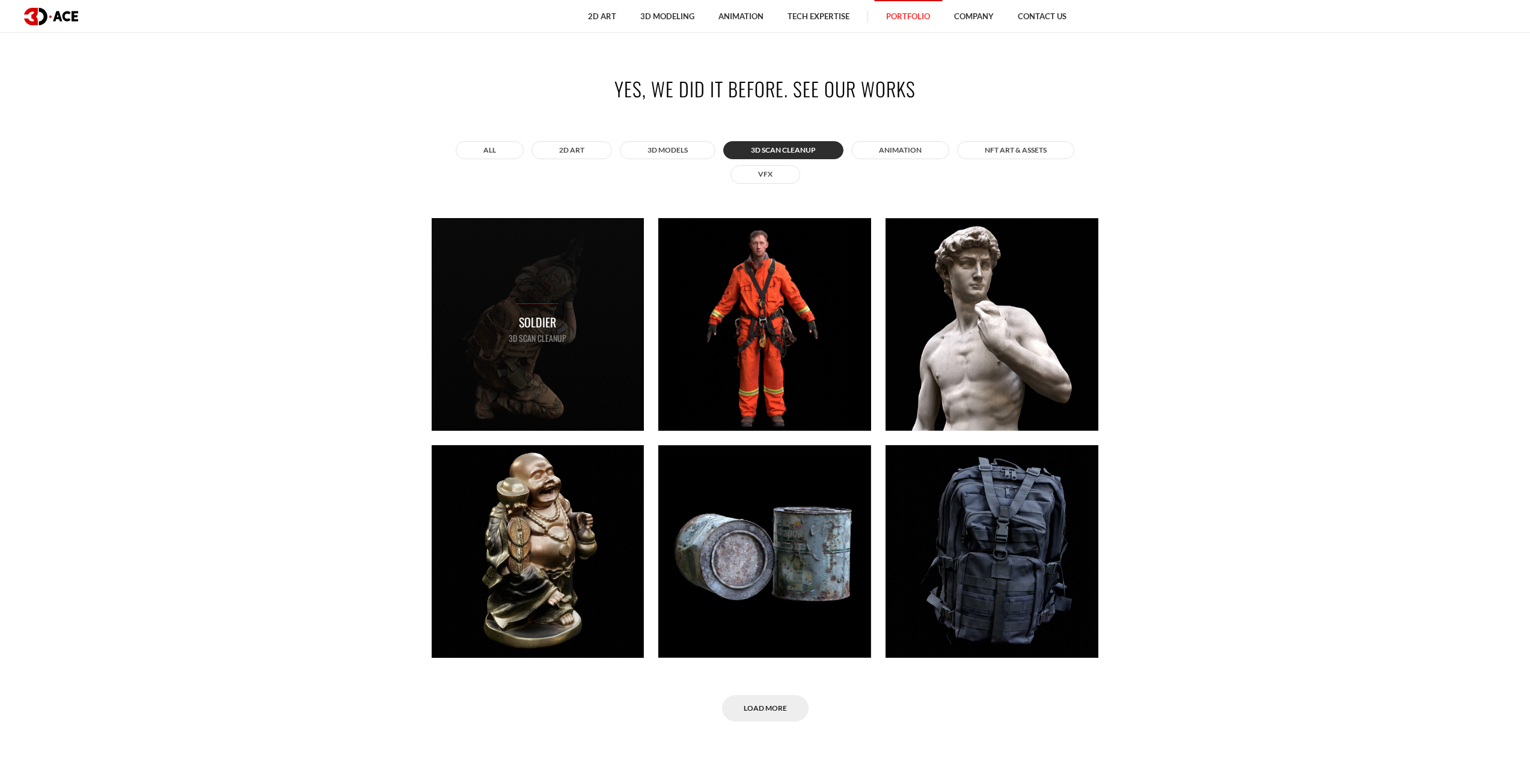
click at [492, 256] on div "Soldier 3D Scan Cleanup" at bounding box center [538, 324] width 213 height 213
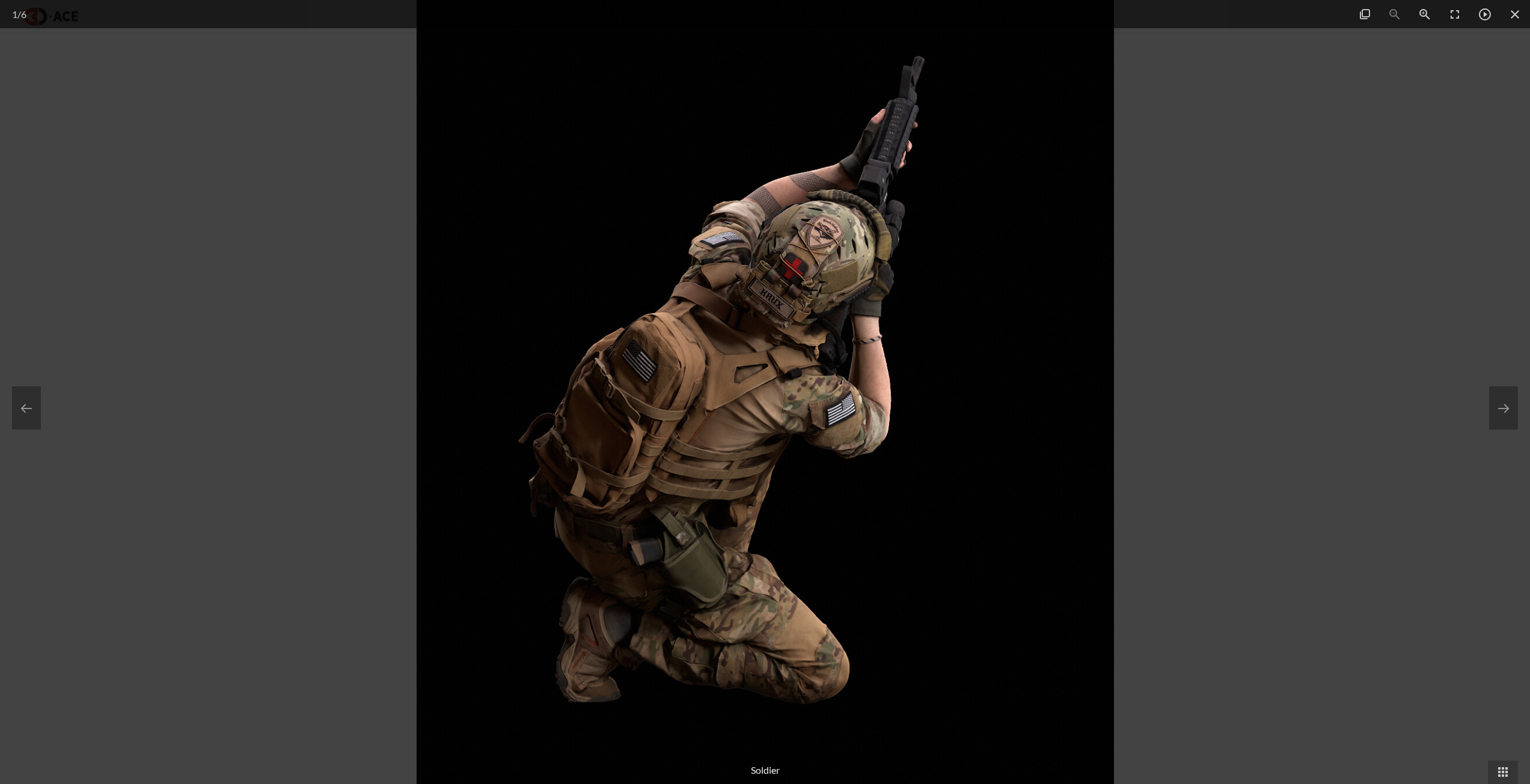
drag, startPoint x: 824, startPoint y: 323, endPoint x: 832, endPoint y: 323, distance: 8.0
click at [825, 323] on img at bounding box center [765, 392] width 697 height 784
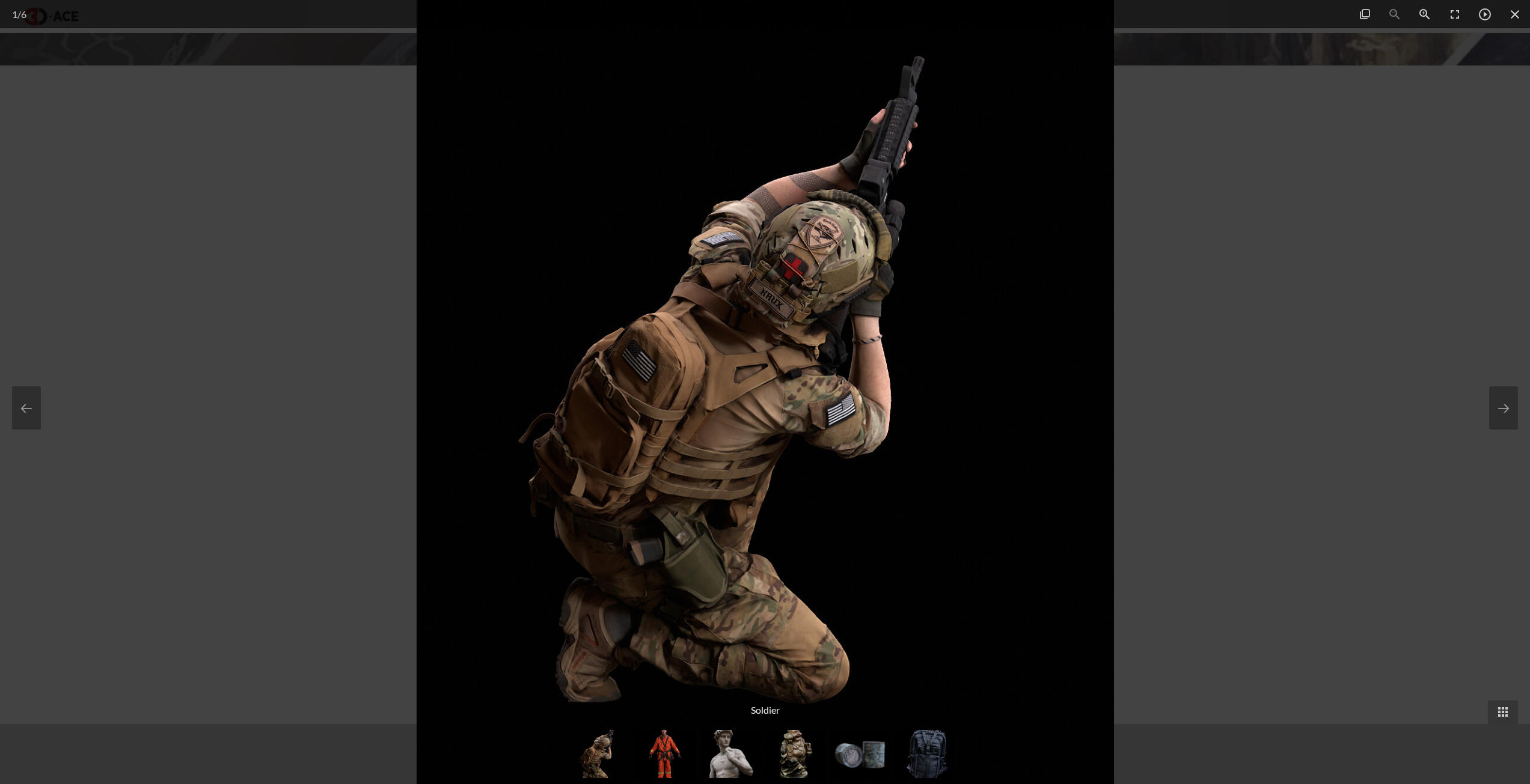
scroll to position [721, 0]
click at [1513, 408] on button at bounding box center [1504, 408] width 29 height 43
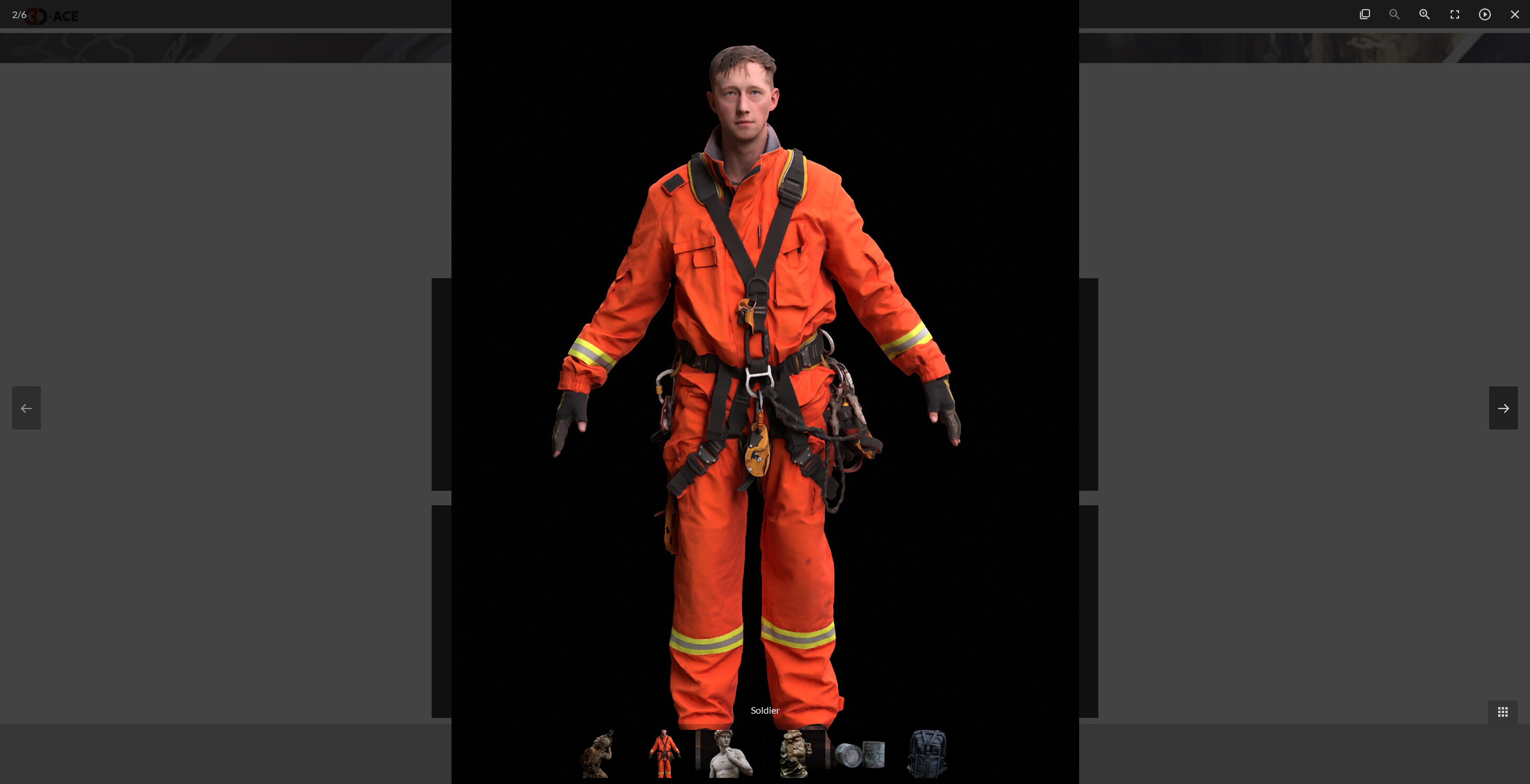
click at [1513, 408] on button at bounding box center [1504, 408] width 29 height 43
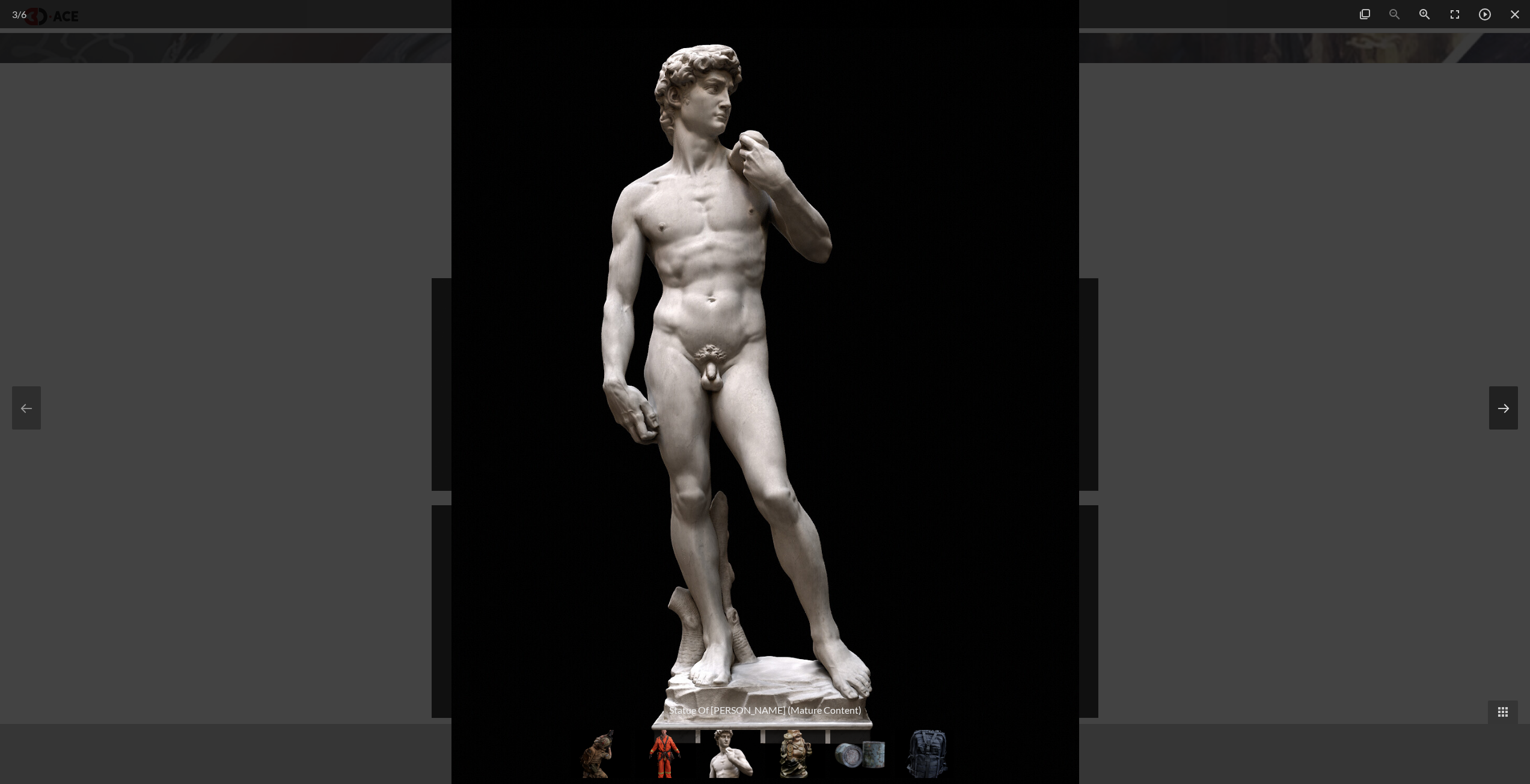
click at [1513, 408] on button at bounding box center [1504, 408] width 29 height 43
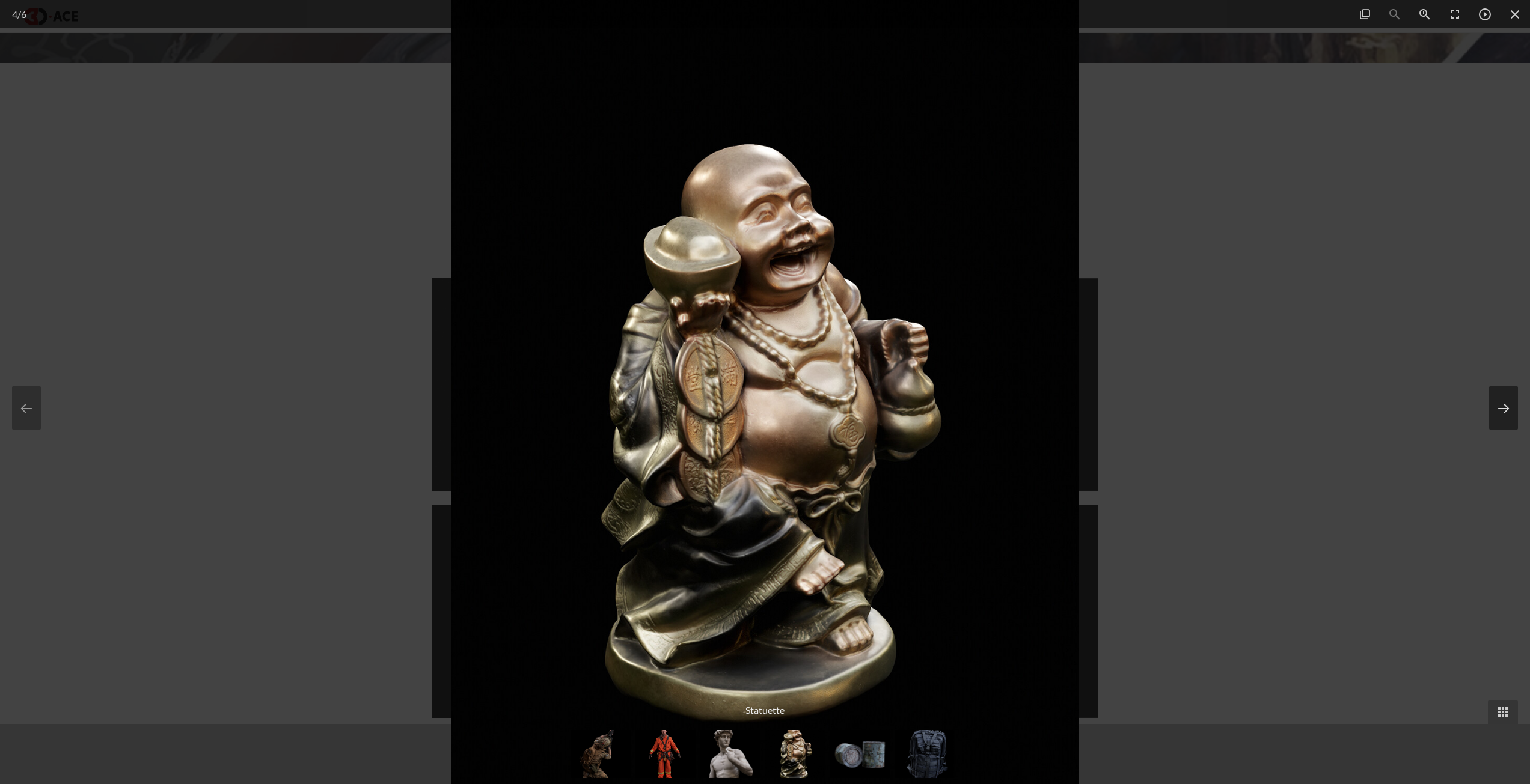
click at [1513, 408] on button at bounding box center [1504, 408] width 29 height 43
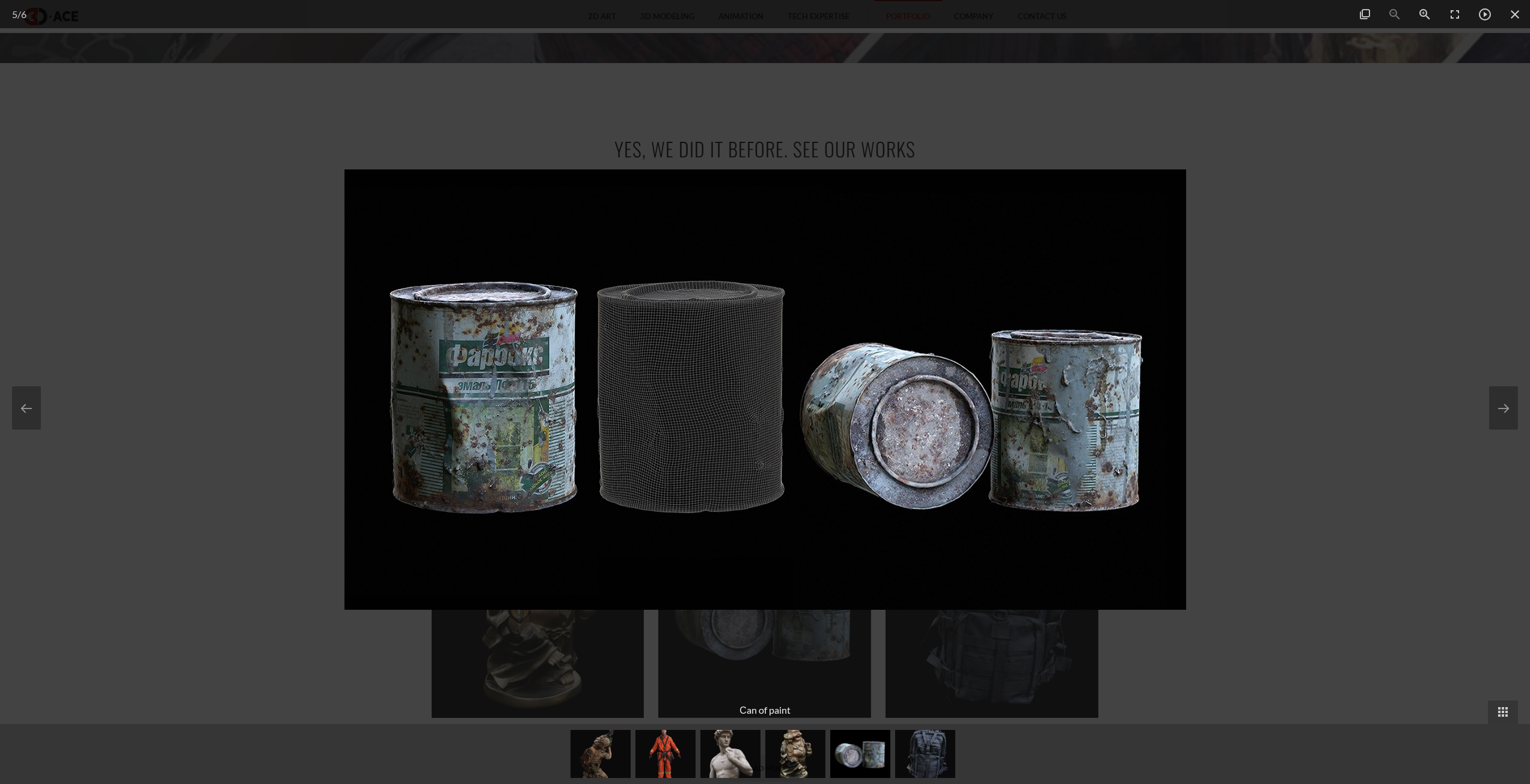
click at [1421, 391] on div at bounding box center [765, 392] width 1530 height 784
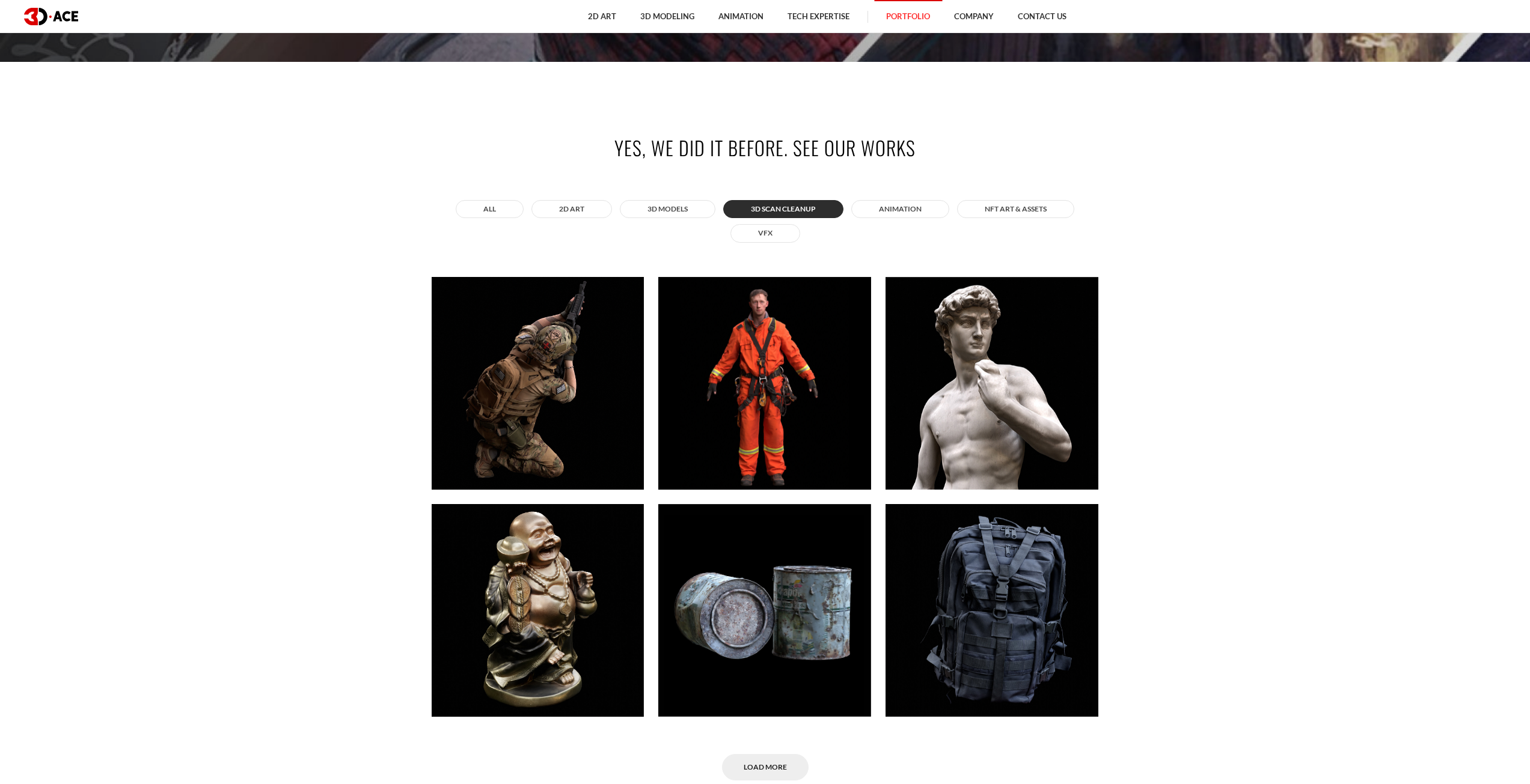
scroll to position [721, 0]
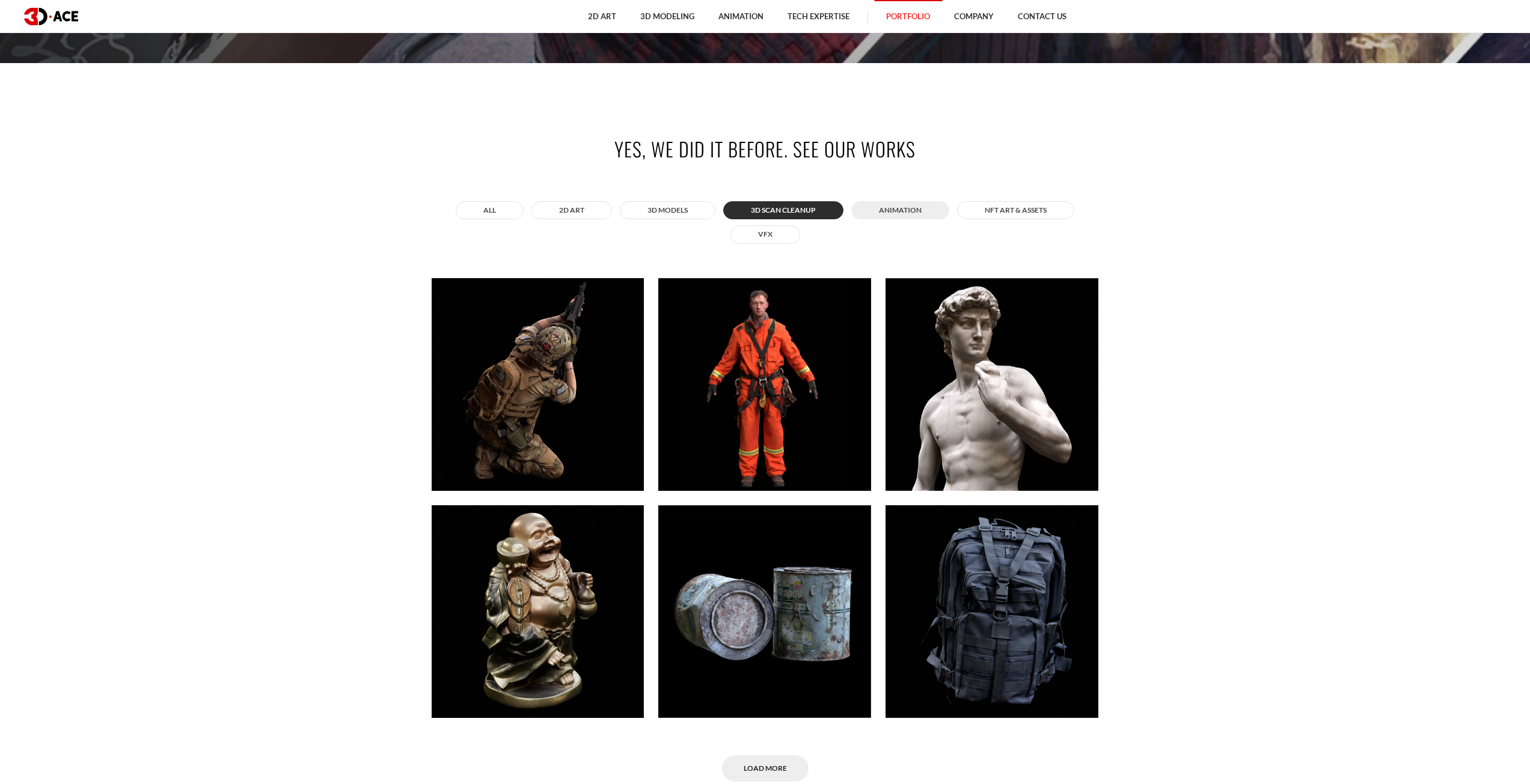
click at [896, 206] on button "ANIMATION" at bounding box center [900, 210] width 98 height 18
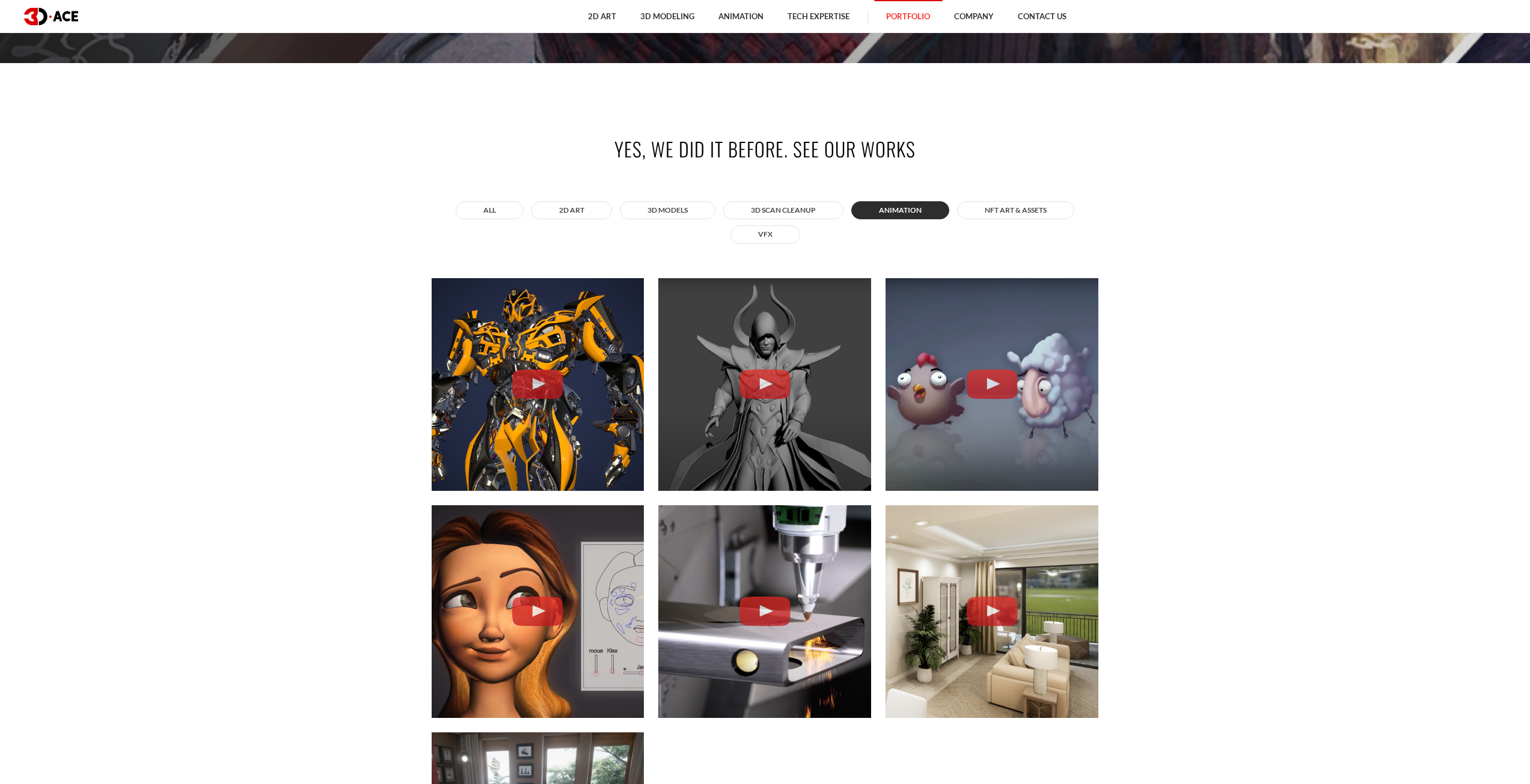
click at [990, 222] on div "All 2D ART 3D MODELS 3D Scan Cleanup ANIMATION NFT art & assets VFX" at bounding box center [765, 223] width 667 height 49
click at [993, 219] on button "NFT art & assets" at bounding box center [1015, 210] width 117 height 18
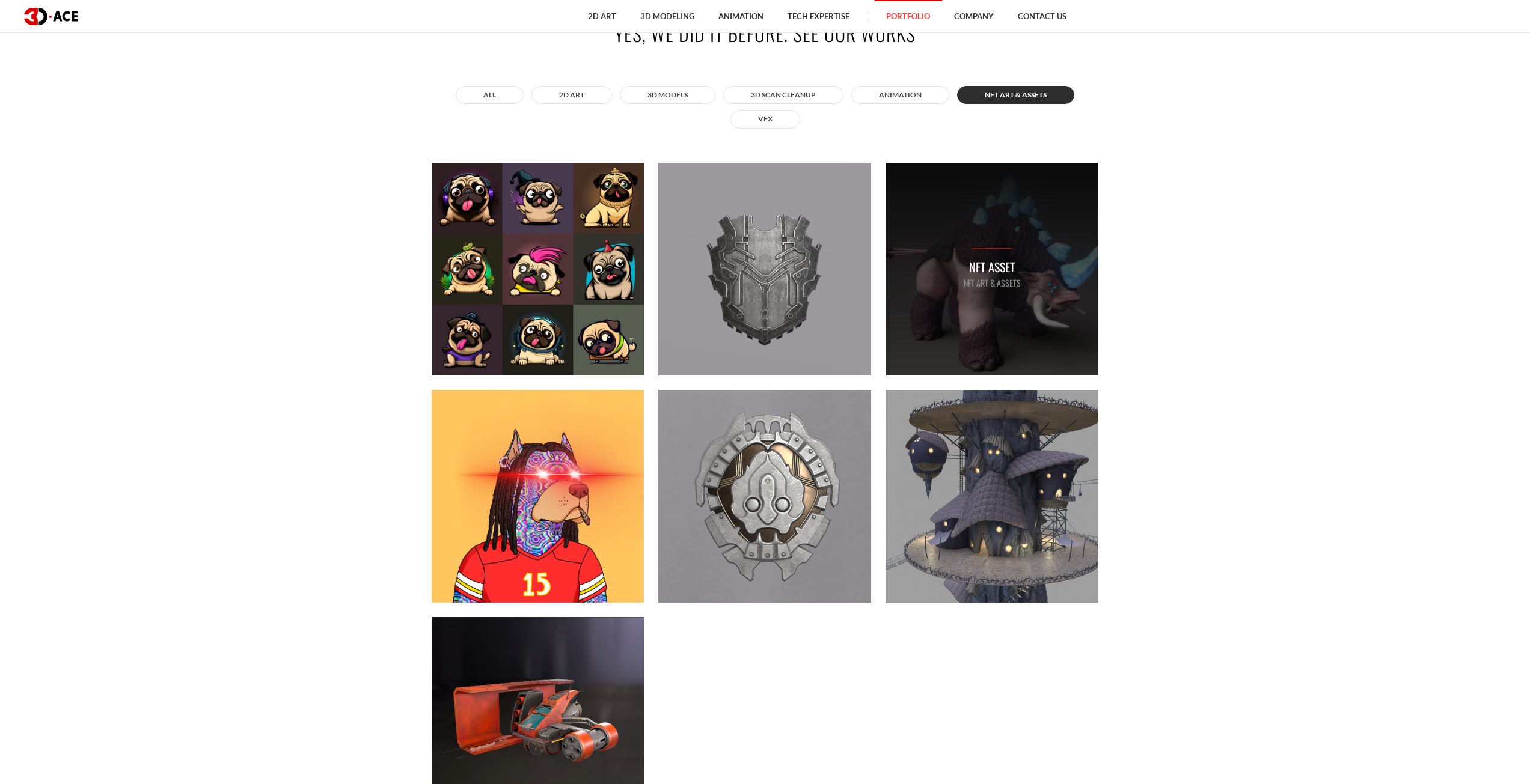
scroll to position [842, 0]
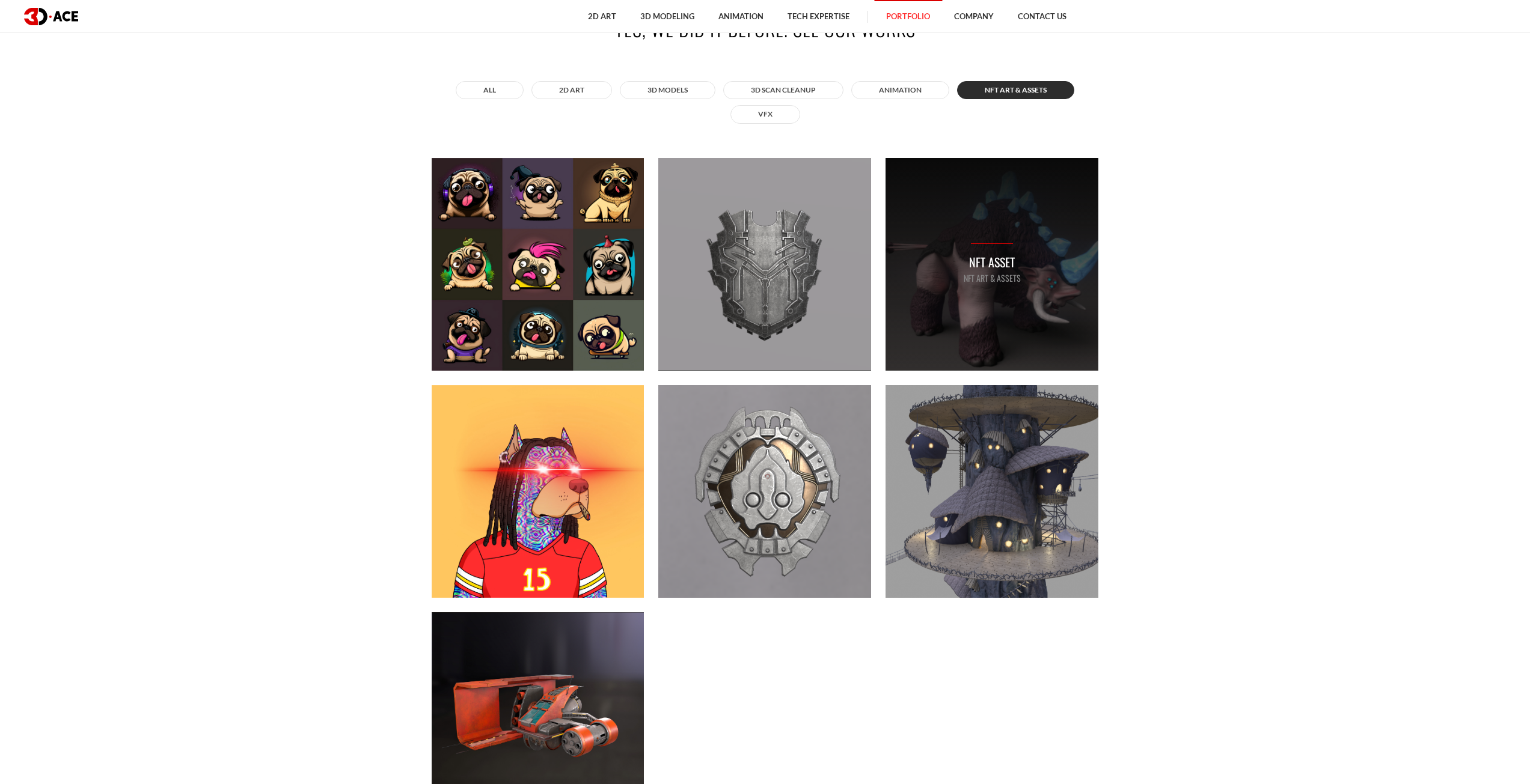
click at [956, 248] on div "NFT asset NFT art & assets" at bounding box center [992, 264] width 213 height 213
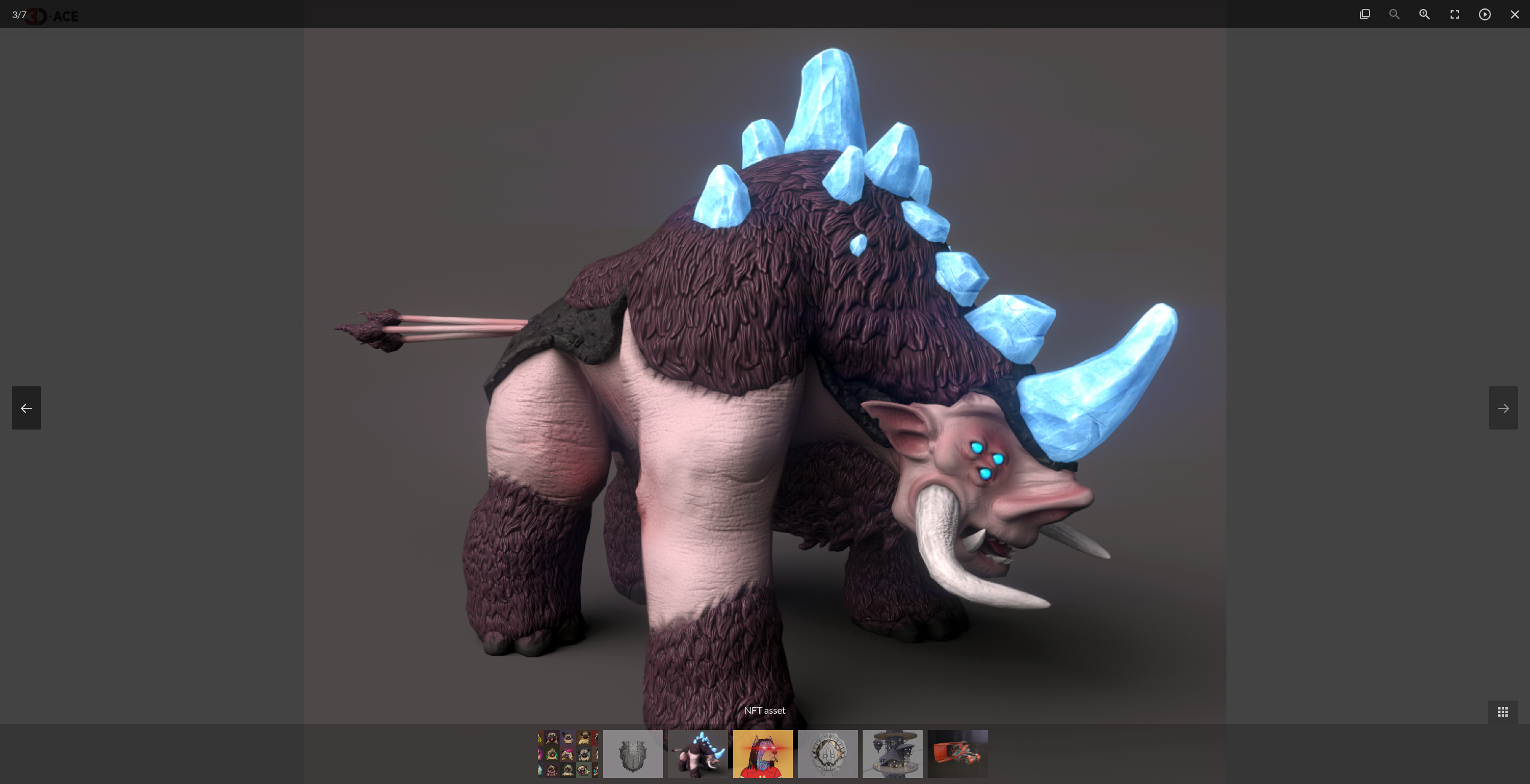
click at [16, 406] on button at bounding box center [26, 408] width 29 height 43
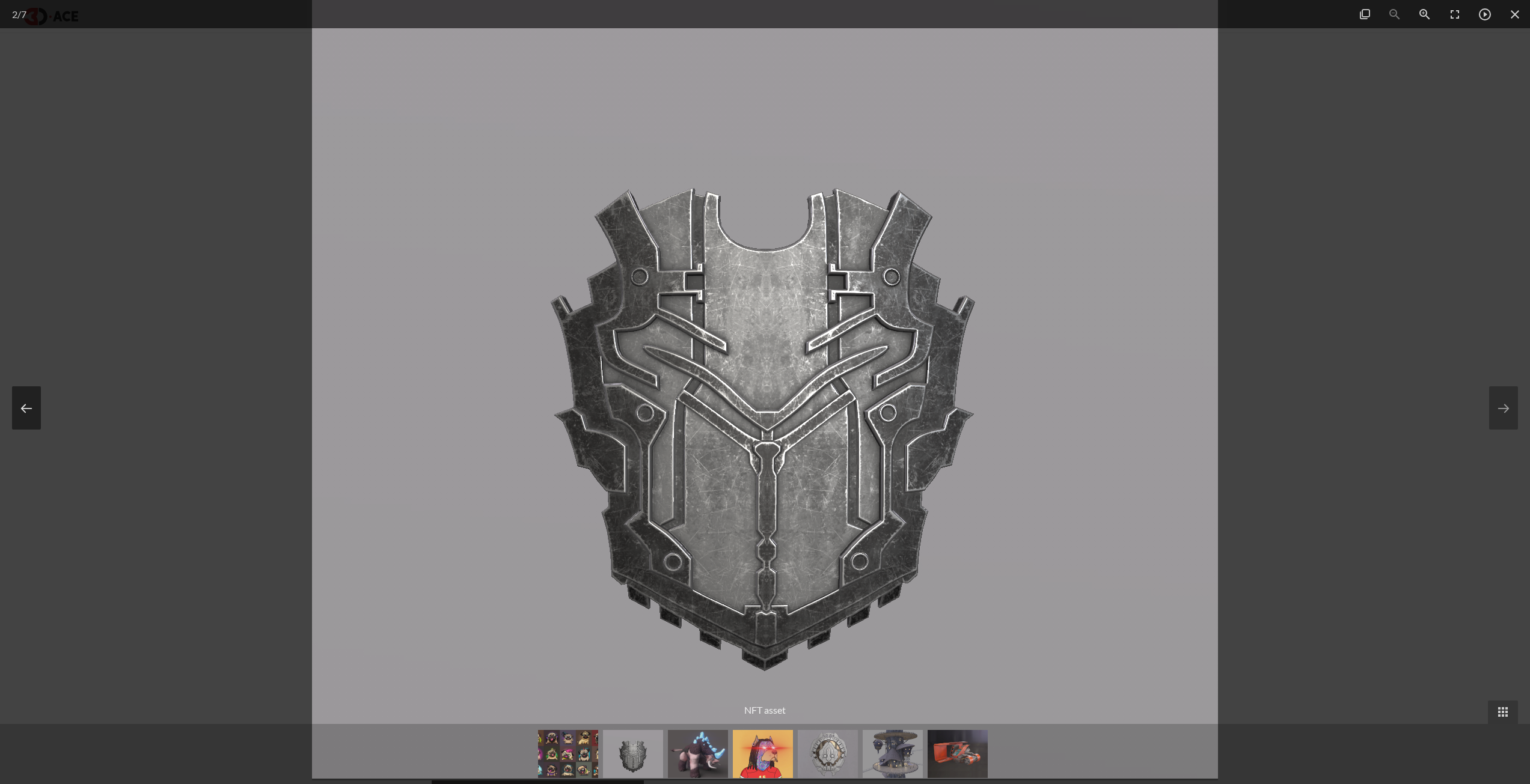
click at [16, 406] on button at bounding box center [26, 408] width 29 height 43
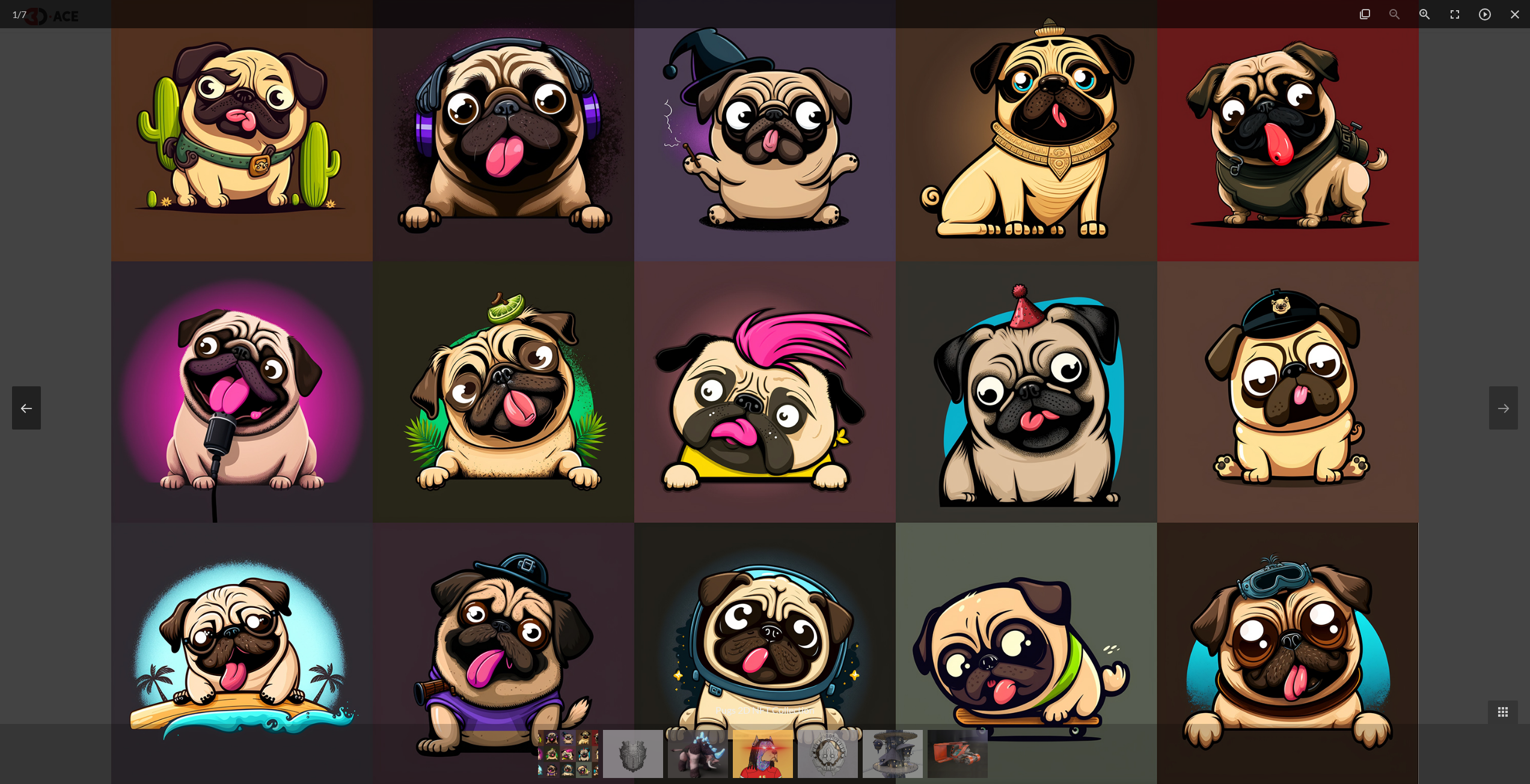
click at [16, 406] on button at bounding box center [26, 408] width 29 height 43
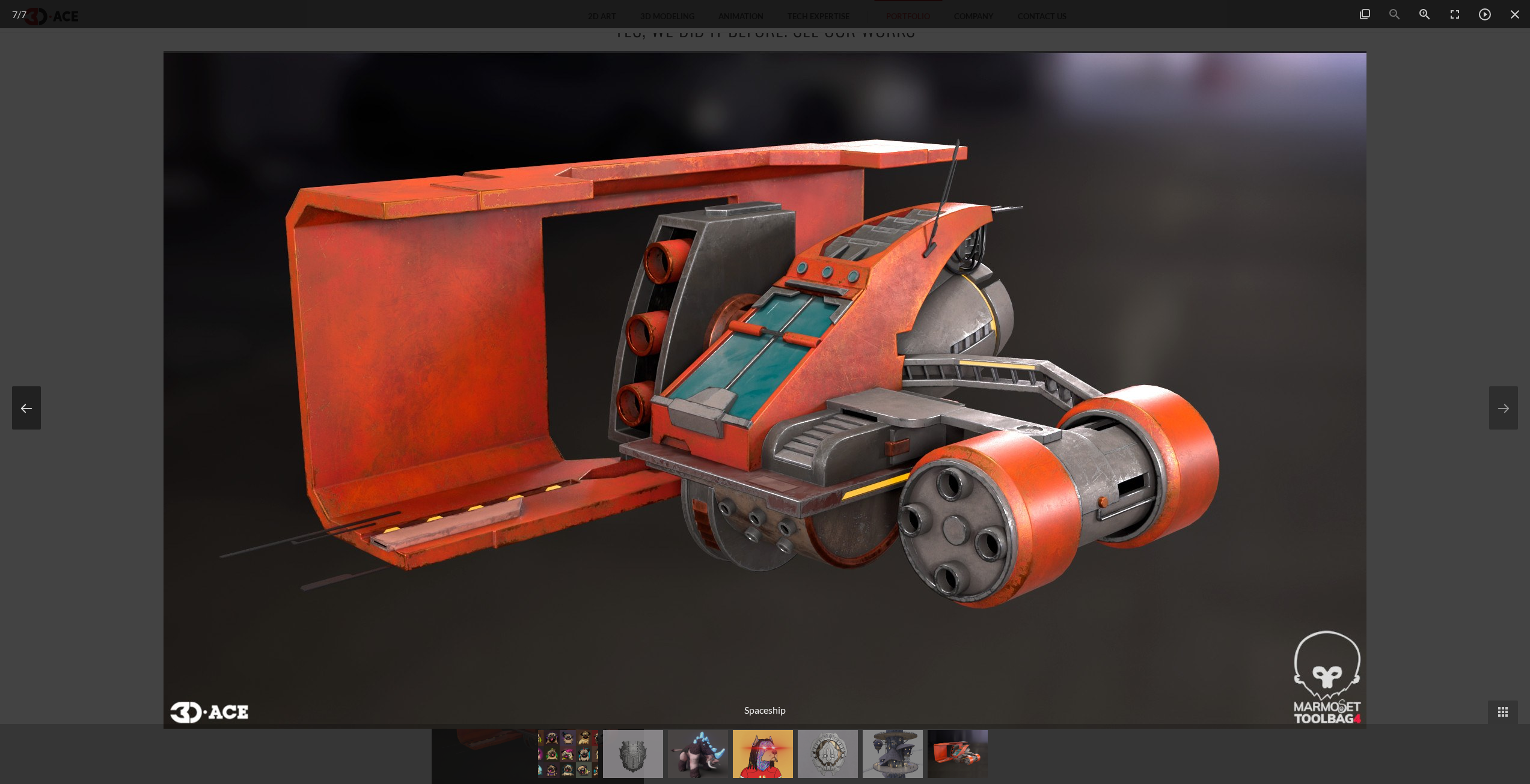
click at [26, 396] on button at bounding box center [26, 408] width 29 height 43
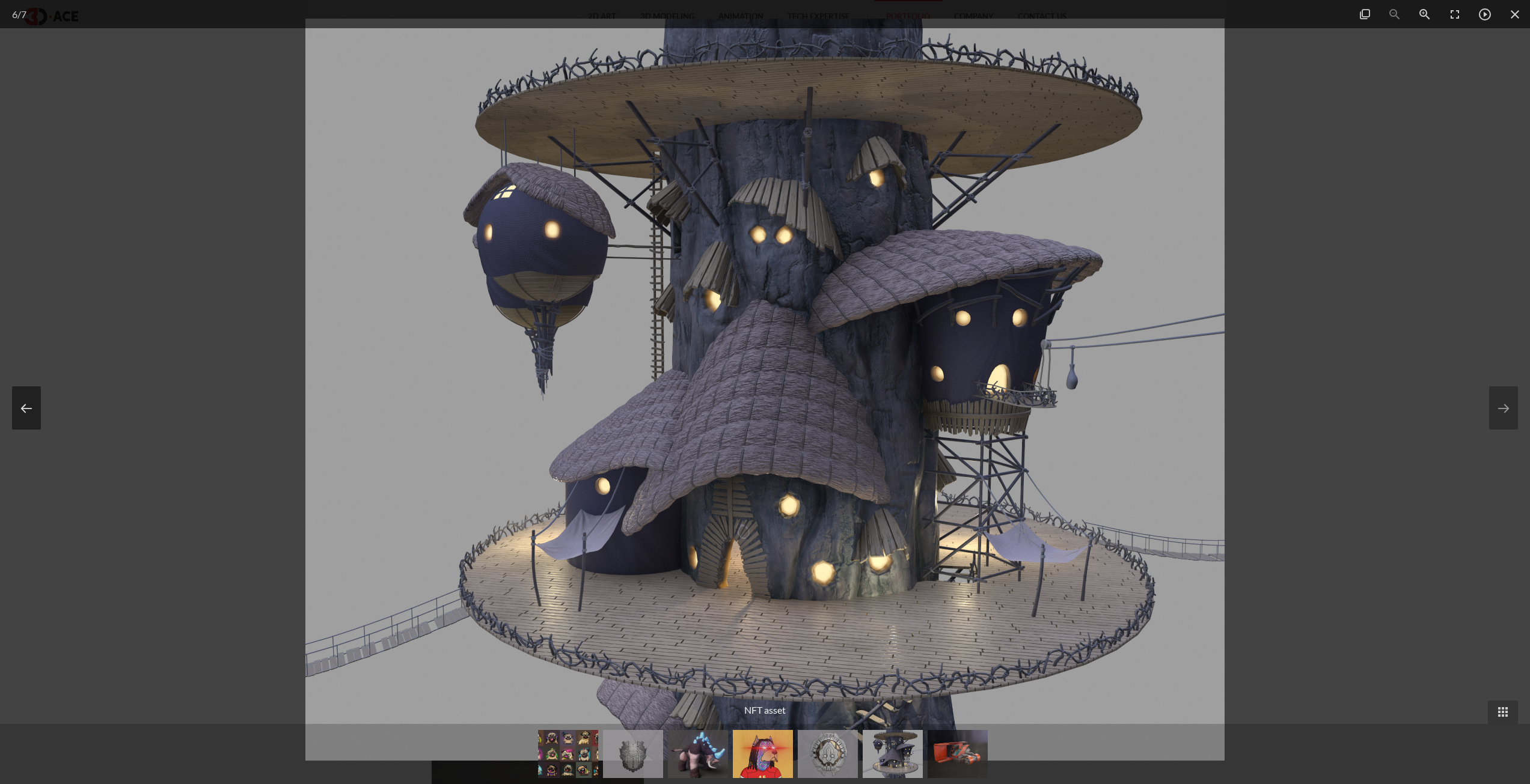
click at [26, 396] on button at bounding box center [26, 408] width 29 height 43
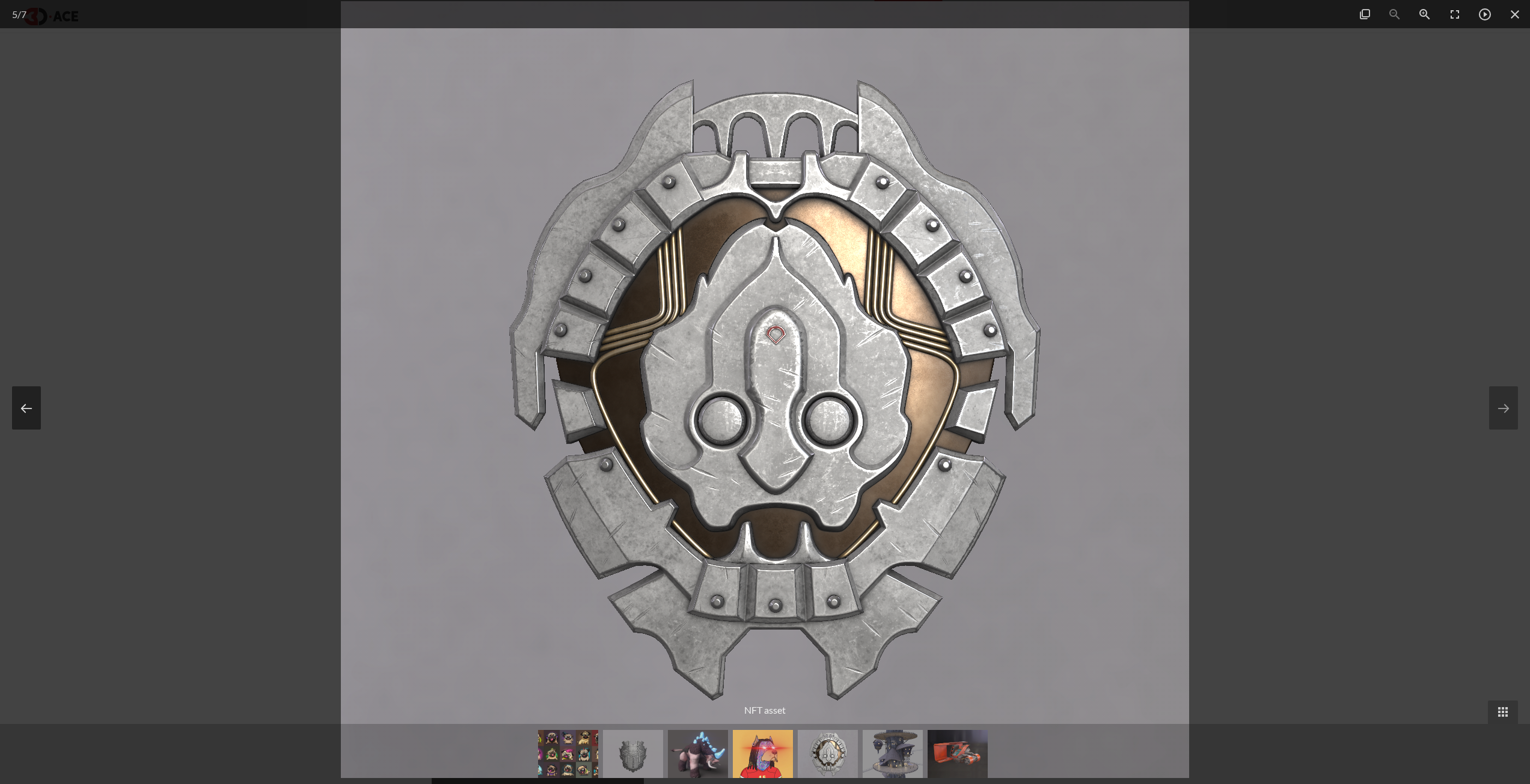
click at [26, 396] on button at bounding box center [26, 408] width 29 height 43
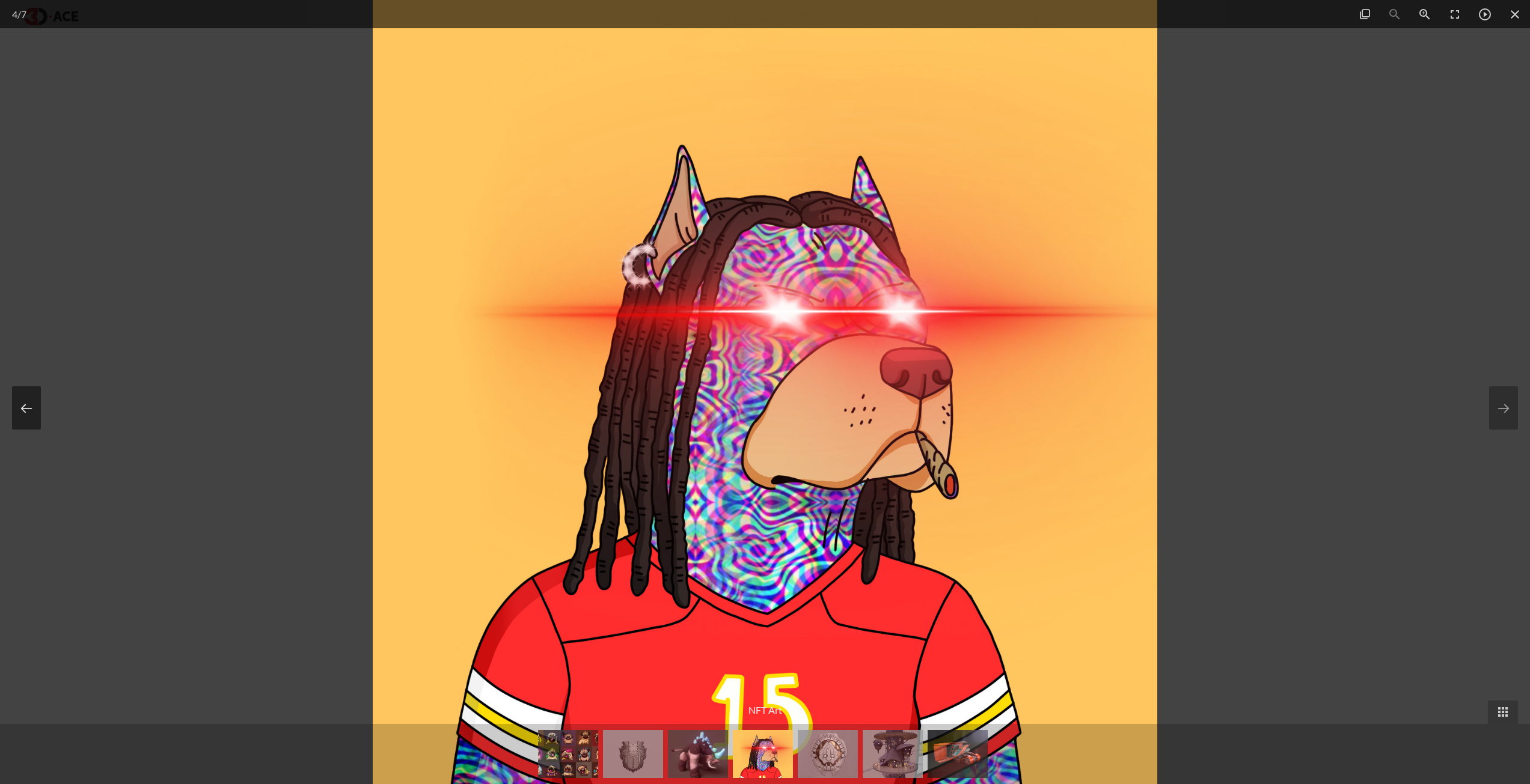
click at [26, 396] on button at bounding box center [26, 408] width 29 height 43
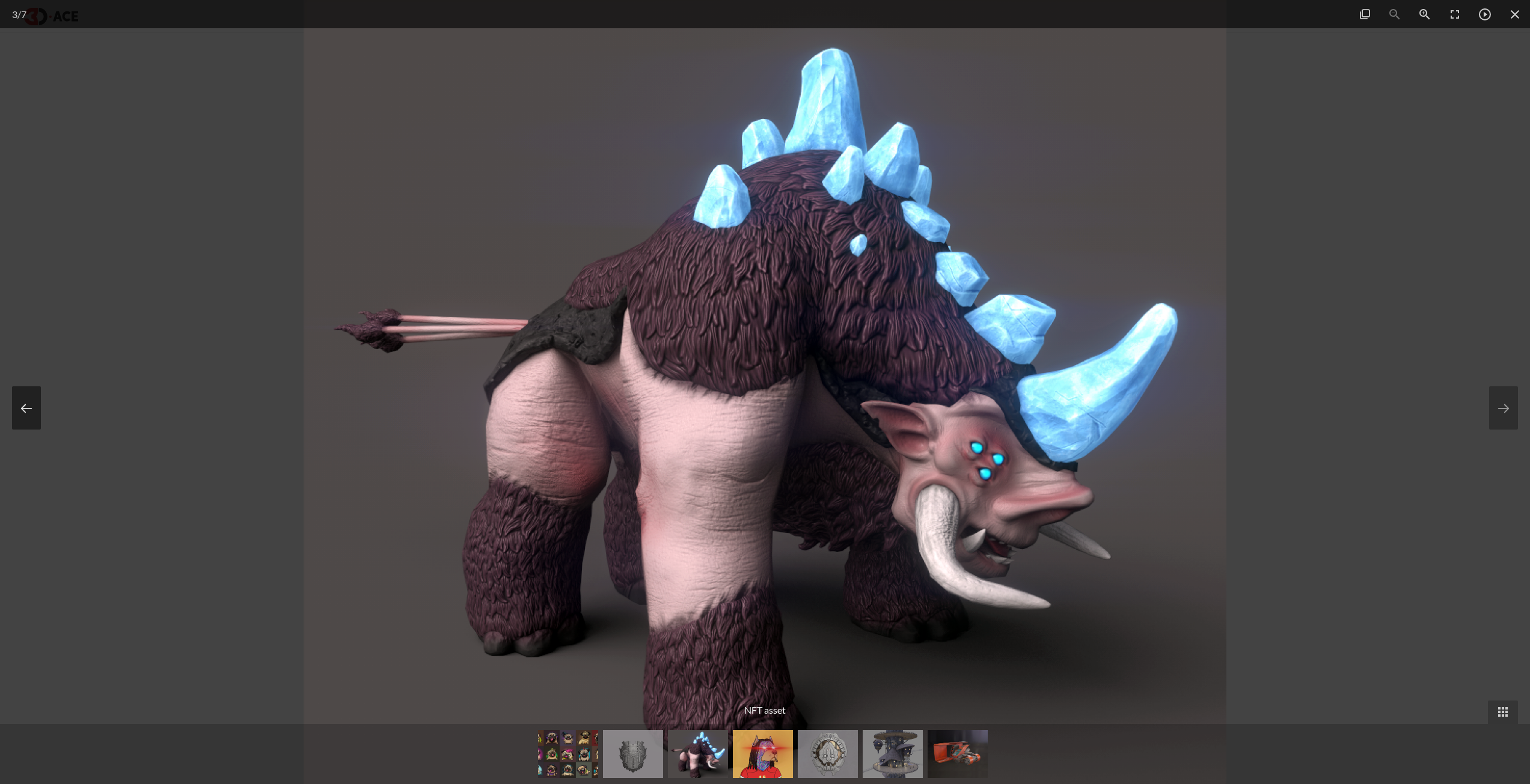
click at [26, 396] on button at bounding box center [26, 408] width 29 height 43
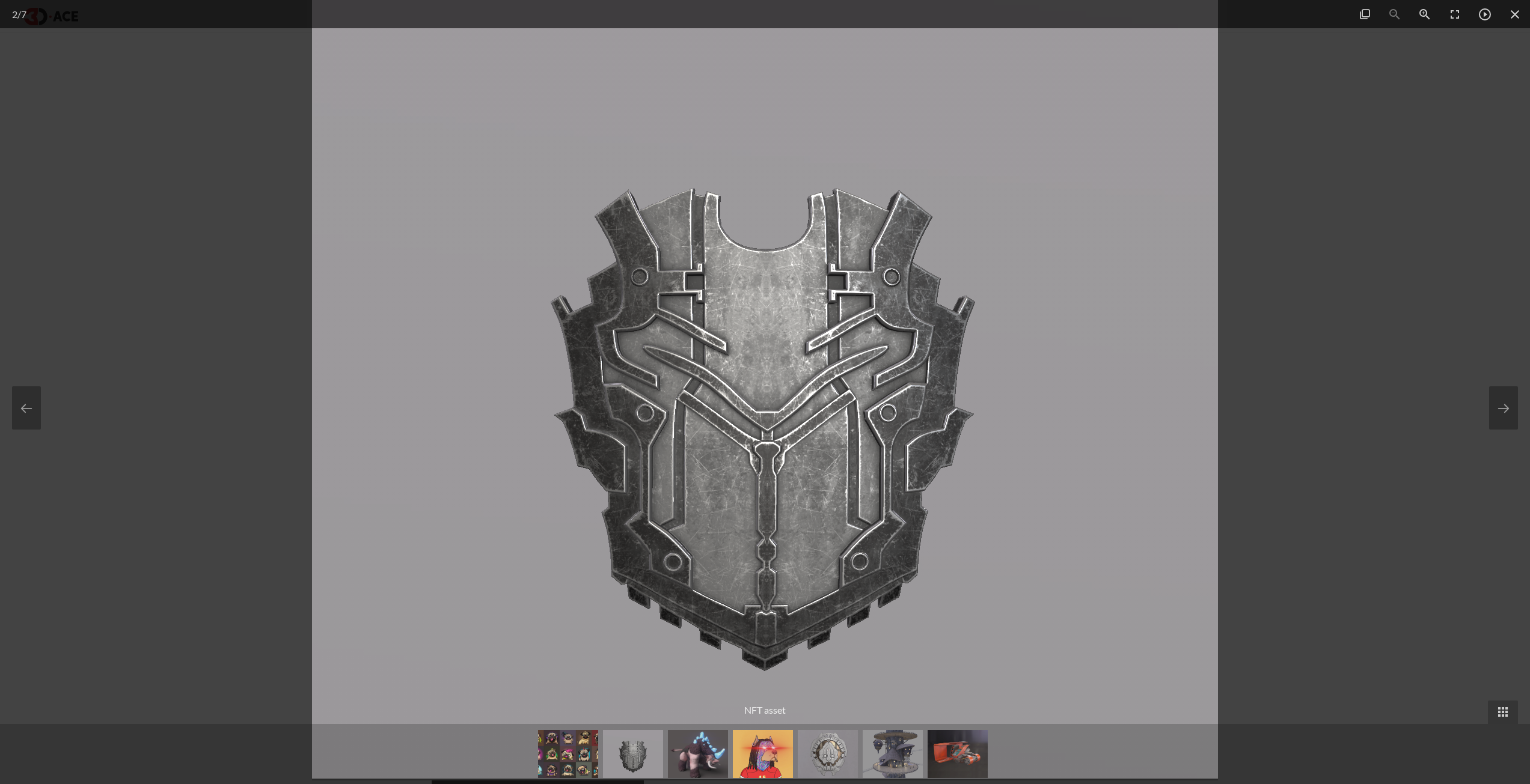
click at [1318, 411] on div at bounding box center [765, 392] width 1530 height 784
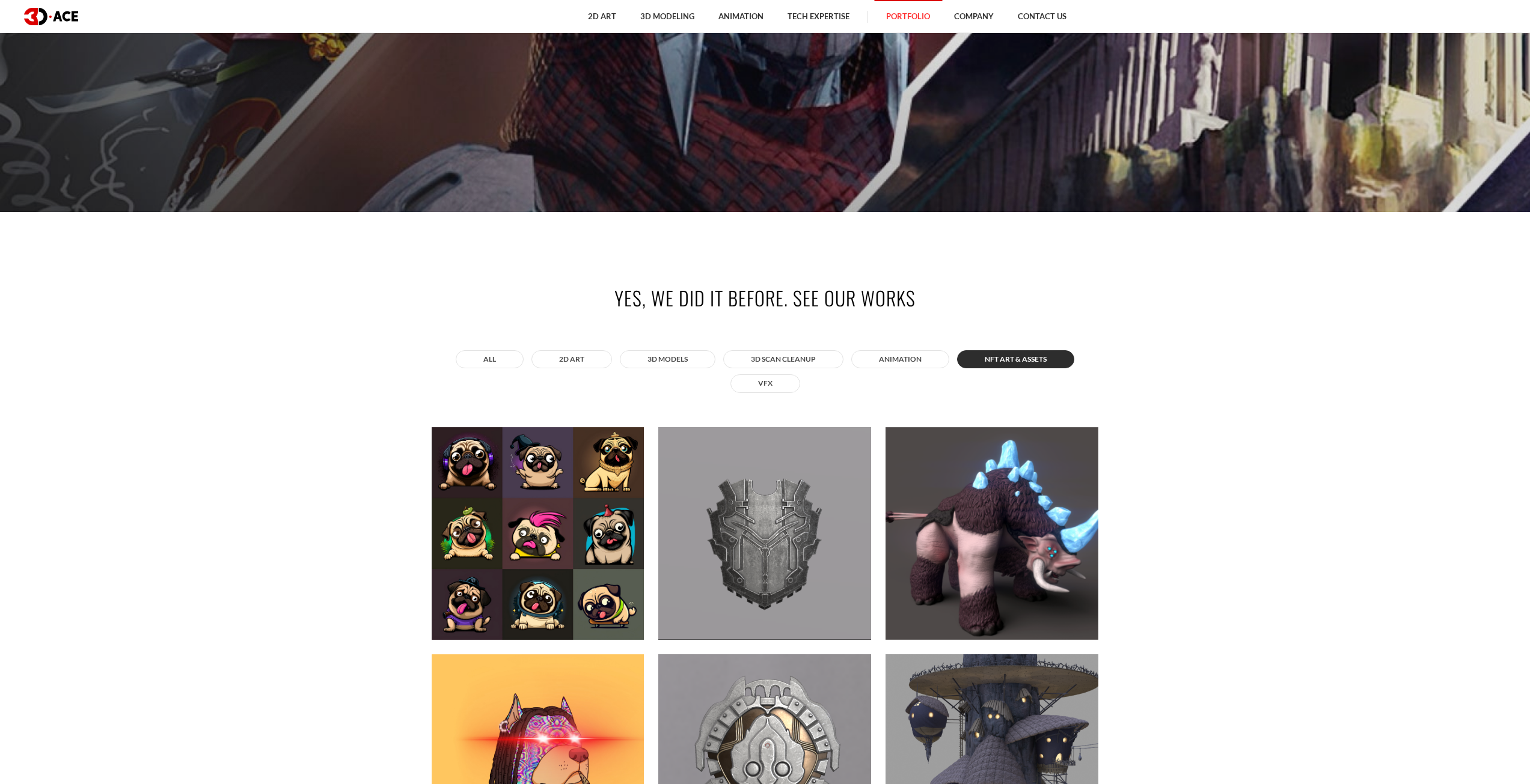
scroll to position [541, 0]
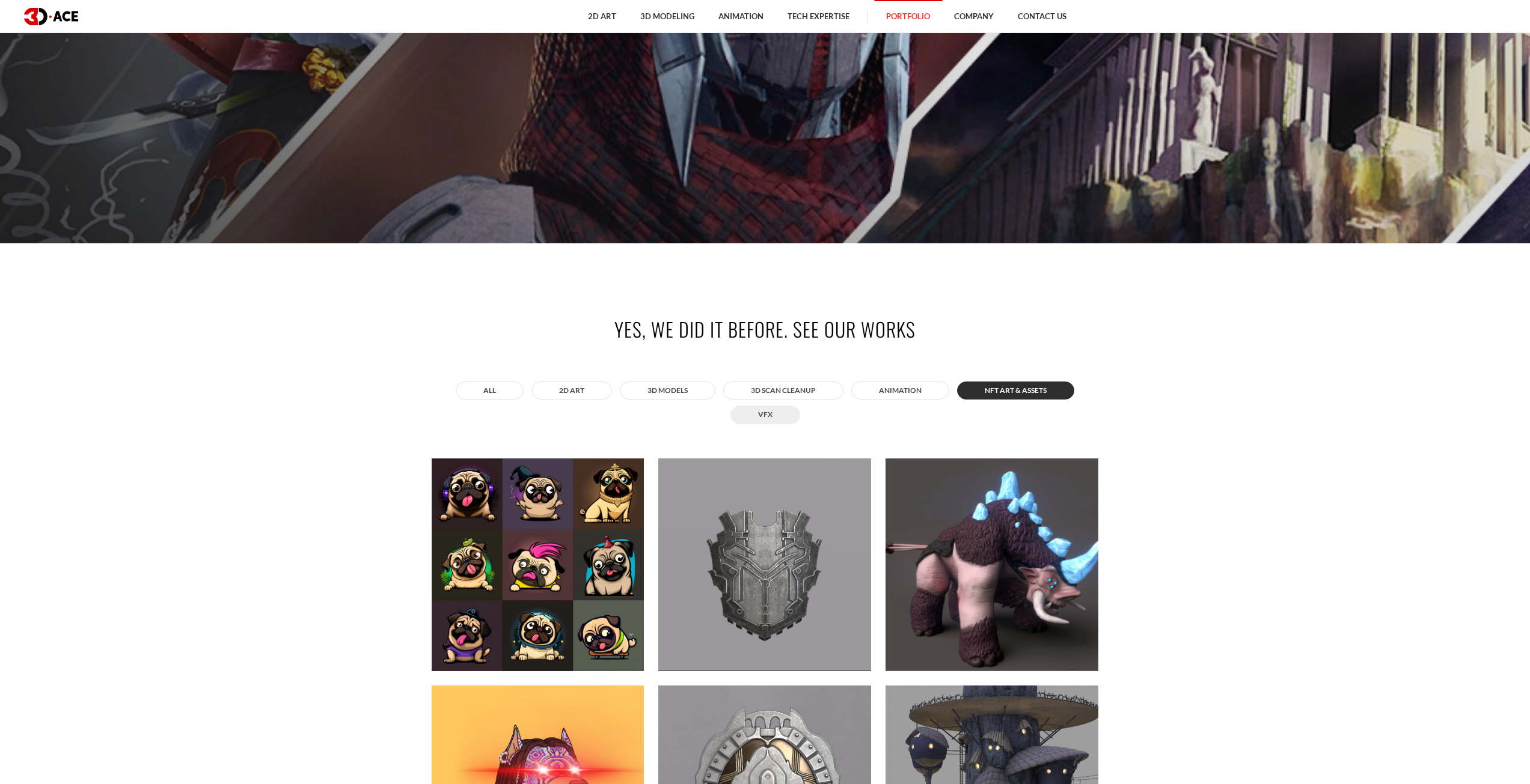
click at [763, 415] on button "VFX" at bounding box center [765, 415] width 69 height 18
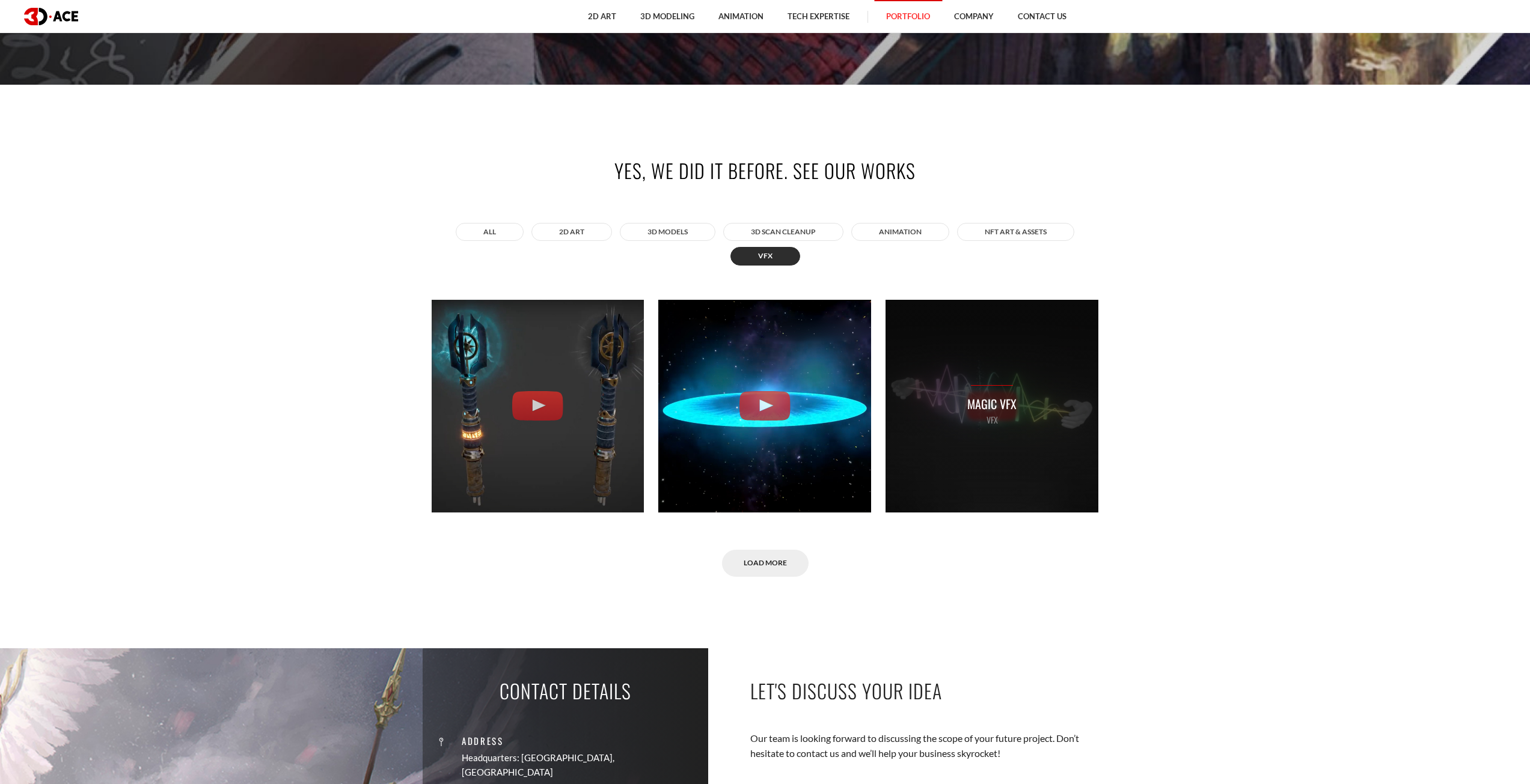
scroll to position [661, 0]
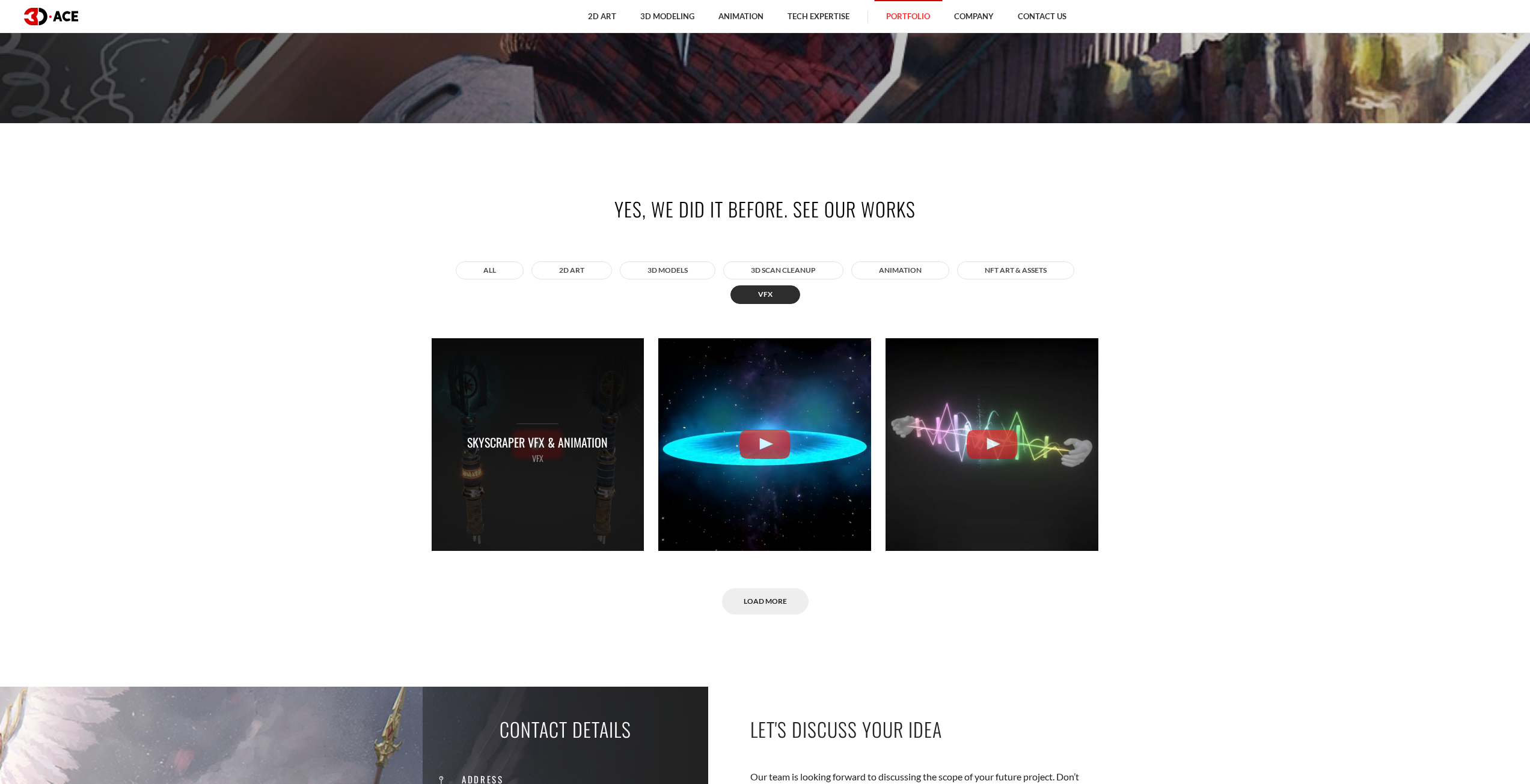
click at [522, 458] on p "VFX" at bounding box center [537, 458] width 141 height 13
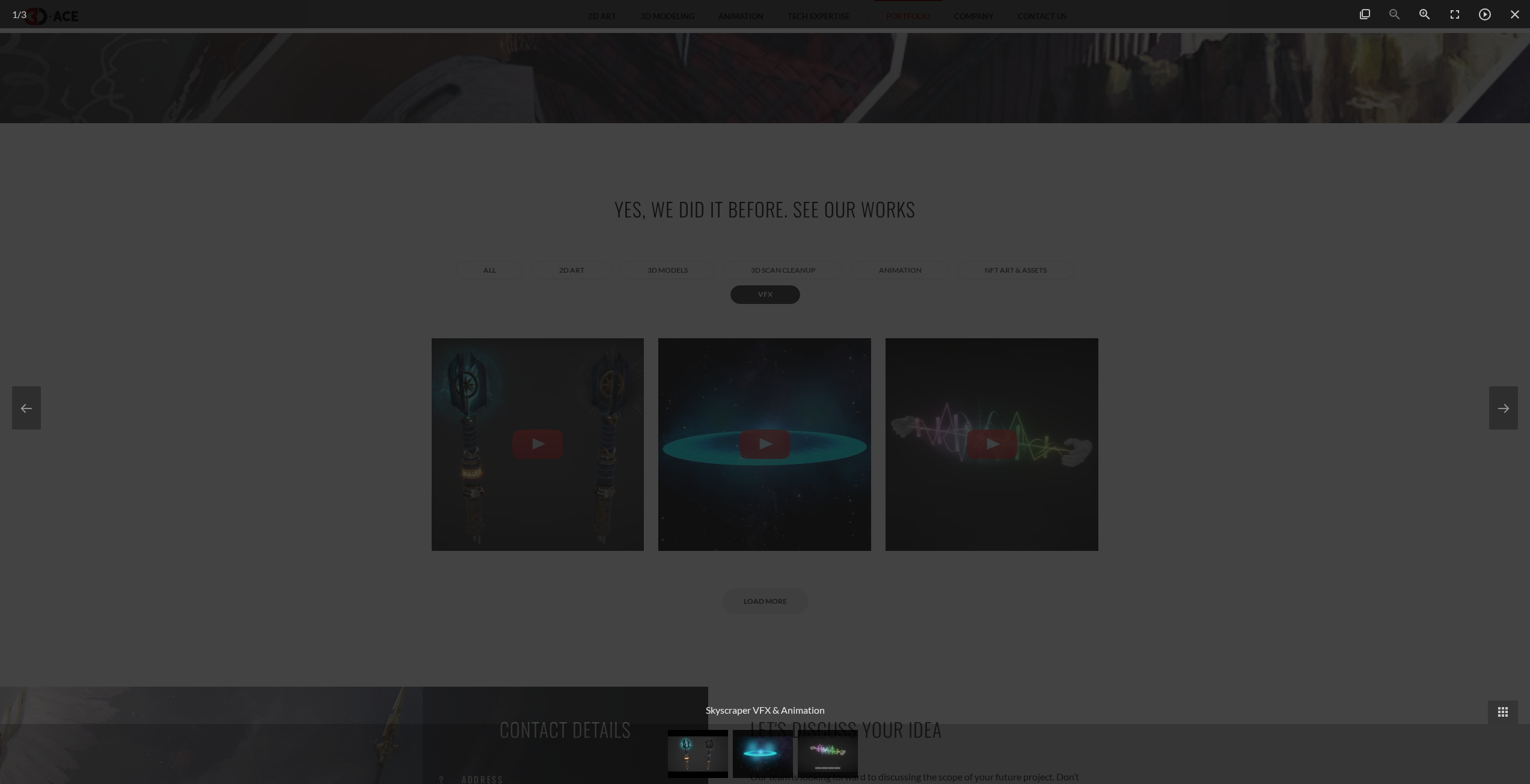
click at [1203, 494] on div at bounding box center [765, 392] width 1530 height 784
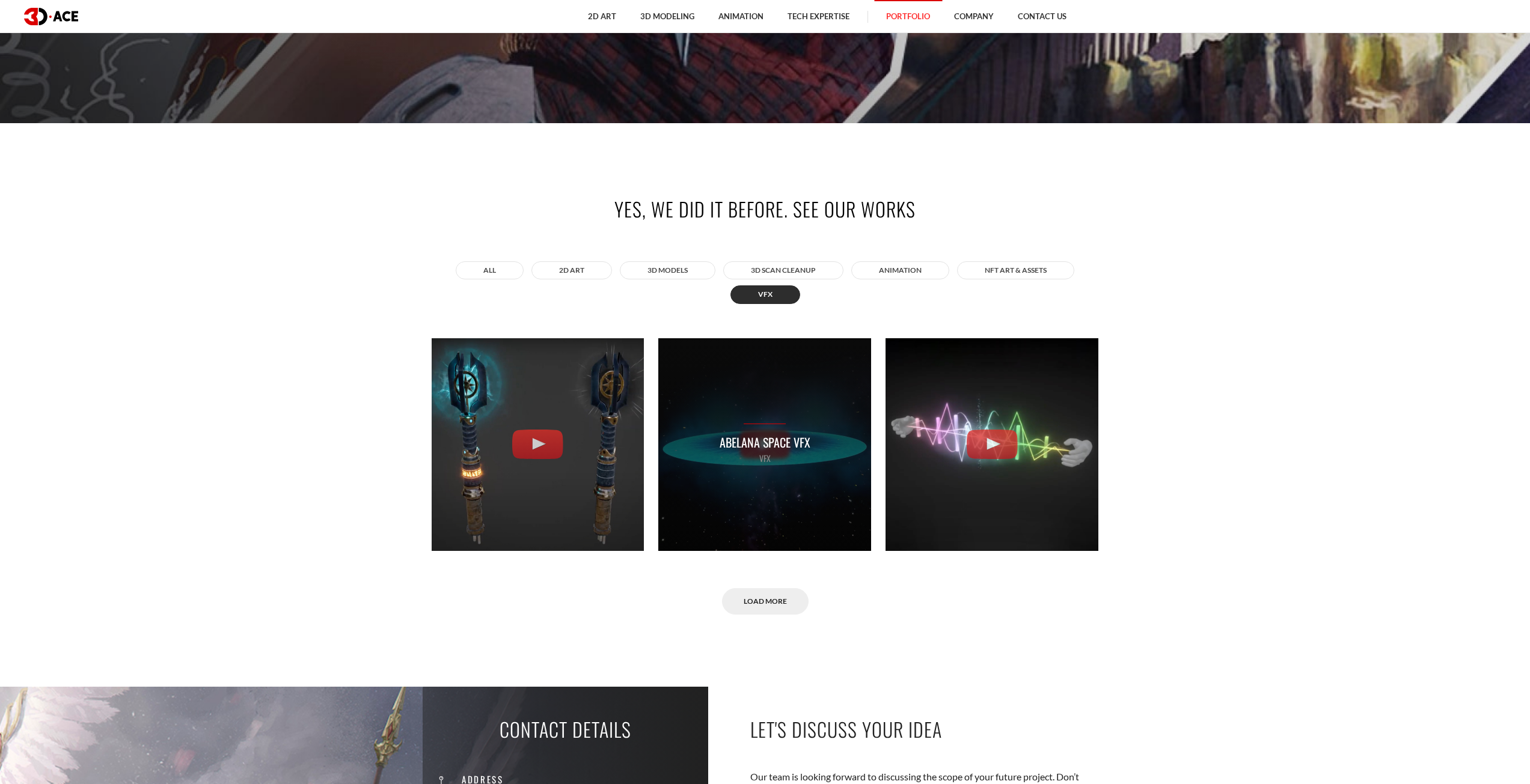
click at [759, 423] on div "Abelana Space VFX VFX" at bounding box center [764, 445] width 213 height 213
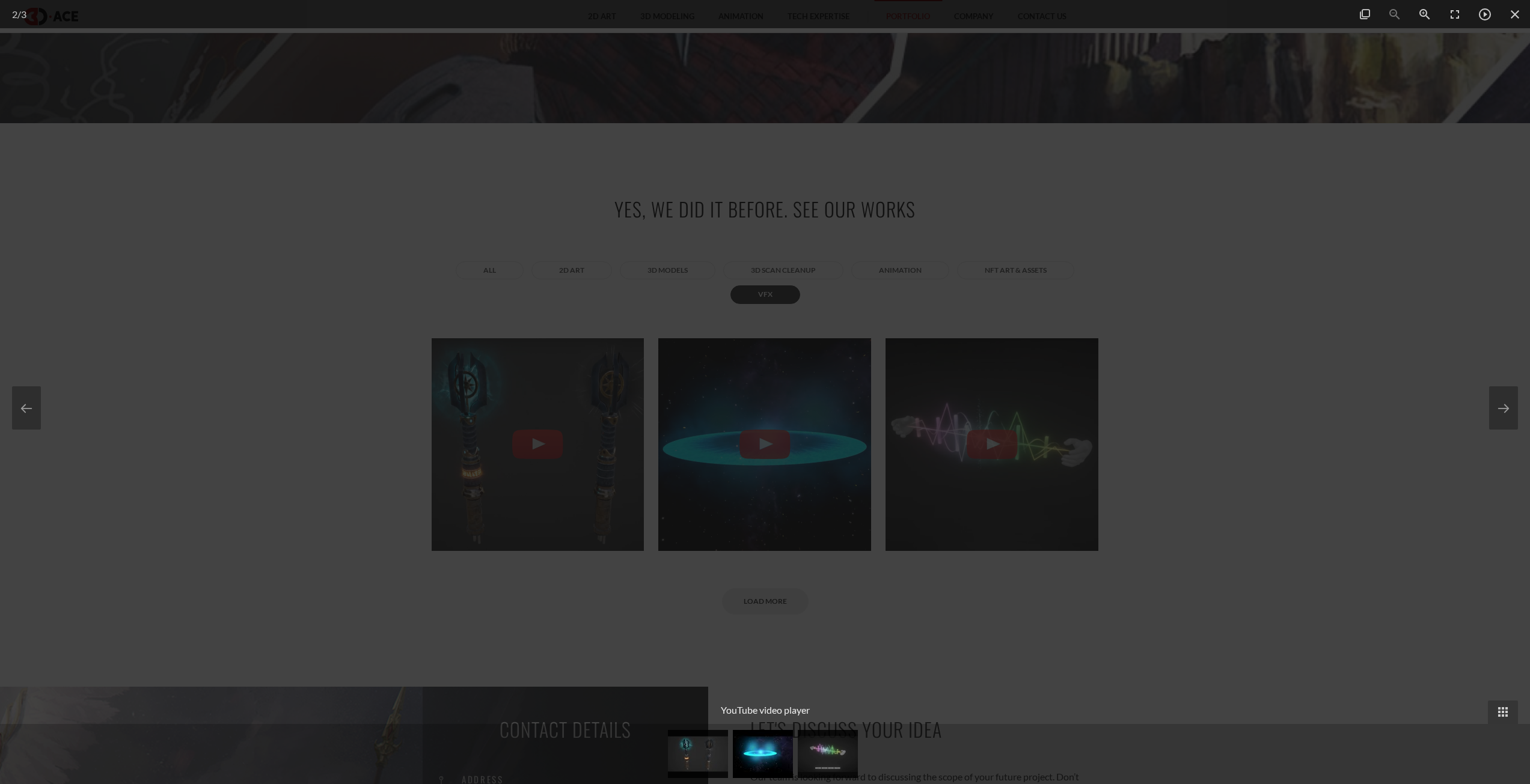
click at [1077, 391] on div at bounding box center [765, 392] width 1530 height 784
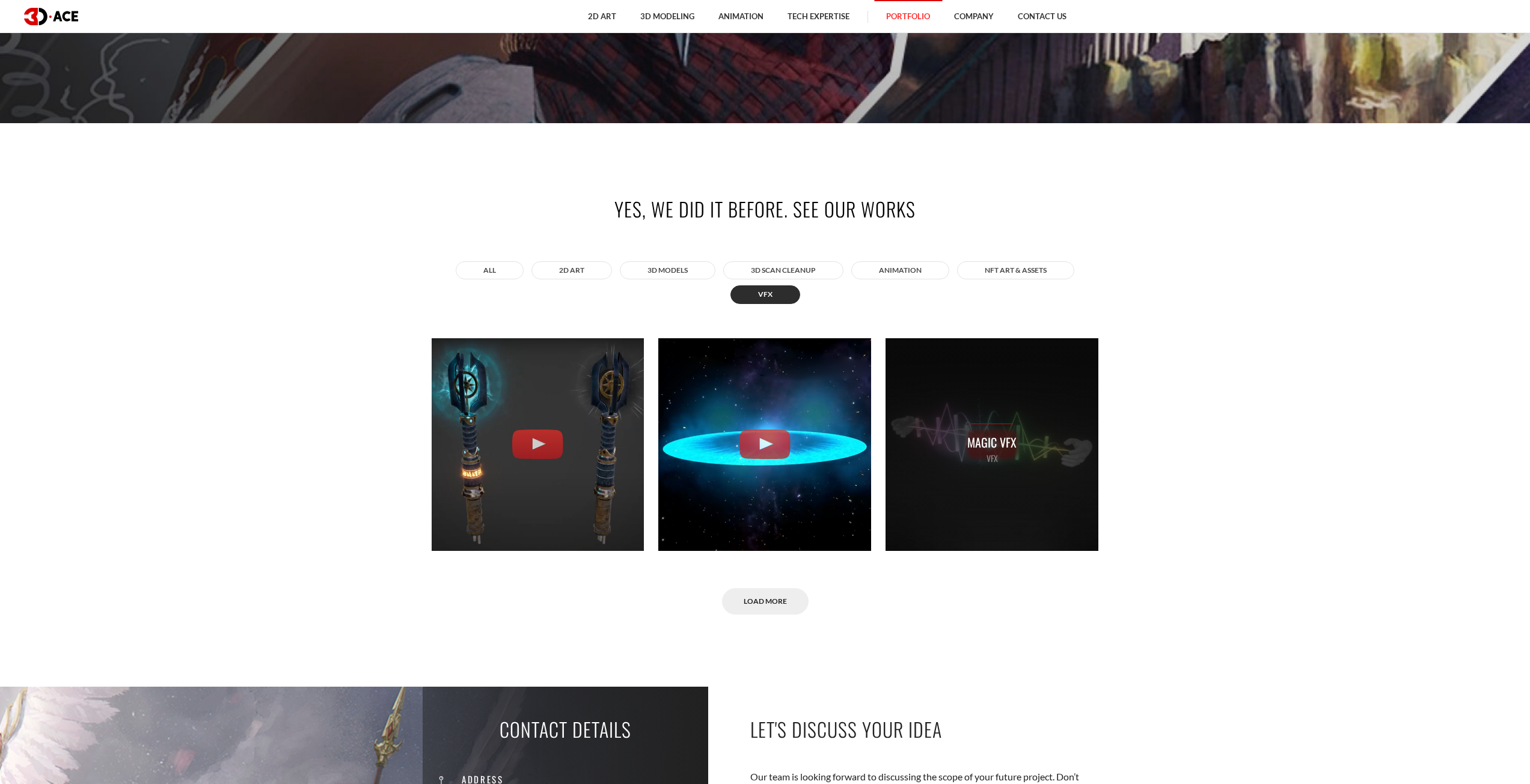
click at [1008, 445] on p "Magic VFX" at bounding box center [991, 443] width 49 height 19
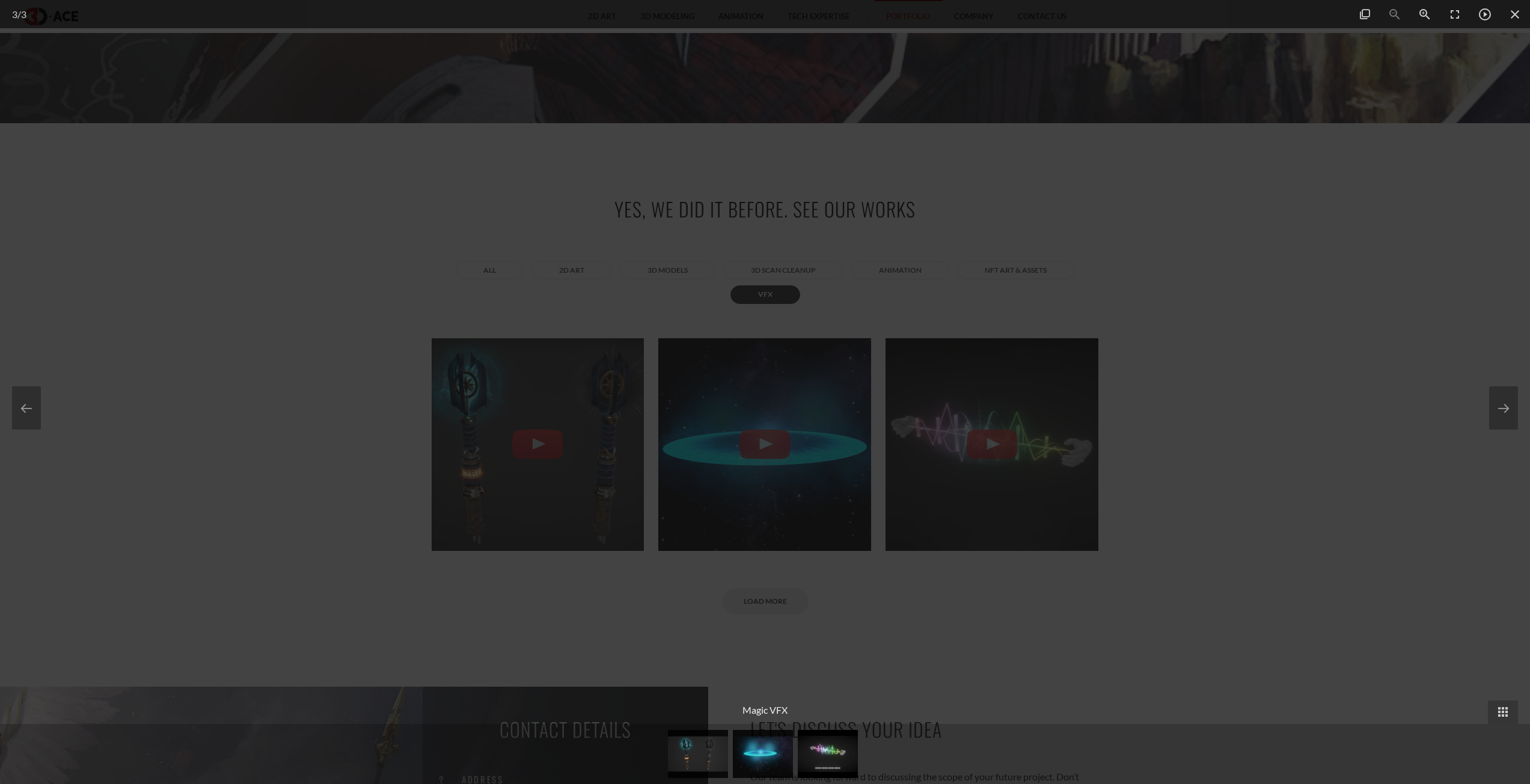
click at [1187, 186] on div at bounding box center [765, 392] width 1530 height 784
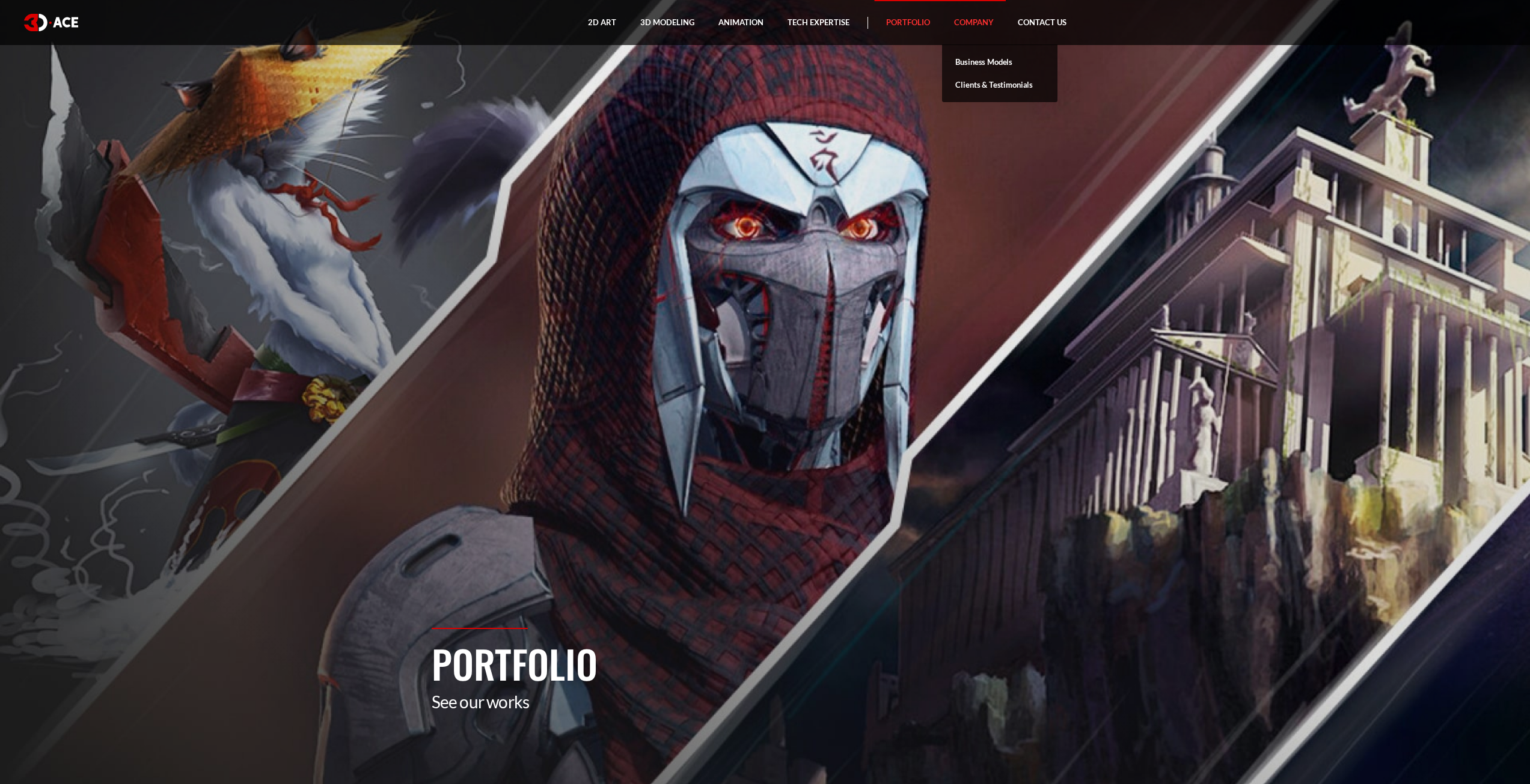
click at [970, 20] on link "Company" at bounding box center [974, 23] width 64 height 45
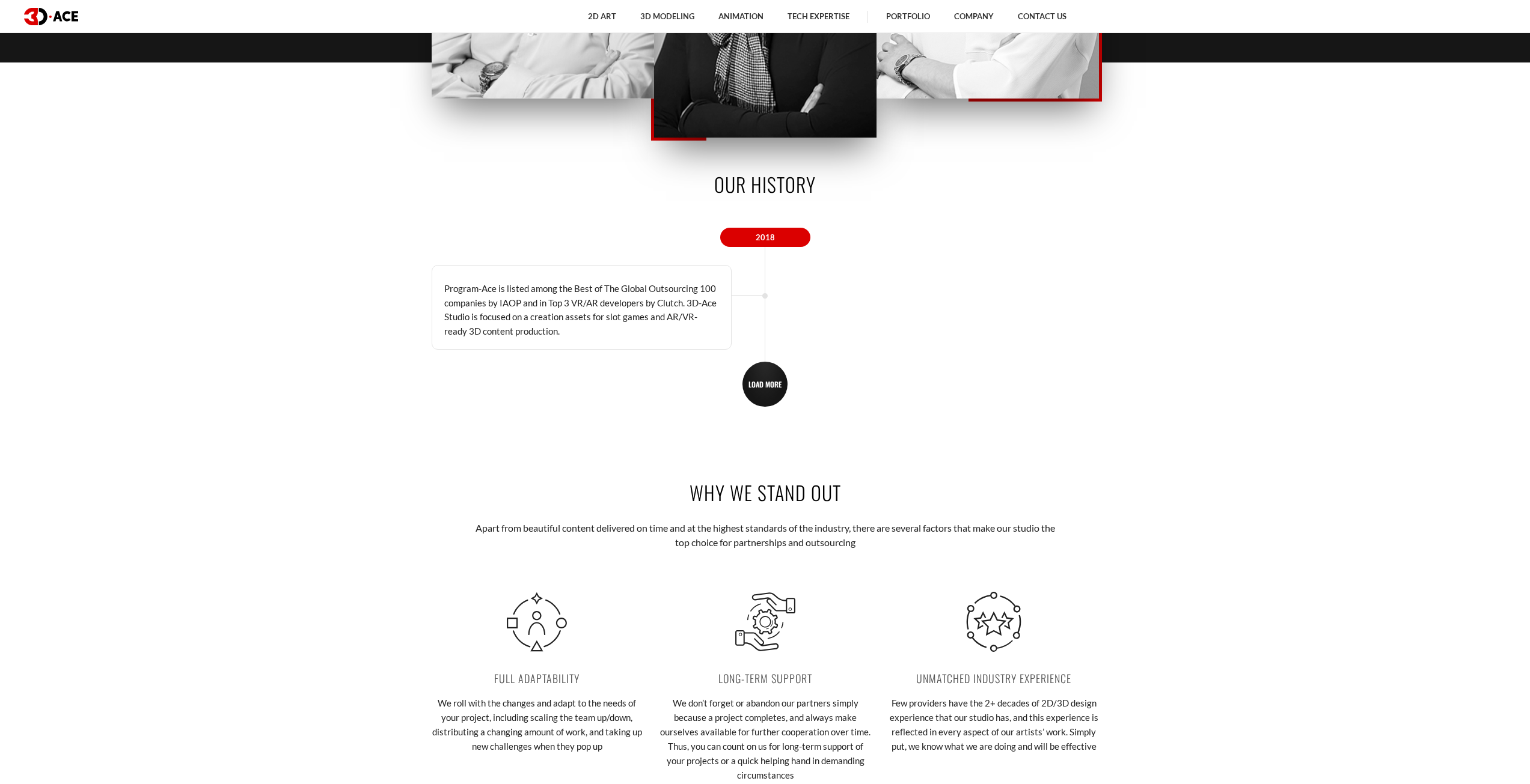
scroll to position [1984, 0]
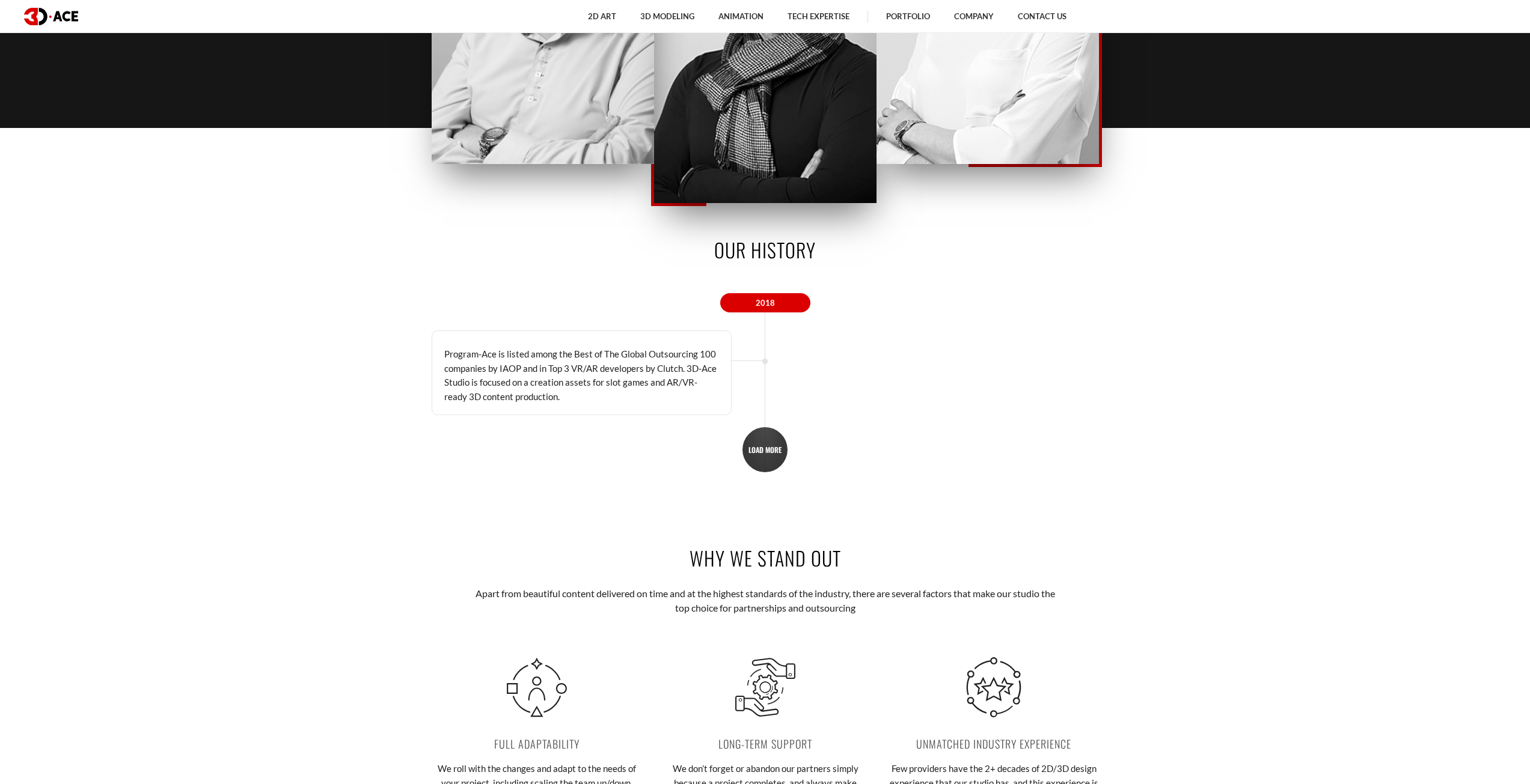
click at [761, 453] on span "LOAD MORE" at bounding box center [765, 450] width 33 height 9
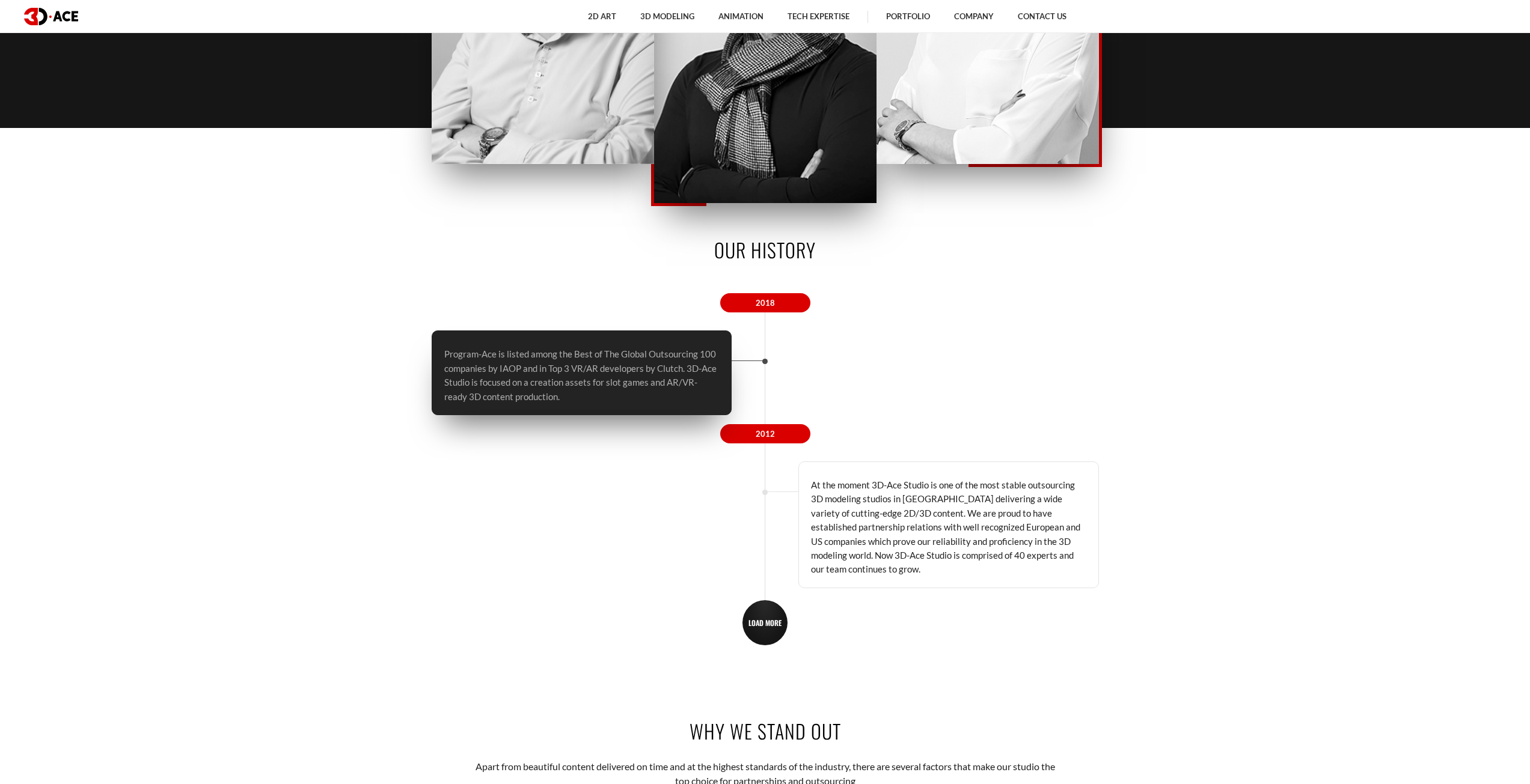
click at [653, 348] on p "Program-Ace is listed among the Best of The Global Outsourcing 100 companies by…" at bounding box center [582, 376] width 275 height 56
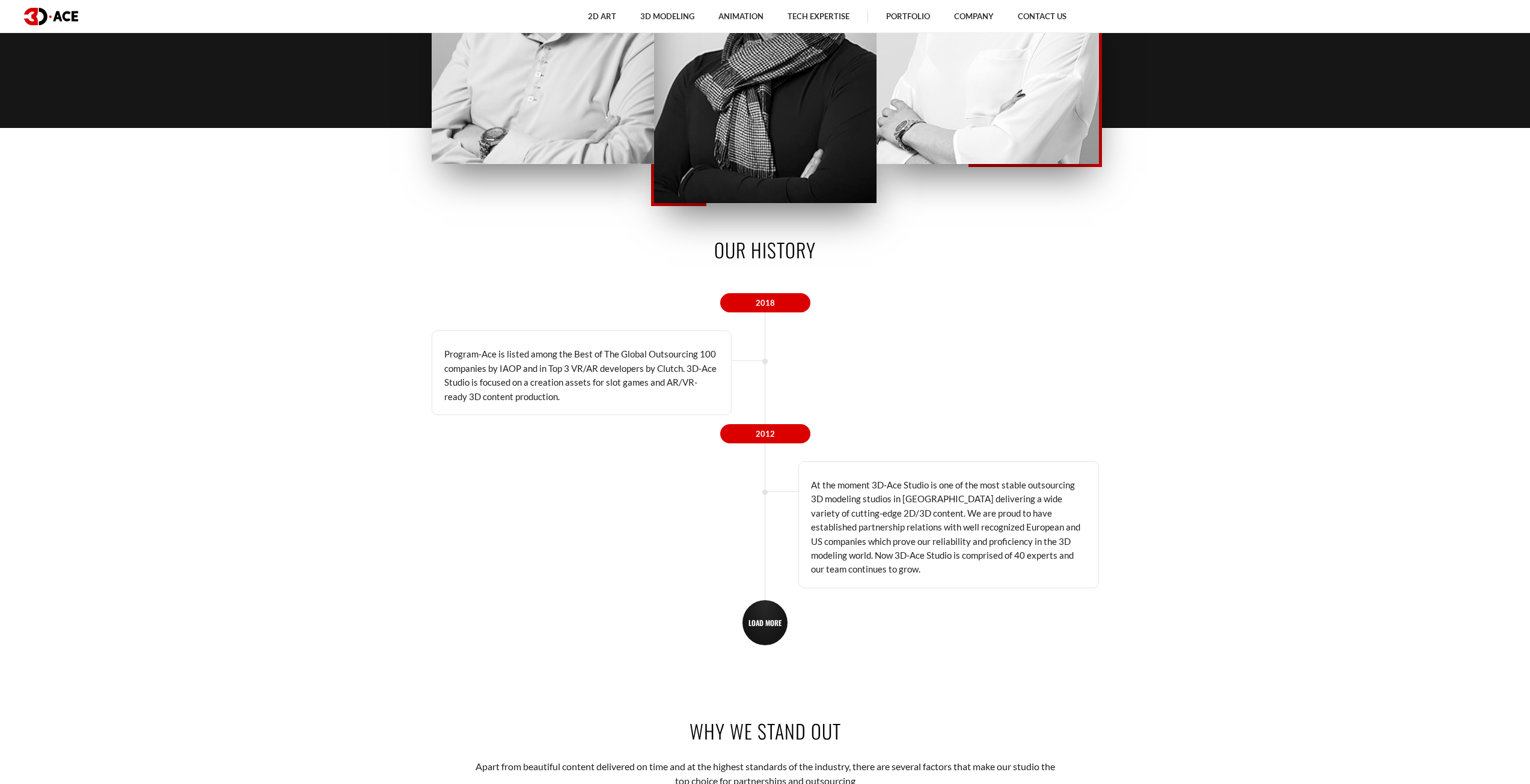
click at [777, 303] on span "2018" at bounding box center [765, 303] width 90 height 19
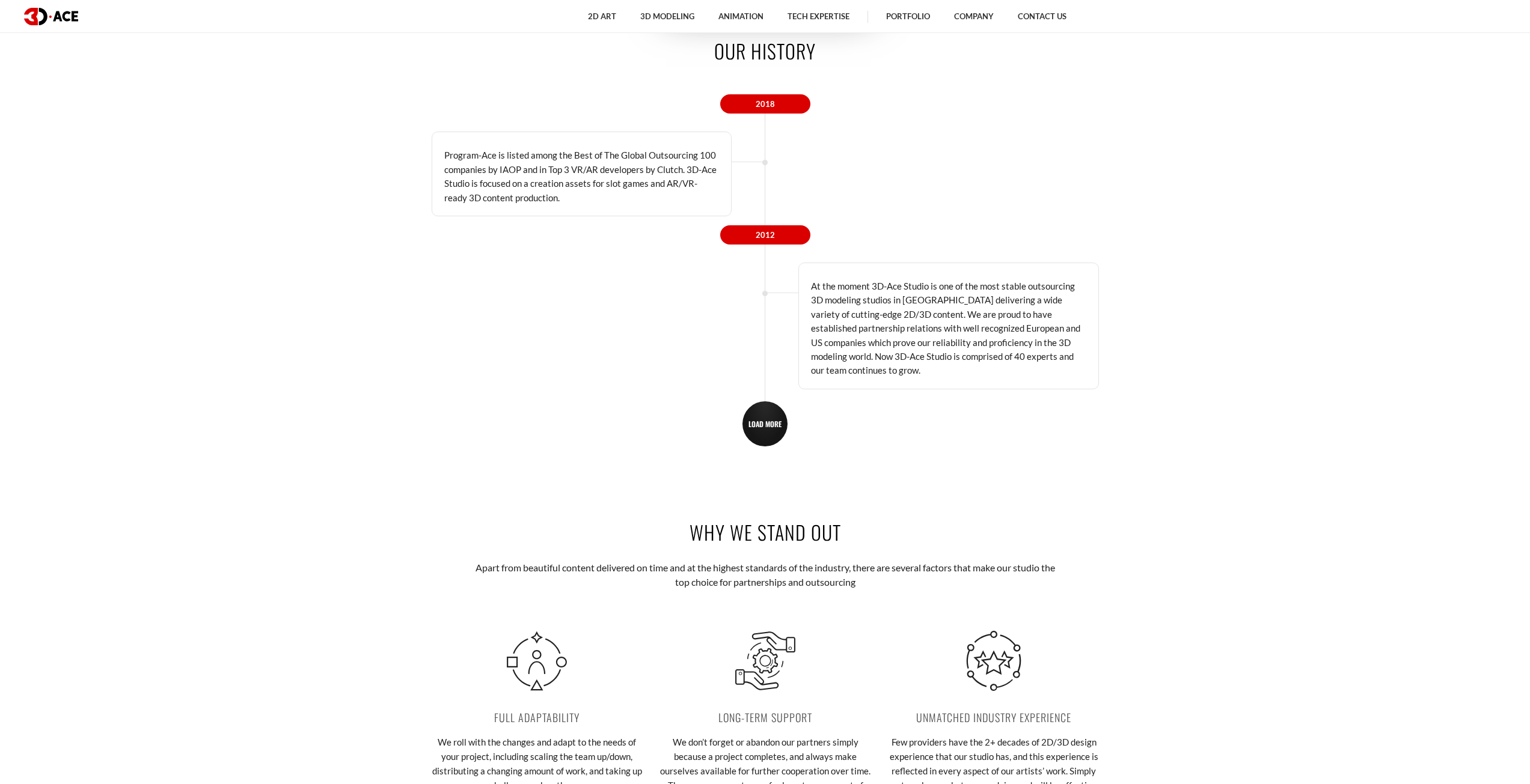
scroll to position [2224, 0]
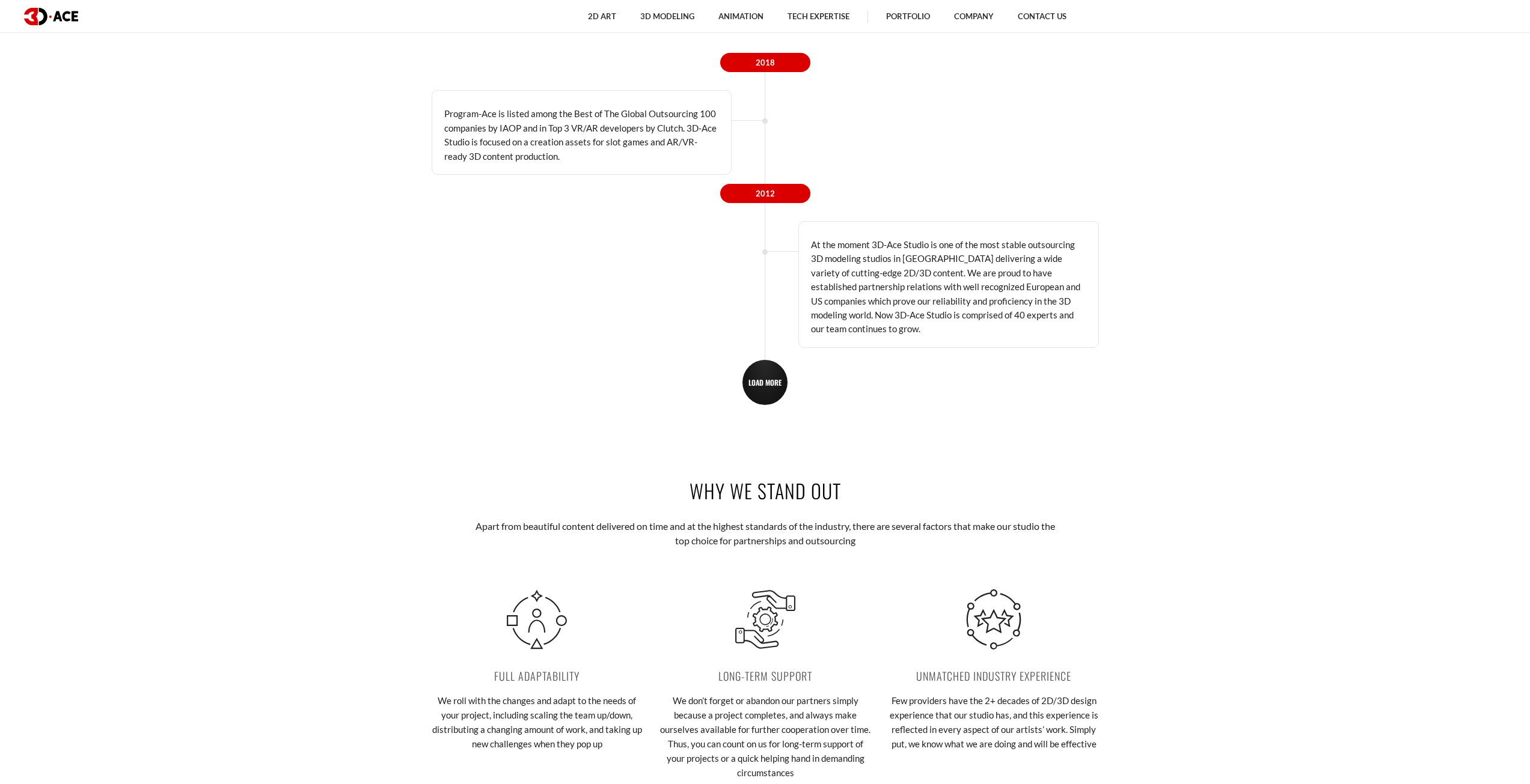
click at [772, 358] on div "2018 Program-Ace is listed among the Best of The Global Outsourcing 100 compani…" at bounding box center [765, 229] width 667 height 351
click at [772, 384] on span "LOAD MORE" at bounding box center [765, 383] width 33 height 9
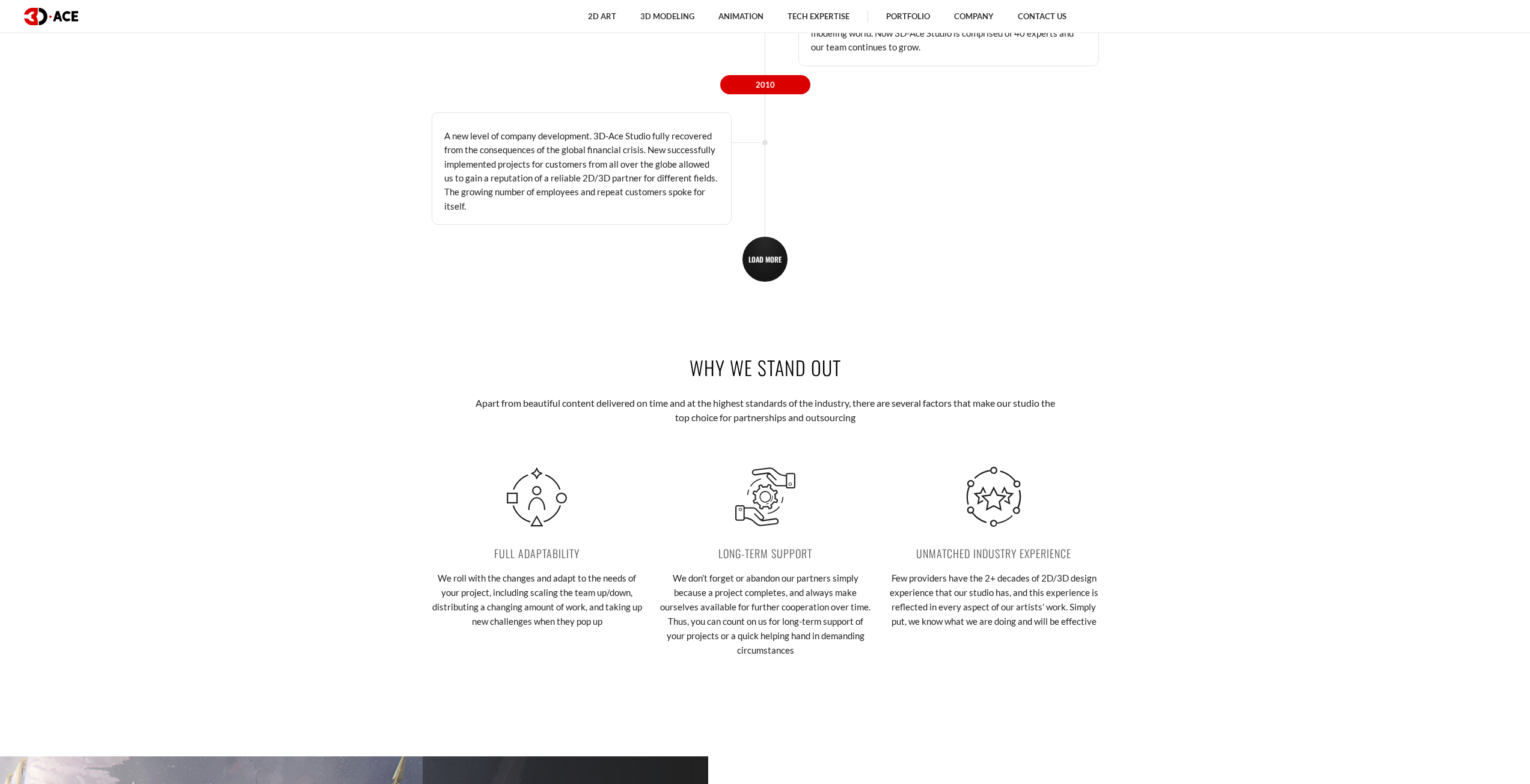
scroll to position [2525, 0]
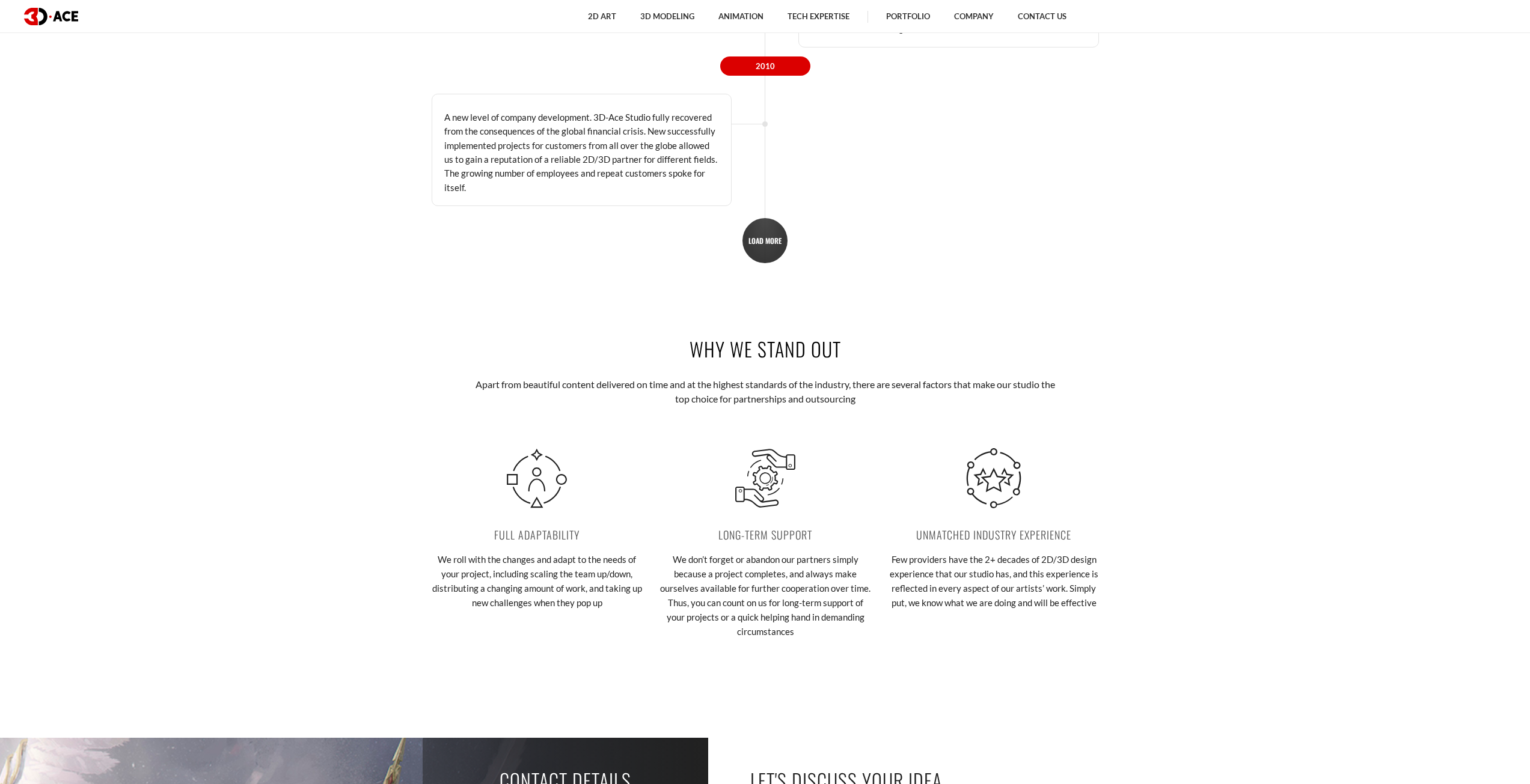
click at [770, 248] on link "LOAD MORE" at bounding box center [765, 241] width 45 height 45
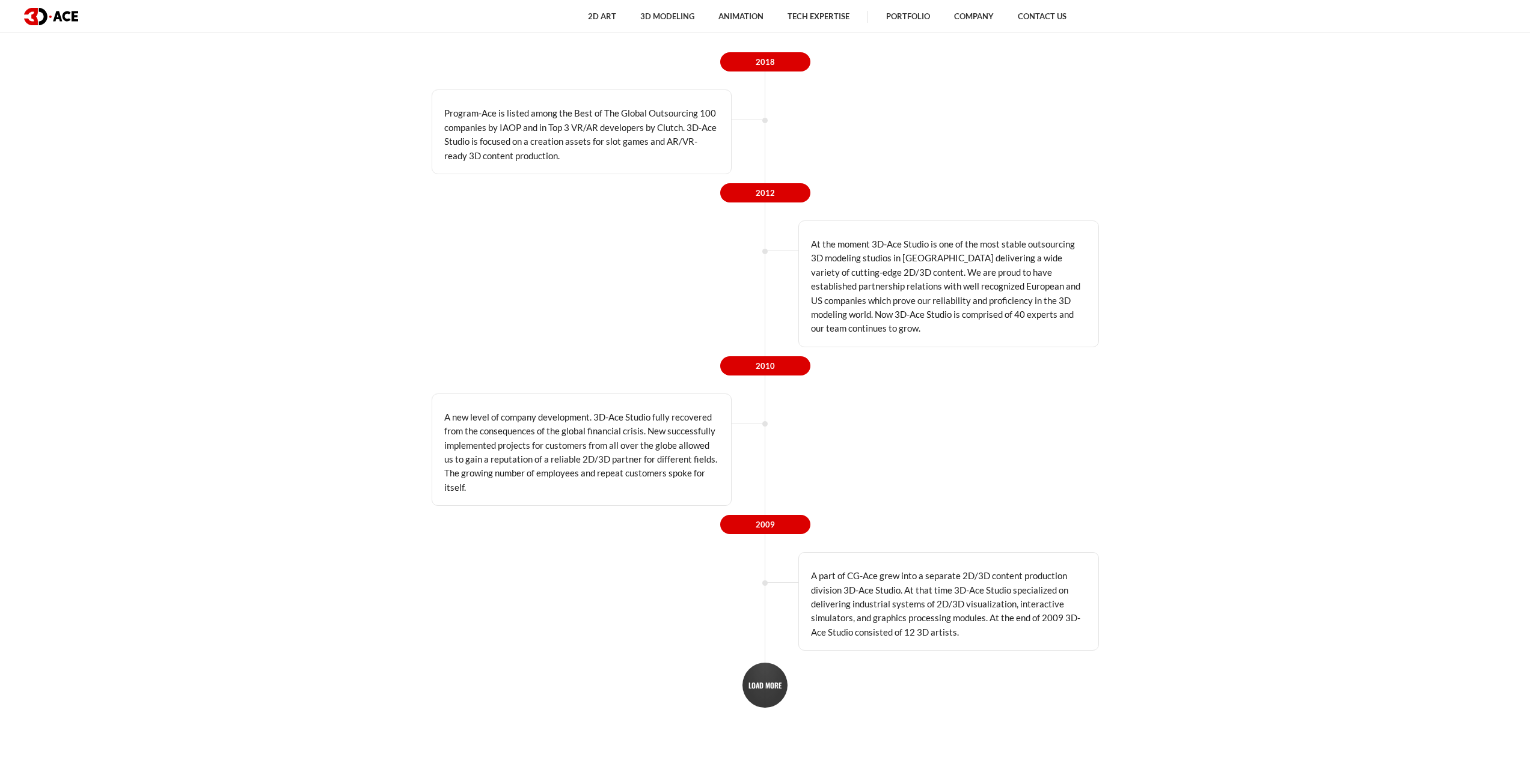
scroll to position [2224, 0]
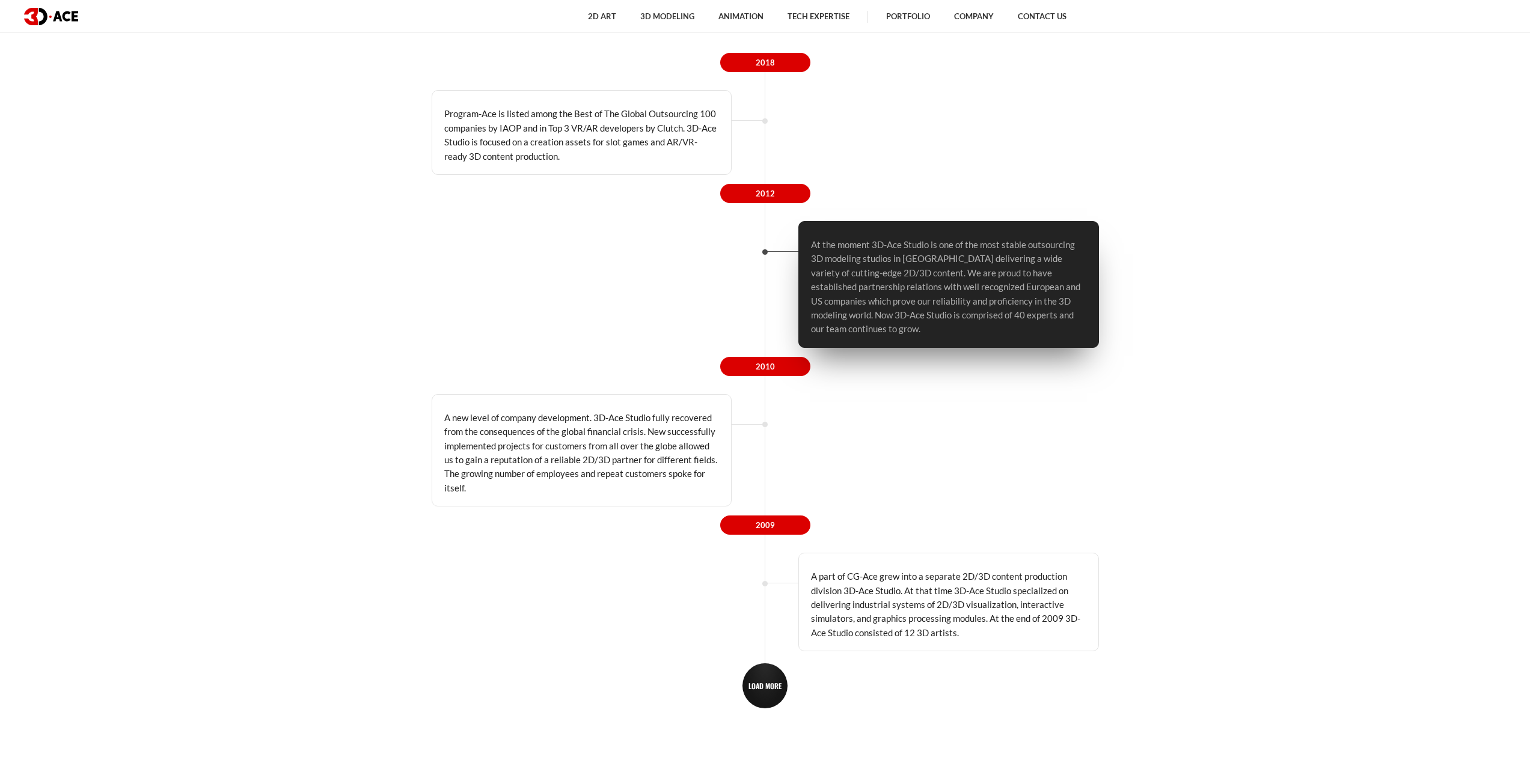
click at [858, 245] on p "At the moment 3D-Ace Studio is one of the most stable outsourcing 3D modeling s…" at bounding box center [949, 288] width 275 height 99
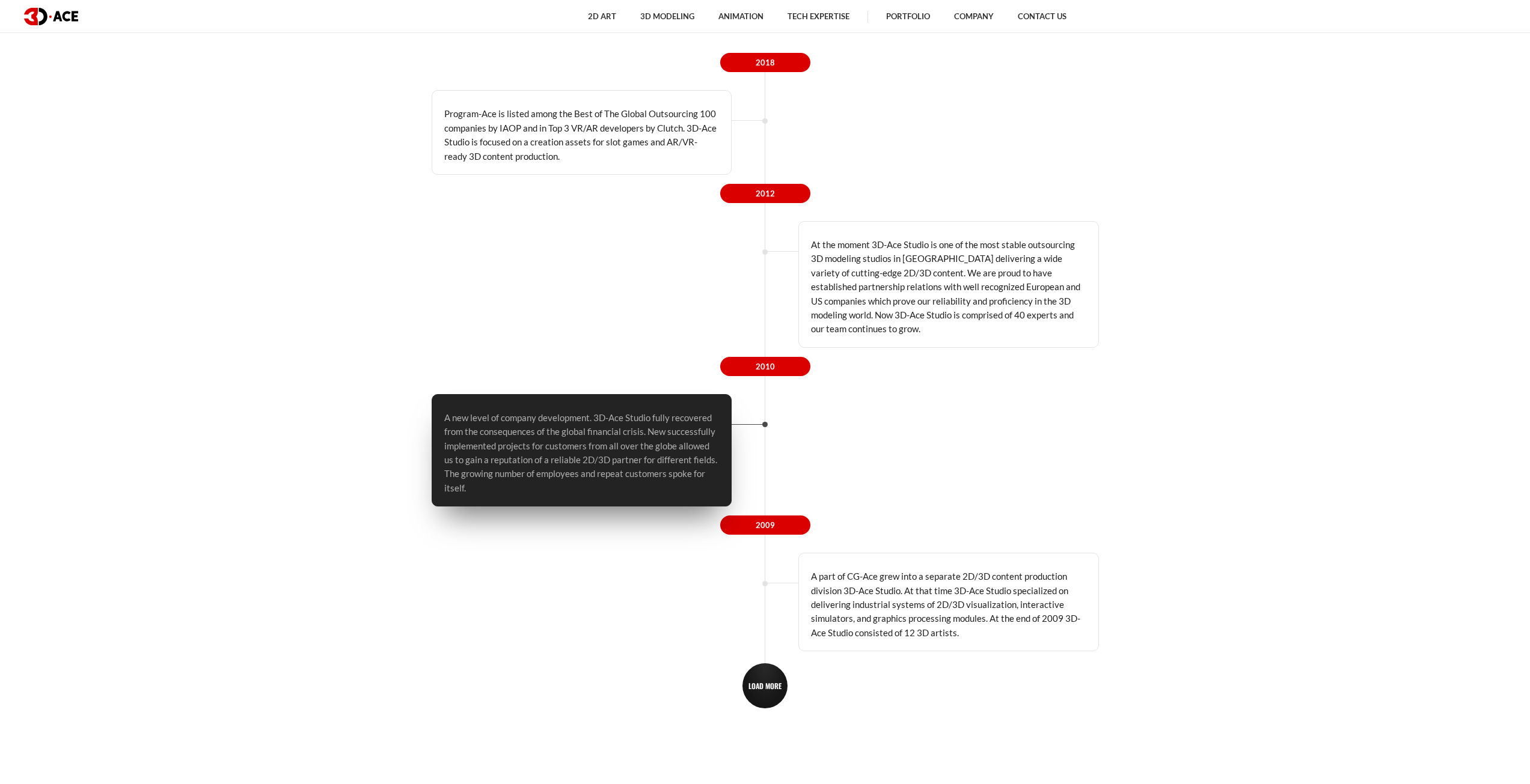
click at [609, 435] on p "A new level of company development. 3D-Ace Studio fully recovered from the cons…" at bounding box center [582, 453] width 275 height 84
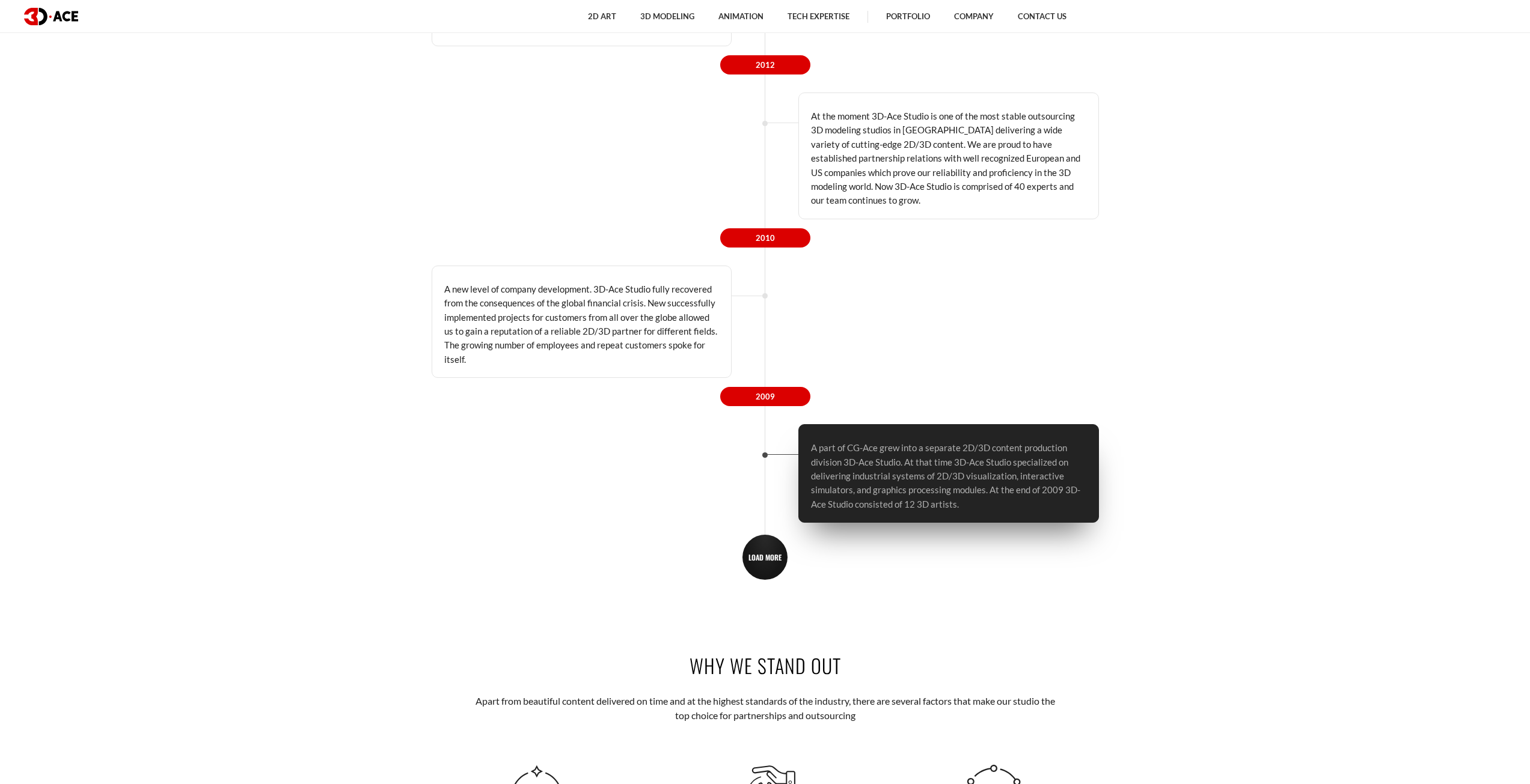
scroll to position [2405, 0]
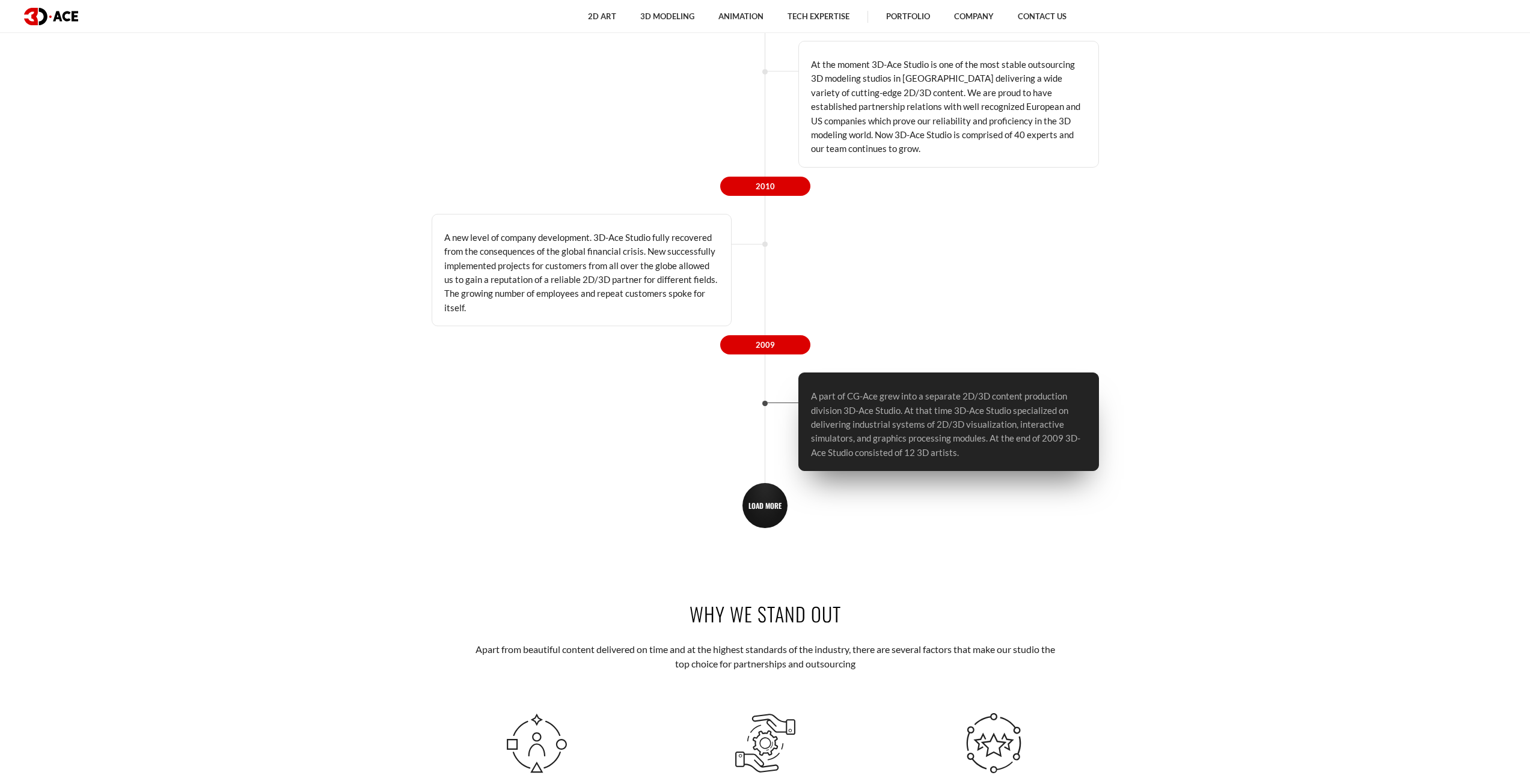
click at [839, 423] on p "A part of CG-Ace grew into a separate 2D/3D content production division 3D-Ace …" at bounding box center [949, 425] width 275 height 70
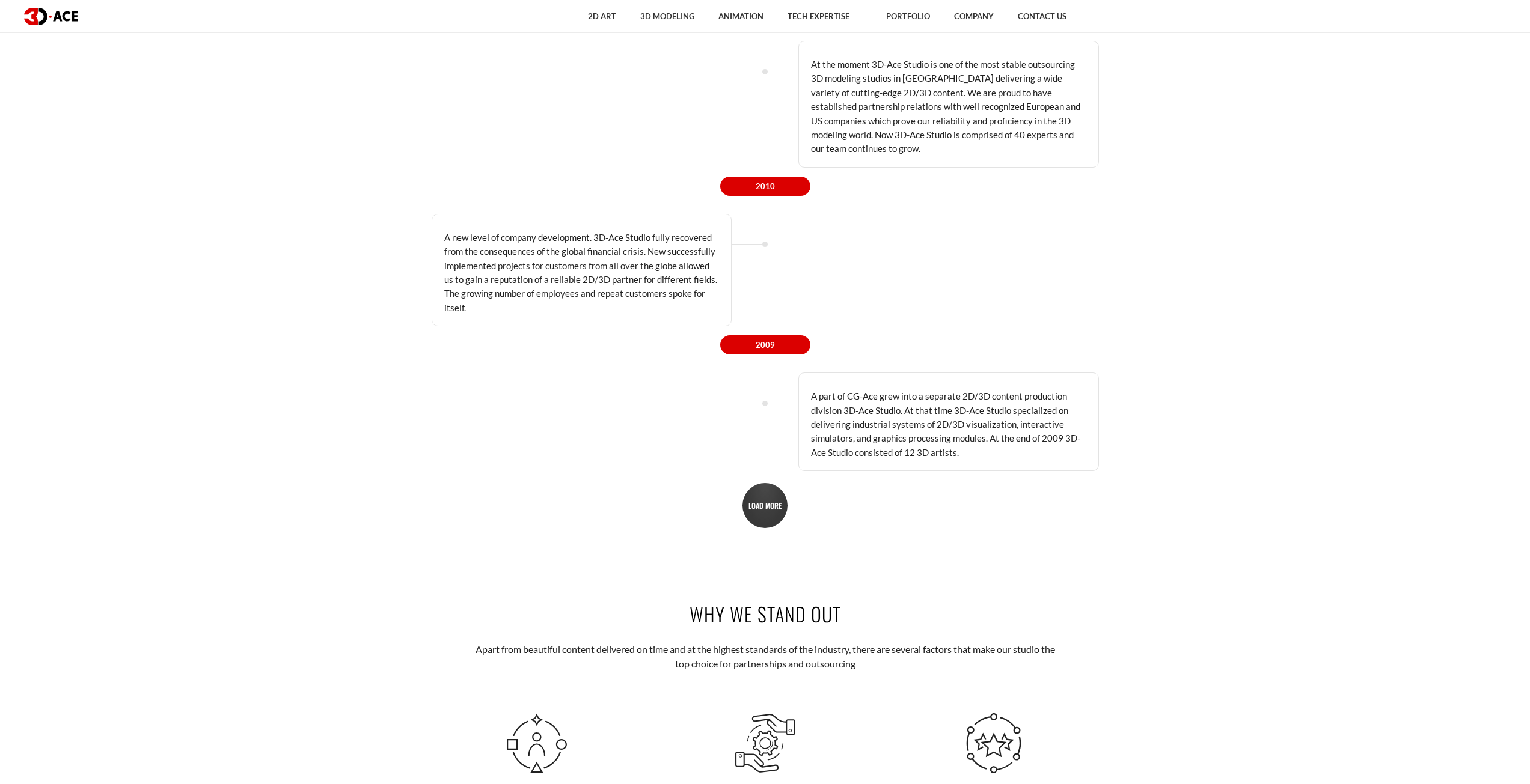
click at [755, 505] on span "LOAD MORE" at bounding box center [765, 506] width 33 height 9
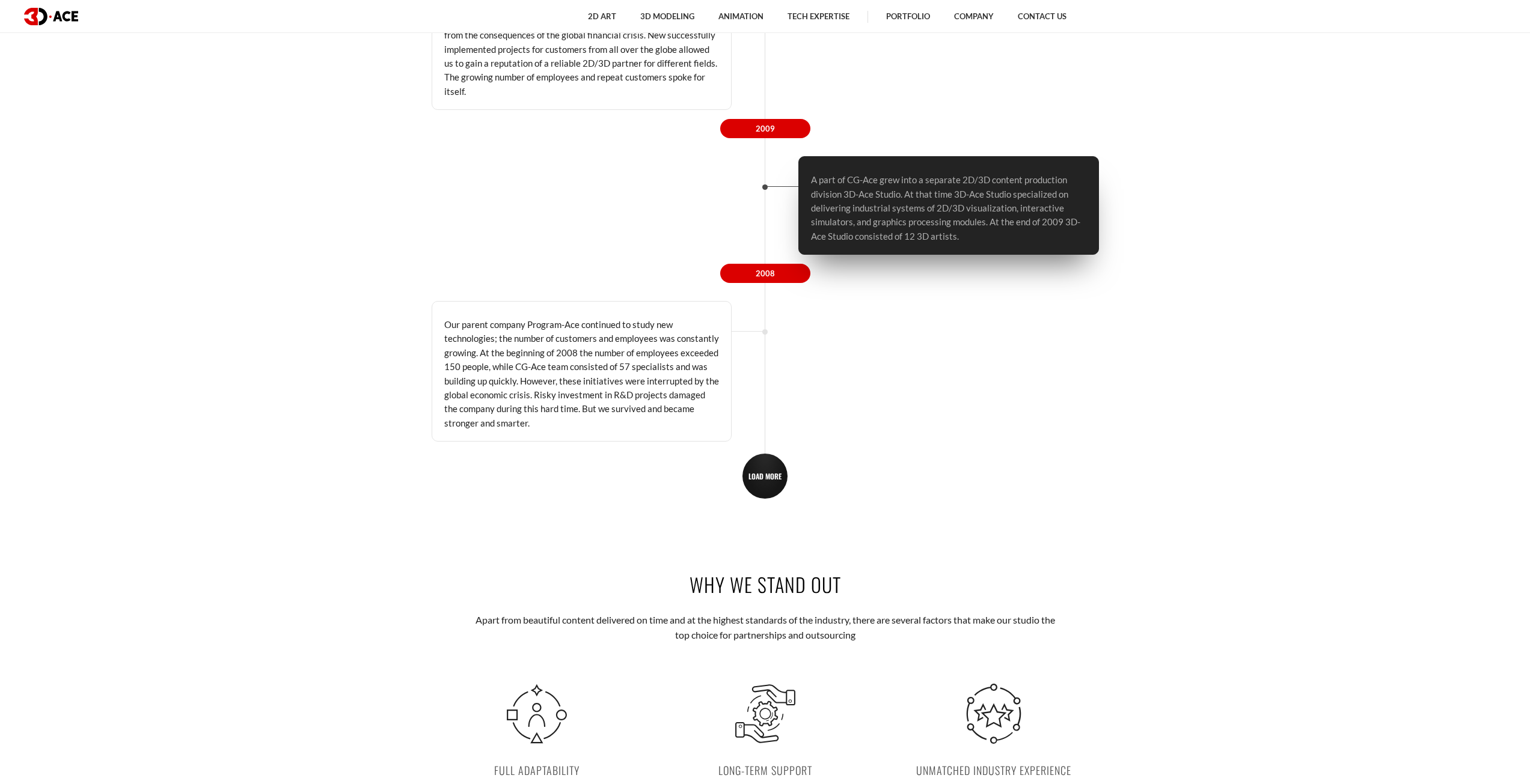
scroll to position [2645, 0]
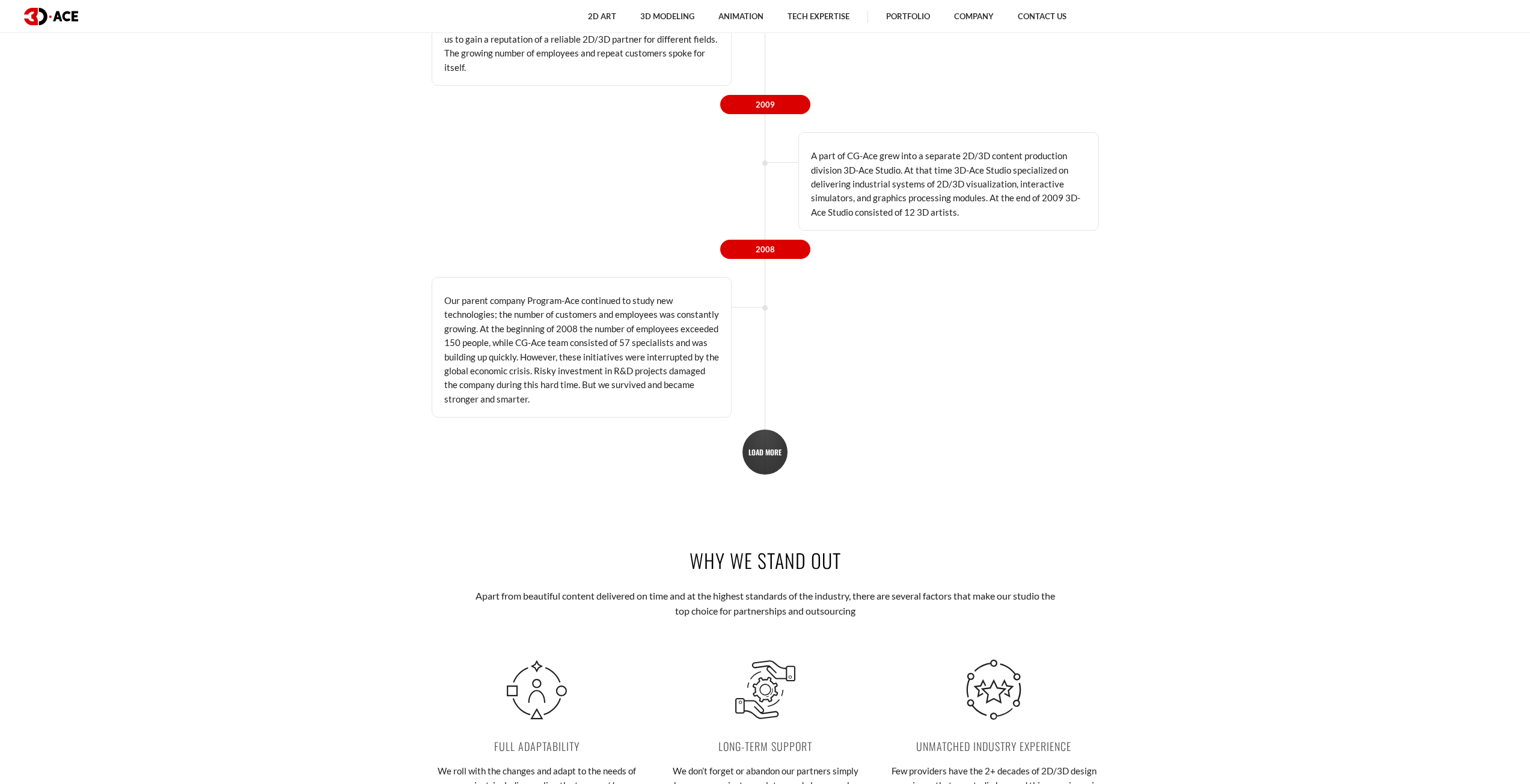
click at [751, 453] on span "LOAD MORE" at bounding box center [765, 452] width 33 height 9
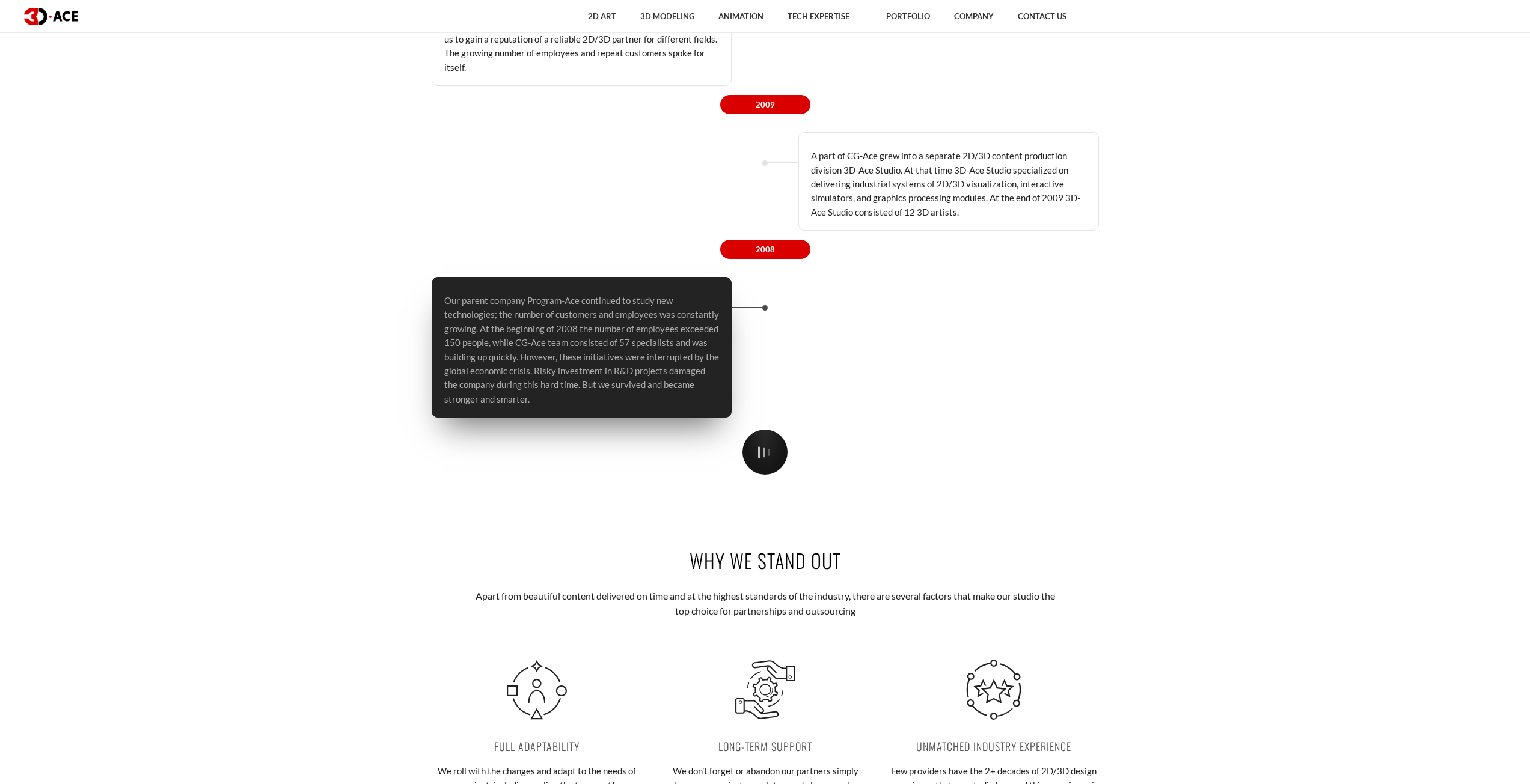
click at [631, 374] on p "Our parent company Program-Ace continued to study new technologies; the number …" at bounding box center [582, 350] width 275 height 113
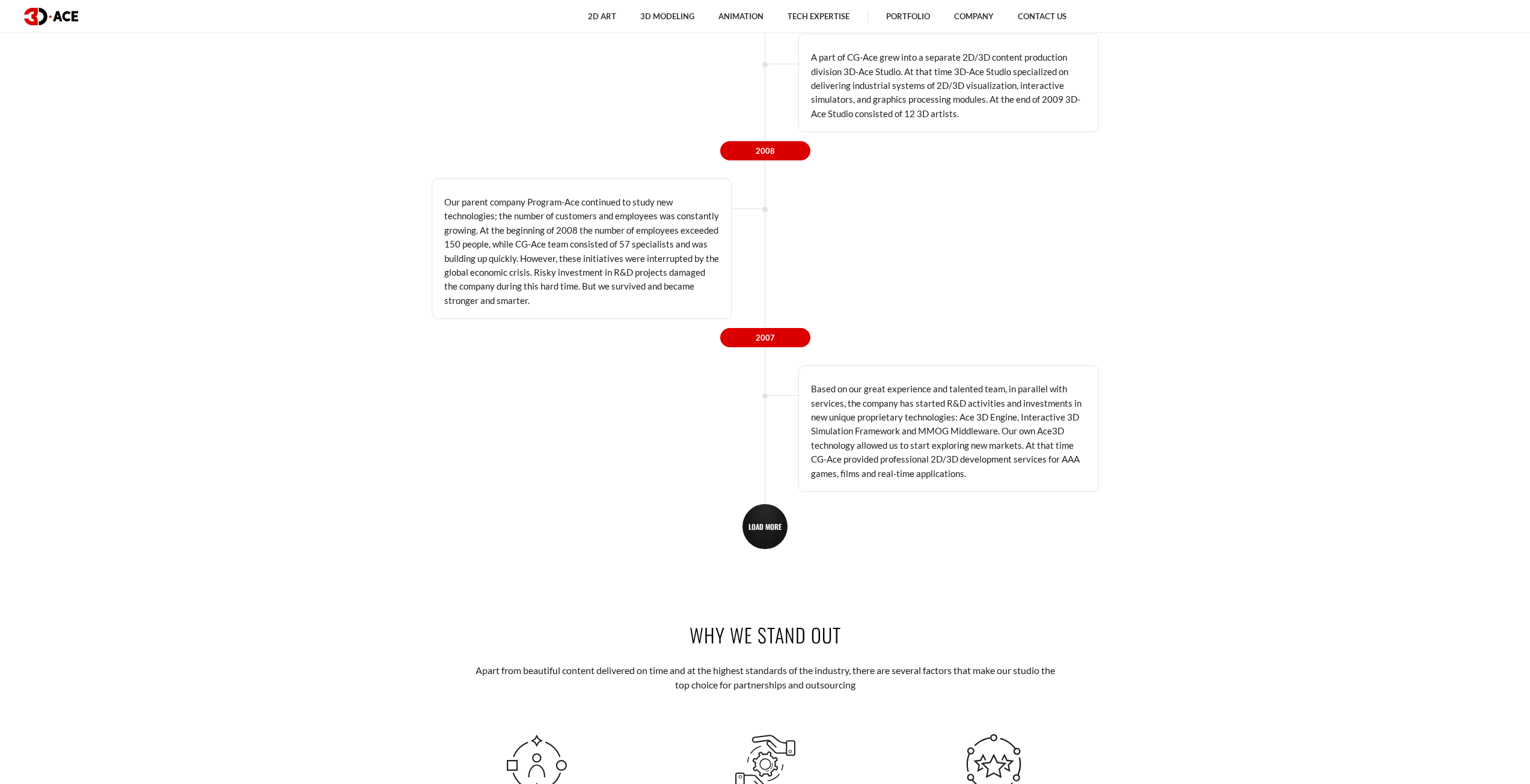
scroll to position [2765, 0]
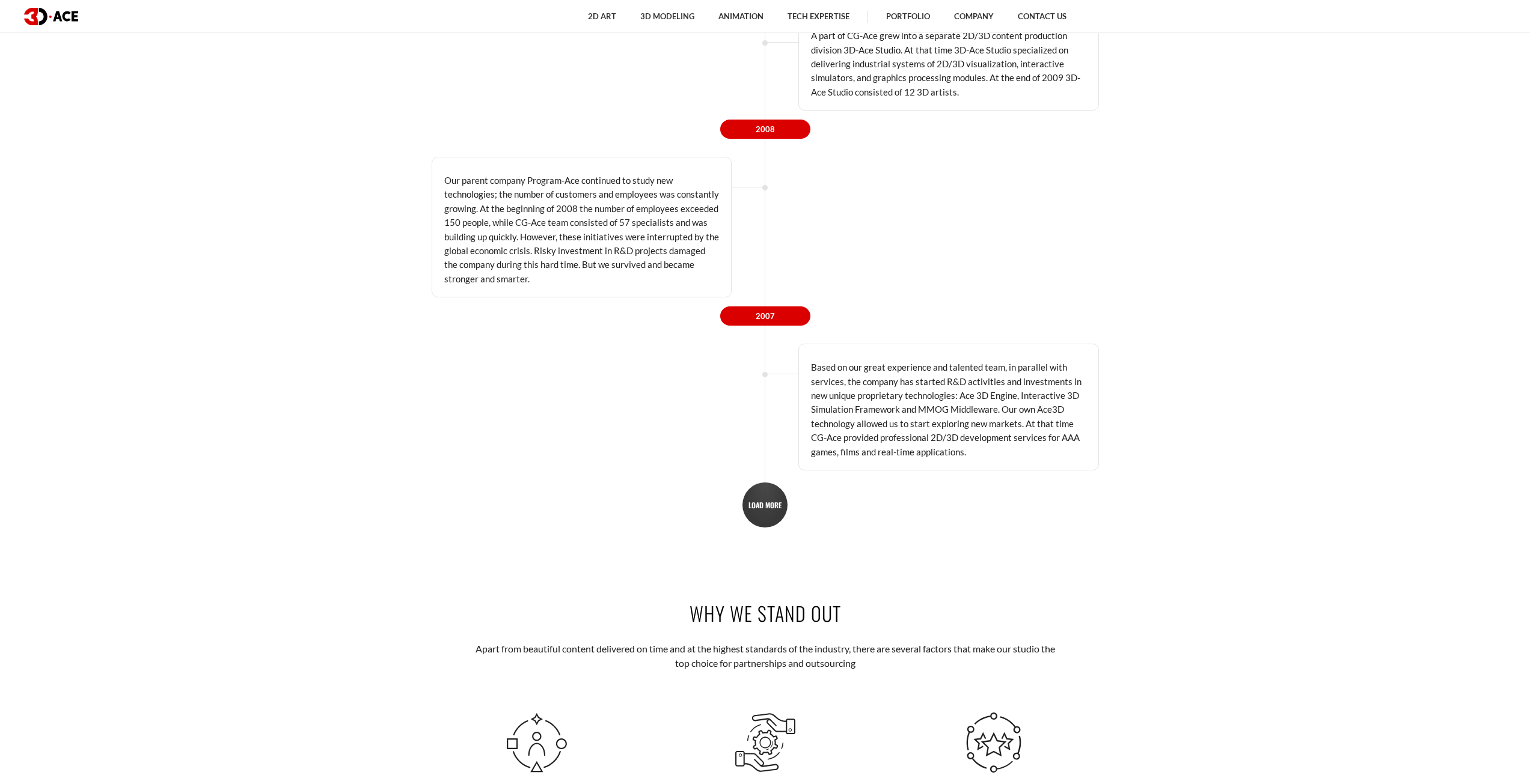
click at [767, 501] on span "LOAD MORE" at bounding box center [765, 505] width 33 height 9
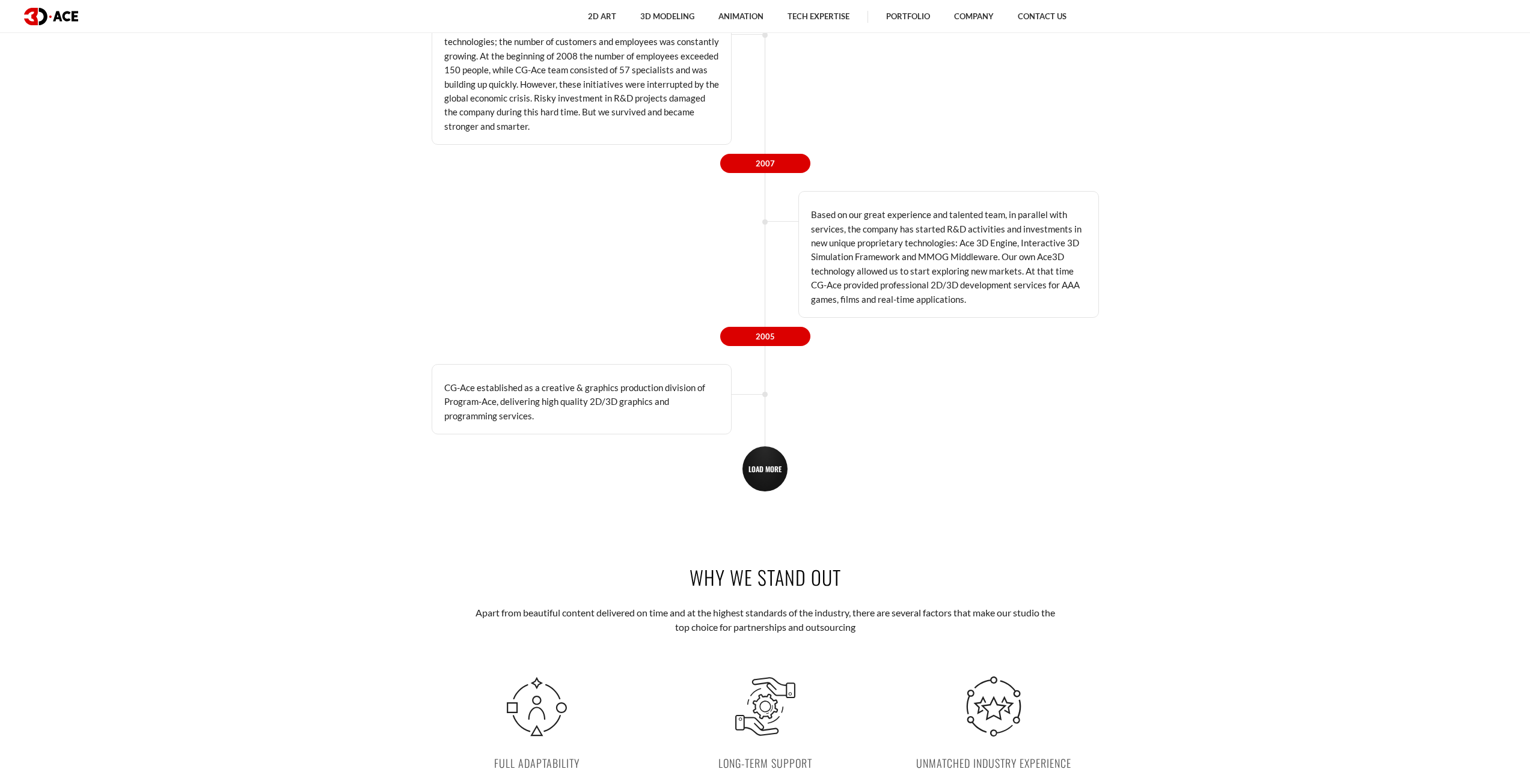
scroll to position [2946, 0]
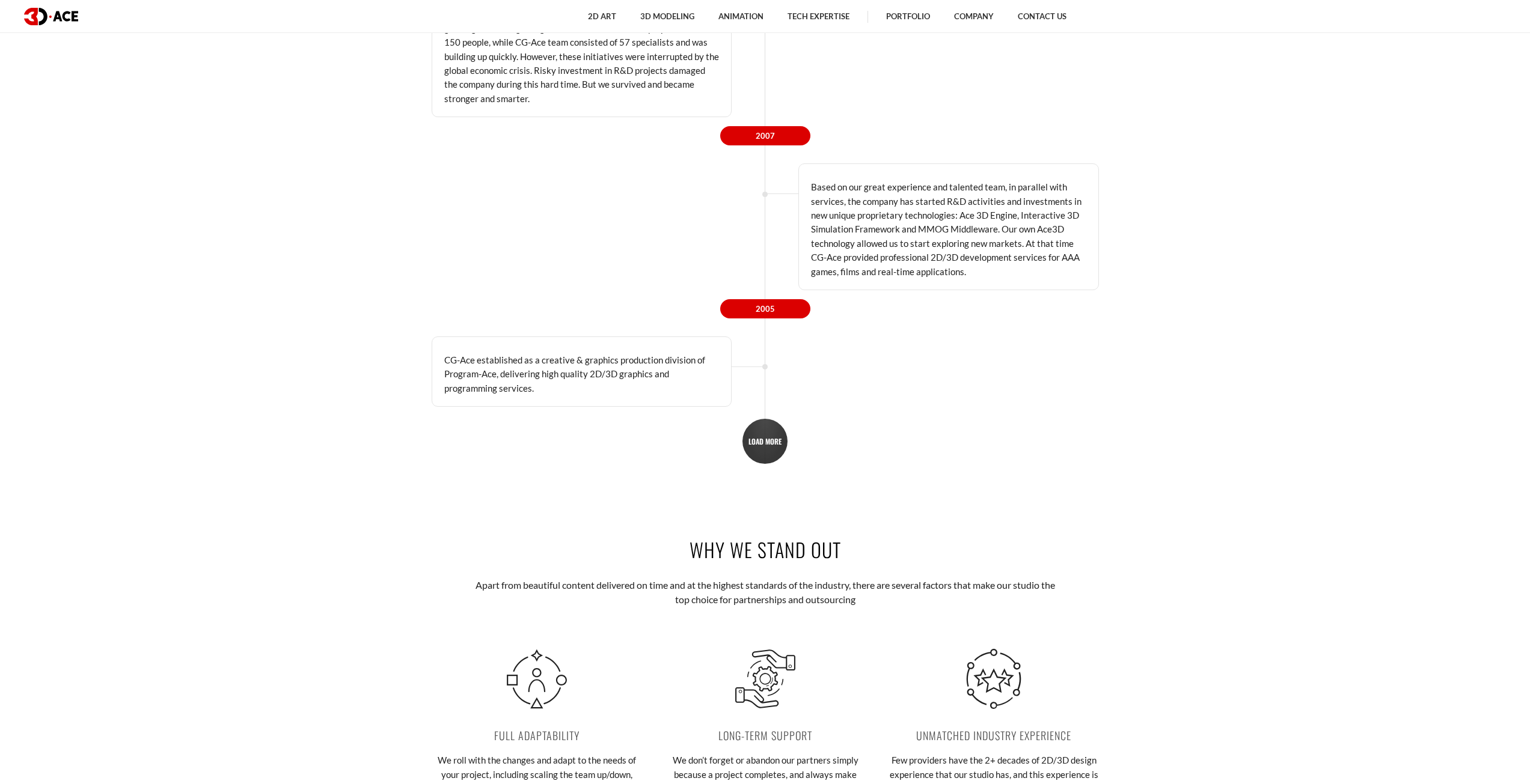
click at [775, 453] on link "LOAD MORE" at bounding box center [765, 441] width 45 height 45
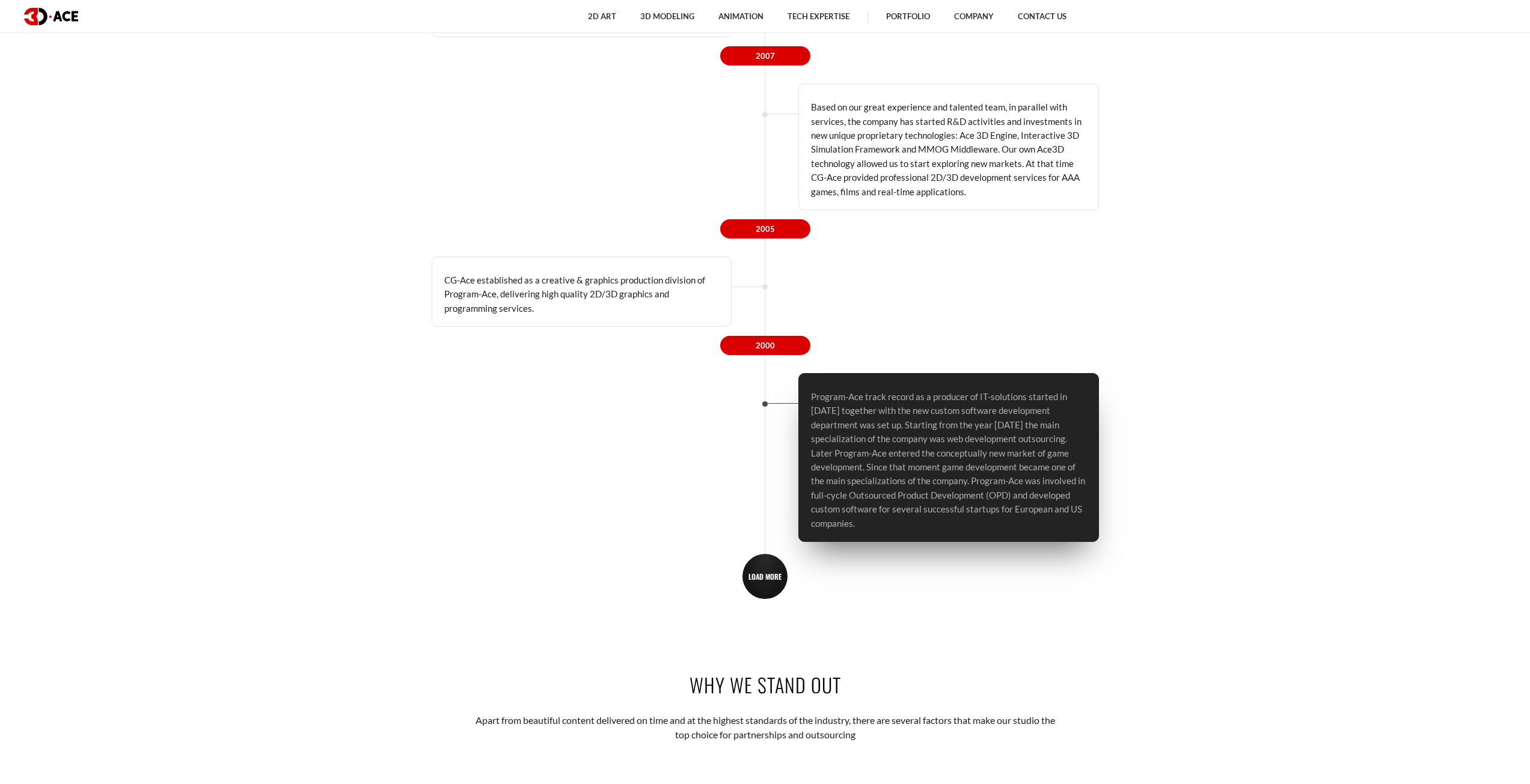
scroll to position [3246, 0]
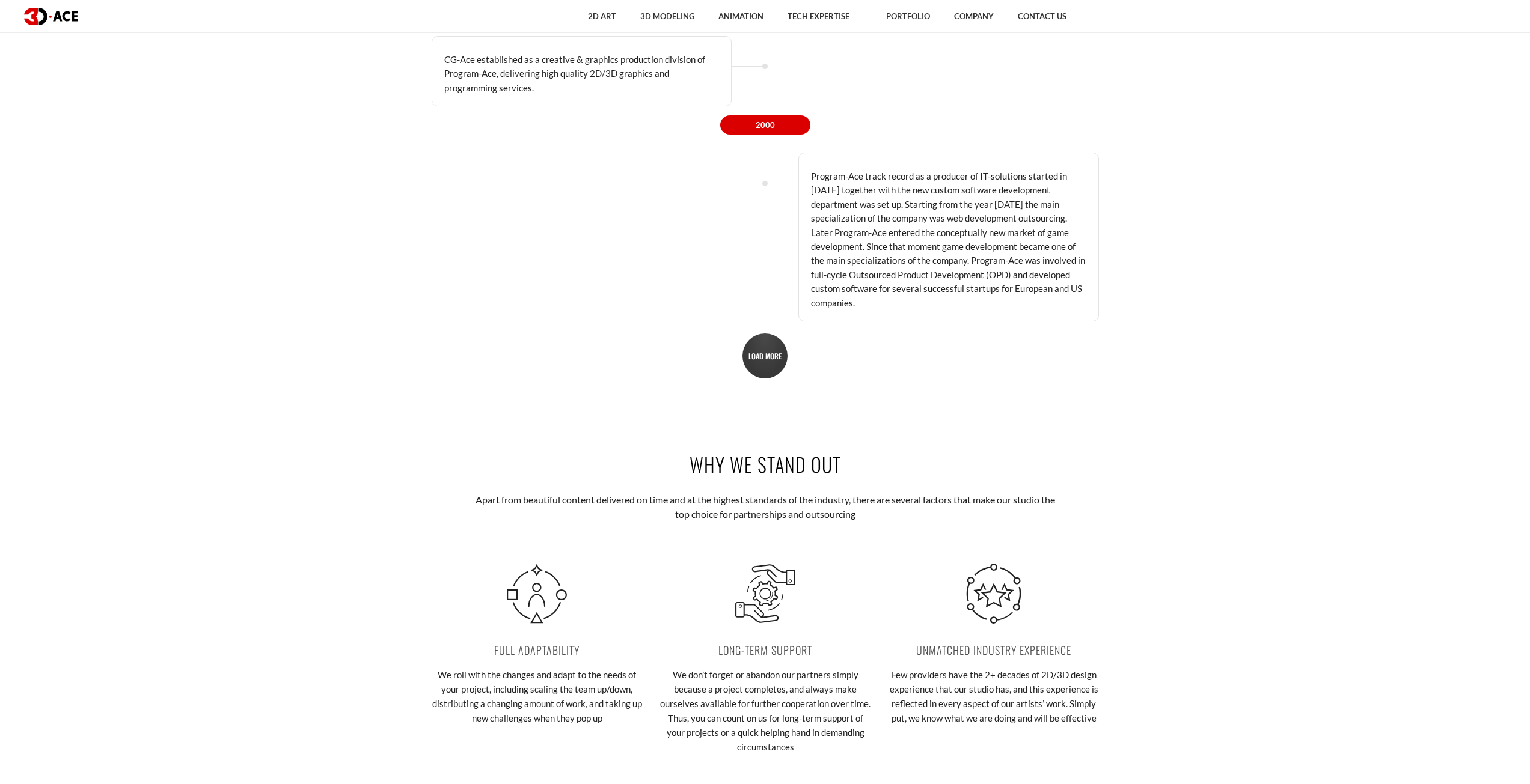
click at [780, 370] on link "LOAD MORE" at bounding box center [765, 356] width 45 height 45
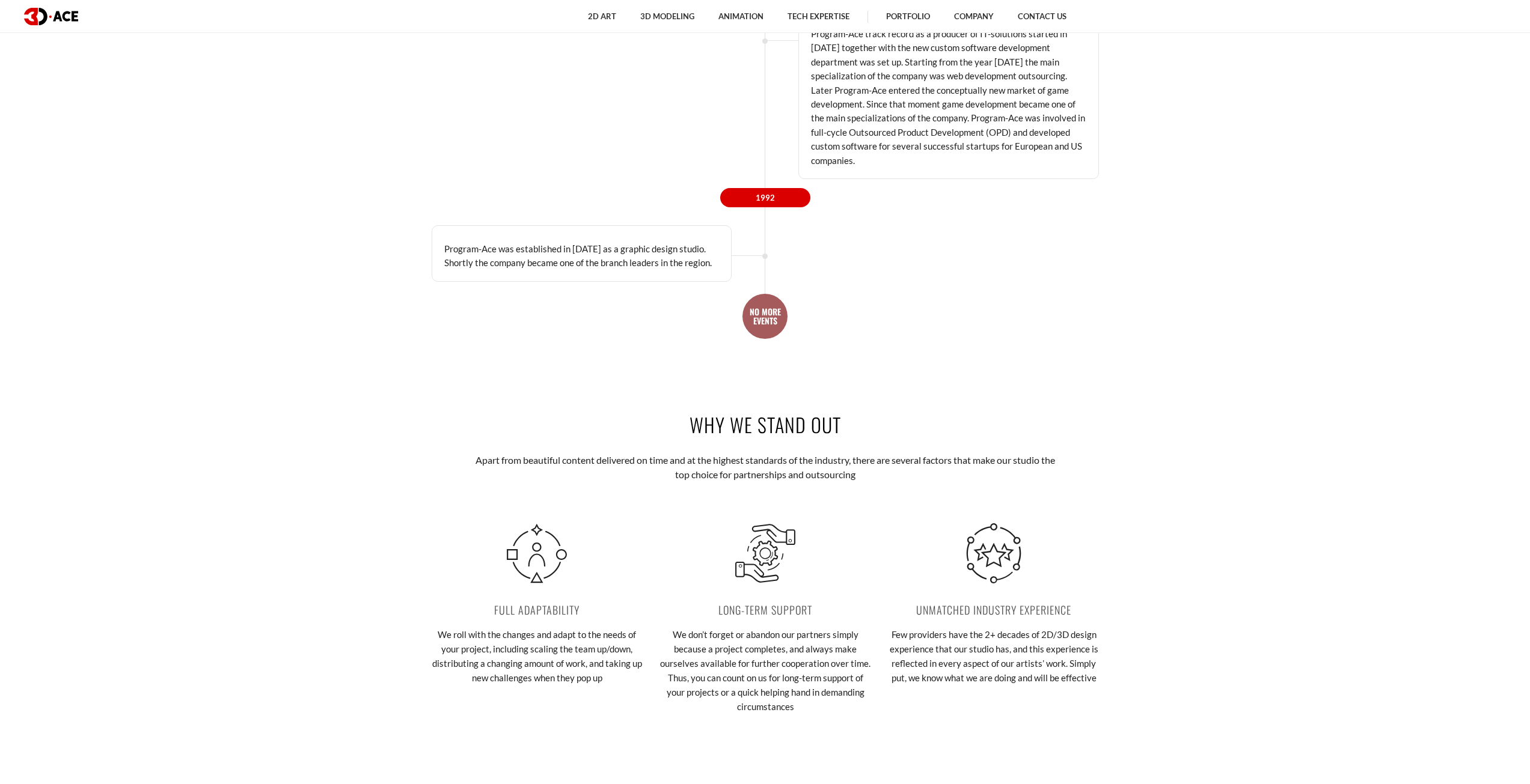
scroll to position [3426, 0]
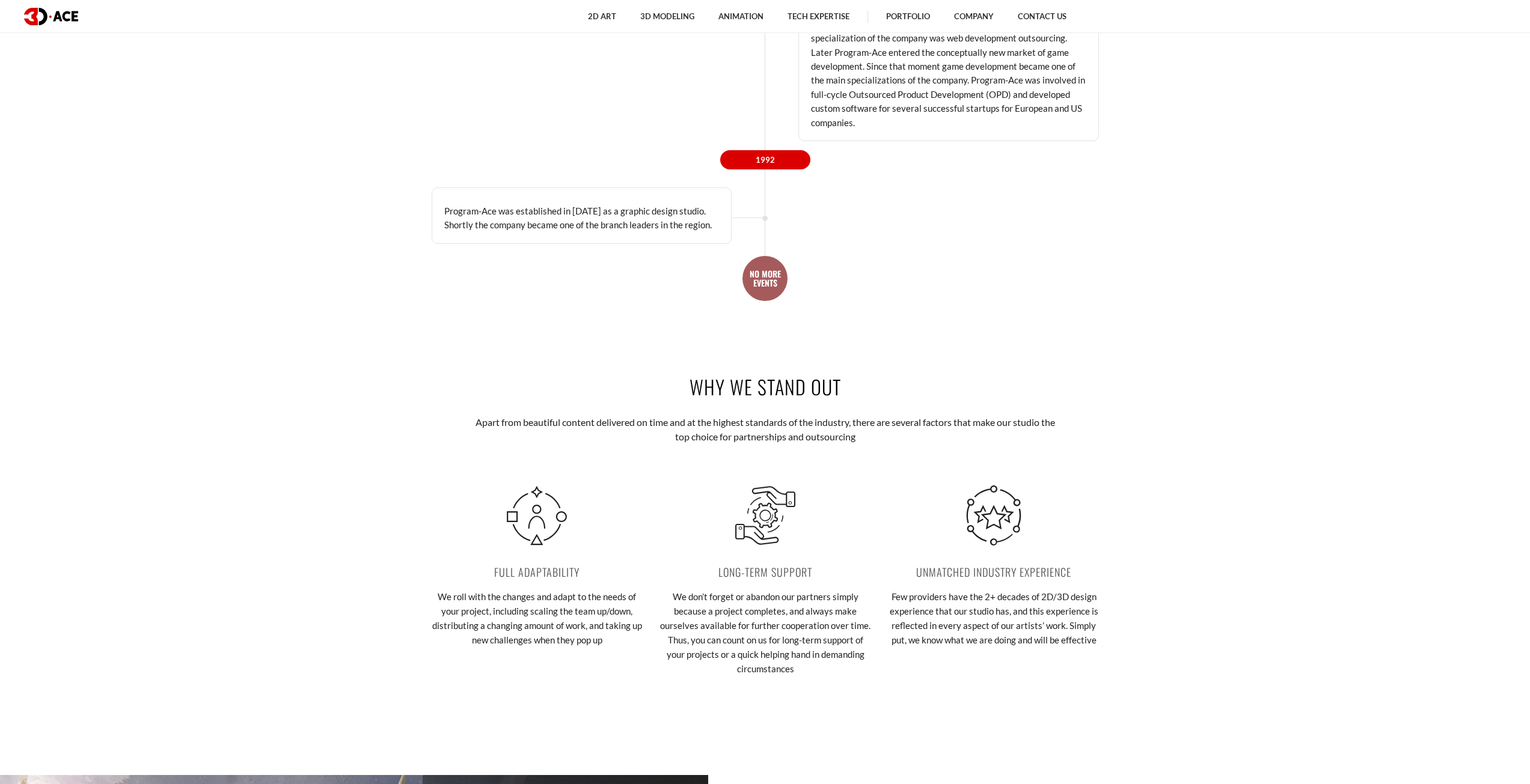
click at [762, 286] on link "NO MORE EVENTS" at bounding box center [765, 278] width 45 height 45
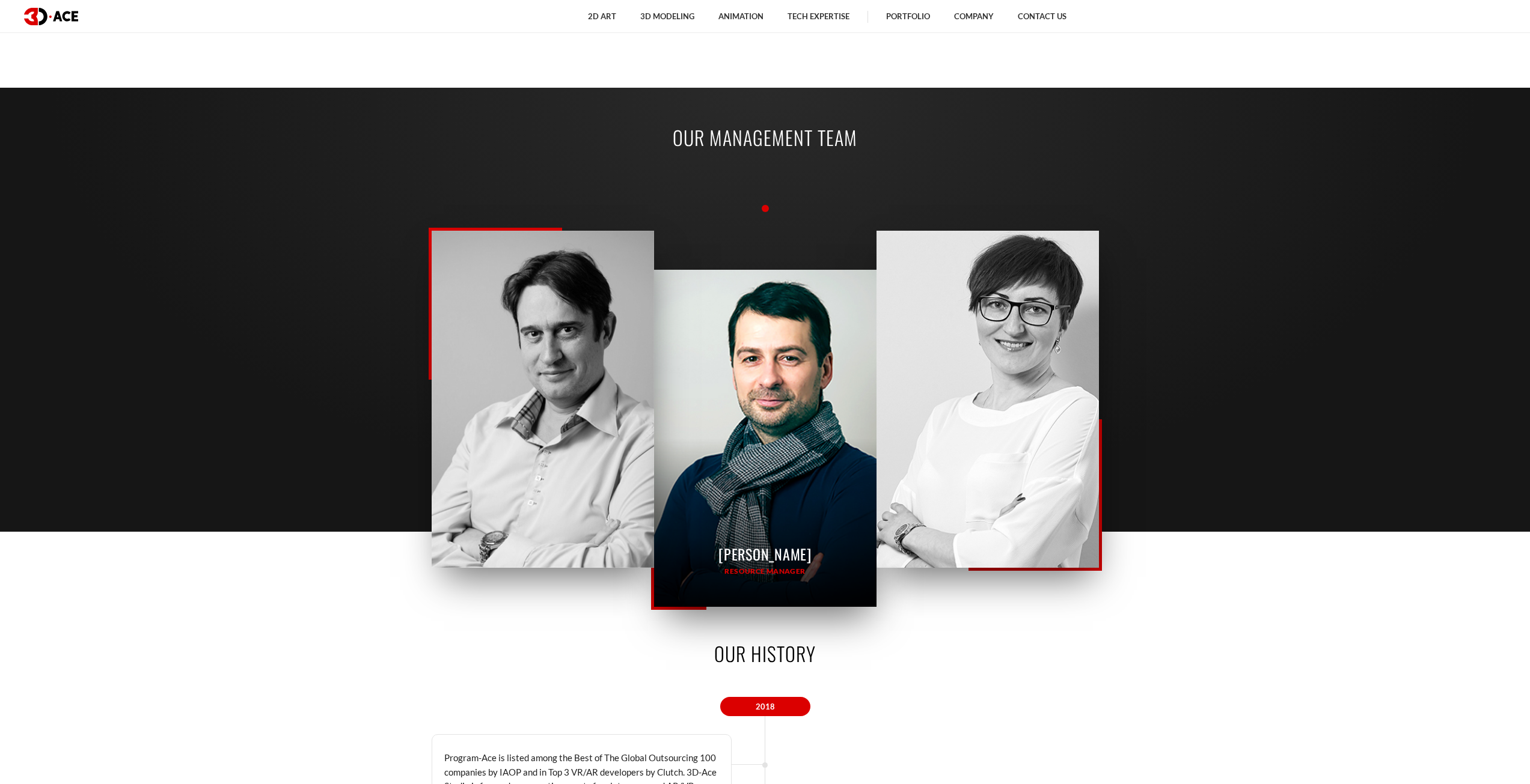
scroll to position [1564, 0]
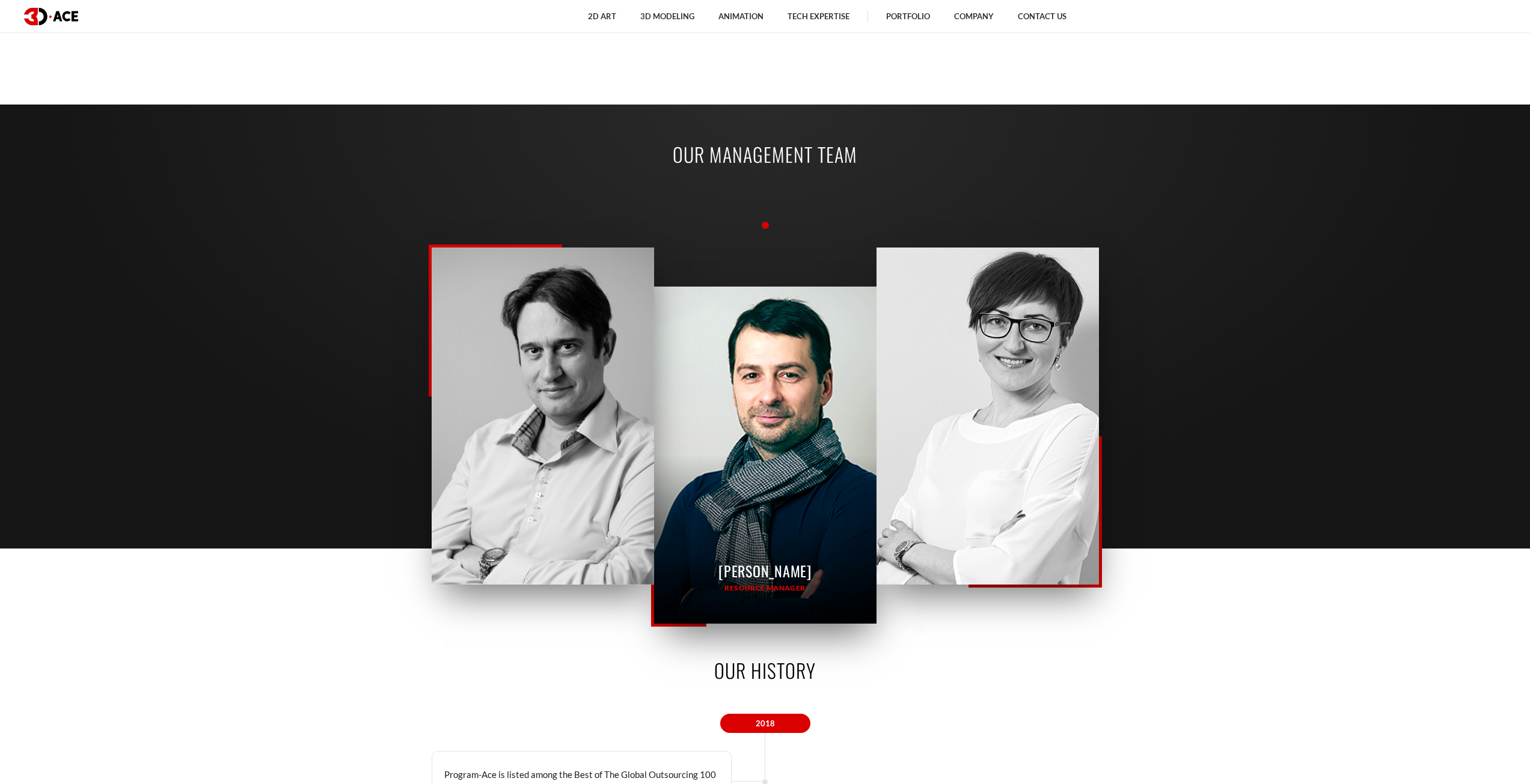
click at [776, 310] on div "[PERSON_NAME] Resource Manager" at bounding box center [766, 455] width 223 height 337
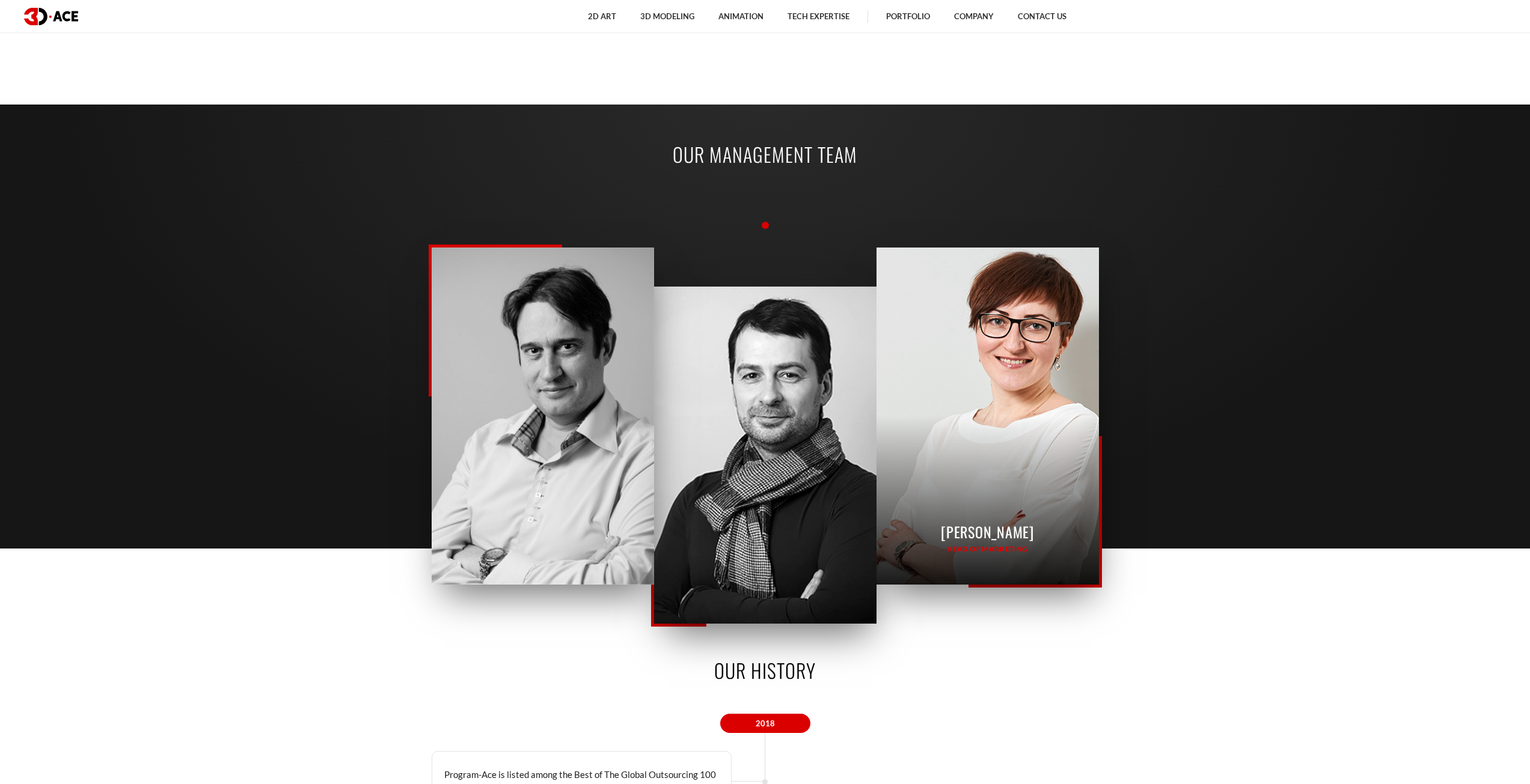
click at [1003, 357] on div "[PERSON_NAME] Head of Marketing" at bounding box center [988, 416] width 223 height 337
click at [801, 348] on div "[PERSON_NAME] CEO & Founder [PERSON_NAME] CEO & Founder [PERSON_NAME] CEO & Fou…" at bounding box center [765, 408] width 667 height 352
click at [1035, 343] on div "[PERSON_NAME] Head of Marketing" at bounding box center [988, 416] width 223 height 337
click at [1035, 343] on div "[PERSON_NAME] Head of Marketing" at bounding box center [988, 416] width 223 height 337
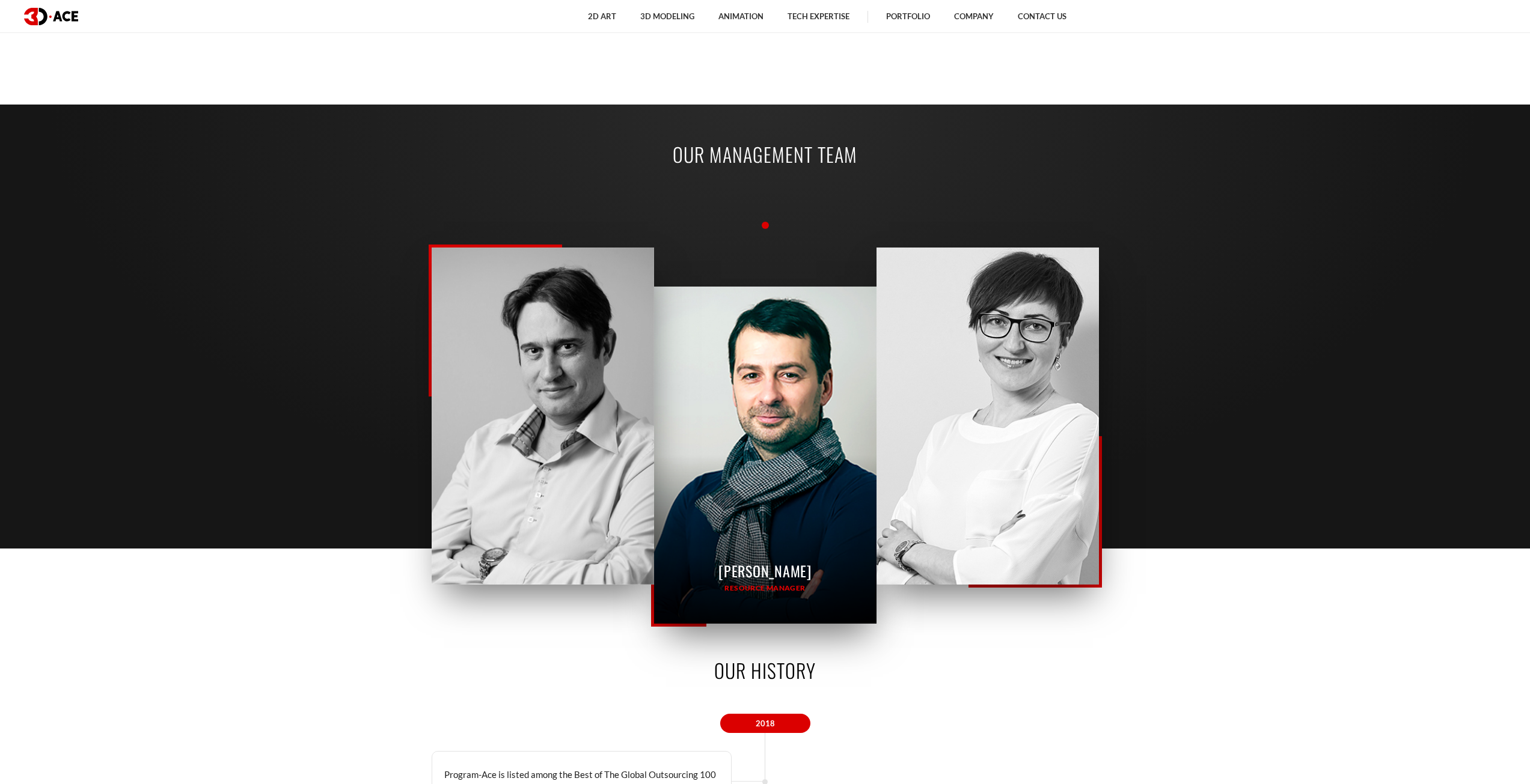
click at [783, 380] on div "[PERSON_NAME] Resource Manager" at bounding box center [766, 455] width 223 height 337
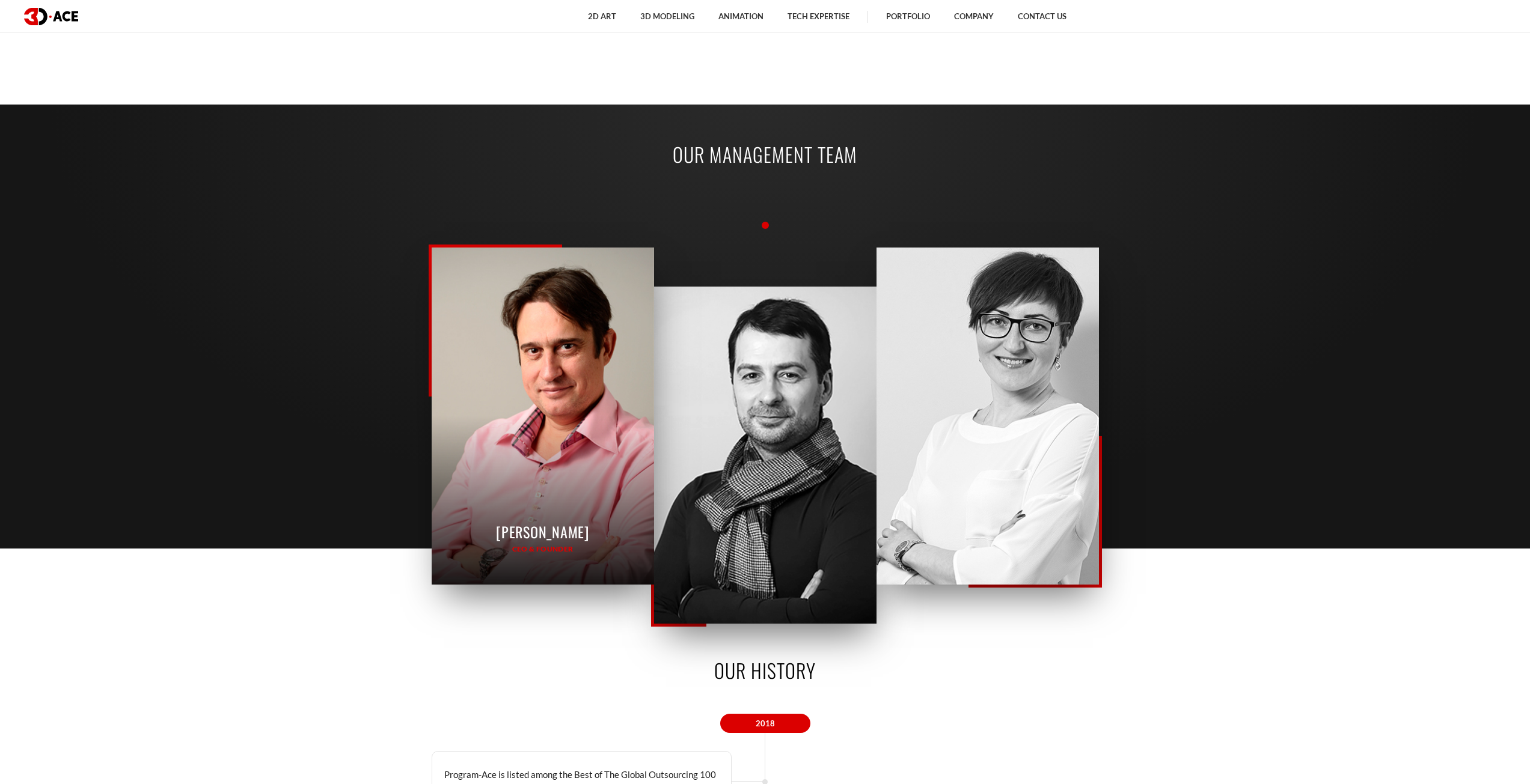
click at [552, 354] on div "[PERSON_NAME] CEO & Founder" at bounding box center [543, 416] width 223 height 337
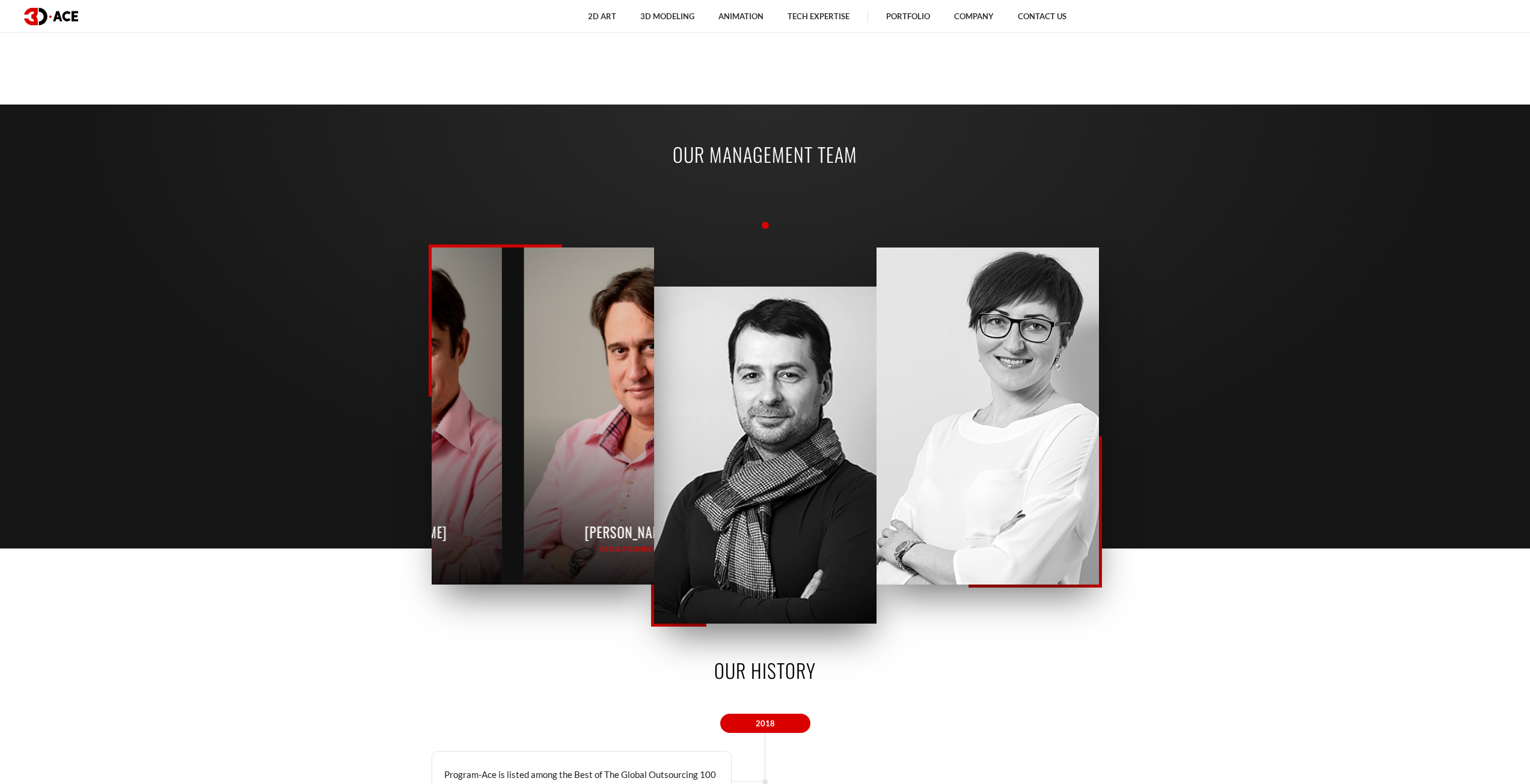
click at [665, 363] on div "[PERSON_NAME] CEO & Founder [PERSON_NAME] CEO & Founder [PERSON_NAME] CEO & Fou…" at bounding box center [765, 408] width 667 height 352
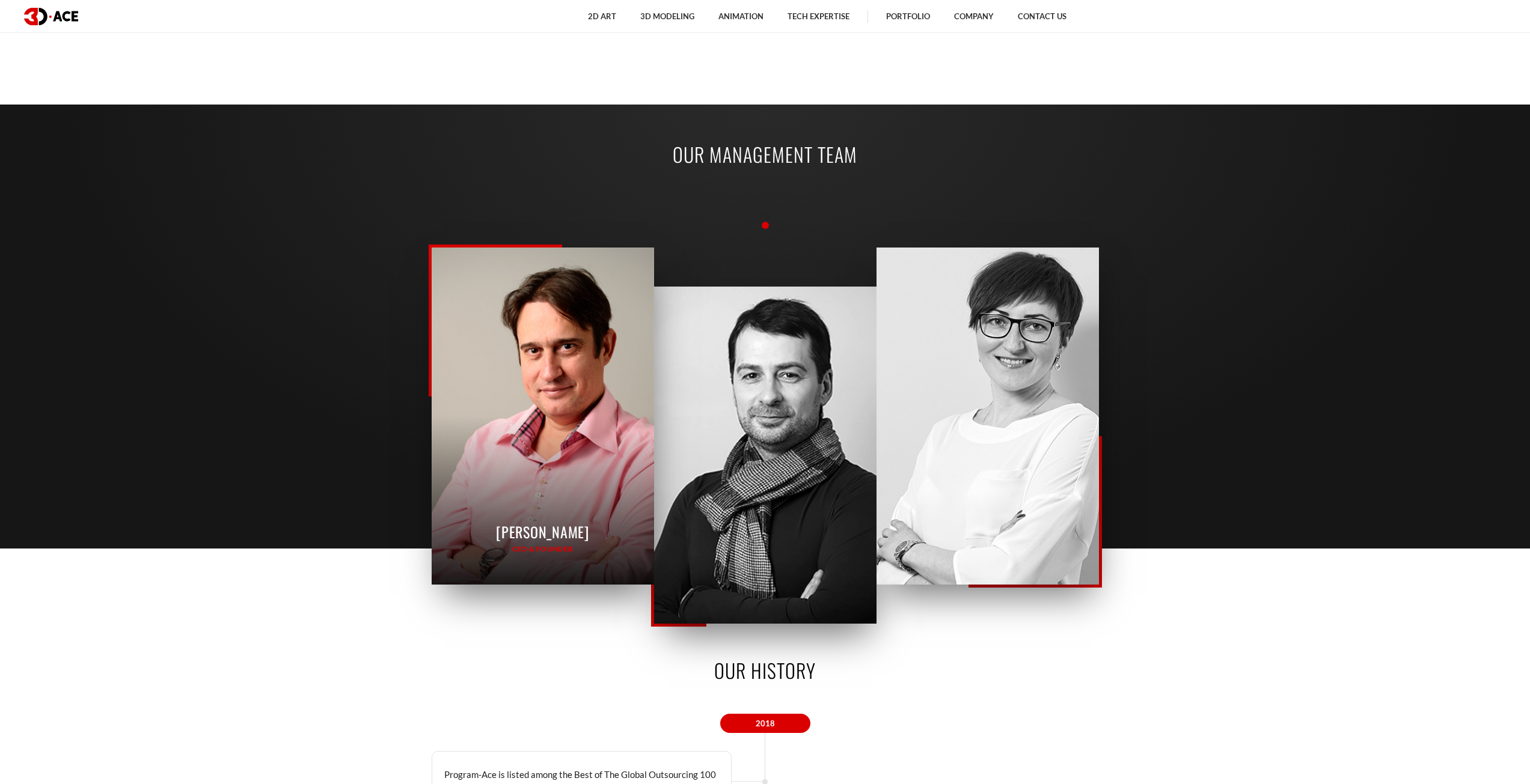
click at [450, 376] on div "[PERSON_NAME] CEO & Founder [PERSON_NAME] CEO & Founder [PERSON_NAME] CEO & Fou…" at bounding box center [543, 416] width 223 height 337
click at [552, 552] on p "CEO & Founder" at bounding box center [542, 550] width 93 height 11
click at [553, 544] on p "CEO & Founder" at bounding box center [542, 550] width 93 height 11
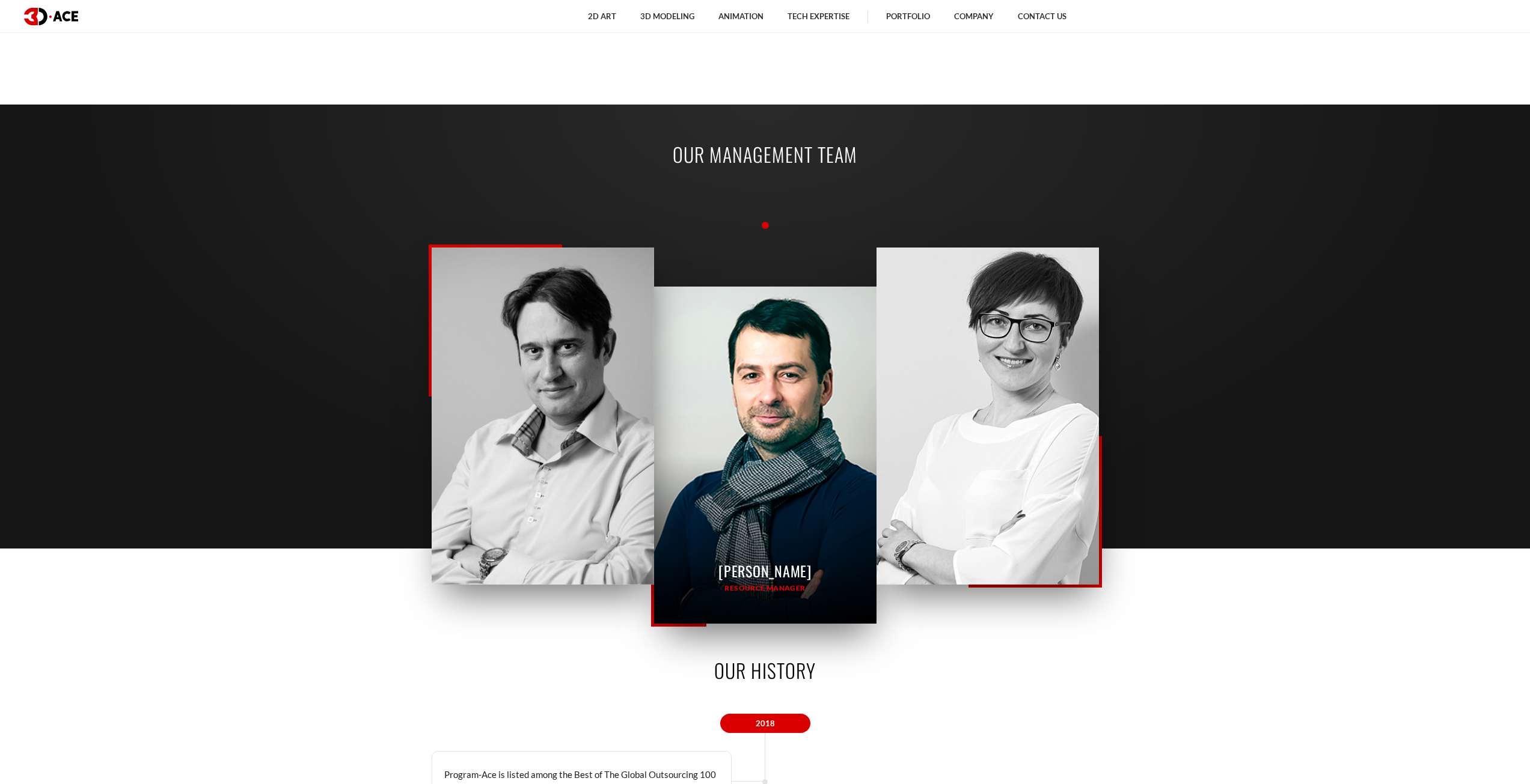
click at [773, 537] on div "[PERSON_NAME] Resource Manager" at bounding box center [766, 455] width 223 height 337
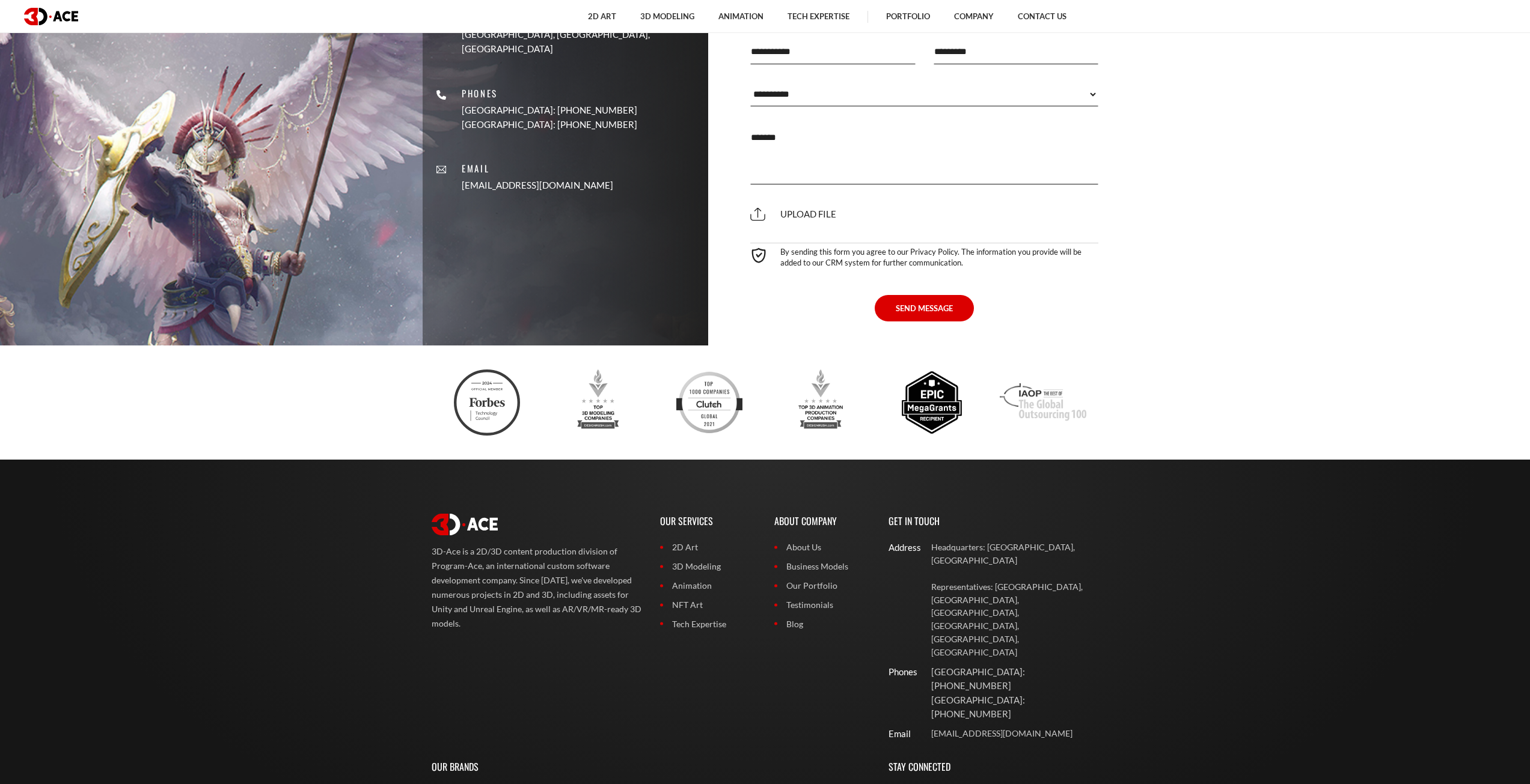
scroll to position [4396, 0]
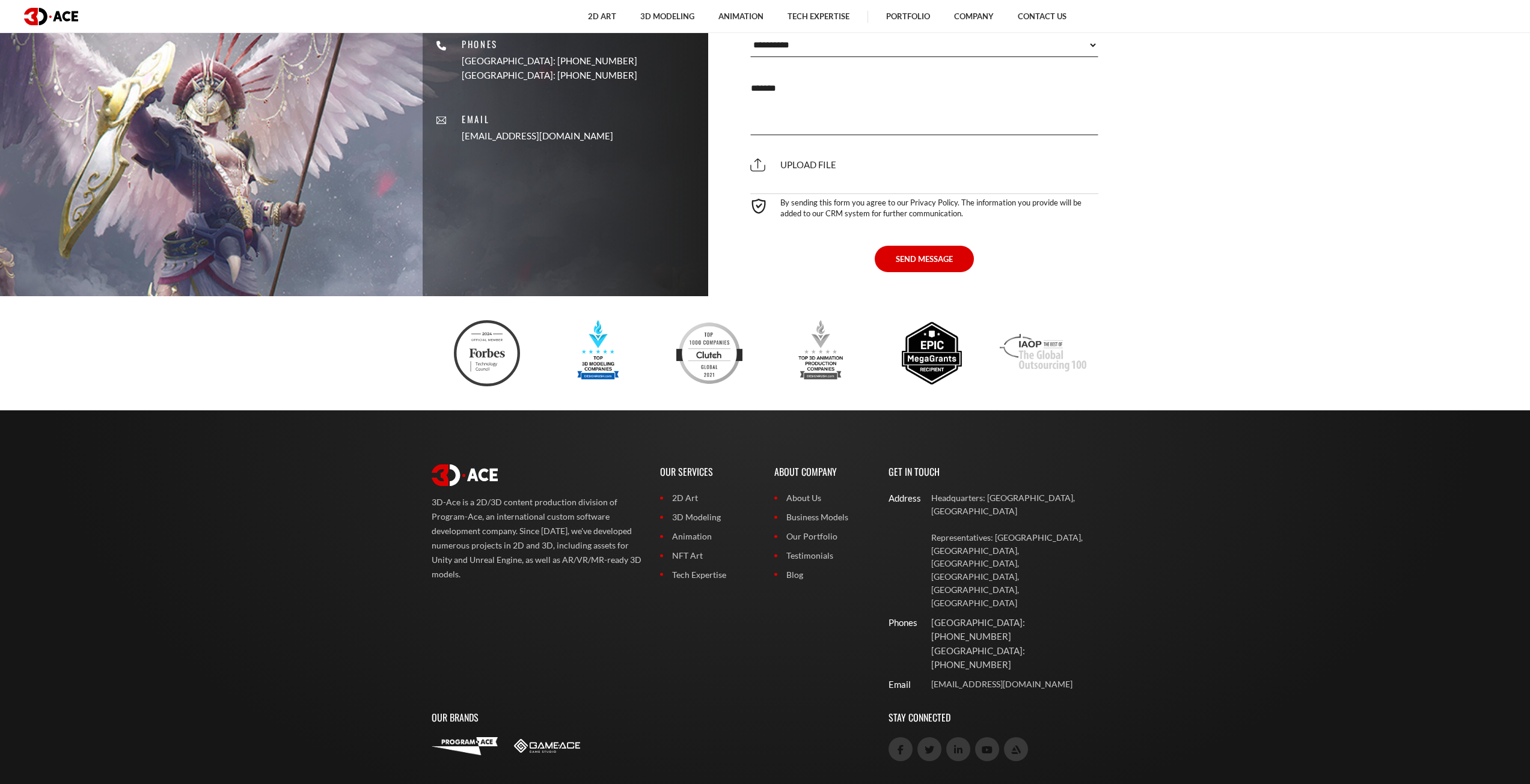
click at [599, 359] on img at bounding box center [598, 353] width 66 height 66
click at [672, 351] on div at bounding box center [710, 353] width 111 height 66
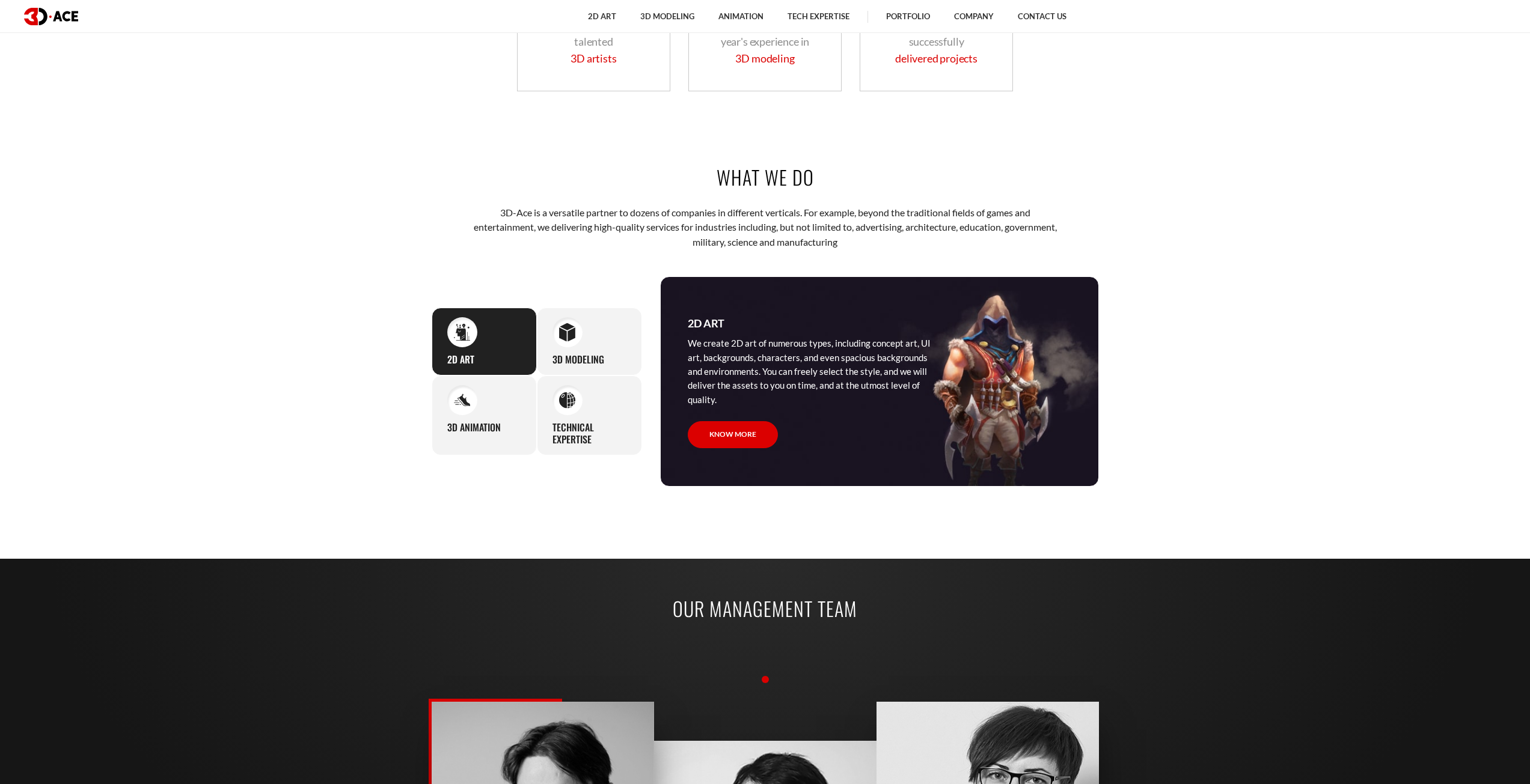
scroll to position [0, 0]
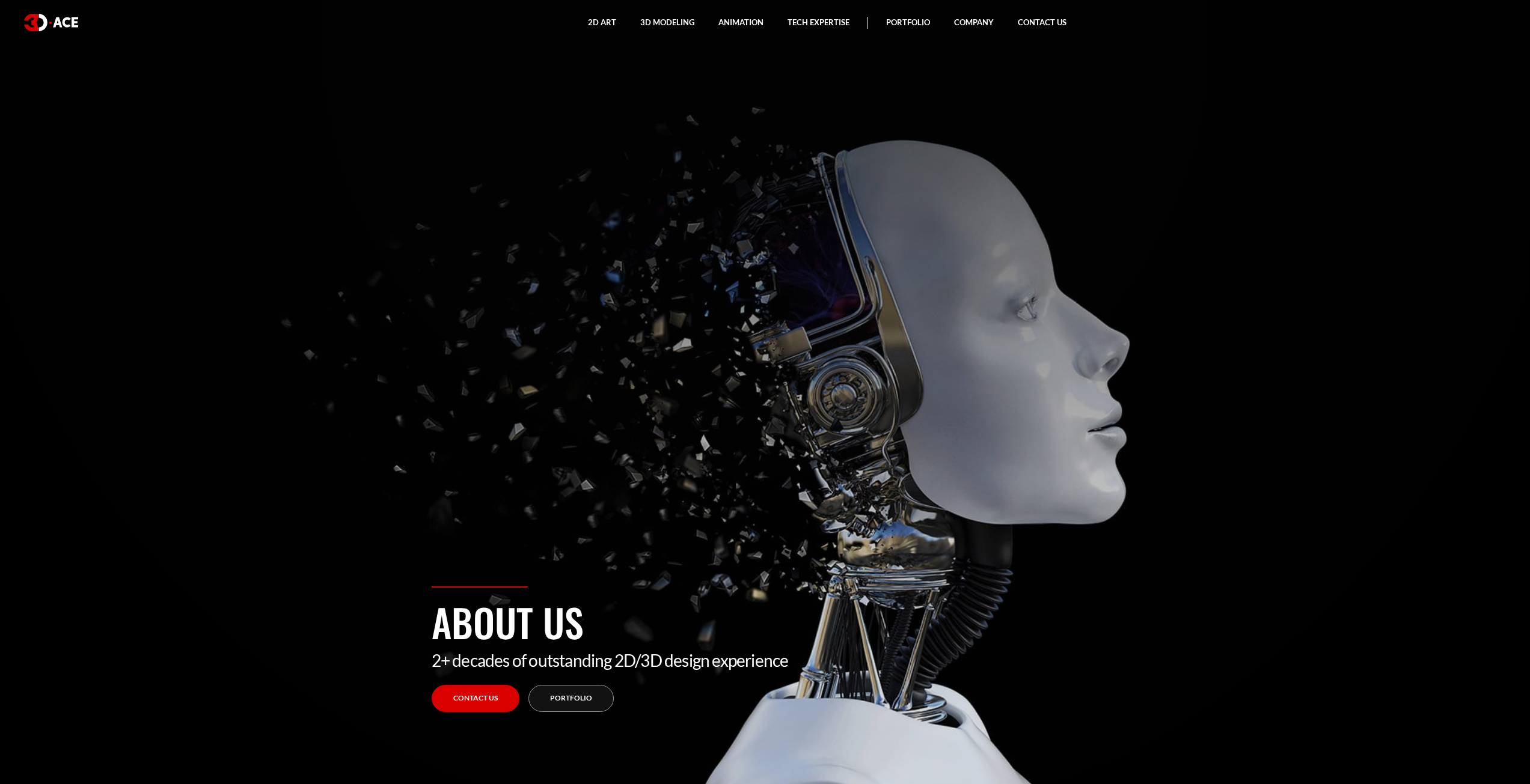
click at [1031, 21] on link "Contact Us" at bounding box center [1042, 23] width 73 height 45
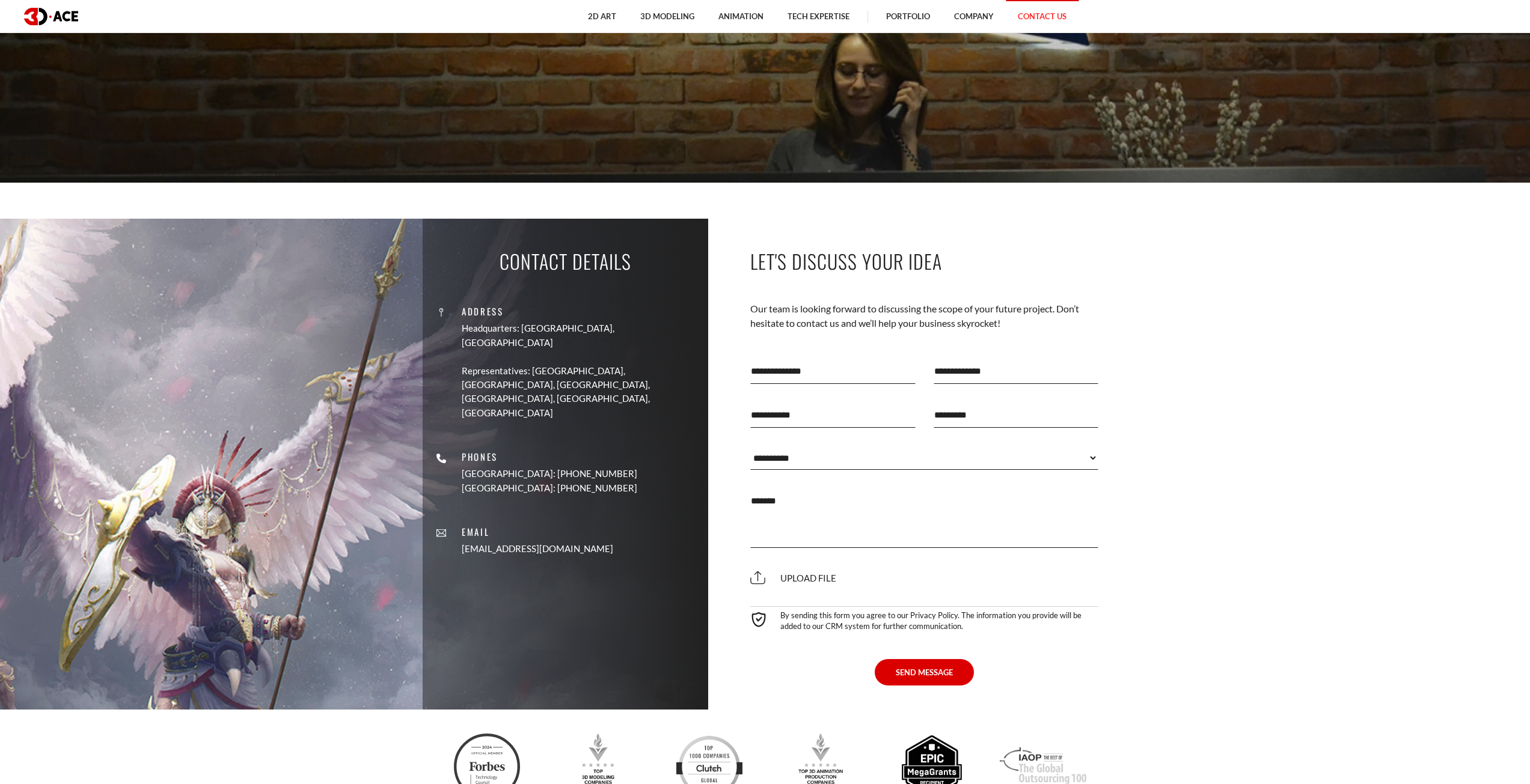
scroll to position [601, 0]
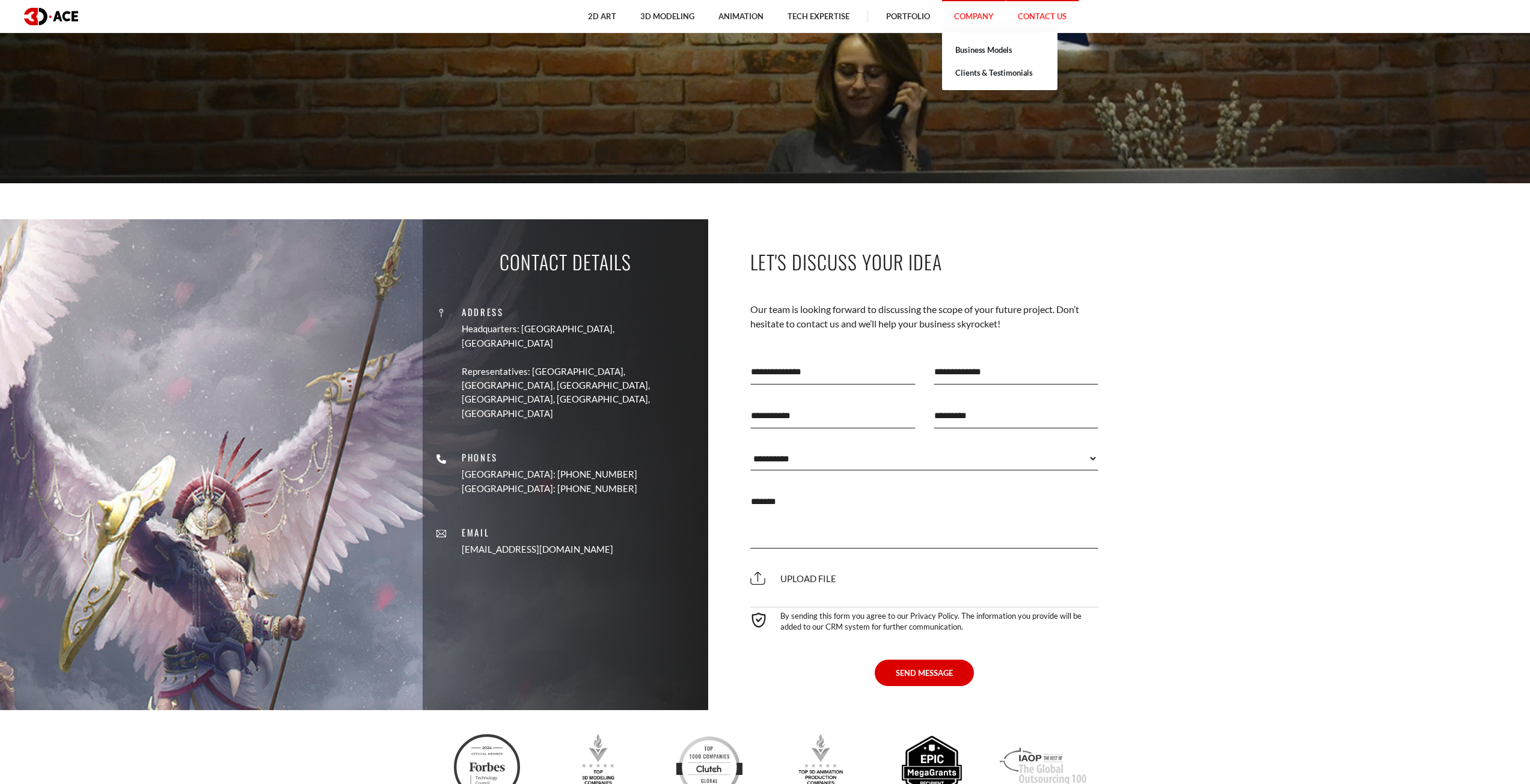
click at [966, 16] on link "Company" at bounding box center [974, 16] width 64 height 33
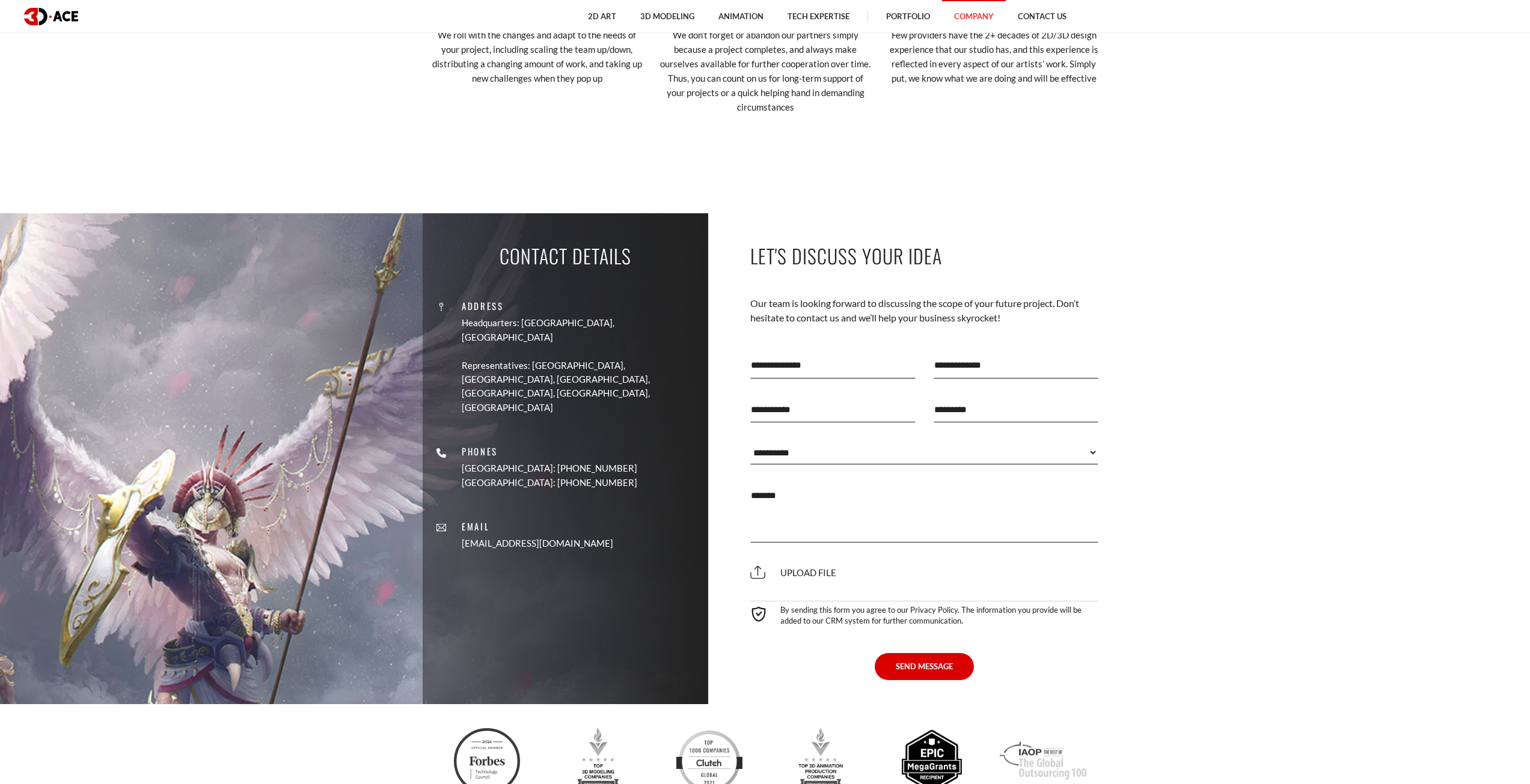
scroll to position [2644, 0]
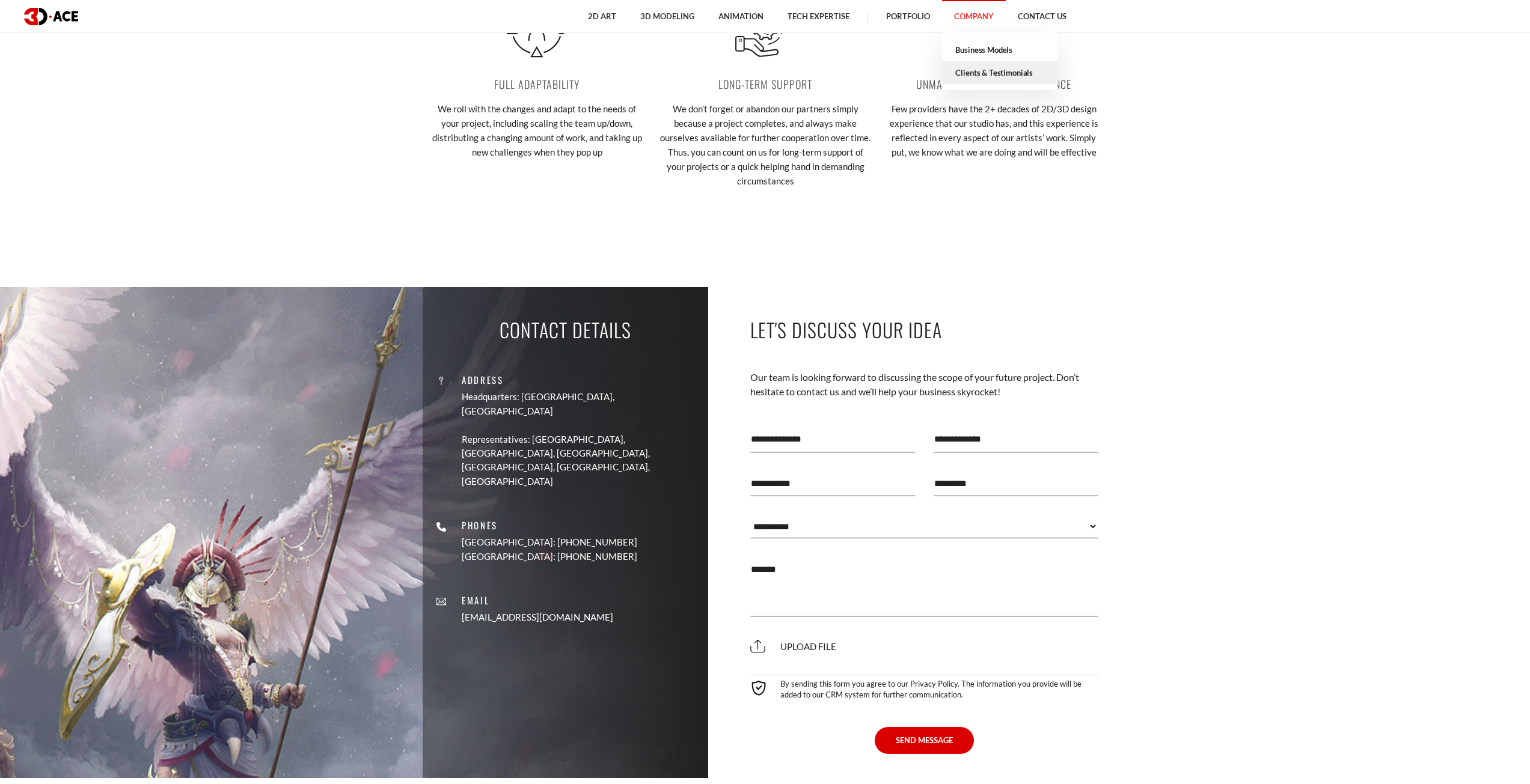
click at [973, 76] on link "Clients & Testimonials" at bounding box center [1000, 73] width 116 height 23
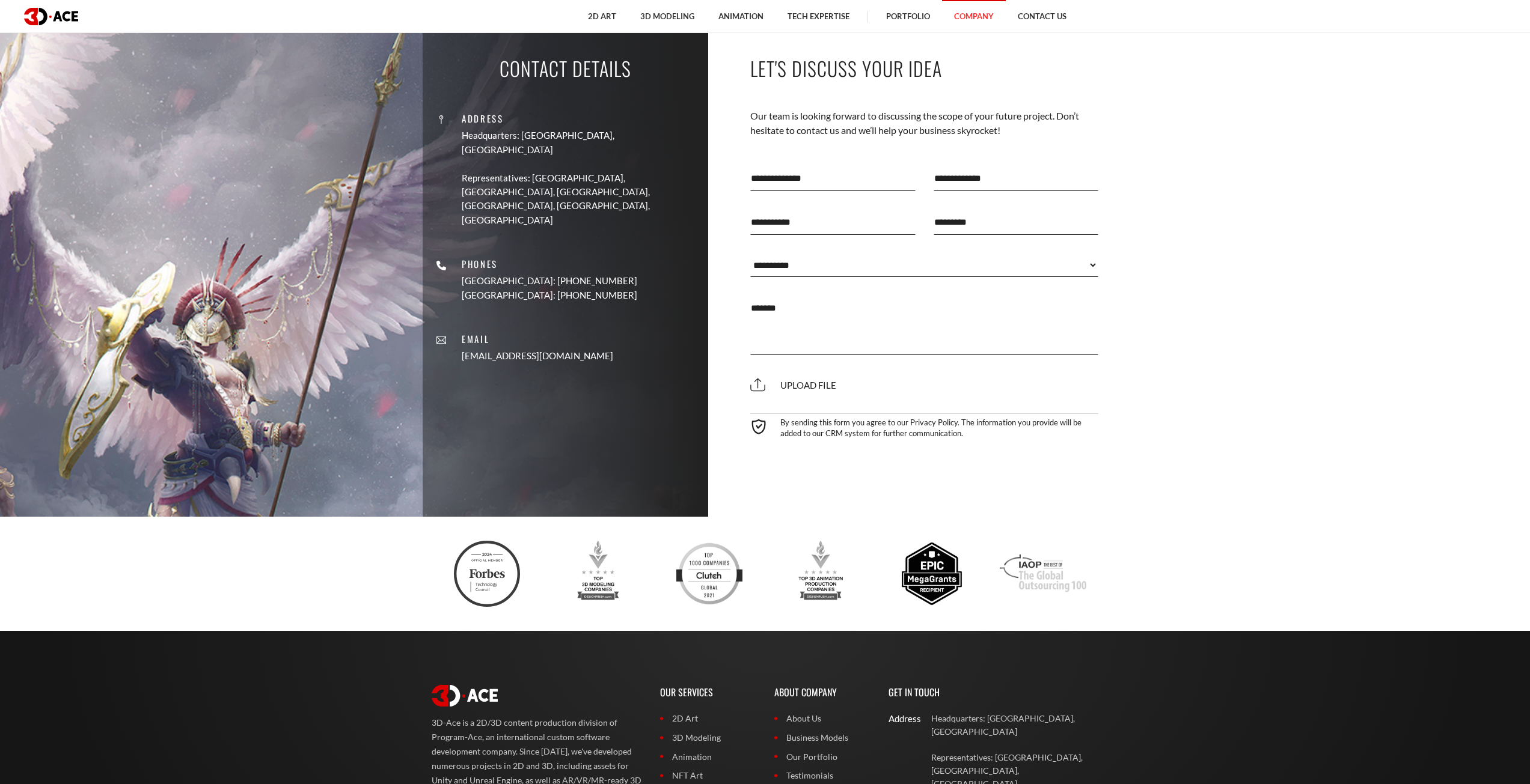
scroll to position [2223, 0]
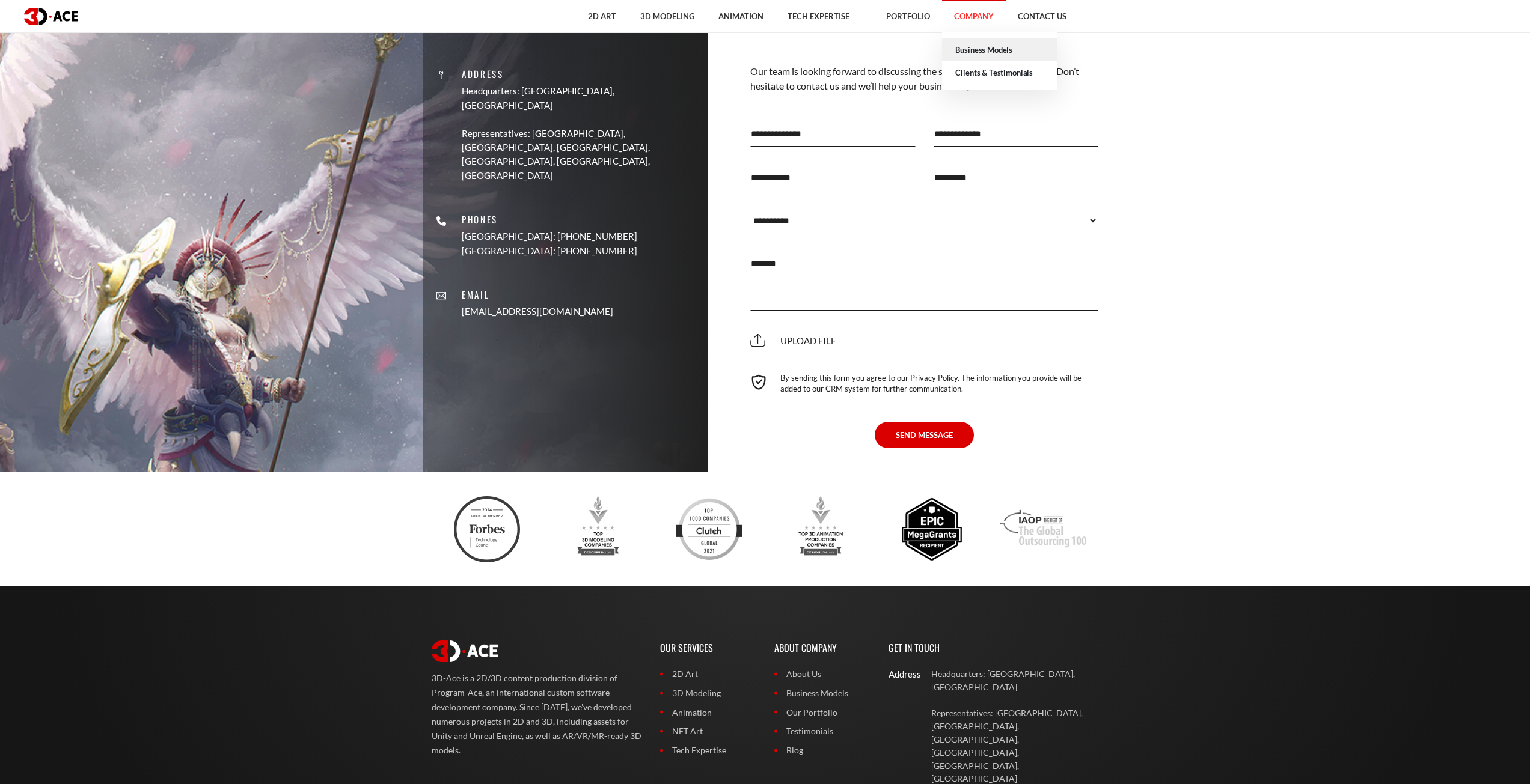
click at [963, 54] on link "Business Models" at bounding box center [1000, 50] width 116 height 23
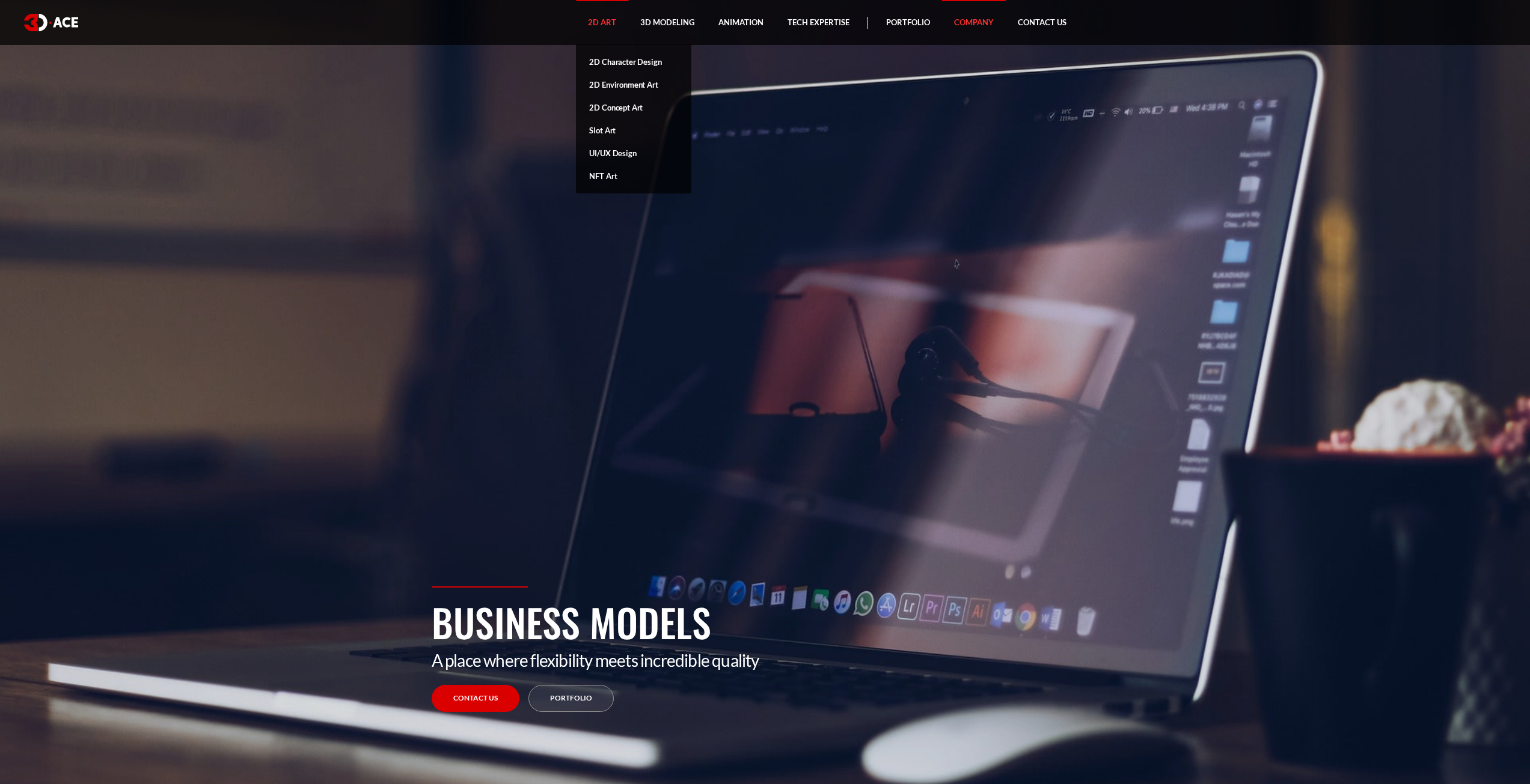
click at [592, 26] on link "2D Art" at bounding box center [602, 23] width 53 height 45
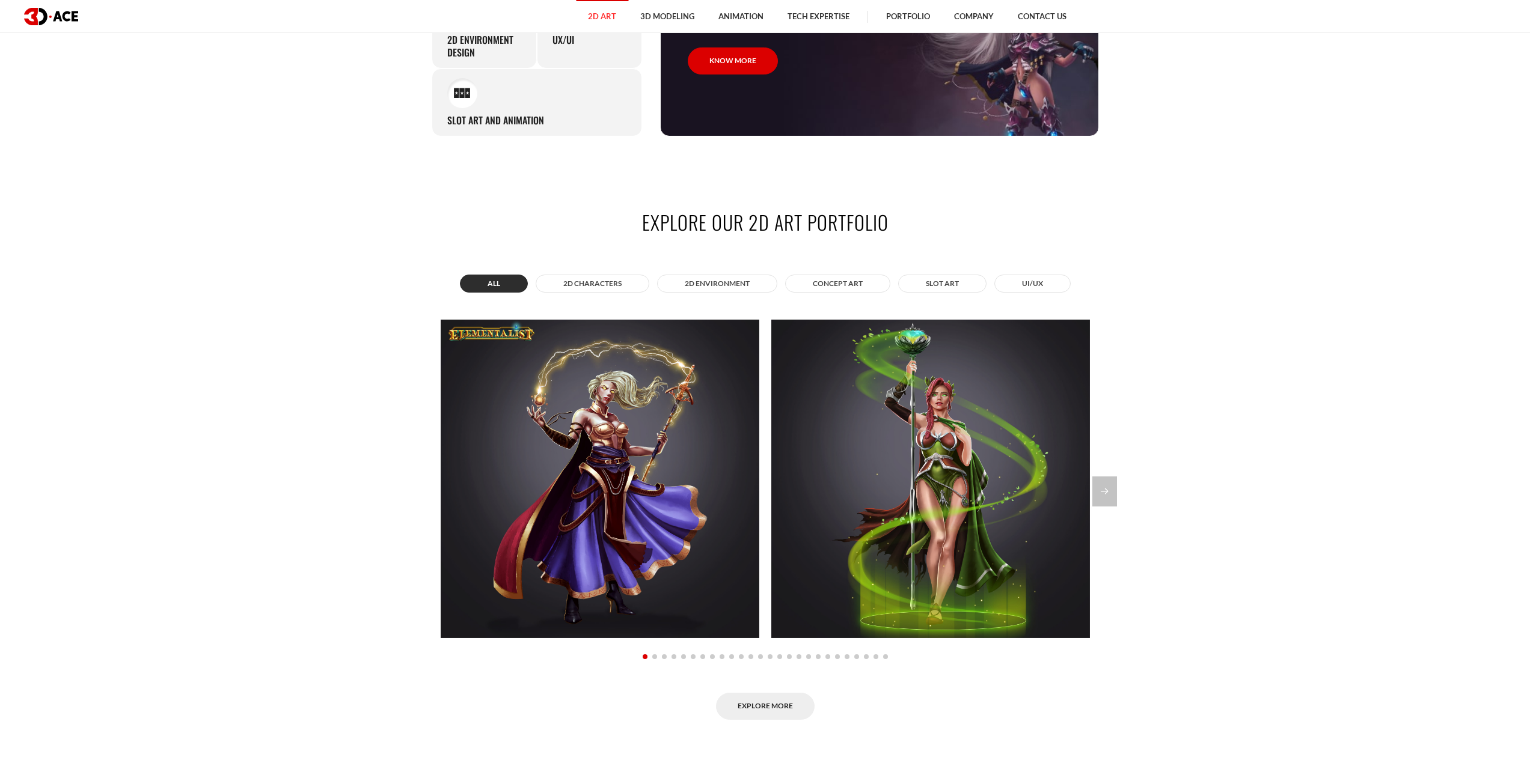
scroll to position [1382, 0]
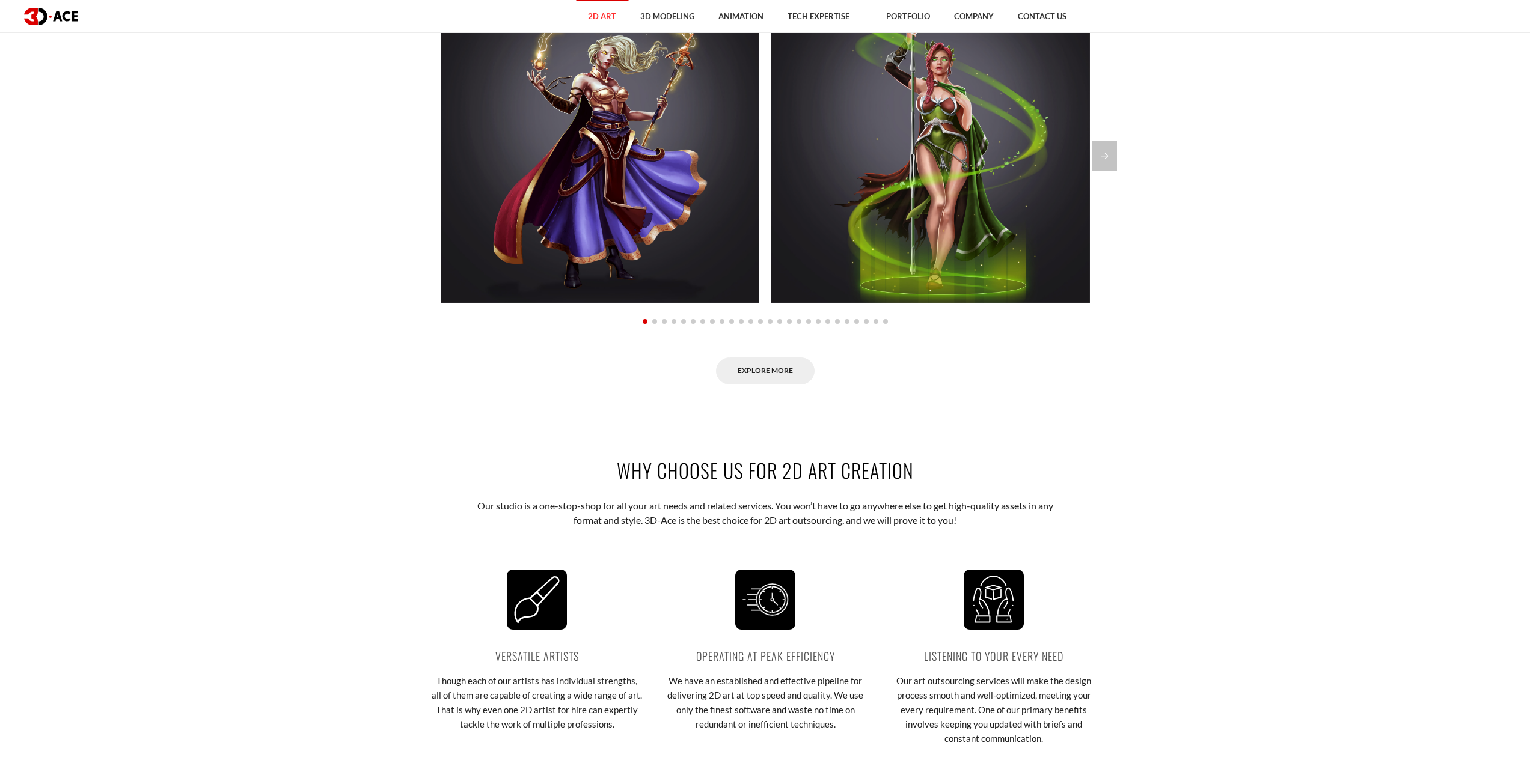
click at [61, 16] on img at bounding box center [51, 16] width 54 height 18
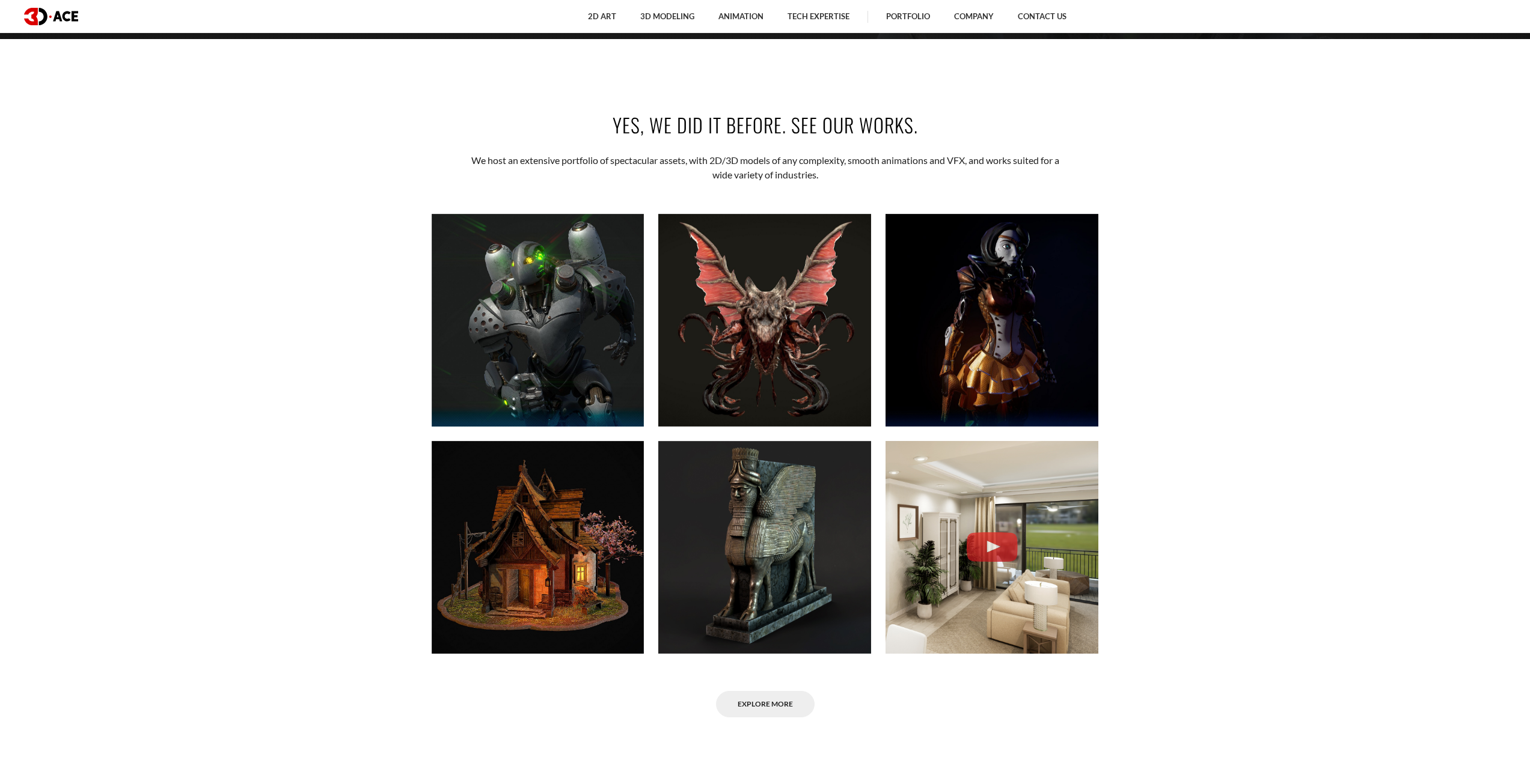
scroll to position [902, 0]
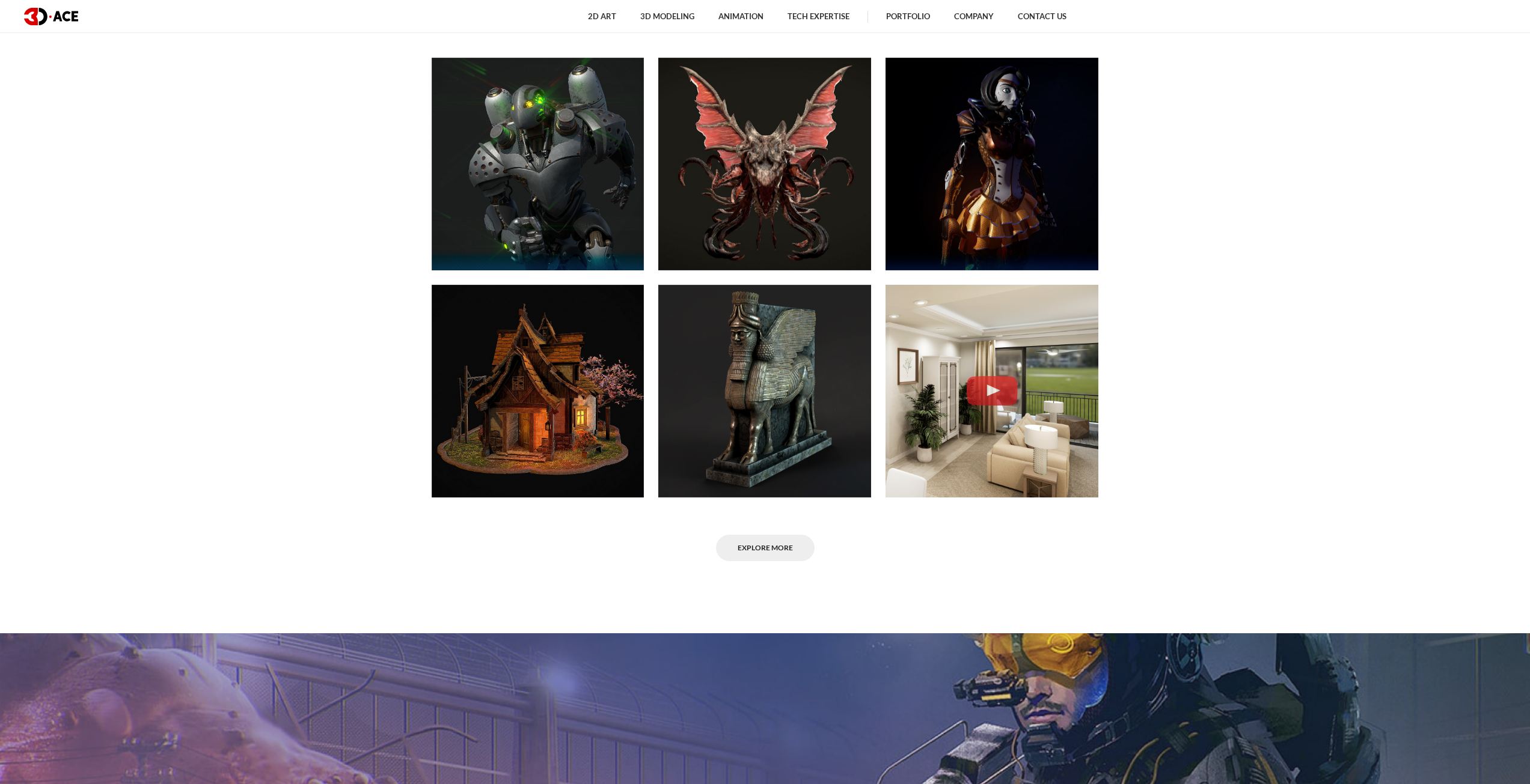
click at [1220, 110] on section "Yes, we did it before. See our works. We host an extensive portfolio of spectac…" at bounding box center [765, 258] width 1530 height 678
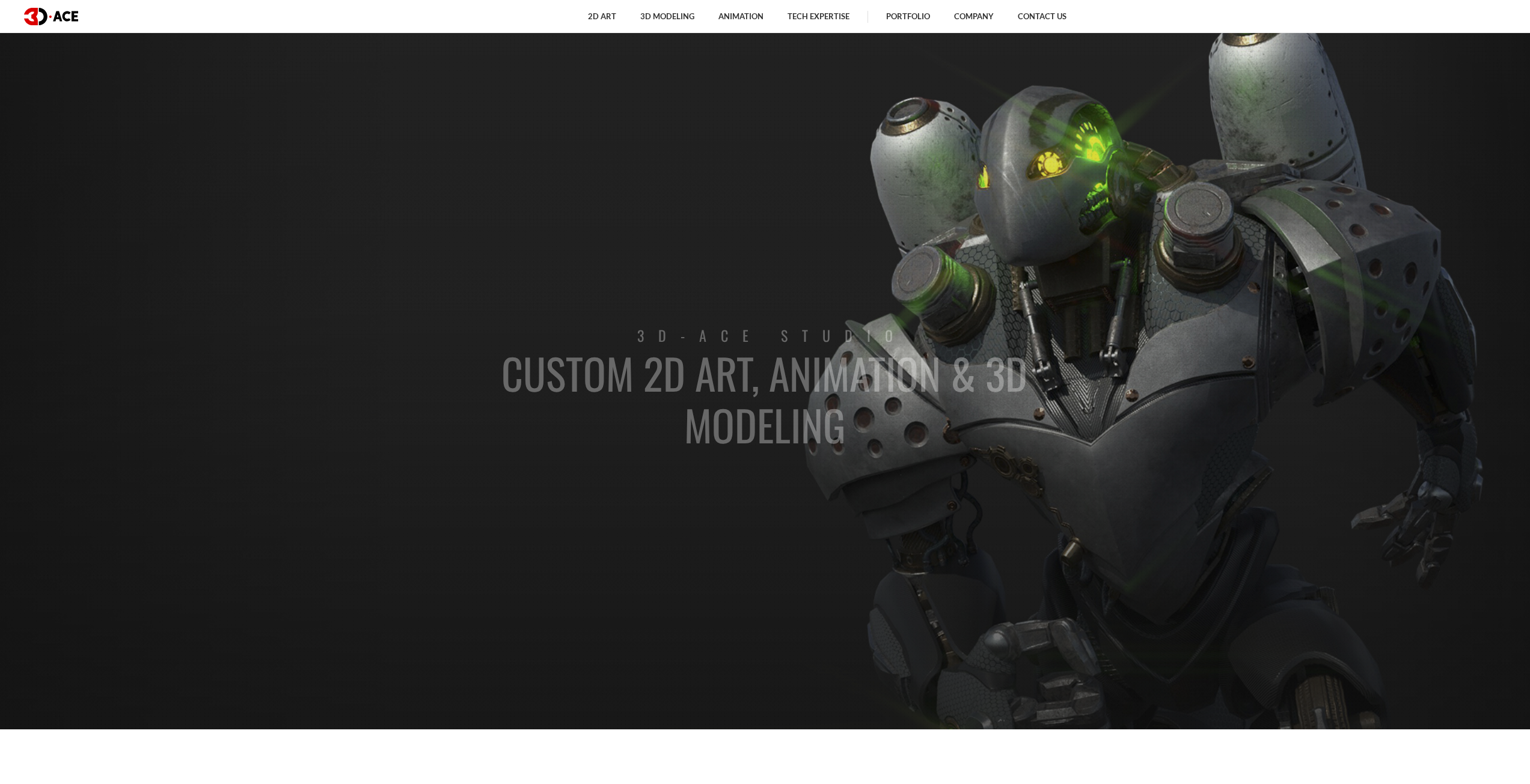
scroll to position [0, 0]
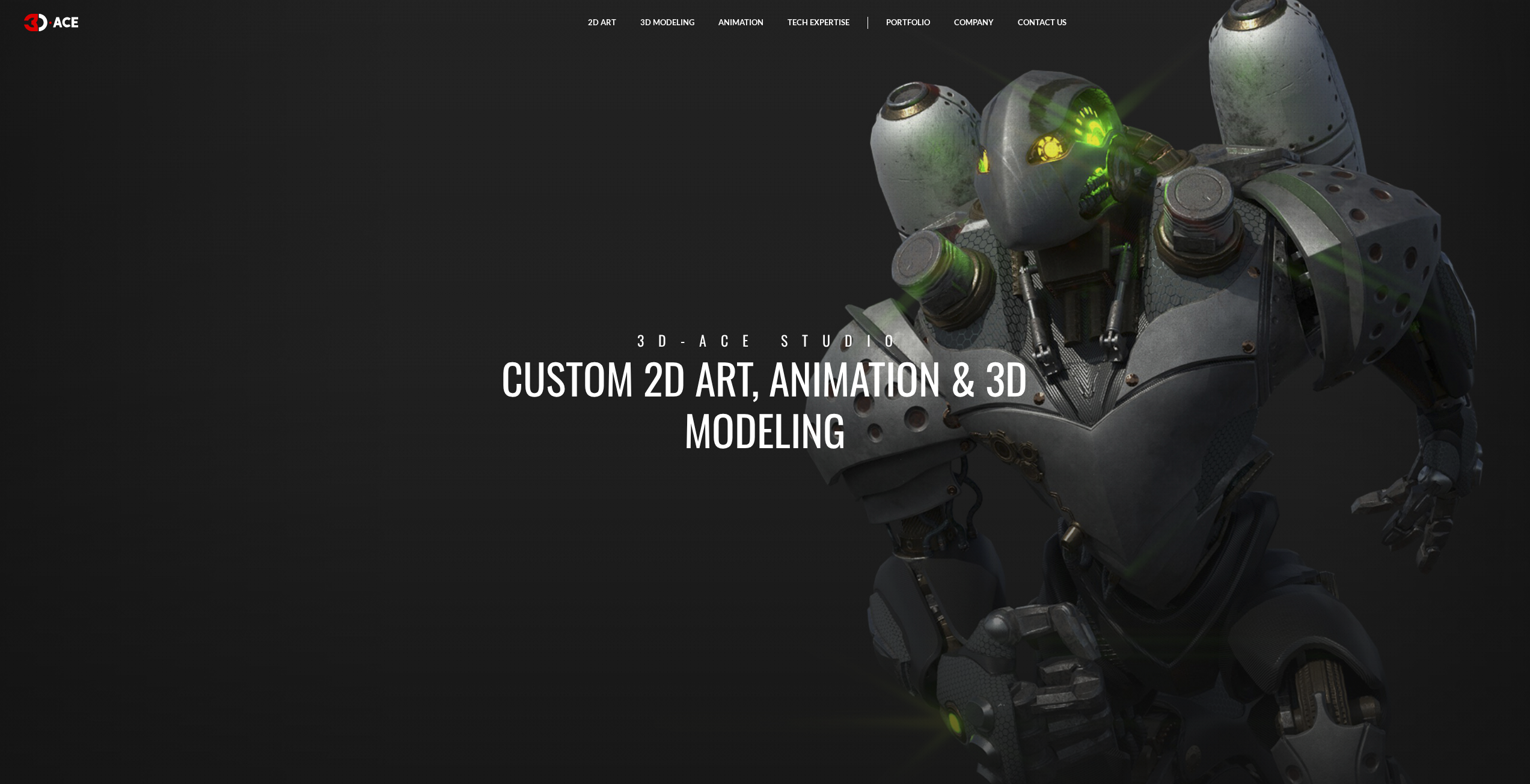
drag, startPoint x: 1187, startPoint y: 186, endPoint x: 1165, endPoint y: 163, distance: 31.8
click at [1165, 163] on section "Custom 2D art, animation & 3D modeling 3D-Ace studio" at bounding box center [765, 392] width 1530 height 784
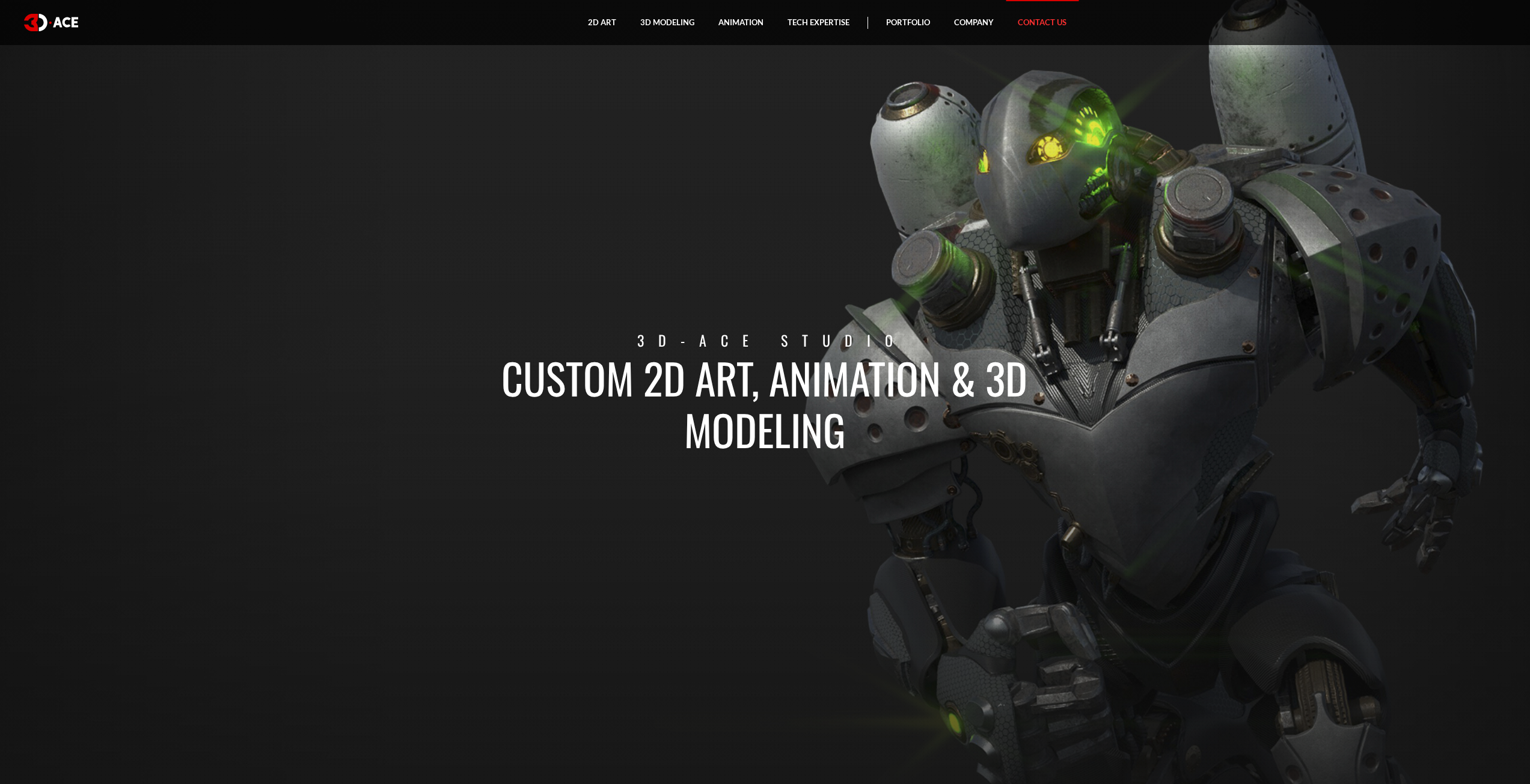
click at [1011, 19] on link "Contact Us" at bounding box center [1042, 23] width 73 height 45
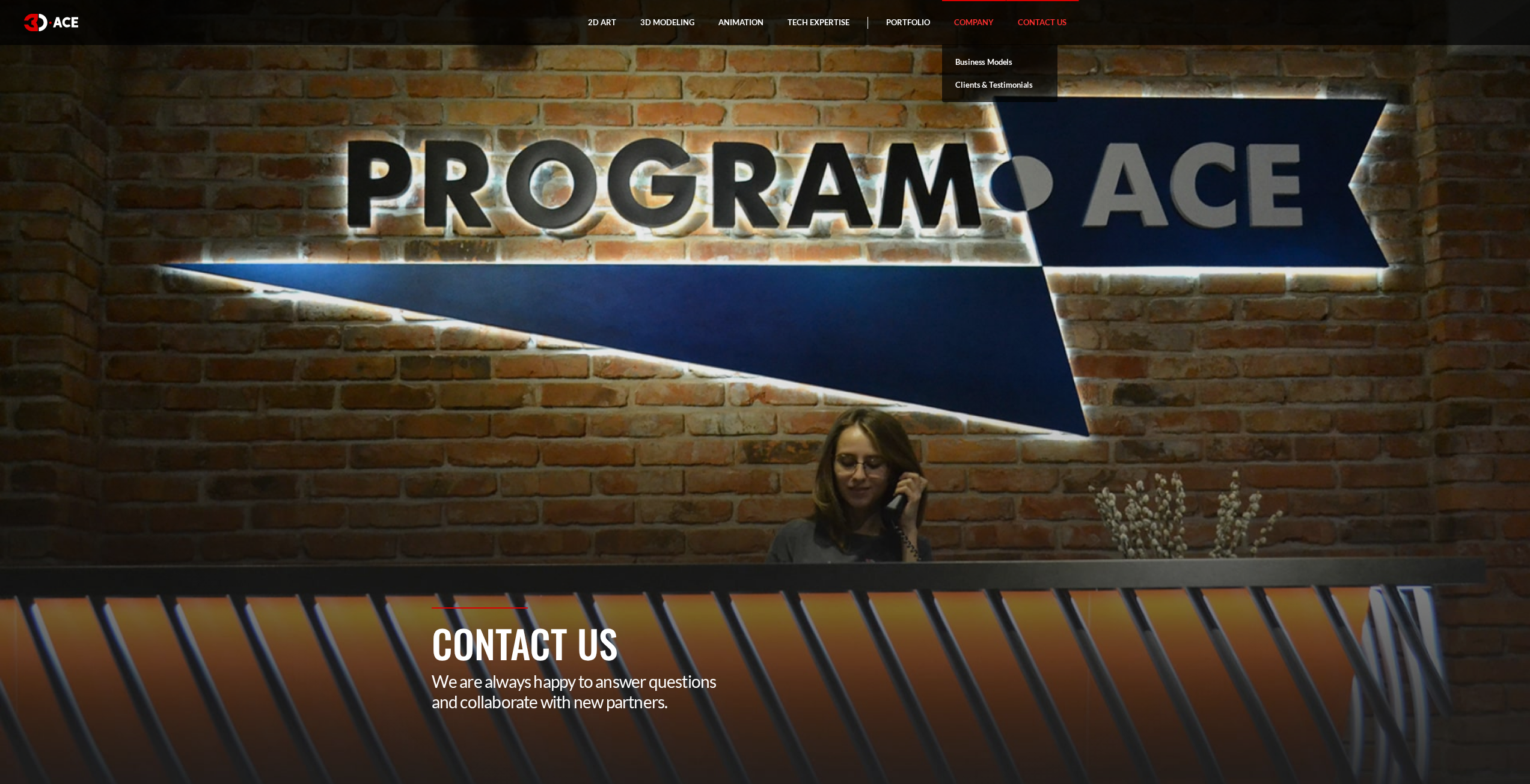
click at [977, 30] on link "Company" at bounding box center [974, 23] width 64 height 45
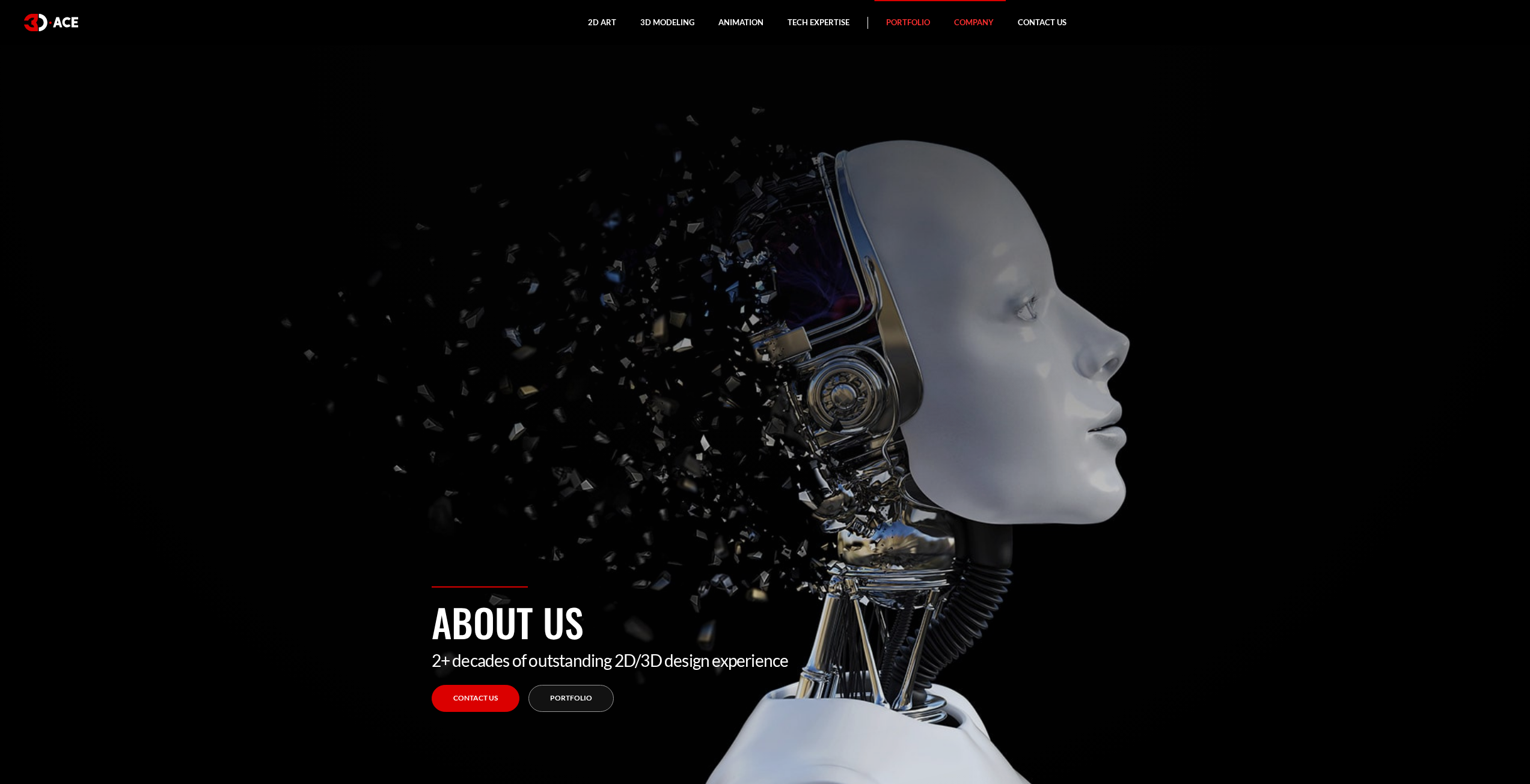
click at [890, 18] on link "Portfolio" at bounding box center [908, 23] width 68 height 45
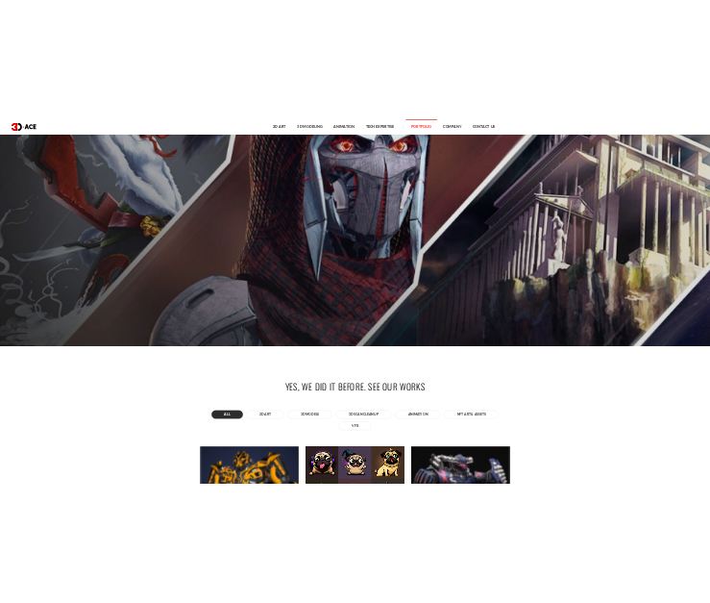
scroll to position [384, 0]
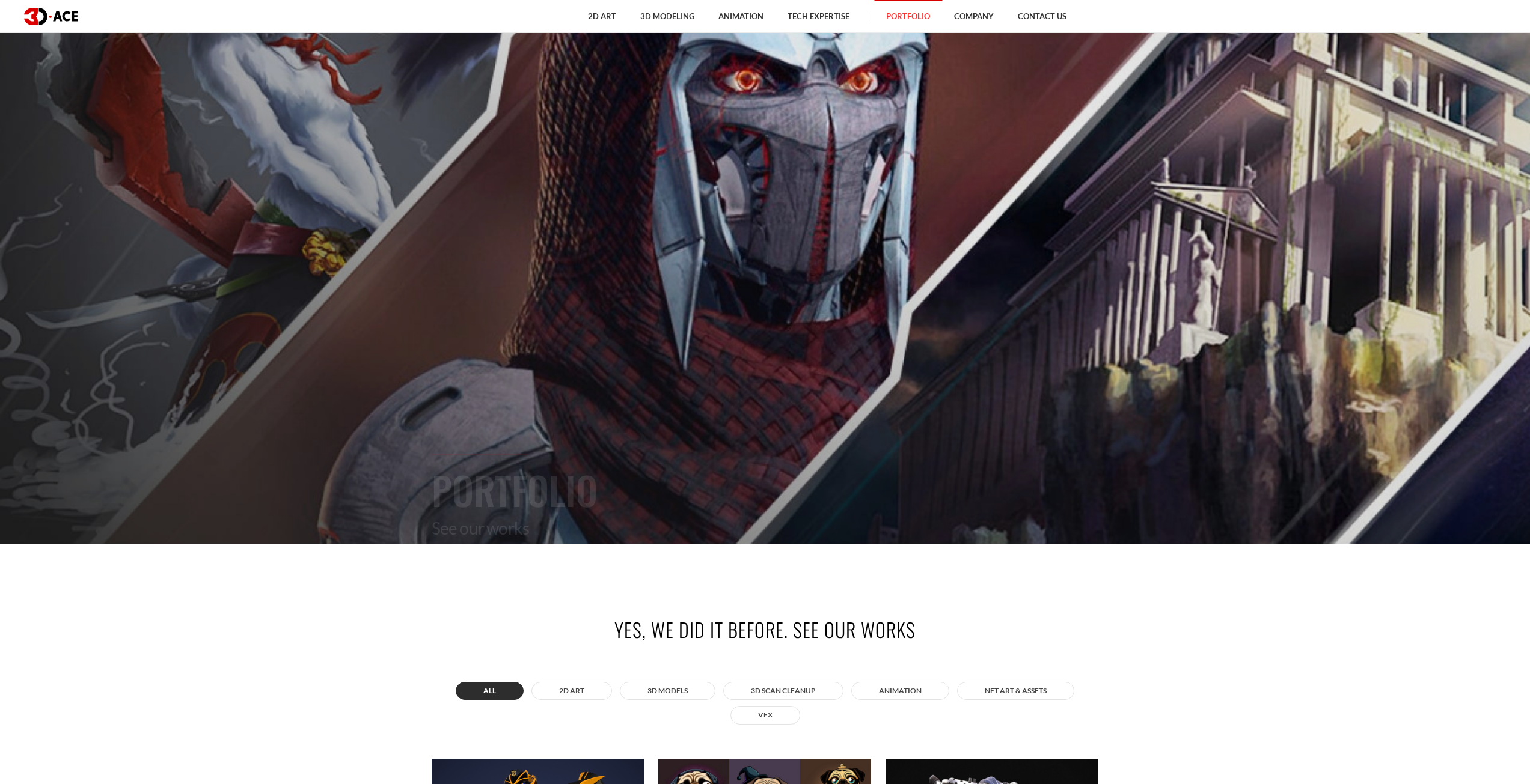
drag, startPoint x: 1245, startPoint y: 143, endPoint x: 1229, endPoint y: 147, distance: 16.5
click at [1203, 174] on section "Portfolio See our works" at bounding box center [765, 152] width 1530 height 784
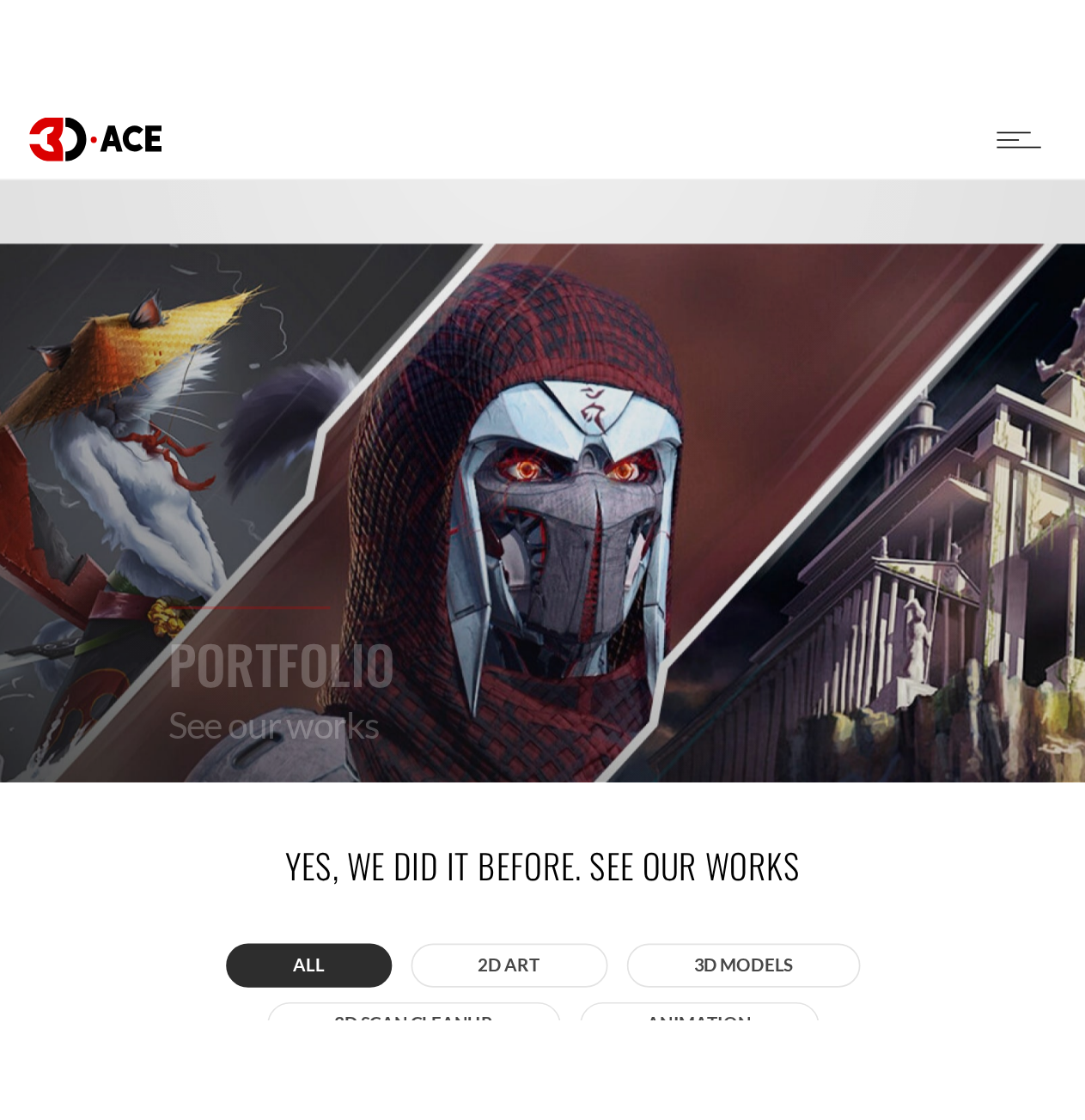
scroll to position [0, 0]
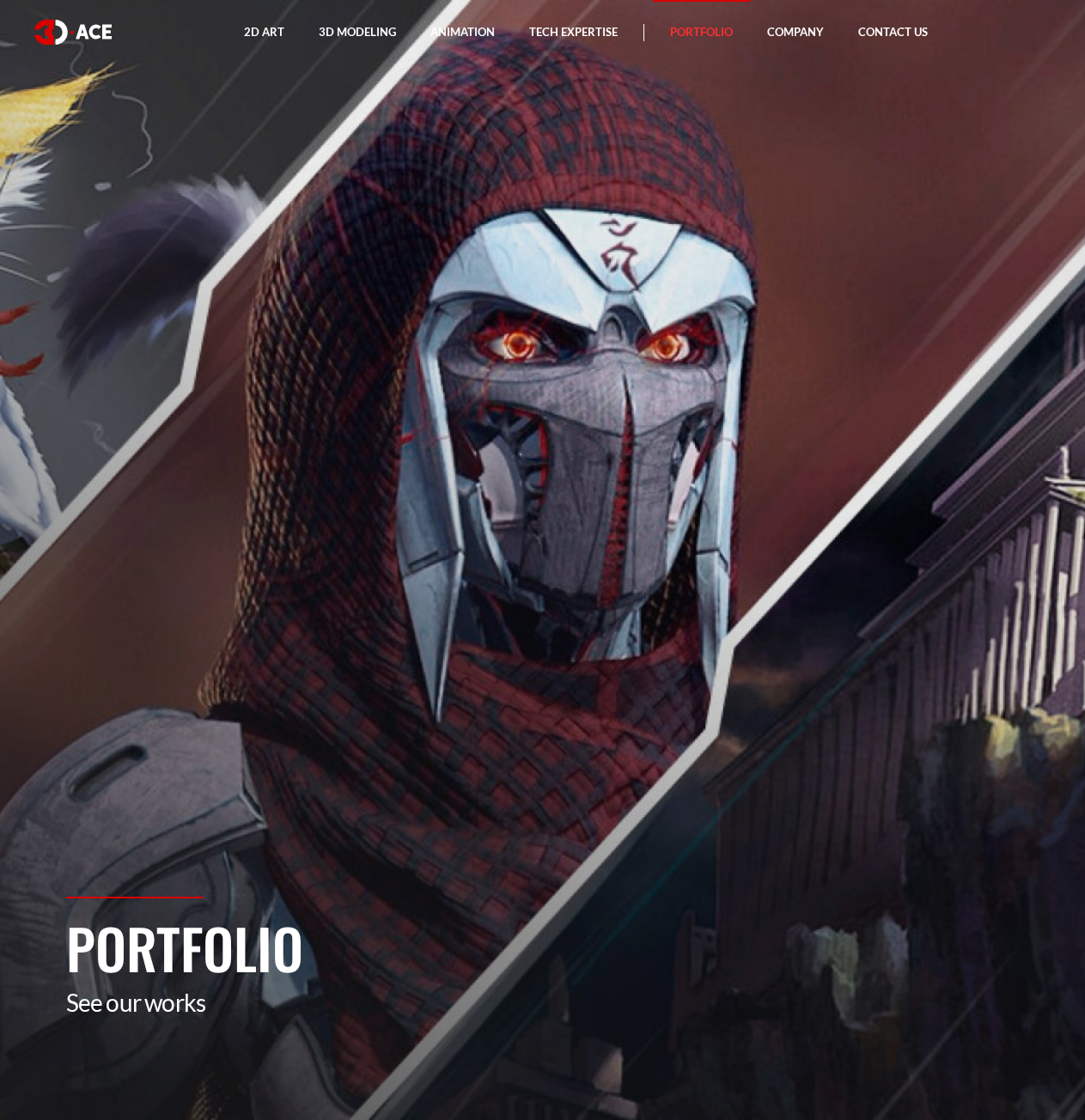
click at [864, 232] on section "Portfolio See our works" at bounding box center [542, 560] width 1085 height 1120
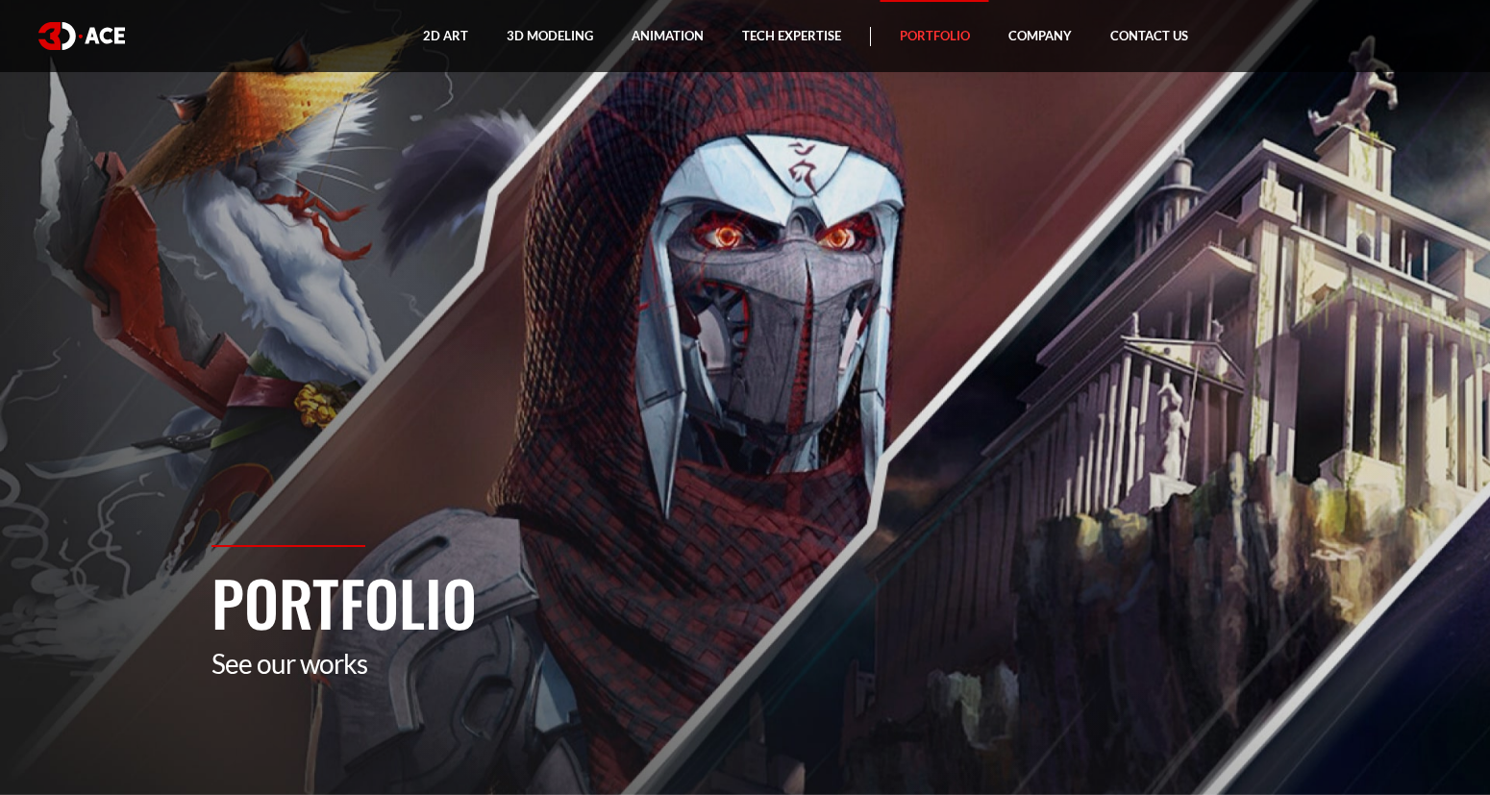
click at [80, 36] on img at bounding box center [81, 36] width 87 height 28
